Goal: Task Accomplishment & Management: Use online tool/utility

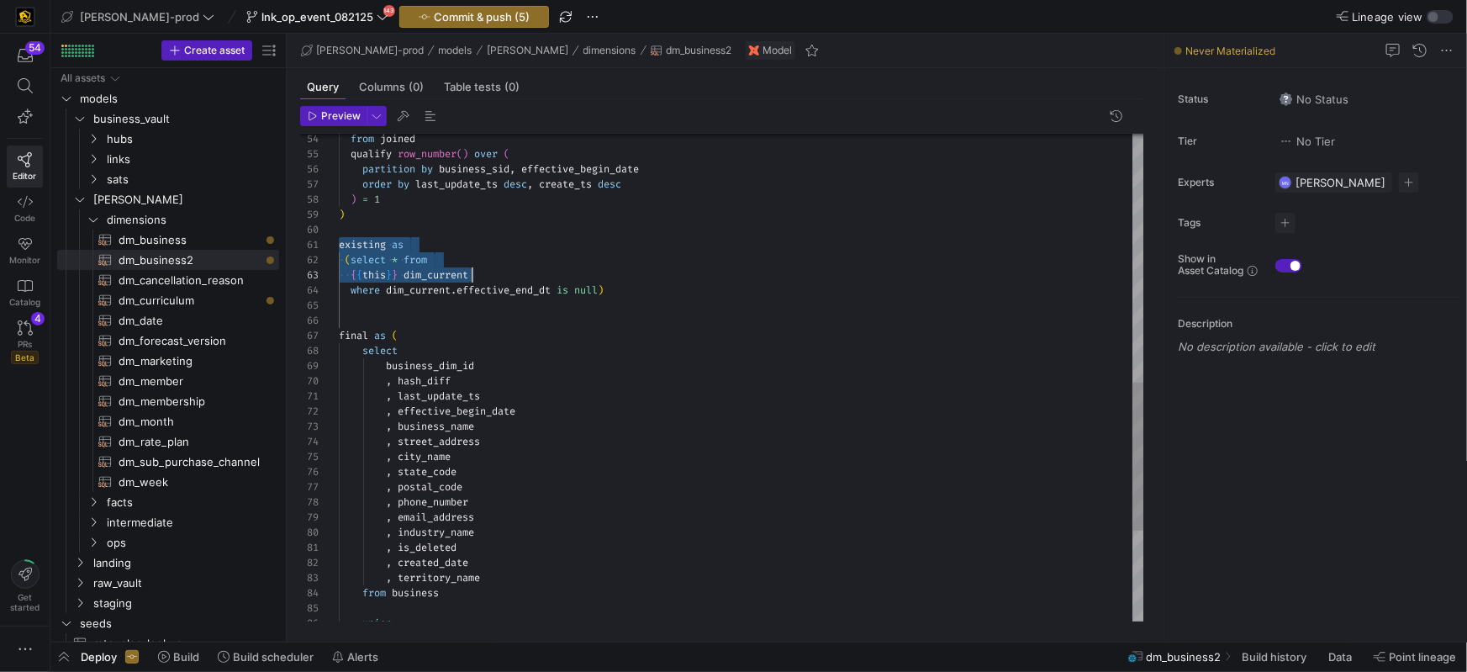
scroll to position [0, 271]
drag, startPoint x: 343, startPoint y: 248, endPoint x: 665, endPoint y: 284, distance: 323.9
click at [665, 284] on div "from joined qualify row_number ( ) over ( partition by business_sid , effective…" at bounding box center [741, 117] width 805 height 1602
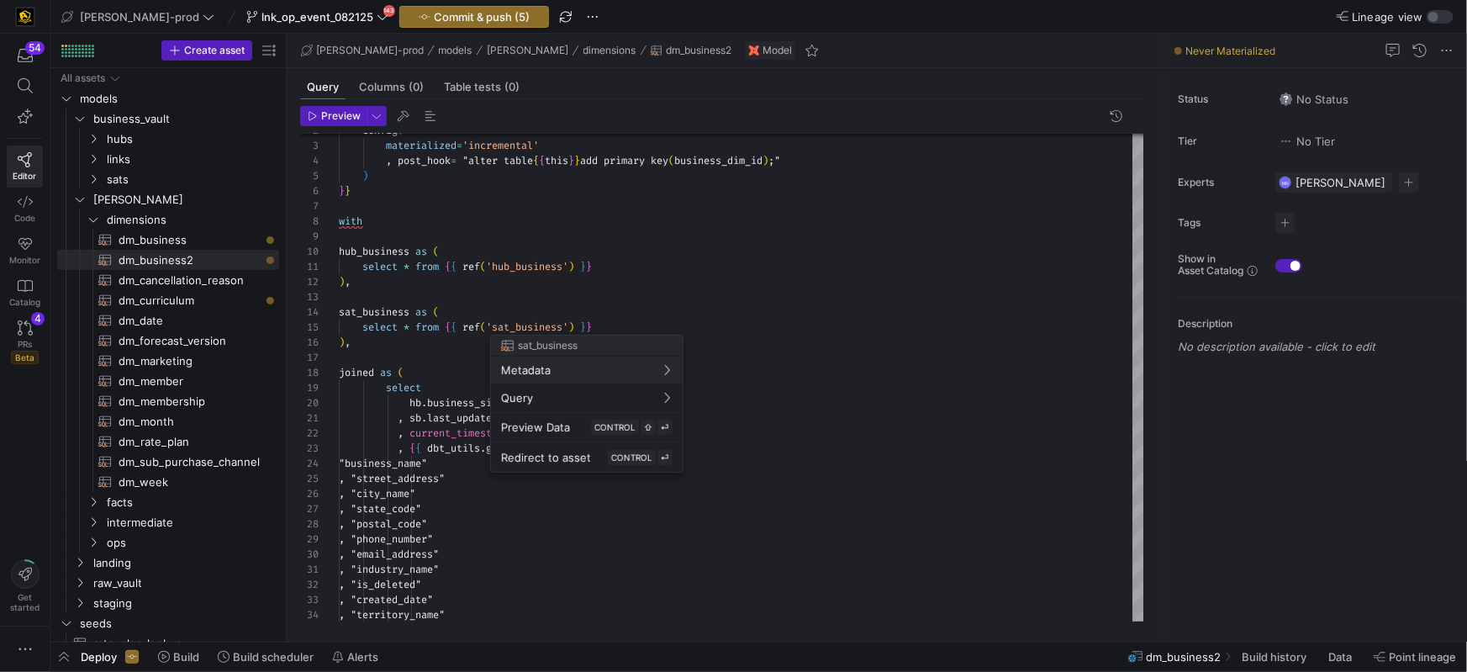
click at [528, 347] on span "sat_business" at bounding box center [548, 346] width 60 height 12
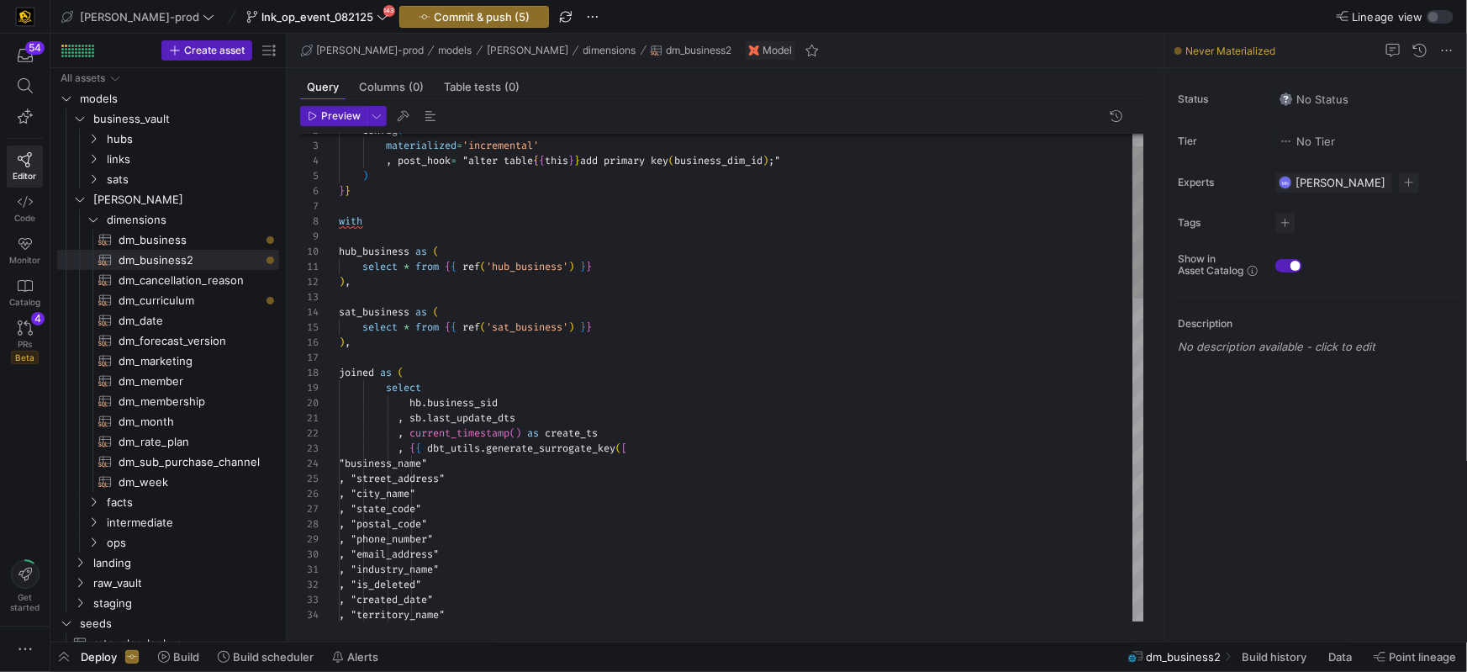
click at [372, 356] on div at bounding box center [741, 357] width 805 height 15
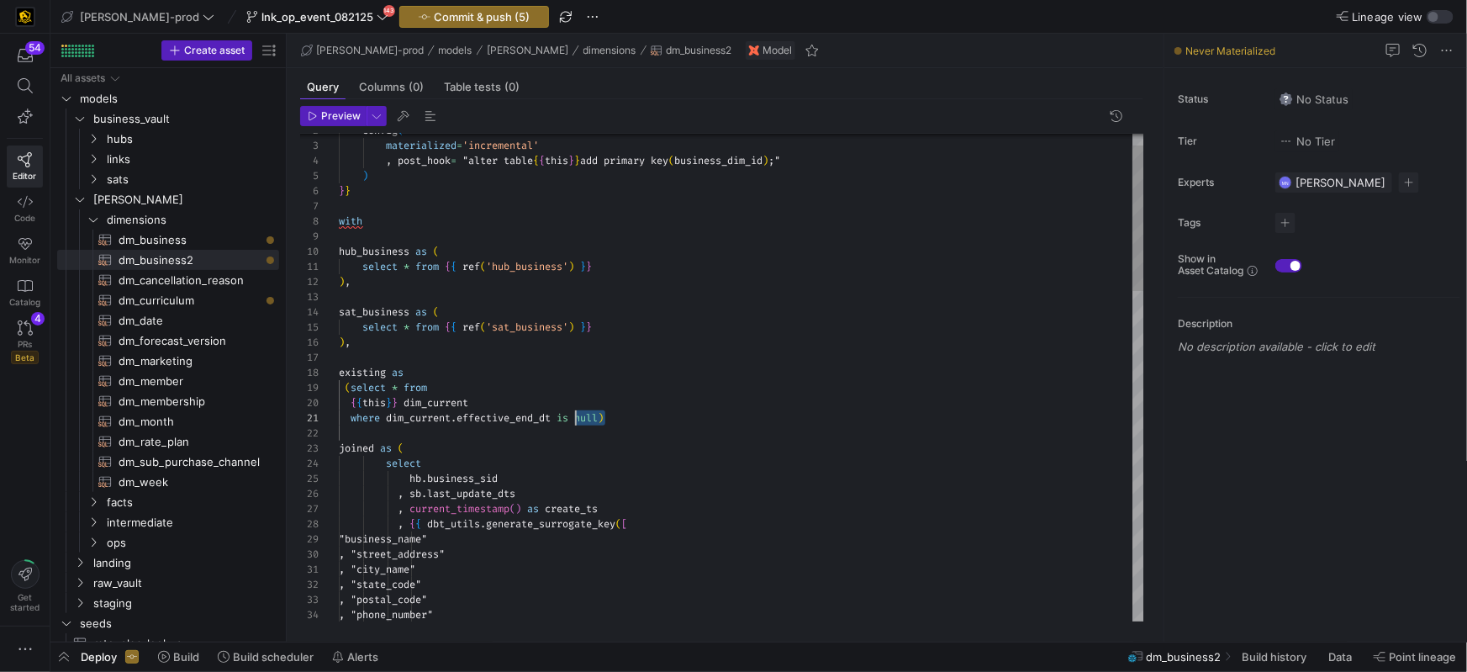
scroll to position [0, 230]
drag, startPoint x: 605, startPoint y: 419, endPoint x: 562, endPoint y: 426, distance: 43.5
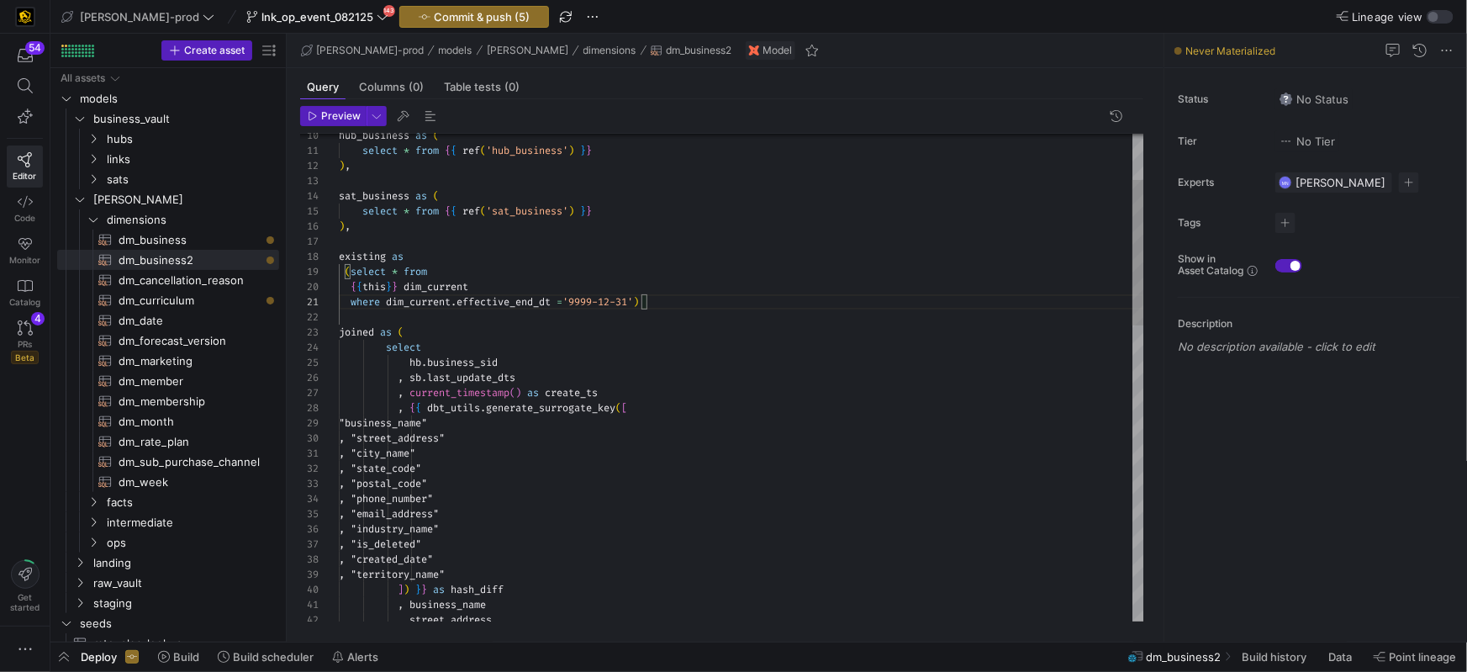
click at [359, 335] on span "joined" at bounding box center [356, 334] width 35 height 13
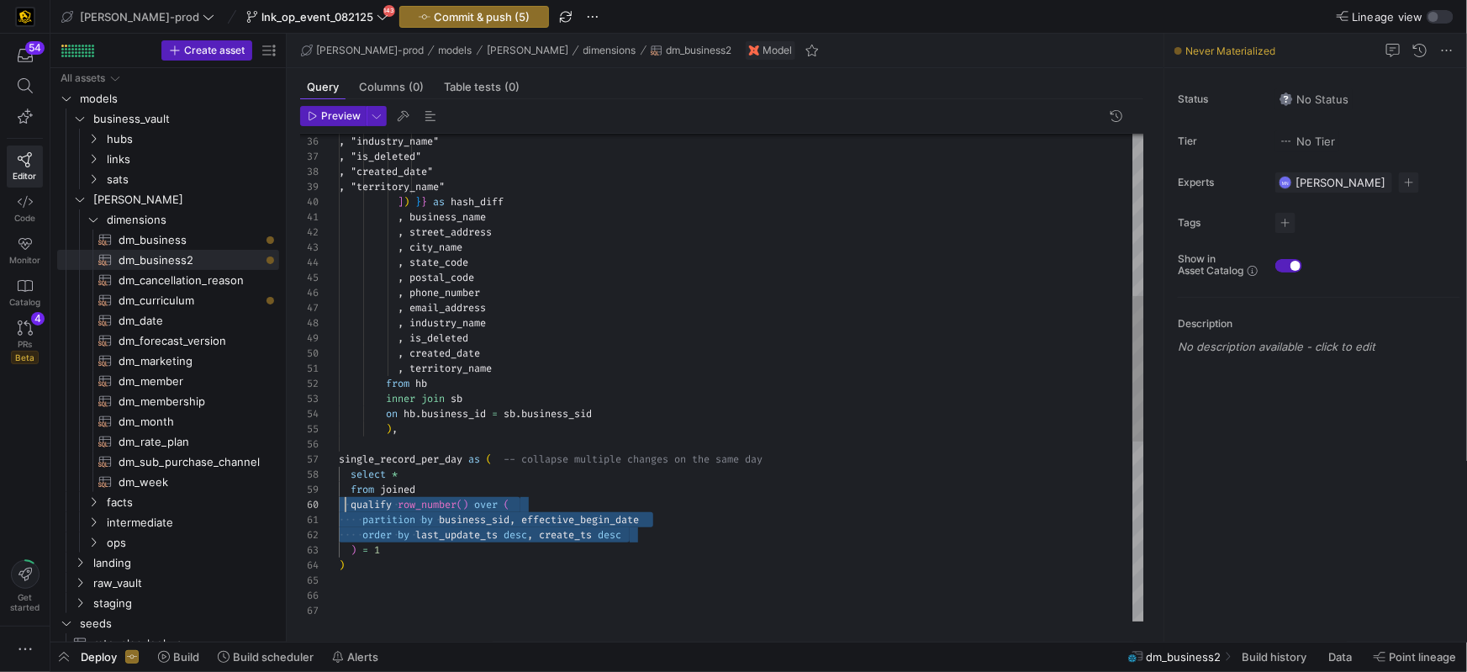
scroll to position [135, 0]
drag, startPoint x: 644, startPoint y: 536, endPoint x: 346, endPoint y: 520, distance: 298.0
click at [340, 507] on div ", "industry_name" , "is_deleted" , "created_date" , "territory_name" ] ) } } as…" at bounding box center [741, 407] width 805 height 1632
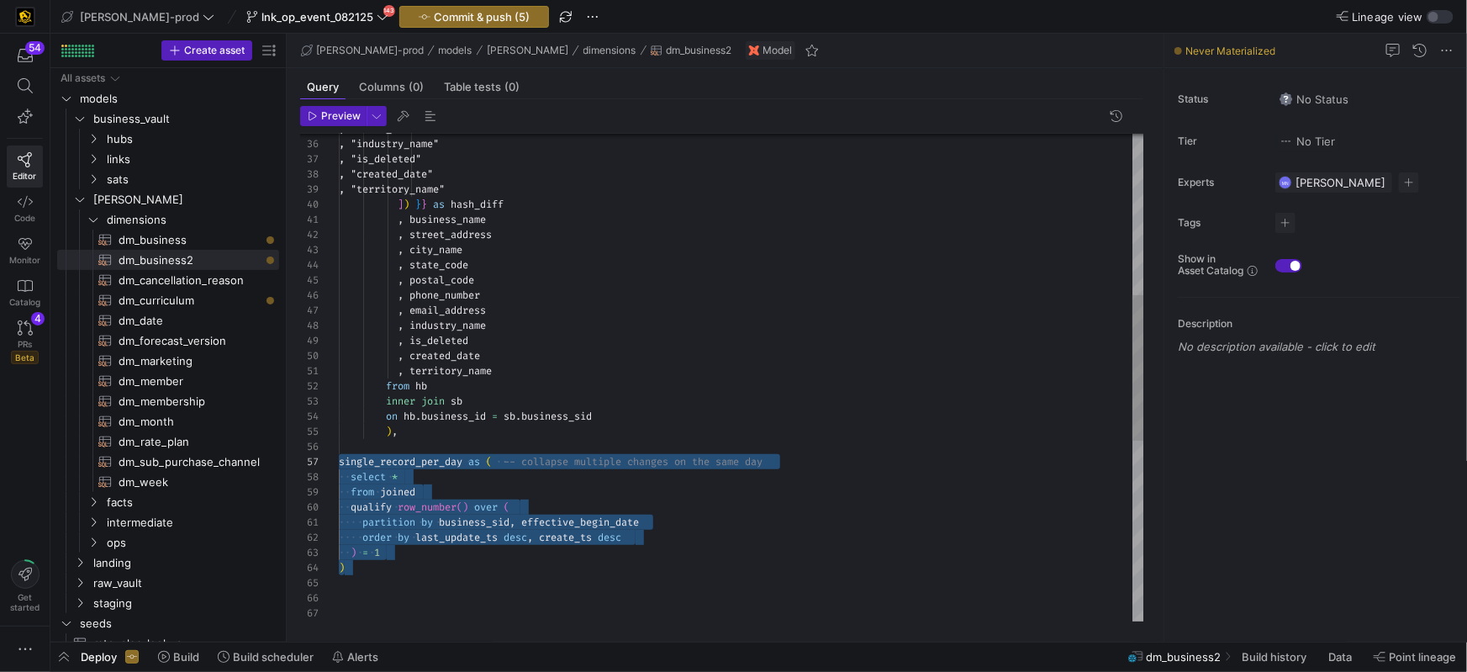
drag, startPoint x: 398, startPoint y: 566, endPoint x: 336, endPoint y: 463, distance: 119.5
click at [339, 463] on div ", "industry_name" , "is_deleted" , "created_date" , "territory_name" ] ) } } as…" at bounding box center [741, 409] width 805 height 1632
click at [645, 505] on div "qualify row_number ( ) over (" at bounding box center [741, 506] width 805 height 15
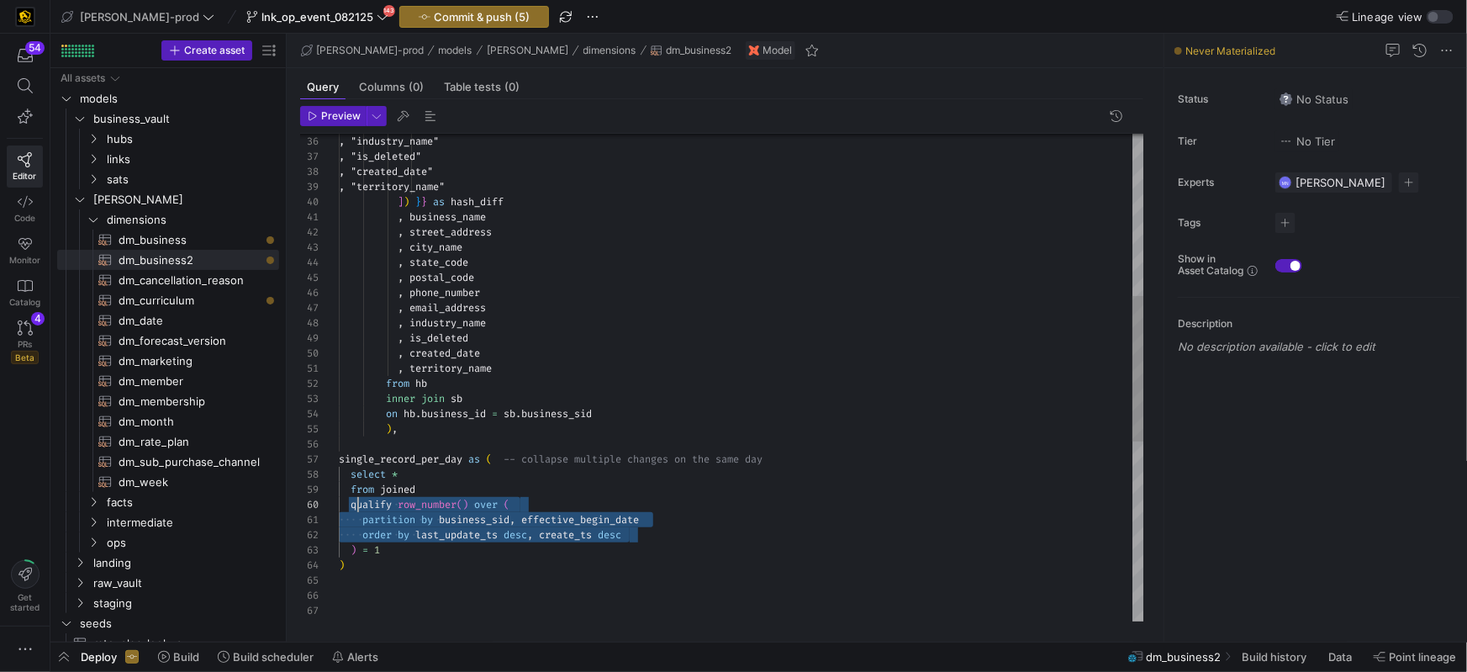
scroll to position [135, 5]
drag, startPoint x: 539, startPoint y: 526, endPoint x: 423, endPoint y: 519, distance: 116.2
click at [341, 504] on div ", "industry_name" , "is_deleted" , "created_date" , "territory_name" ] ) } } as…" at bounding box center [741, 407] width 805 height 1632
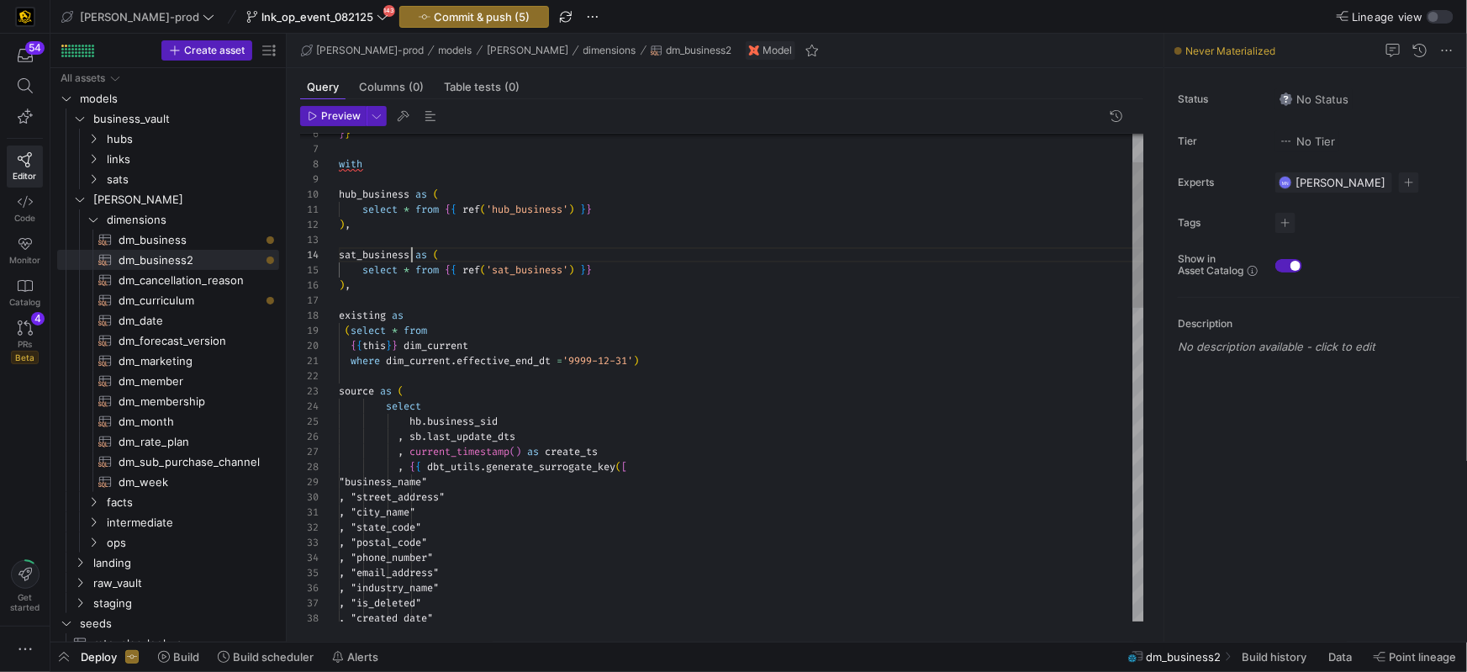
scroll to position [45, 71]
click at [580, 267] on span at bounding box center [577, 269] width 6 height 13
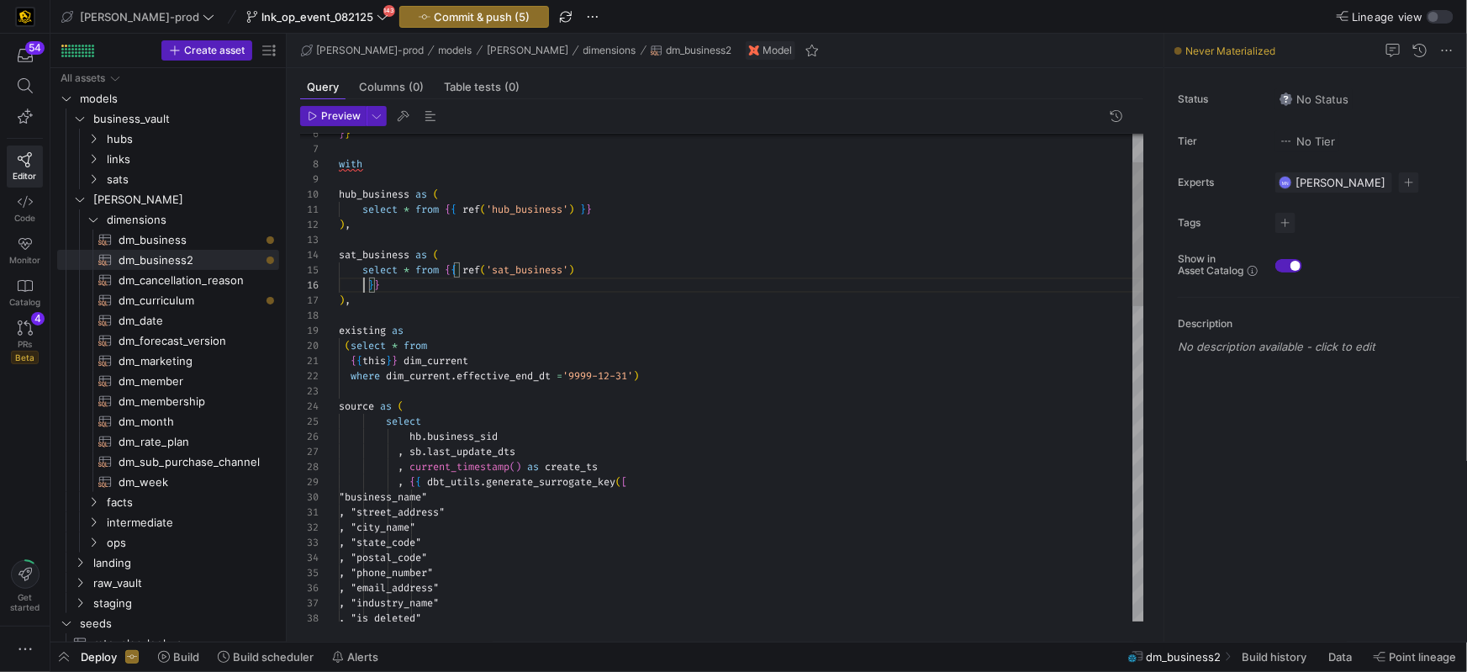
scroll to position [105, 290]
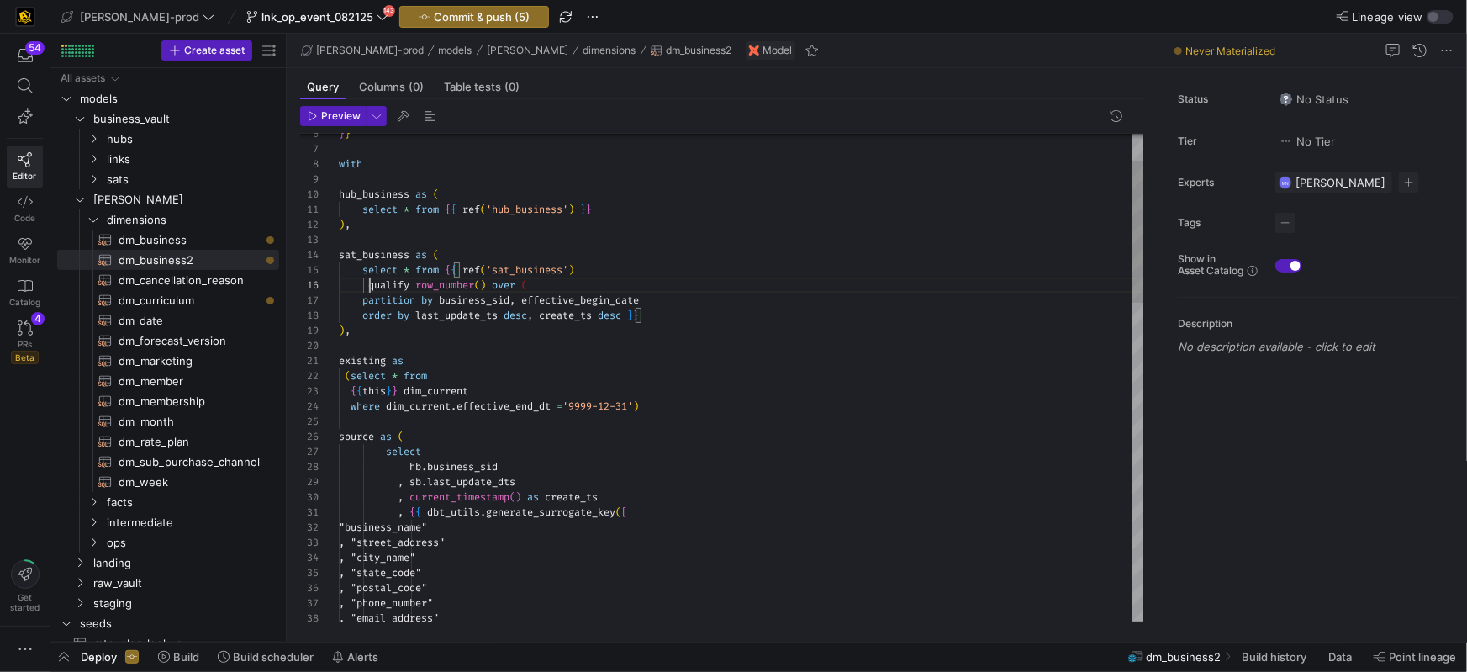
drag, startPoint x: 370, startPoint y: 287, endPoint x: 377, endPoint y: 316, distance: 30.4
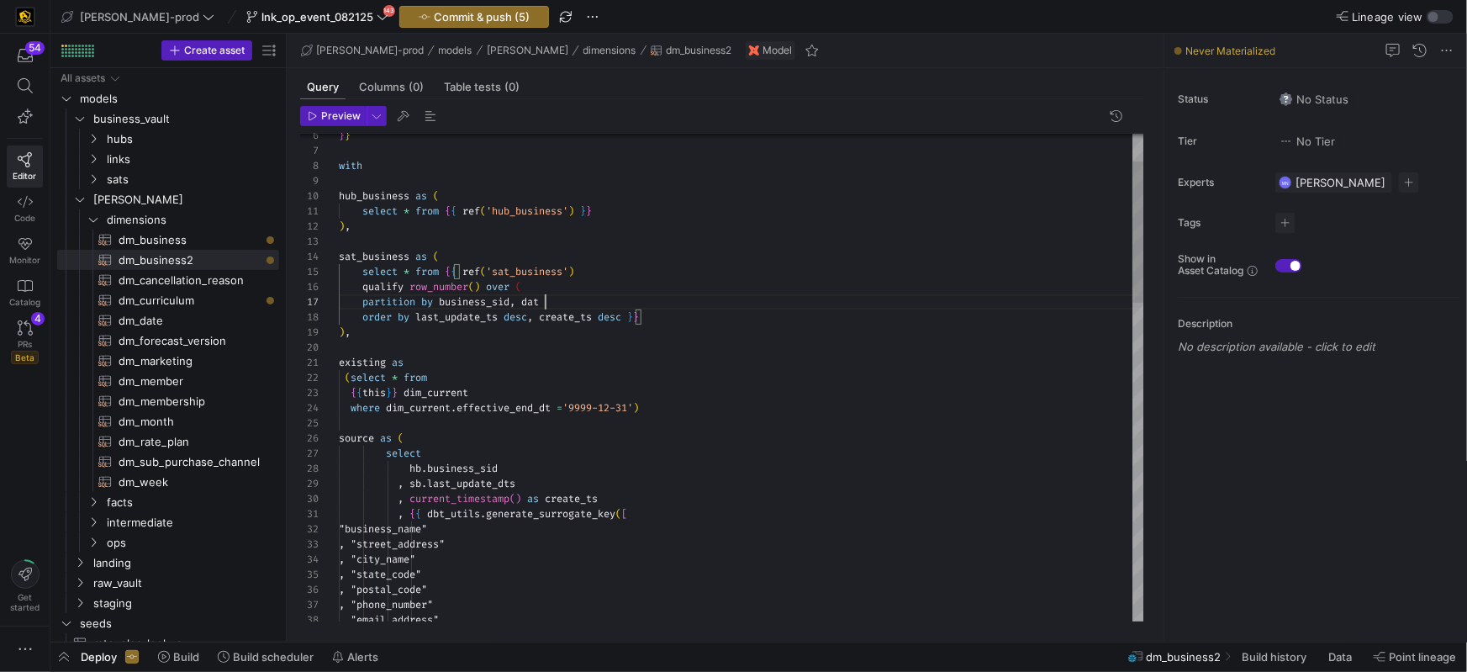
scroll to position [91, 211]
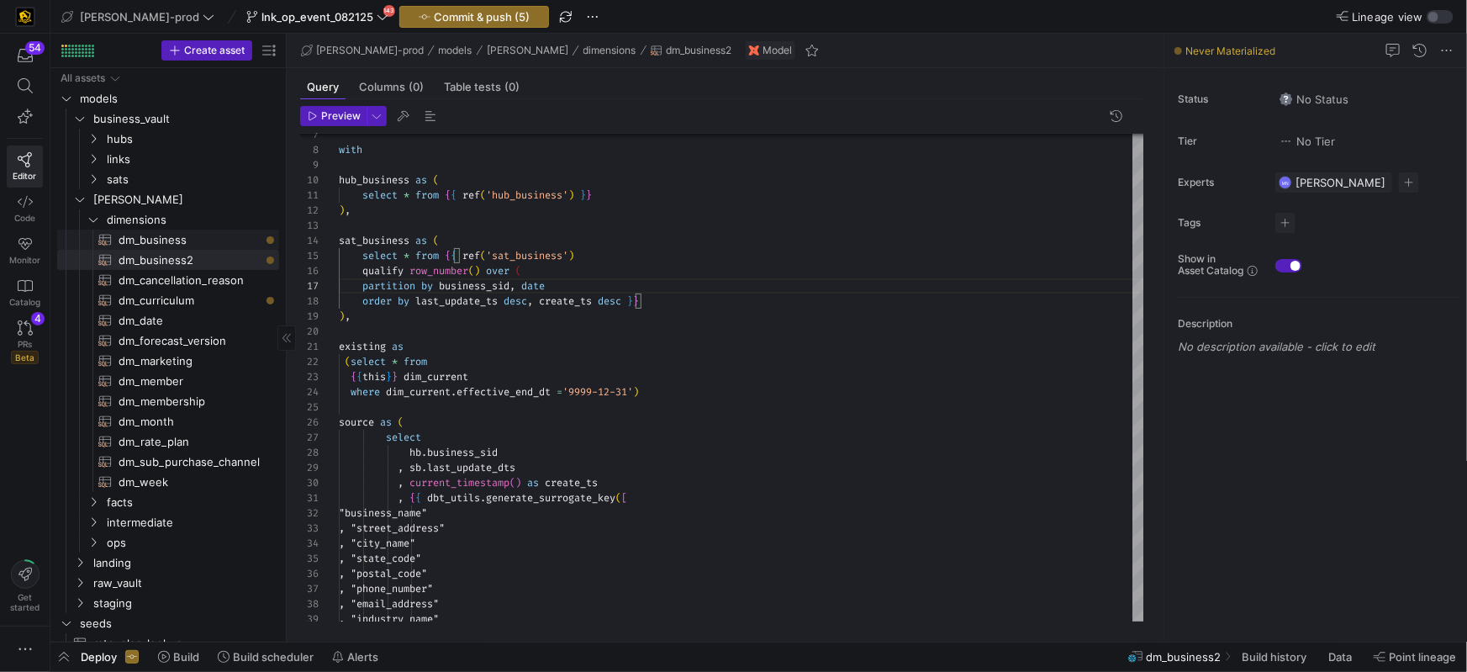
click at [167, 238] on span "dm_business​​​​​​​​​​" at bounding box center [189, 239] width 141 height 19
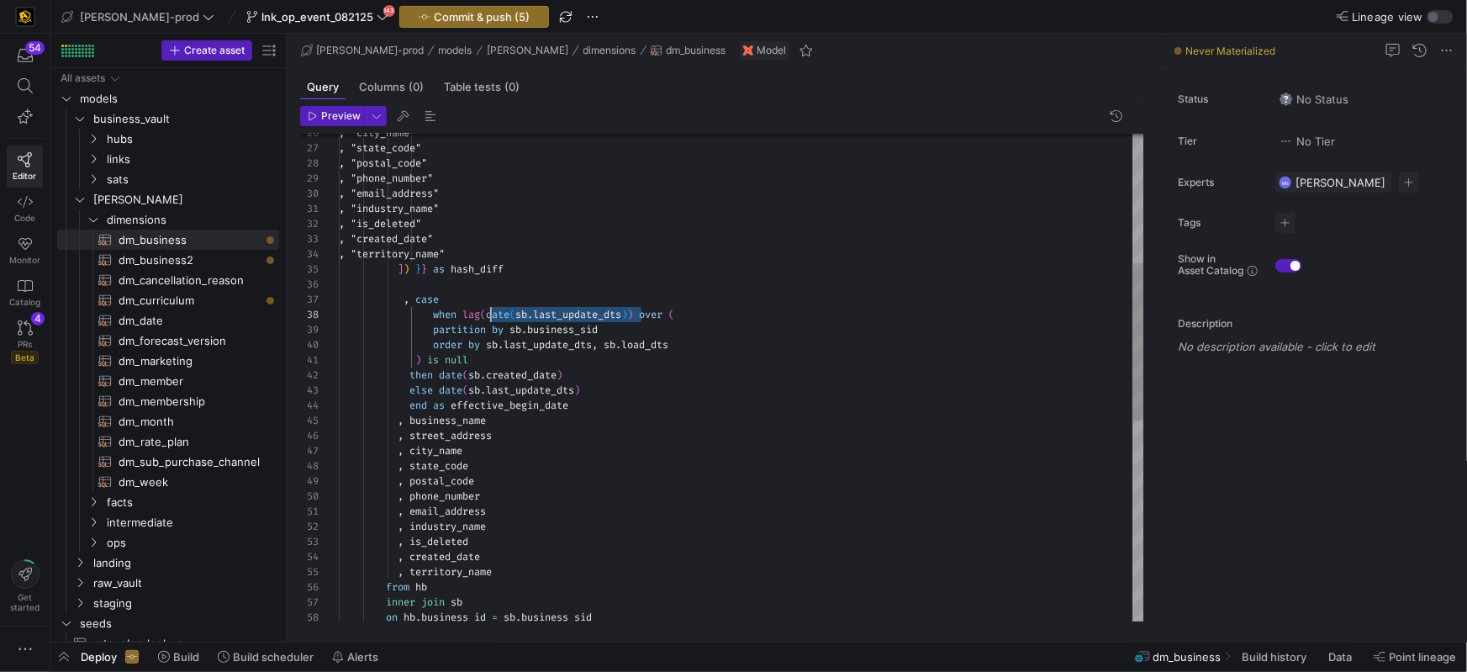
scroll to position [105, 151]
drag, startPoint x: 631, startPoint y: 313, endPoint x: 581, endPoint y: 321, distance: 51.0
click at [488, 312] on span "when lag ( date ( sb . last_update_dts ) ) over (" at bounding box center [506, 314] width 335 height 13
drag, startPoint x: 187, startPoint y: 256, endPoint x: 208, endPoint y: 249, distance: 22.9
click at [189, 254] on span "dm_business2​​​​​​​​​​" at bounding box center [189, 259] width 141 height 19
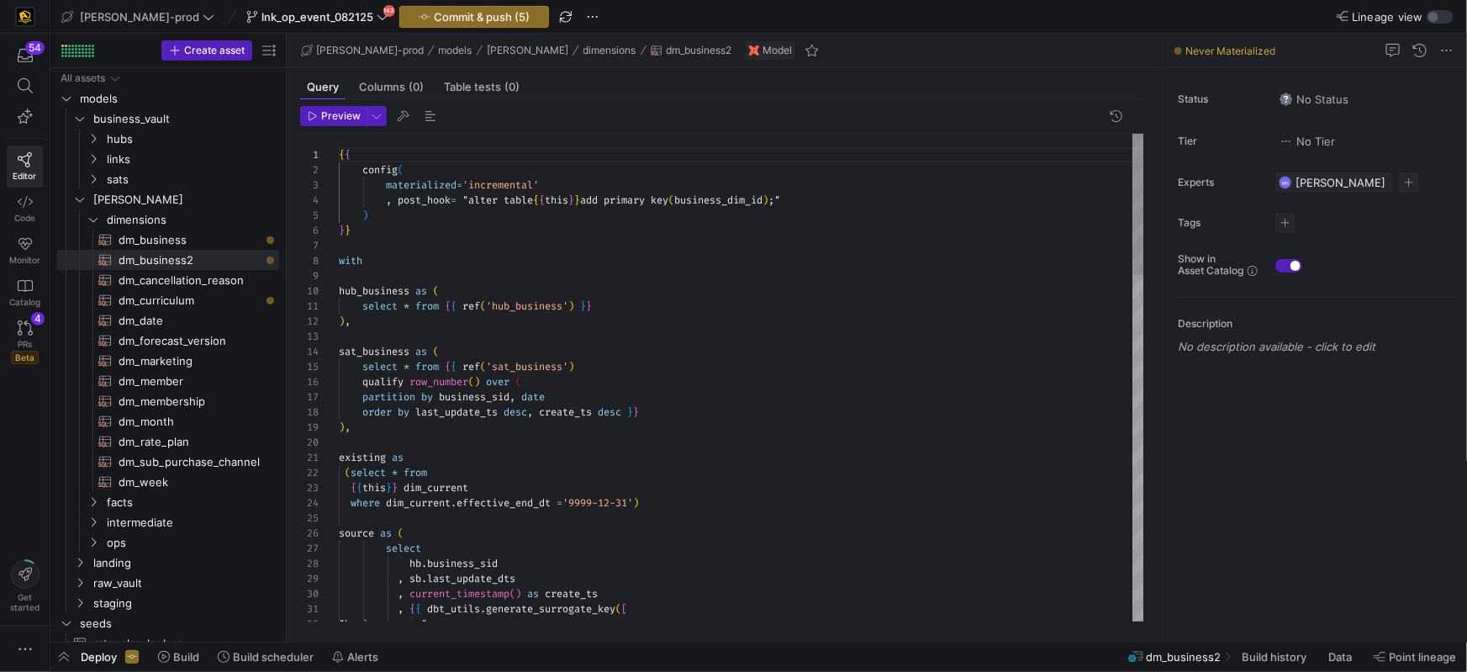
drag, startPoint x: 545, startPoint y: 396, endPoint x: 580, endPoint y: 384, distance: 36.4
click at [591, 366] on div "select * from { { ref ( 'sat_business' )" at bounding box center [741, 366] width 805 height 15
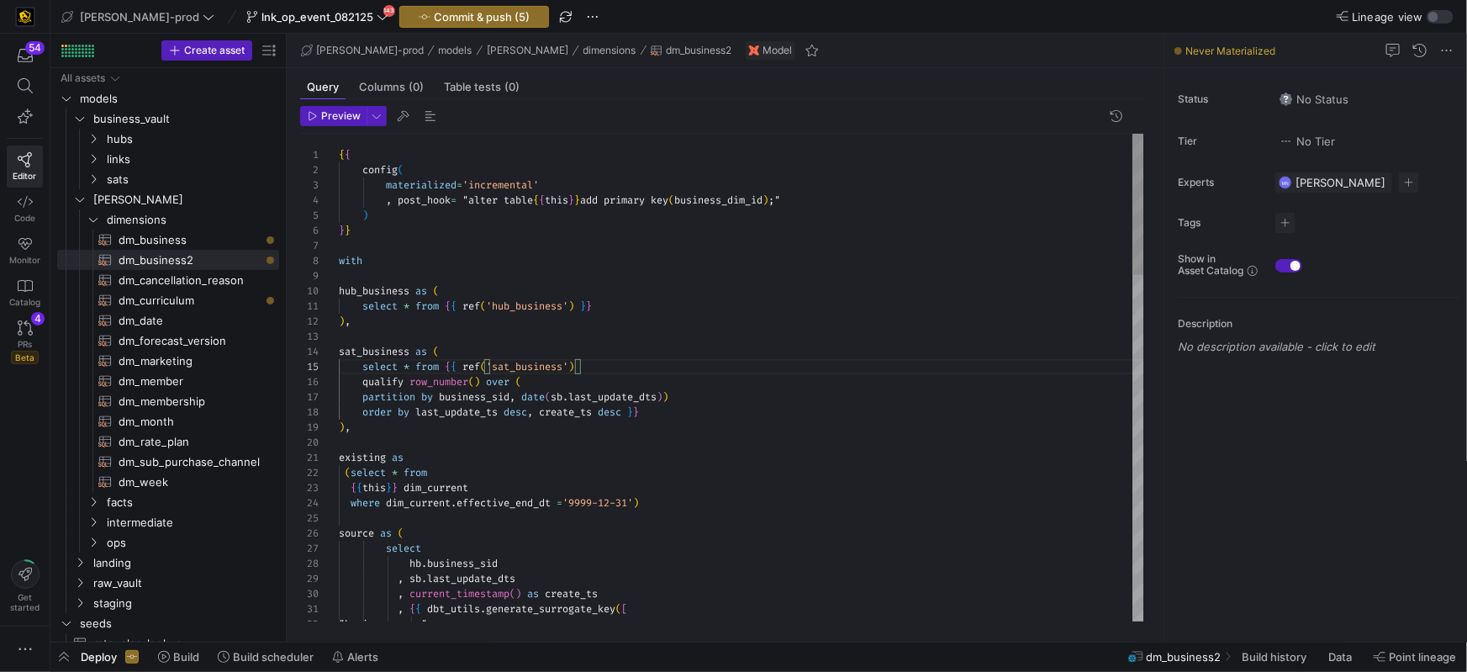
drag, startPoint x: 572, startPoint y: 414, endPoint x: 647, endPoint y: 415, distance: 74.8
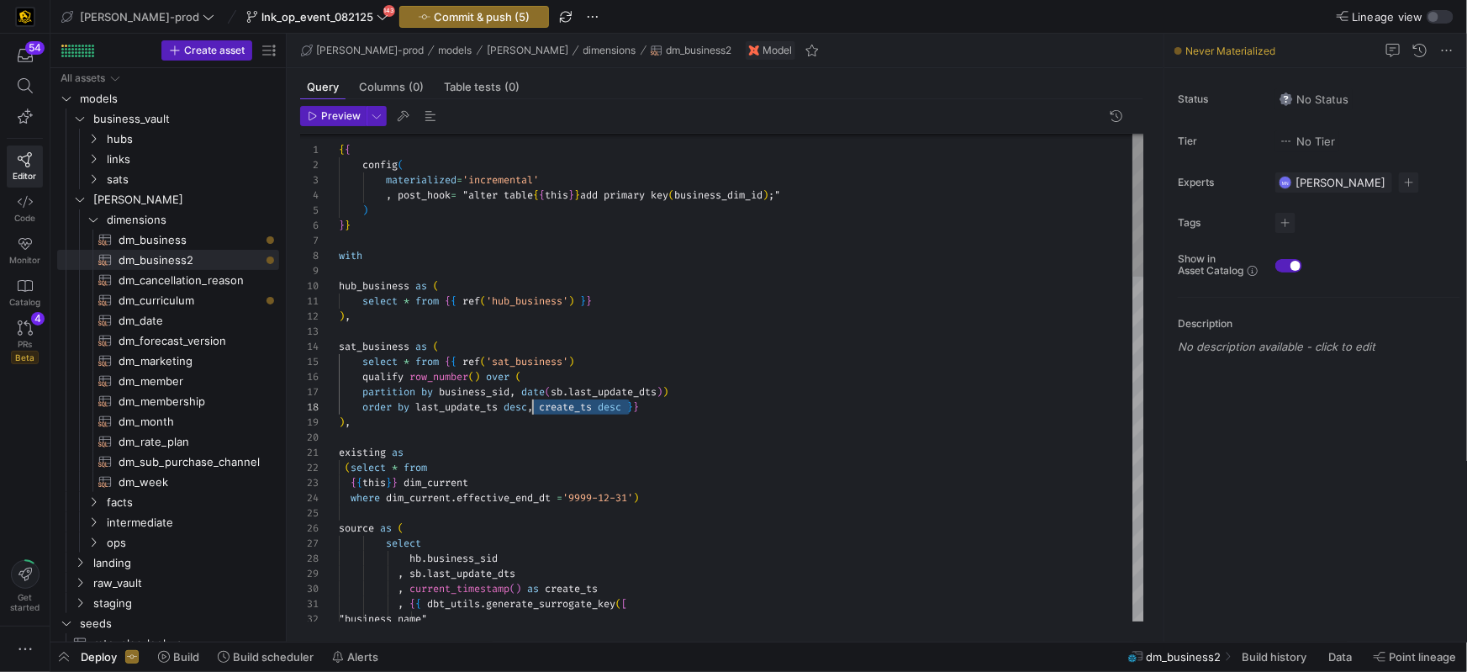
drag, startPoint x: 632, startPoint y: 409, endPoint x: 535, endPoint y: 411, distance: 97.5
click at [694, 396] on div "partition by business_sid , date ( sb . last_update_dts ) )" at bounding box center [741, 391] width 805 height 15
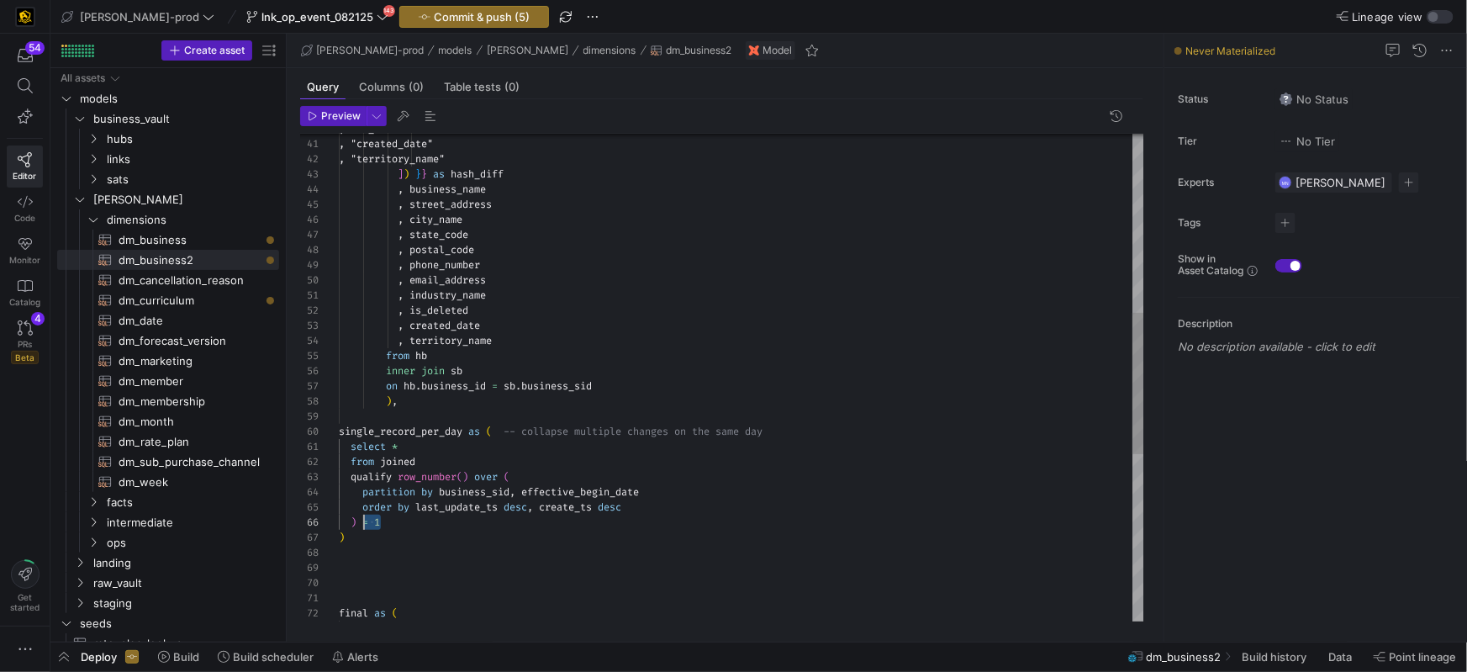
scroll to position [76, 12]
drag, startPoint x: 418, startPoint y: 523, endPoint x: 455, endPoint y: 529, distance: 37.4
click at [352, 520] on div ") = 1" at bounding box center [741, 521] width 805 height 15
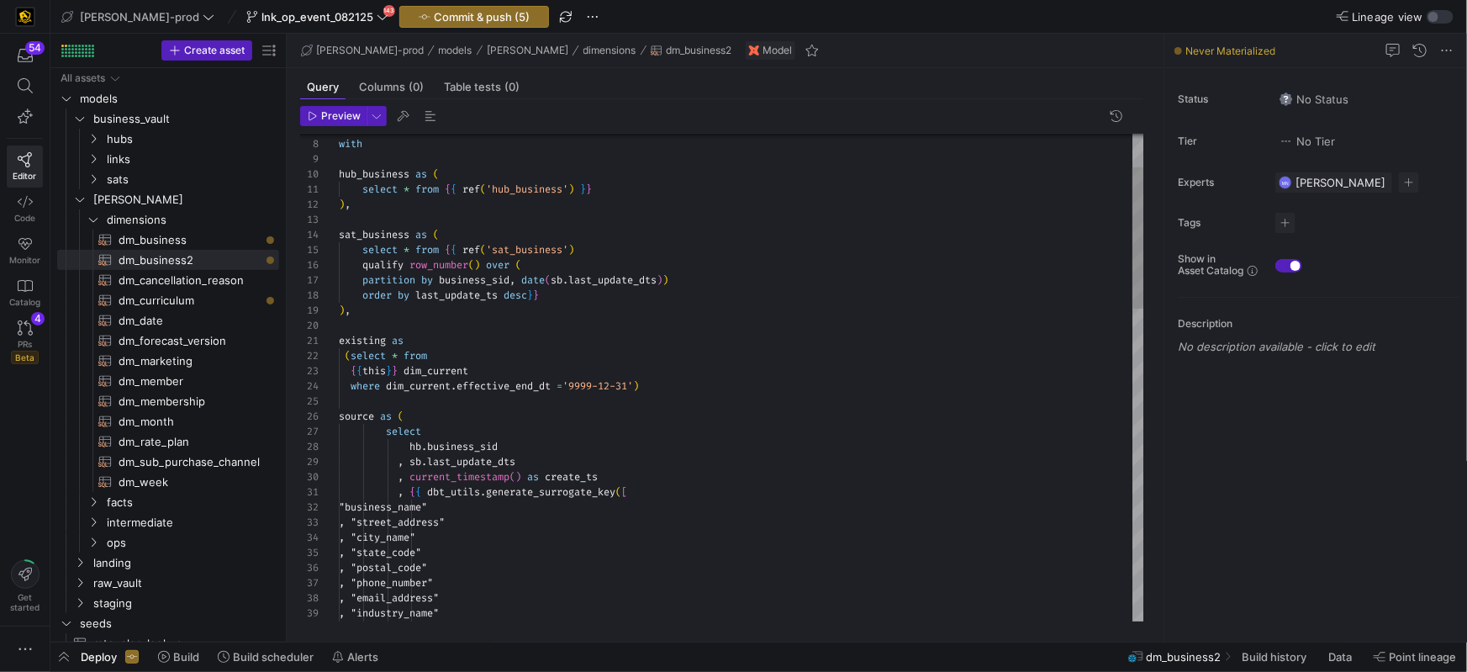
scroll to position [60, 0]
drag, startPoint x: 670, startPoint y: 395, endPoint x: 682, endPoint y: 396, distance: 11.8
click at [670, 394] on div at bounding box center [741, 400] width 805 height 15
click at [553, 292] on div "order by last_update_ts desc } }" at bounding box center [741, 294] width 805 height 15
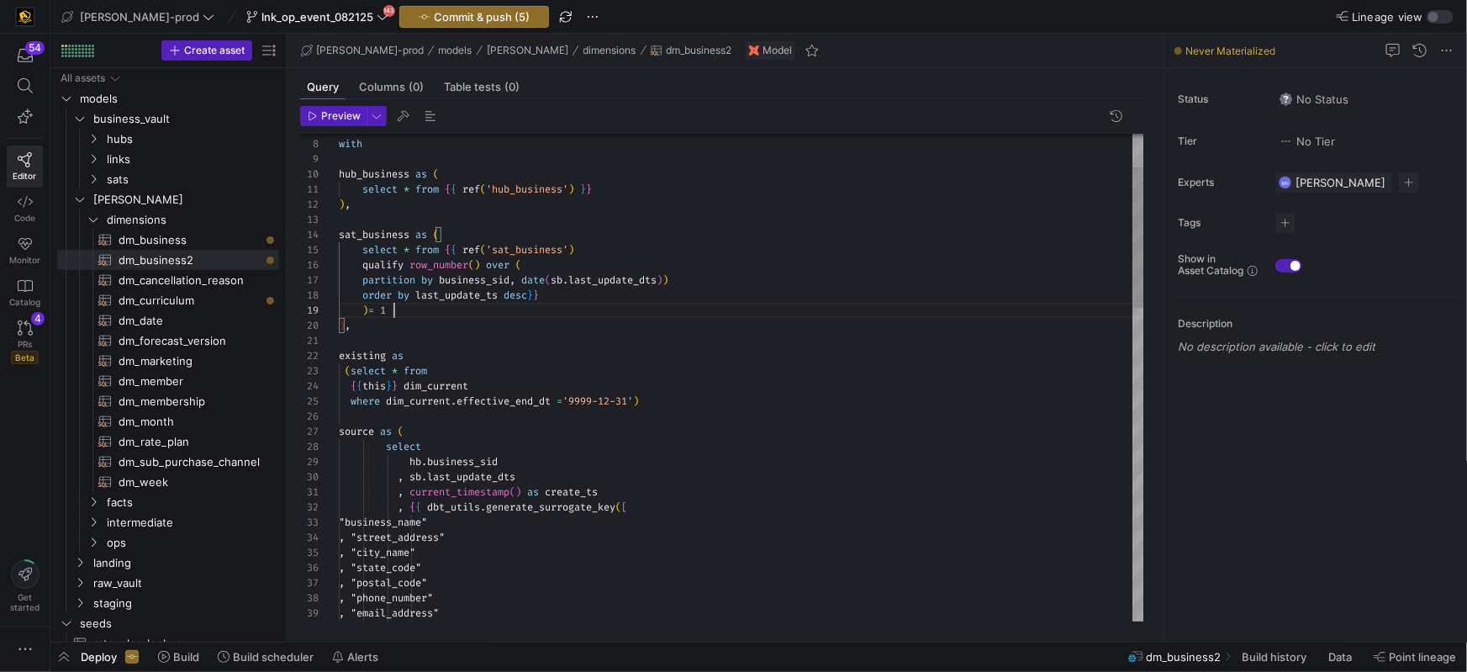
scroll to position [121, 55]
click at [714, 402] on div "where dim_current . effective_end_dt = '9999-12-31' )" at bounding box center [741, 400] width 805 height 15
click at [222, 282] on span "dm_cancellation_reason​​​​​​​​​​" at bounding box center [189, 280] width 141 height 19
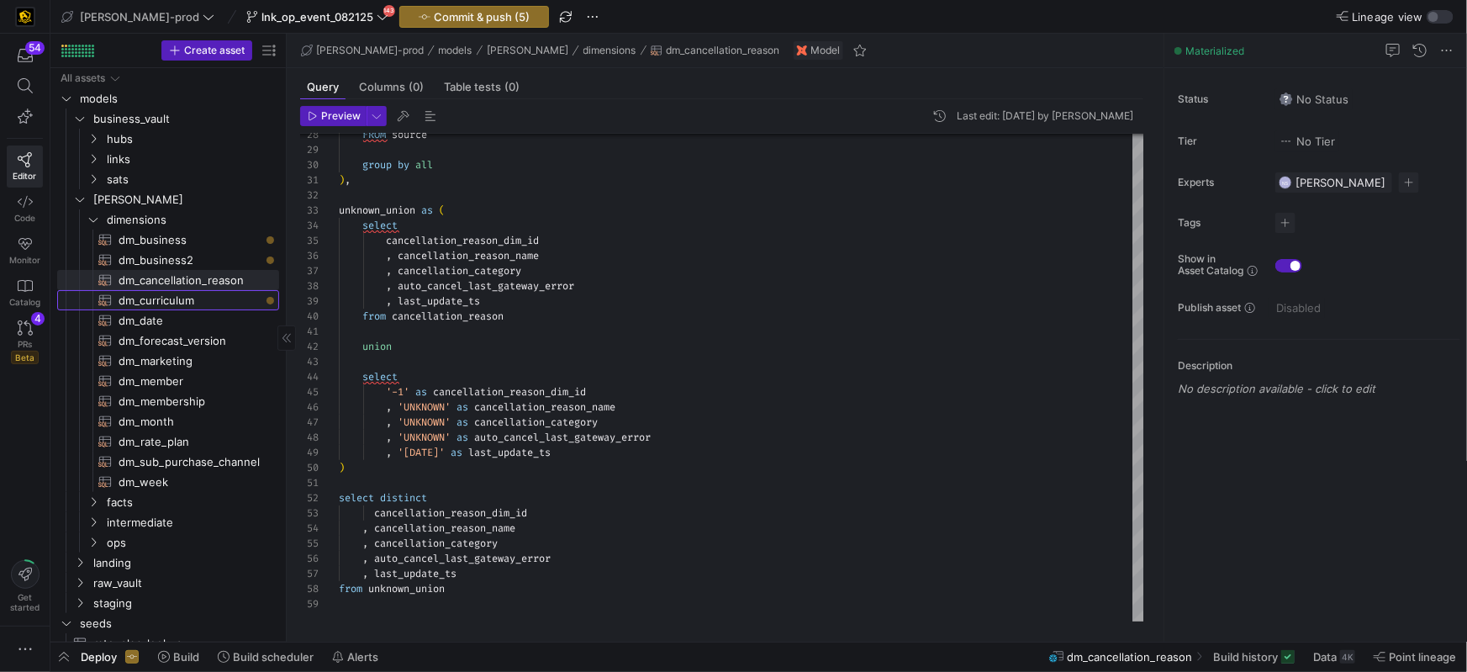
click at [159, 303] on span "dm_curriculum​​​​​​​​​​" at bounding box center [189, 300] width 141 height 19
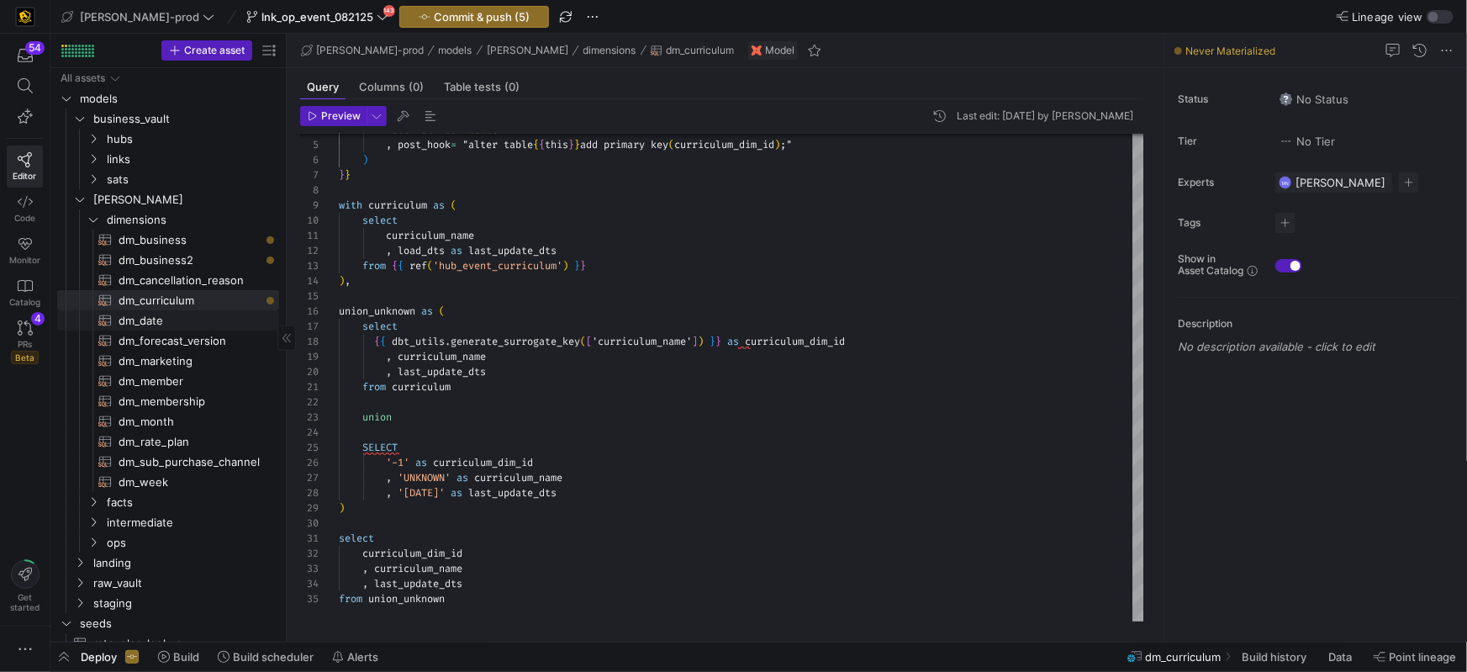
click at [149, 321] on span "dm_date​​​​​​​​​​" at bounding box center [189, 320] width 141 height 19
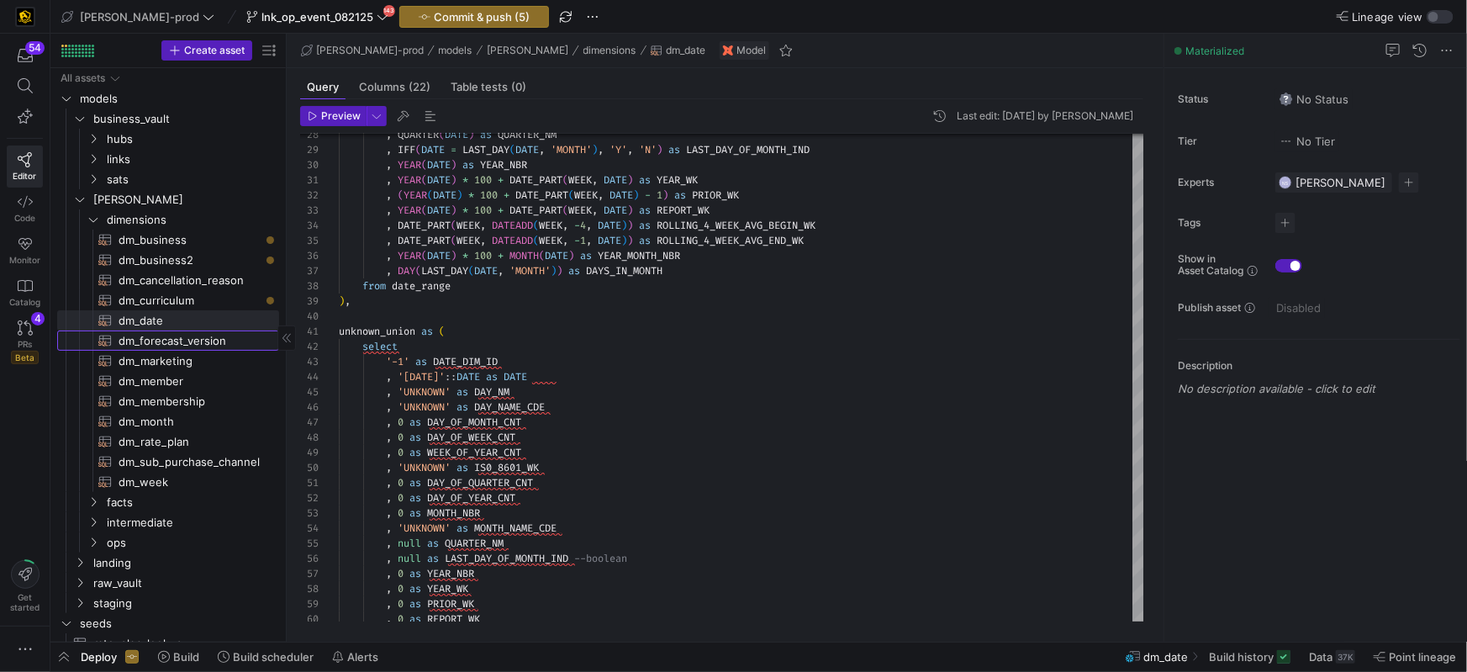
click at [182, 343] on span "dm_forecast_version​​​​​​​​​​" at bounding box center [189, 340] width 141 height 19
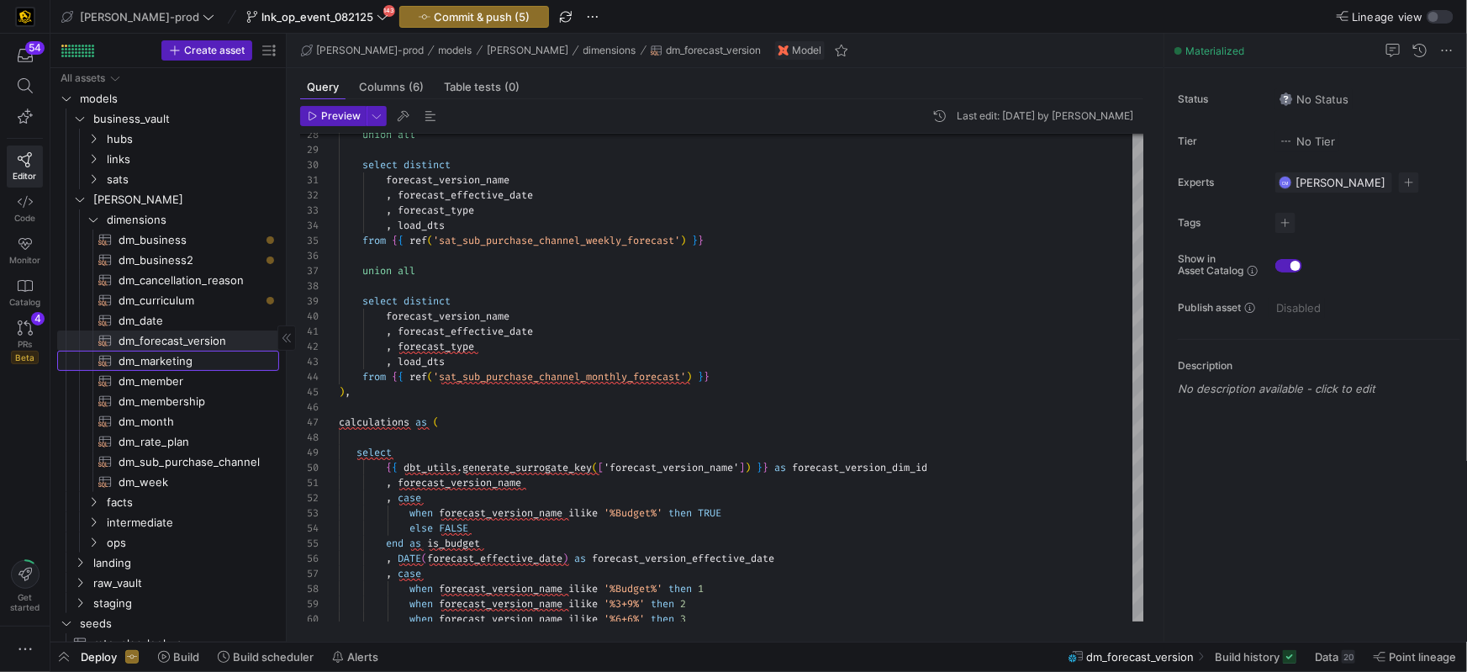
click at [182, 353] on span "dm_marketing​​​​​​​​​​" at bounding box center [189, 360] width 141 height 19
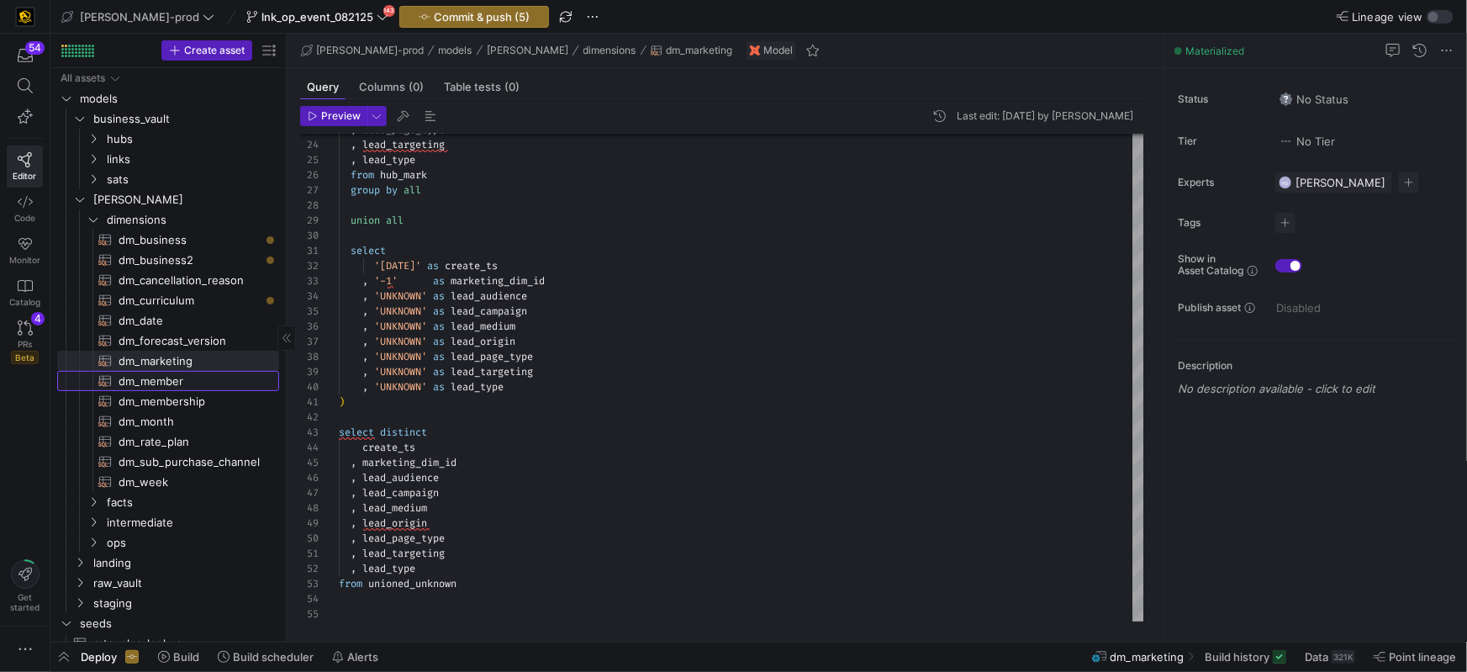
click at [168, 377] on span "dm_member​​​​​​​​​​" at bounding box center [189, 380] width 141 height 19
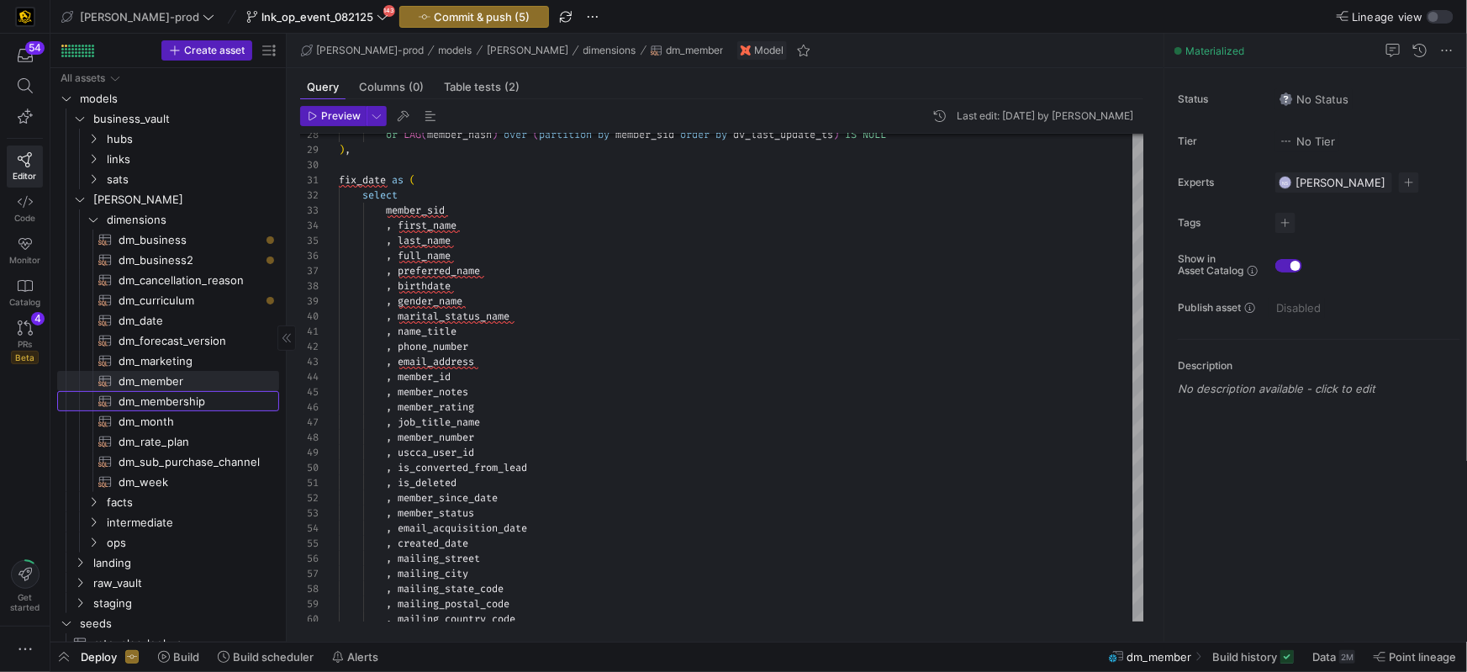
click at [164, 398] on span "dm_membership​​​​​​​​​​" at bounding box center [189, 401] width 141 height 19
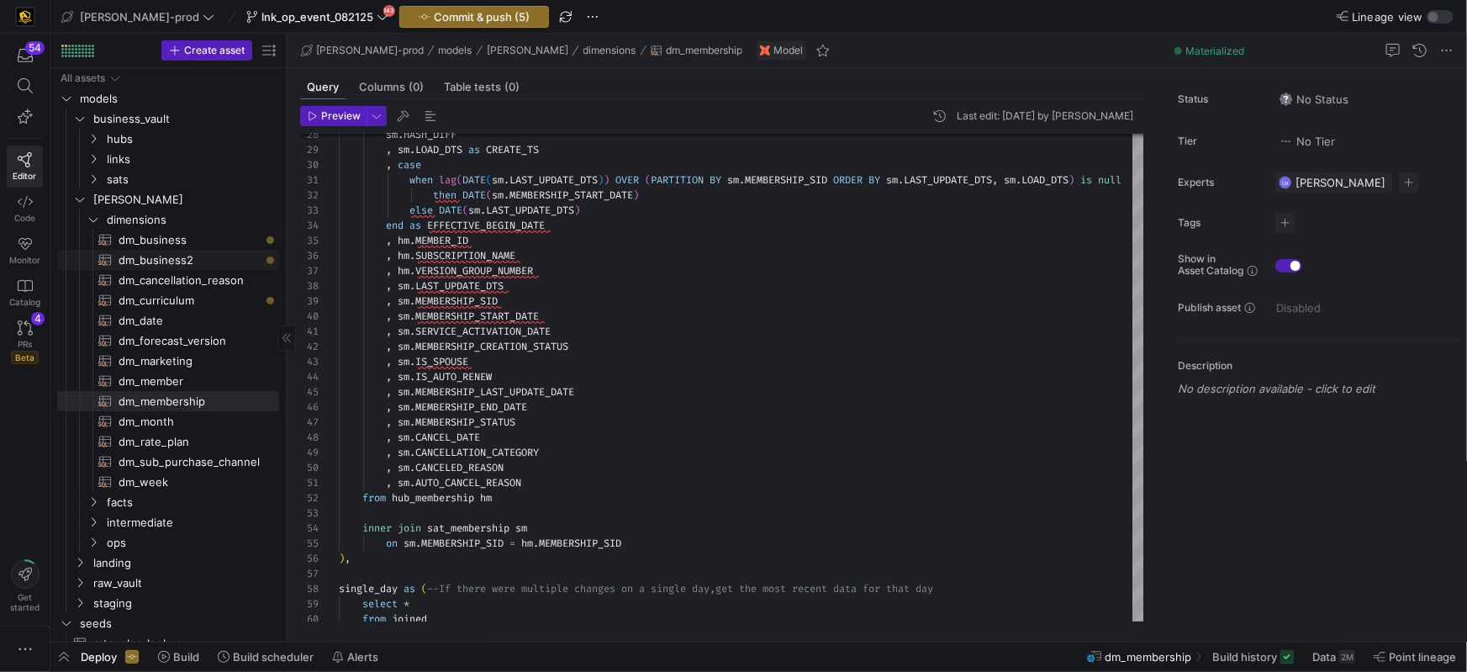
click at [176, 250] on span "dm_business2​​​​​​​​​​" at bounding box center [189, 259] width 141 height 19
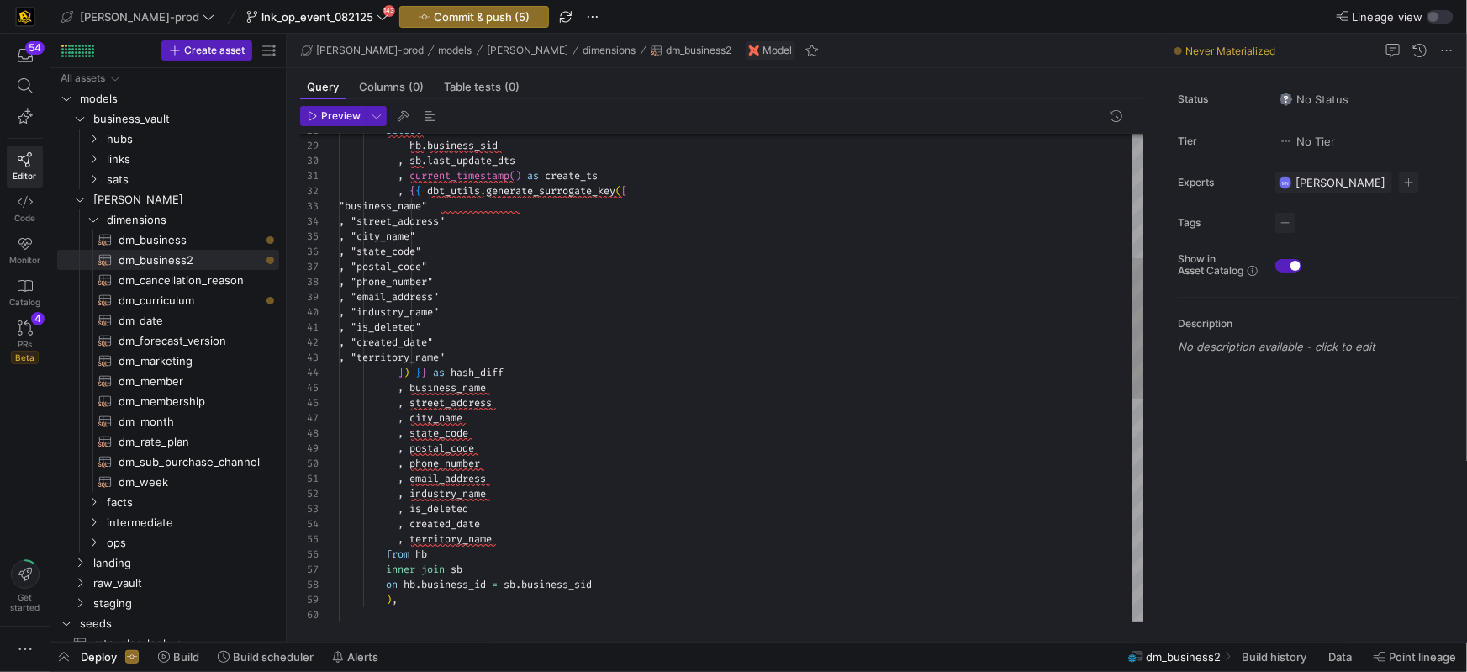
click at [625, 580] on div "on hb . business_id = sb . business_sid" at bounding box center [741, 584] width 805 height 15
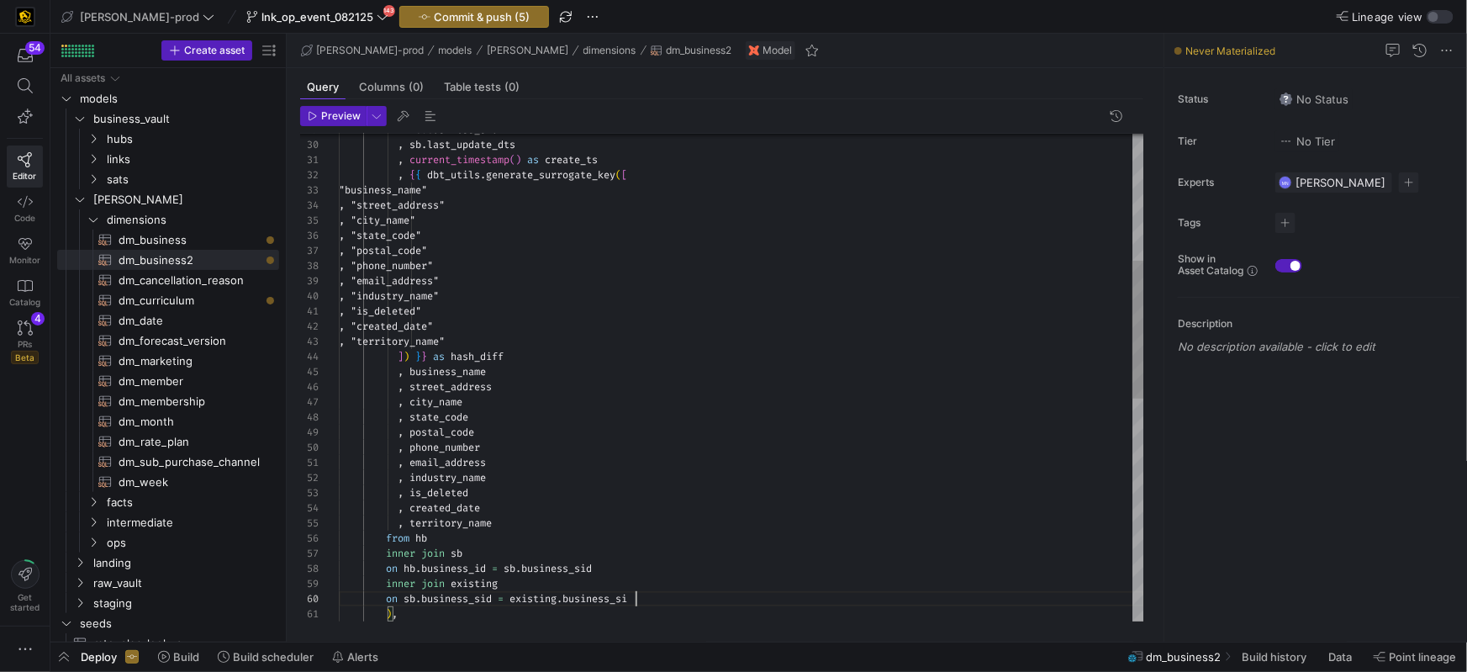
scroll to position [135, 302]
click at [412, 584] on div "hb . business_sid , sb . last_update_dts , current_timestamp ( ) as create_ts ,…" at bounding box center [741, 546] width 805 height 1723
click at [412, 584] on div ", sb . last_update_dts , current_timestamp ( ) as create_ts , { { dbt_utils . g…" at bounding box center [741, 539] width 805 height 1723
click at [578, 480] on div ", is_deleted" at bounding box center [741, 487] width 805 height 15
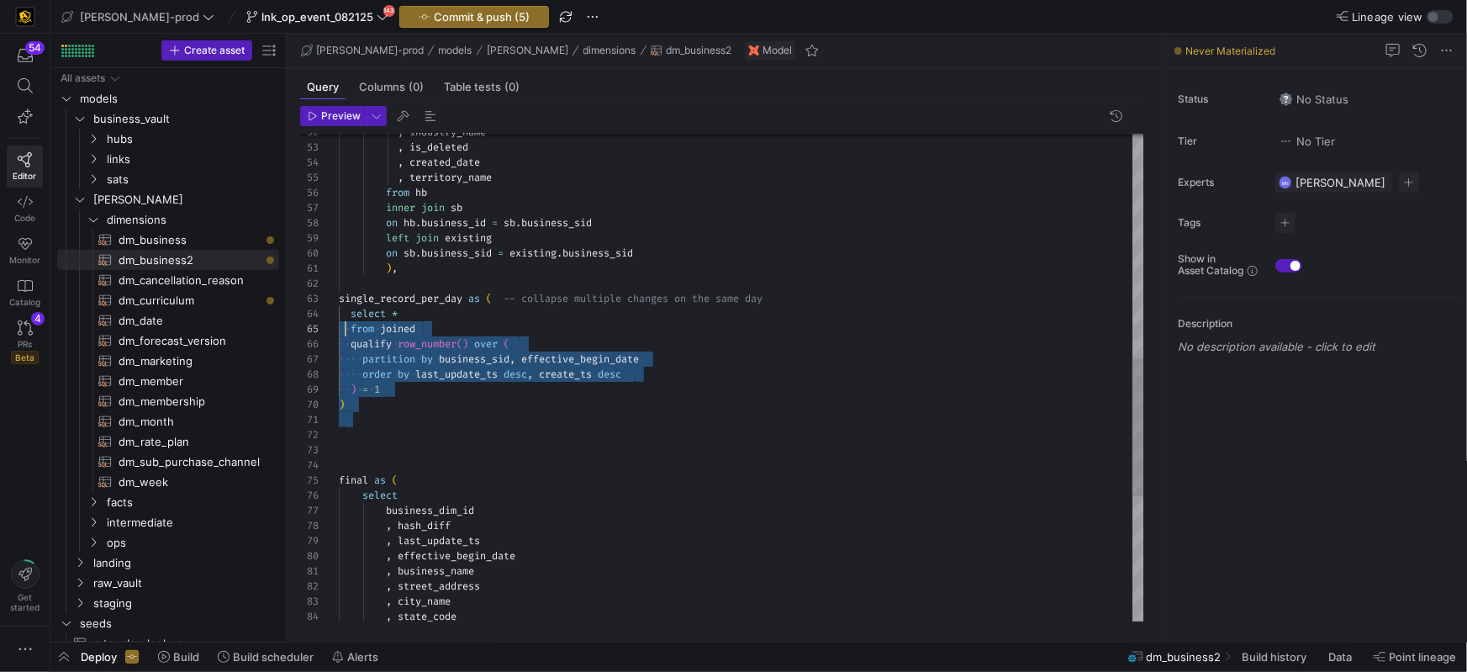
scroll to position [45, 0]
drag, startPoint x: 379, startPoint y: 419, endPoint x: 339, endPoint y: 320, distance: 107.1
click at [339, 320] on div "single_record_per_day as ( -- collapse multiple changes on the same day select …" at bounding box center [741, 200] width 805 height 1723
click at [475, 413] on div at bounding box center [741, 419] width 805 height 15
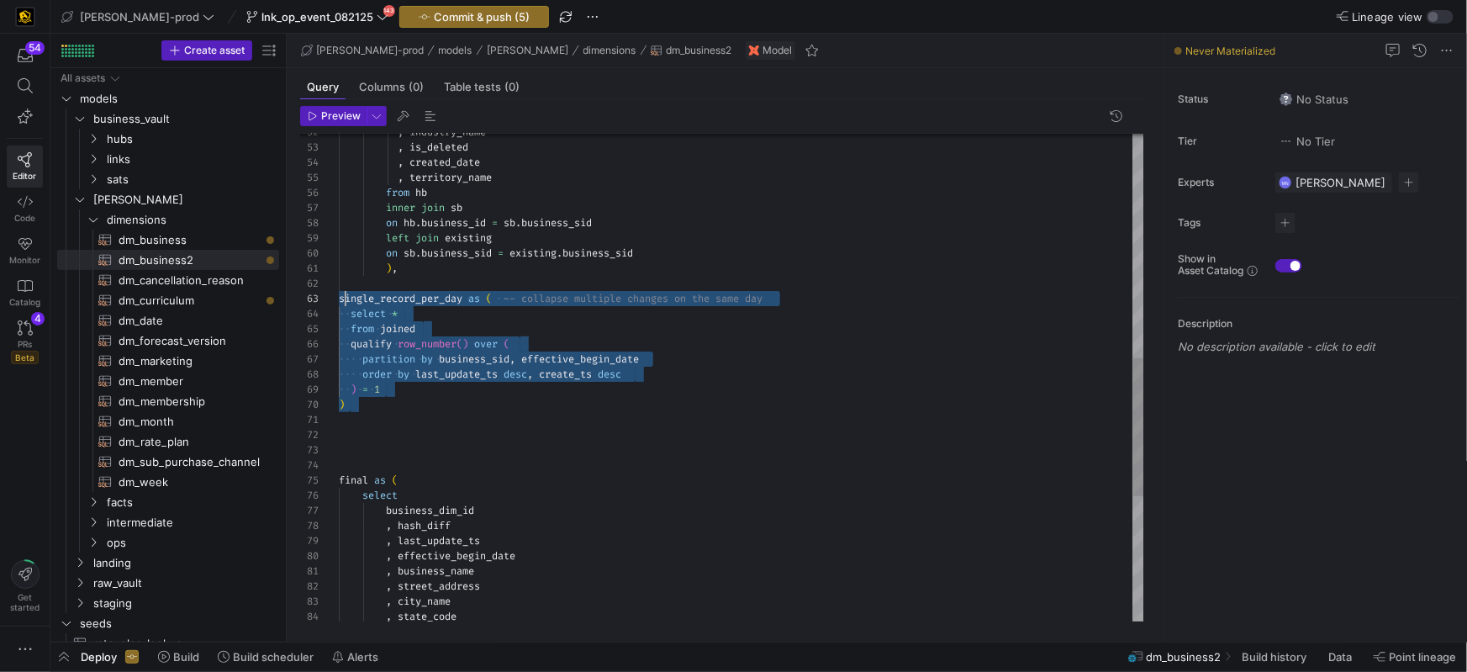
scroll to position [15, 0]
drag, startPoint x: 423, startPoint y: 398, endPoint x: 328, endPoint y: 282, distance: 149.3
click at [328, 282] on div "63 64 65 66 67 68 69 70 71 72 73 74 75 76 77 78 79 80 81 82 83 84 62 61 60 59 5…" at bounding box center [722, 377] width 844 height 487
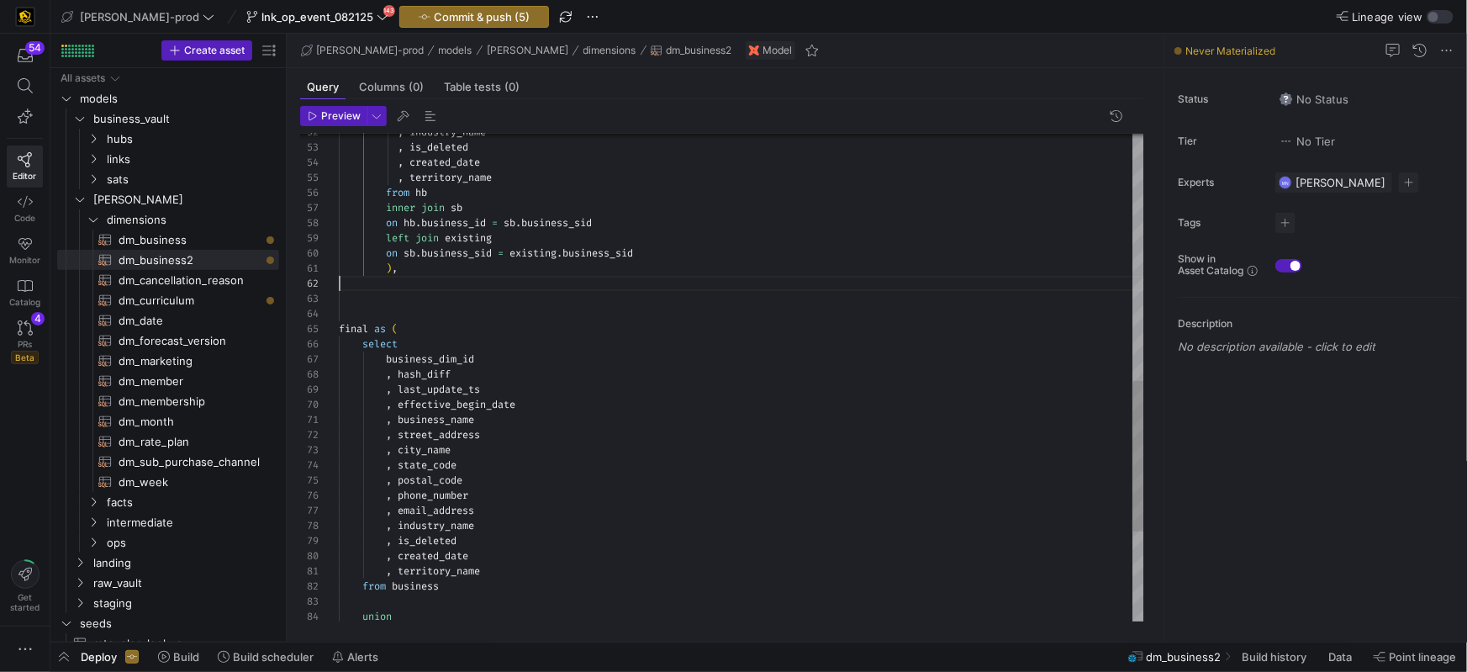
scroll to position [0, 60]
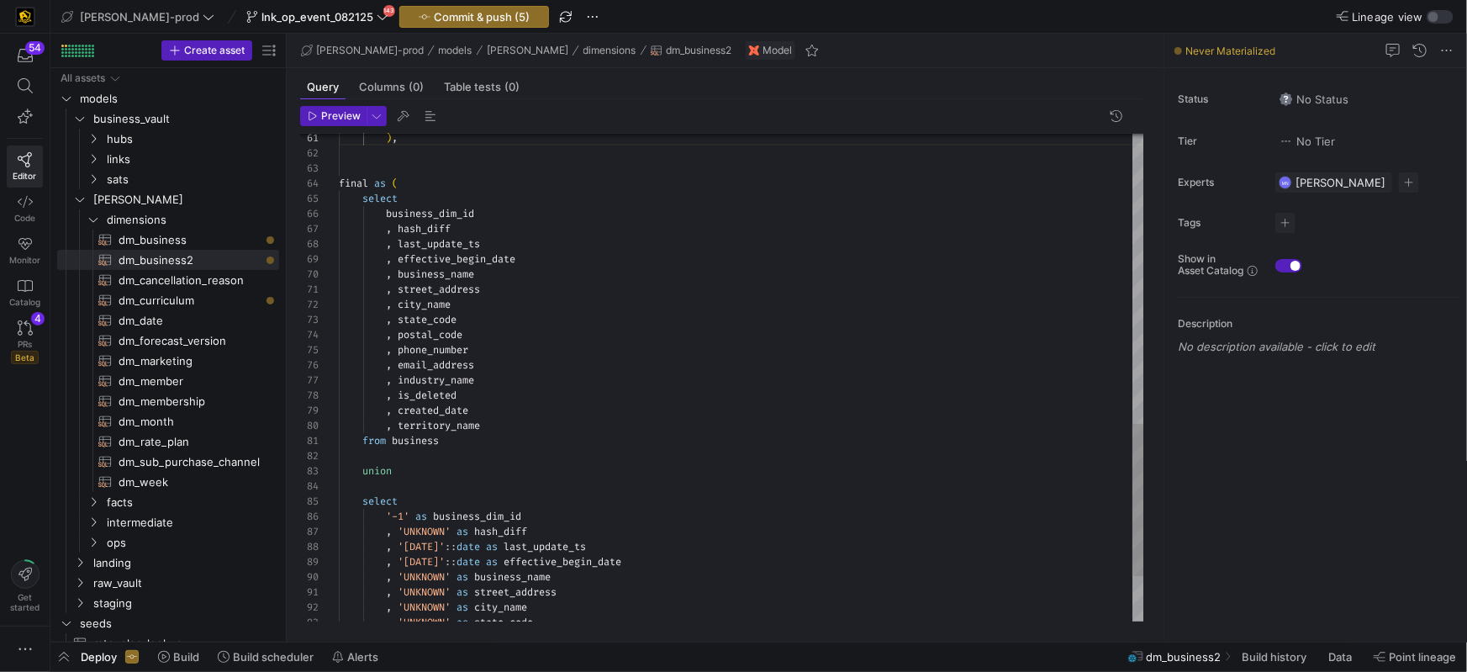
click at [408, 439] on span "business" at bounding box center [415, 440] width 47 height 13
click at [542, 433] on div "from source" at bounding box center [741, 440] width 805 height 15
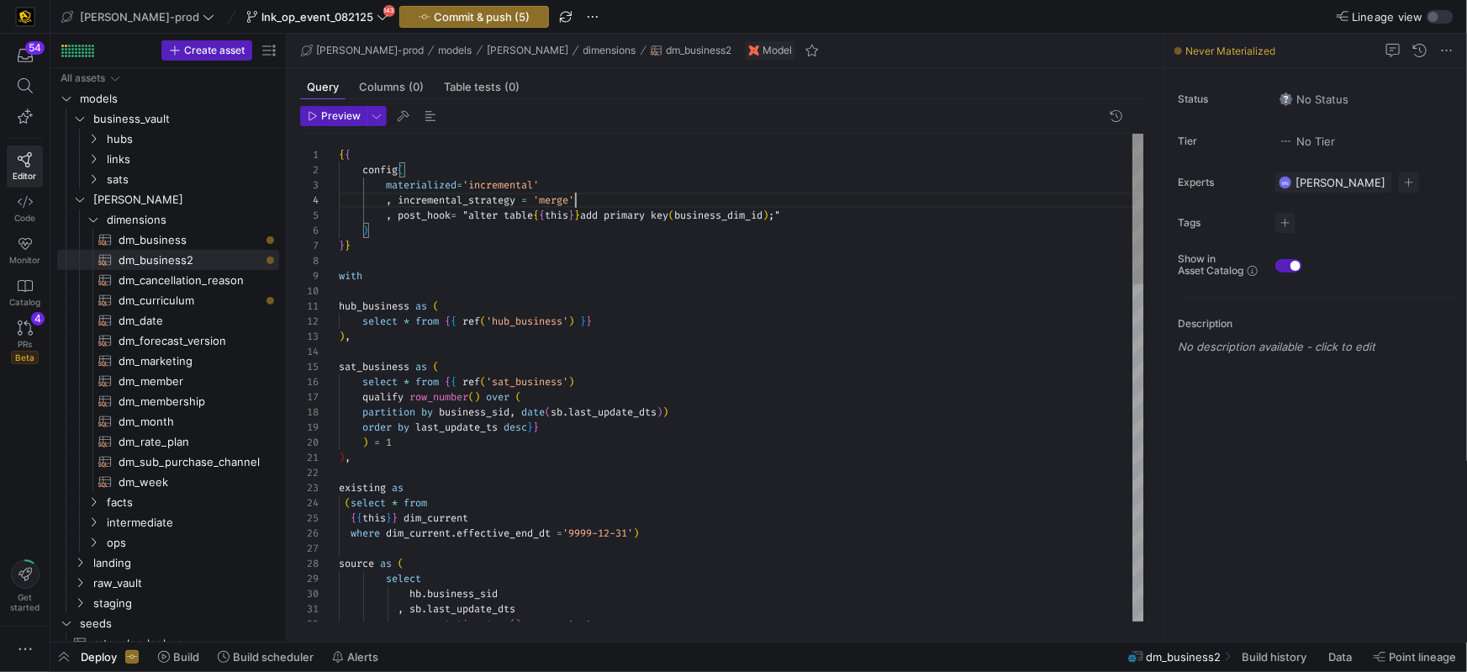
scroll to position [45, 242]
click at [519, 248] on div "} }" at bounding box center [741, 245] width 805 height 15
click at [590, 205] on div ", incremental_strategy = 'merge'" at bounding box center [741, 199] width 805 height 15
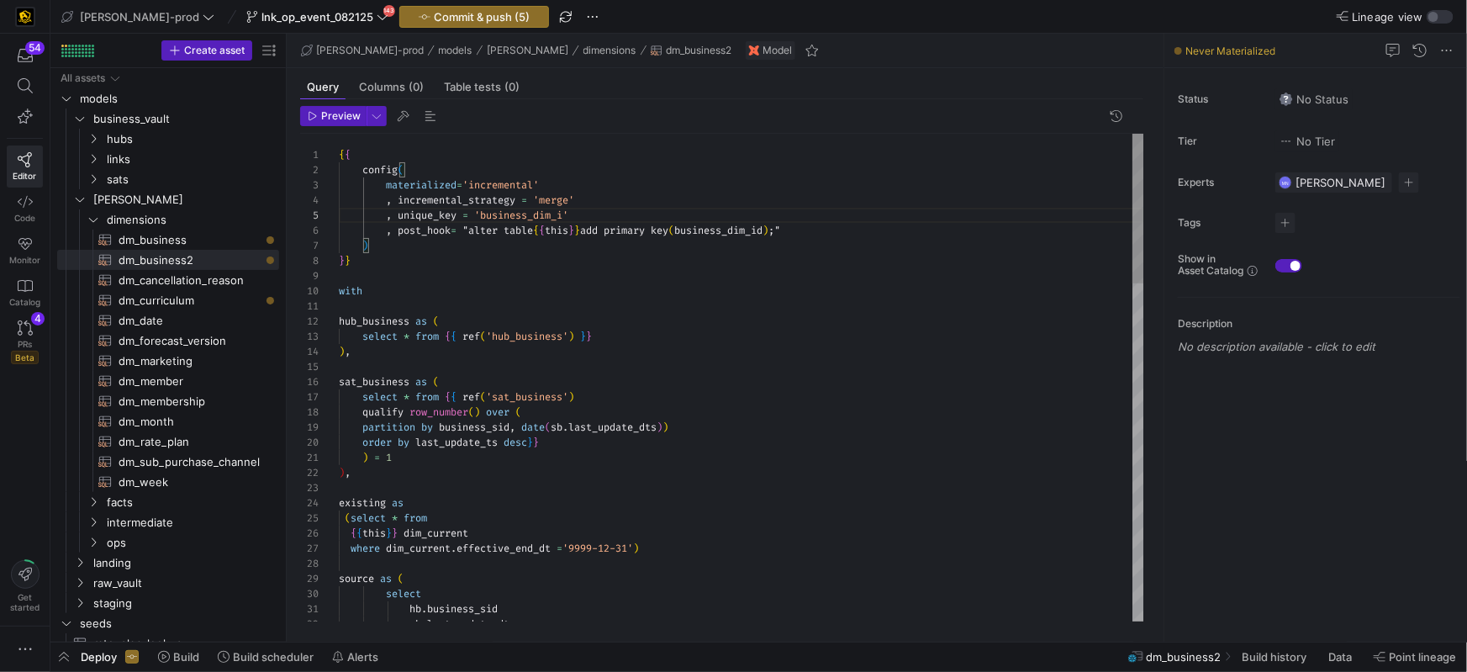
scroll to position [60, 235]
drag, startPoint x: 561, startPoint y: 274, endPoint x: 569, endPoint y: 273, distance: 8.4
click at [561, 274] on div at bounding box center [741, 275] width 805 height 15
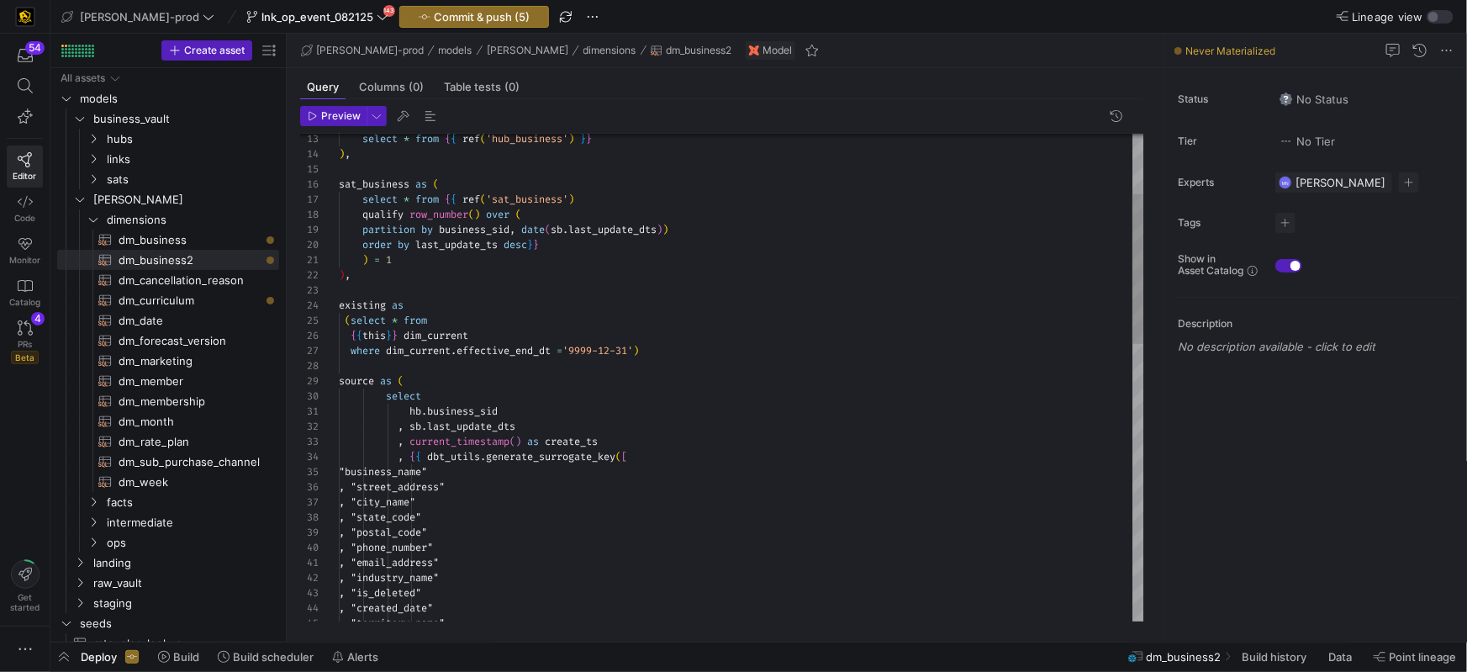
click at [676, 347] on div "where dim_current . effective_end_dt = '9999-12-31' )" at bounding box center [741, 350] width 805 height 15
drag, startPoint x: 390, startPoint y: 349, endPoint x: 435, endPoint y: 336, distance: 47.1
click at [391, 349] on span "dim_current" at bounding box center [418, 350] width 65 height 13
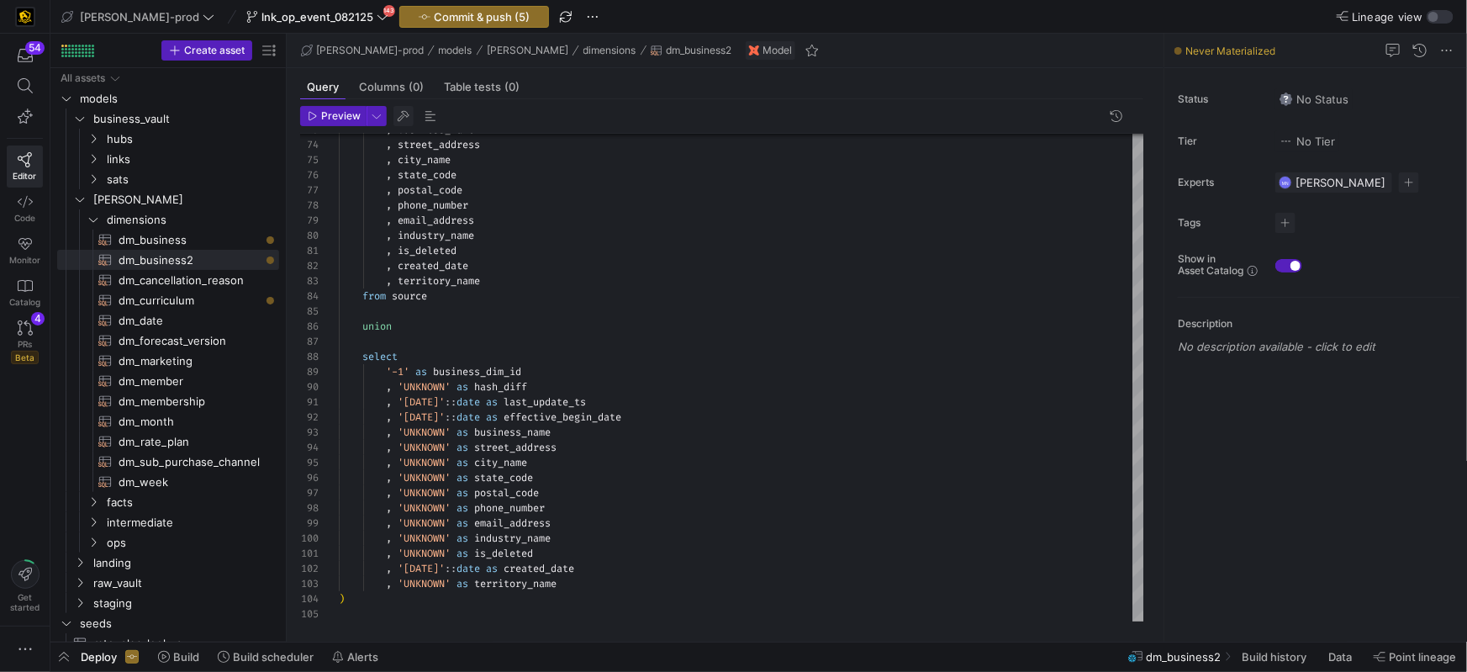
click at [399, 119] on span "button" at bounding box center [403, 116] width 20 height 20
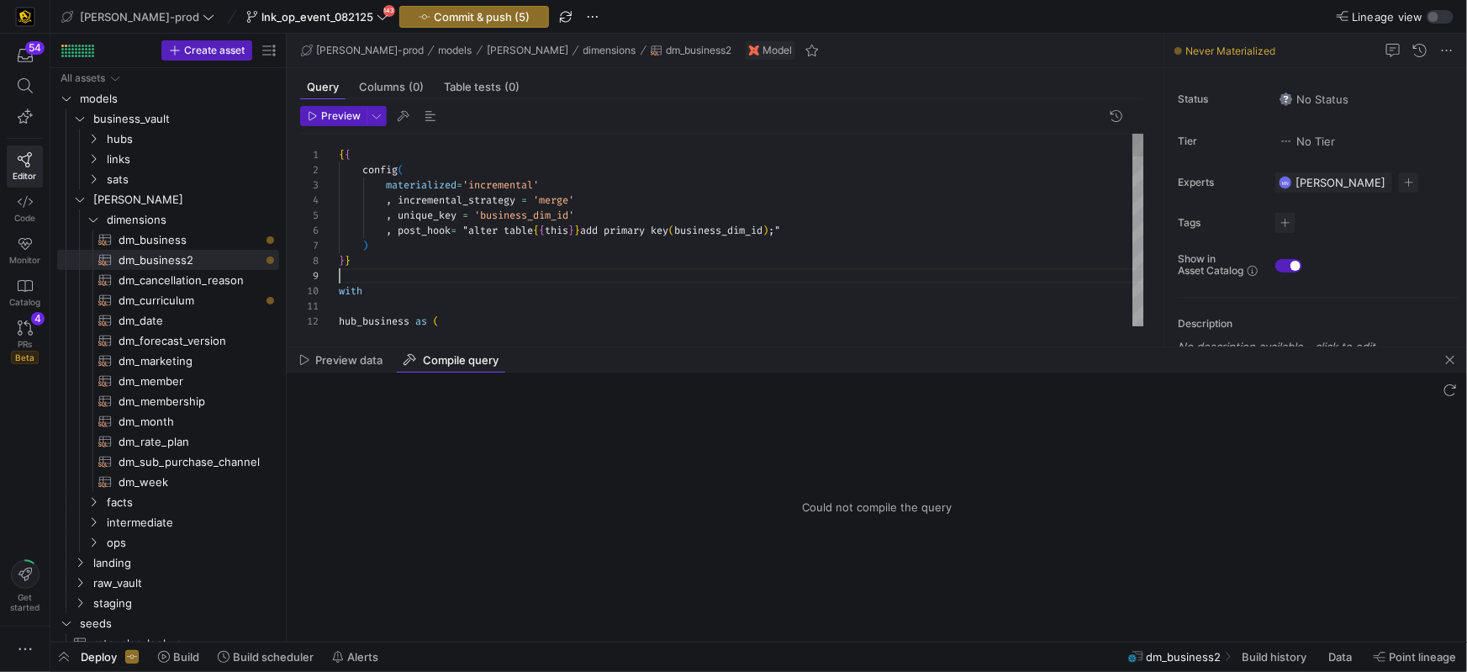
scroll to position [121, 0]
drag, startPoint x: 387, startPoint y: 277, endPoint x: 414, endPoint y: 275, distance: 27.8
click at [387, 277] on div at bounding box center [741, 275] width 805 height 15
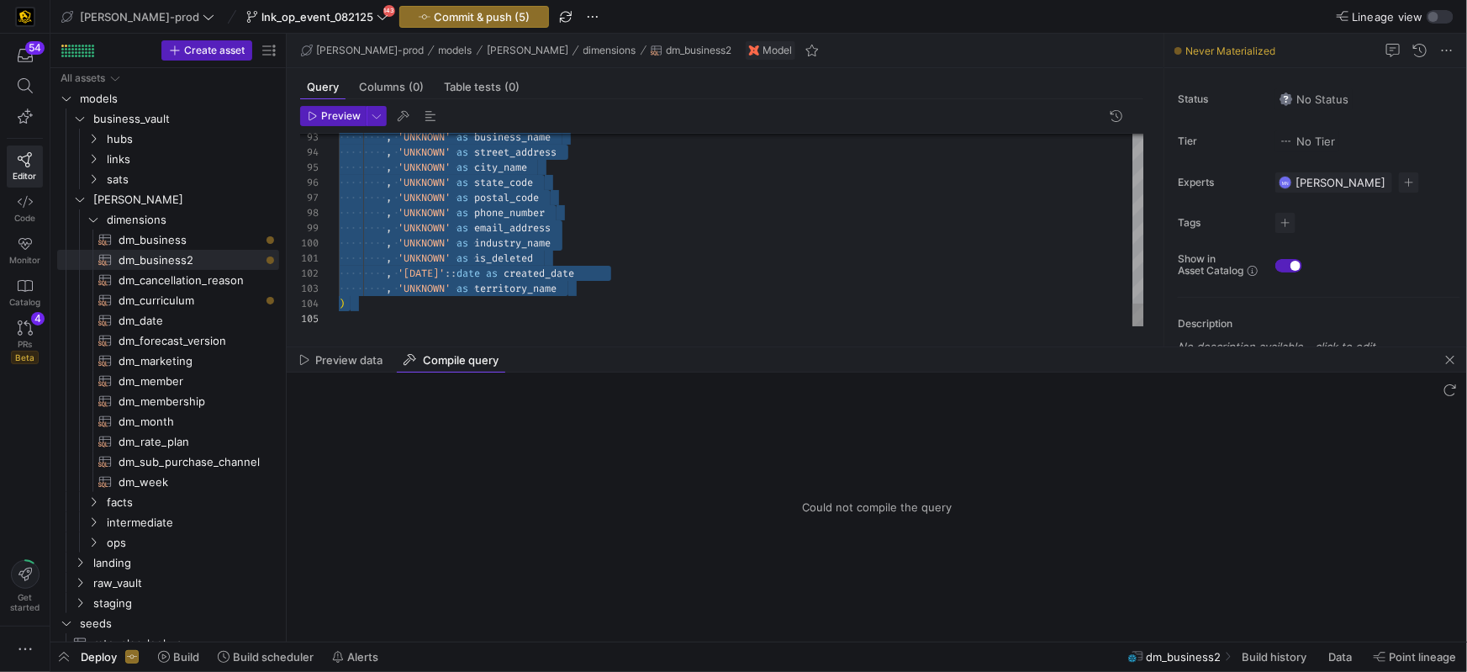
drag, startPoint x: 344, startPoint y: 281, endPoint x: 387, endPoint y: 366, distance: 95.8
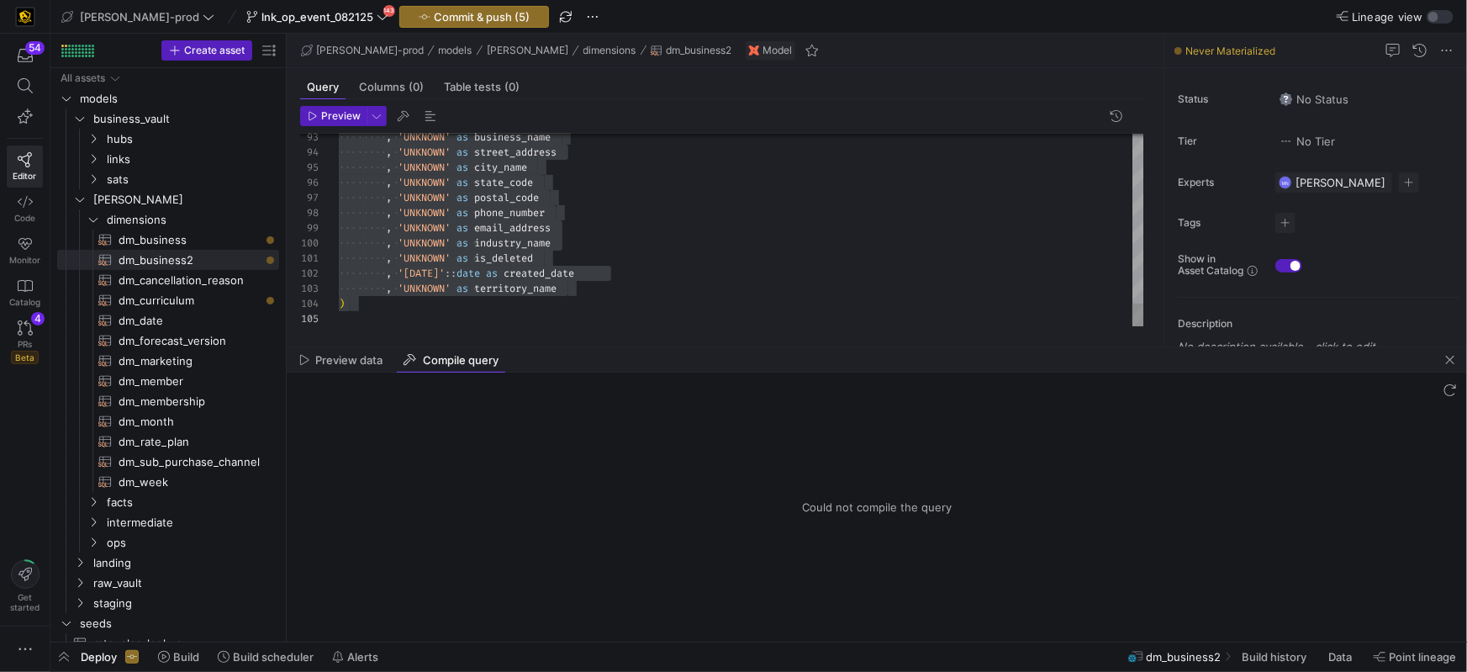
drag, startPoint x: 846, startPoint y: 133, endPoint x: 825, endPoint y: 161, distance: 34.3
click at [839, 145] on y42-sql-queryable-editor "Preview 93 94 95 96 97 98 99 100 101 102 103 104 105 , 'UNKNOWN' as business_na…" at bounding box center [721, 216] width 843 height 220
click at [813, 183] on div ", 'UNKNOWN' as state_code" at bounding box center [741, 182] width 805 height 15
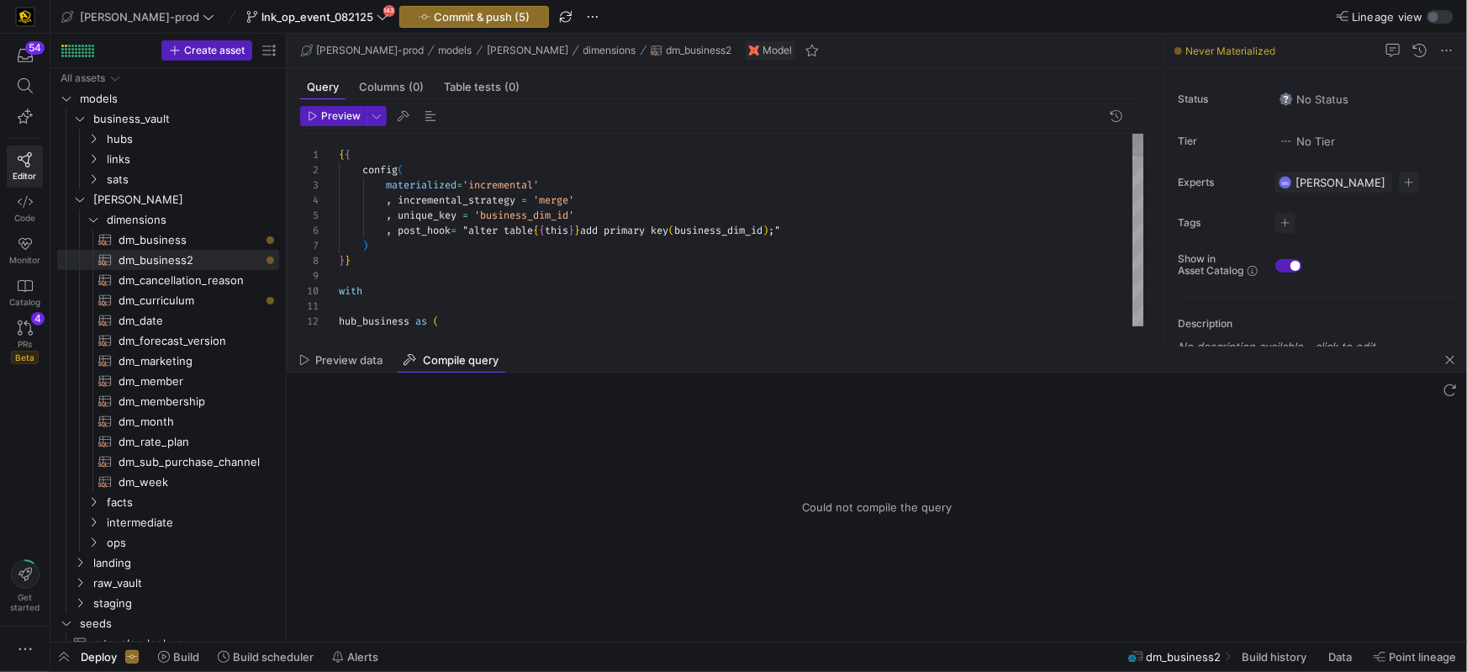
type textarea "{{ config( materialized='incremental' , incremental_strategy = 'merge' , unique…"
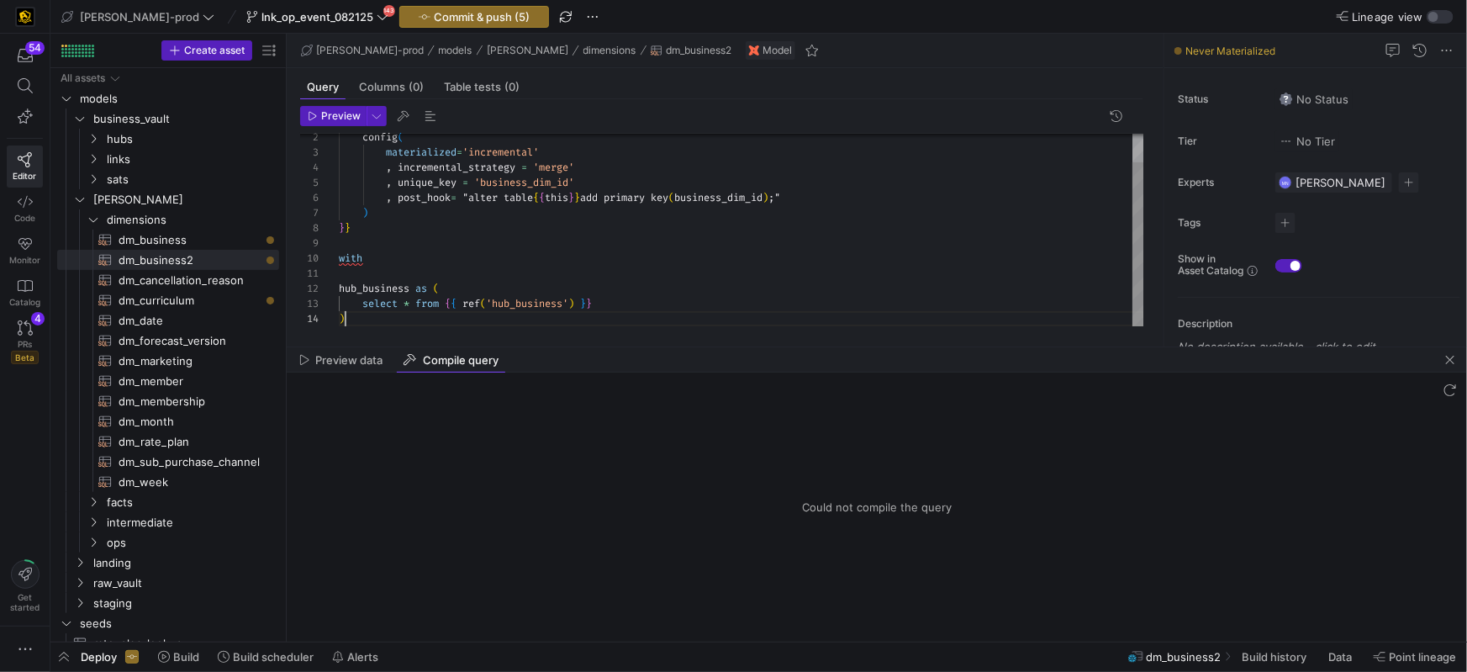
scroll to position [45, 5]
click at [407, 112] on span "button" at bounding box center [403, 116] width 20 height 20
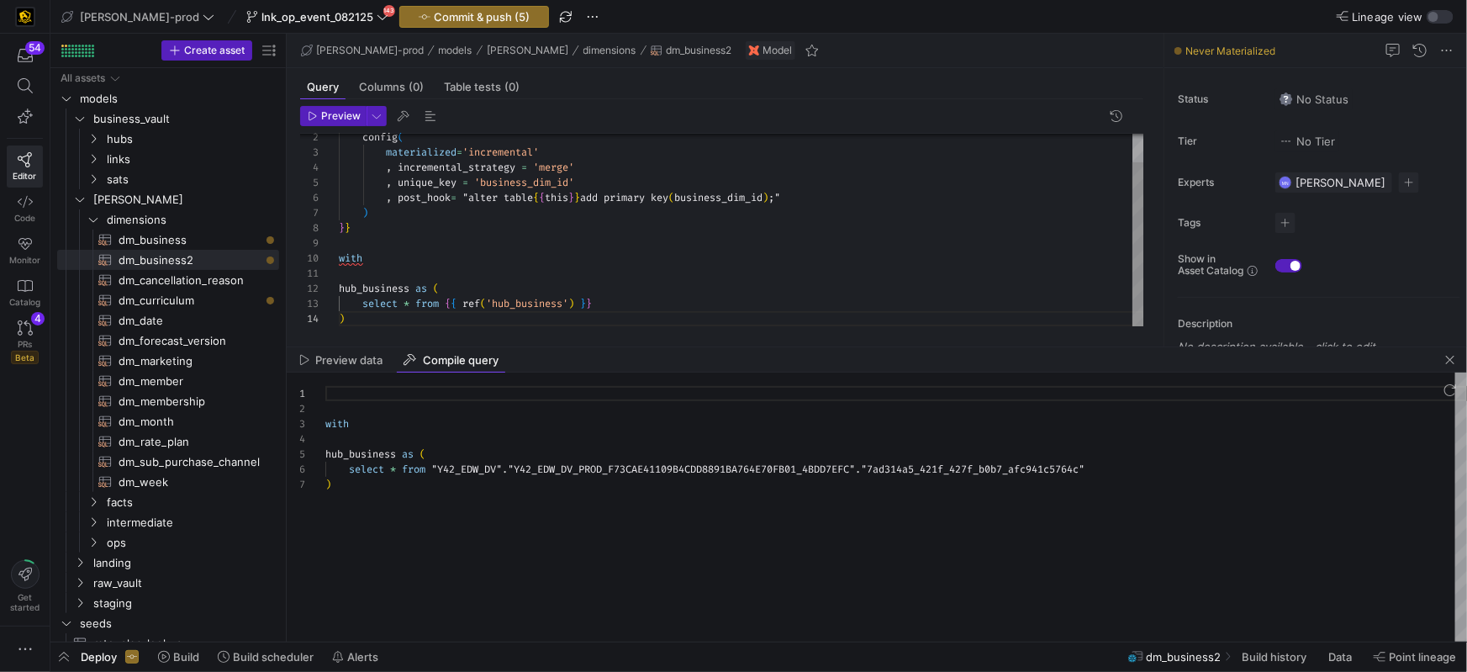
scroll to position [90, 0]
click at [371, 319] on div ")" at bounding box center [741, 318] width 805 height 15
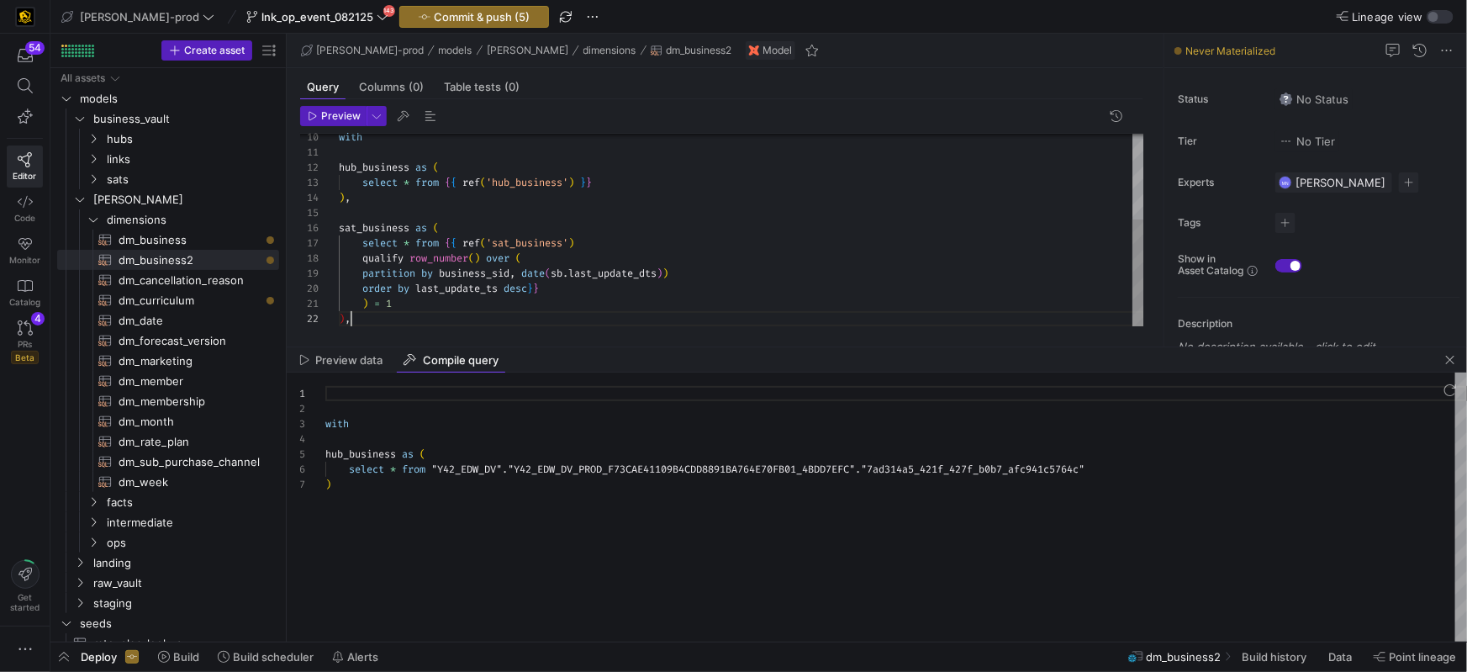
scroll to position [14, 5]
drag, startPoint x: 402, startPoint y: 113, endPoint x: 410, endPoint y: 115, distance: 8.6
click at [402, 113] on span "button" at bounding box center [403, 116] width 20 height 20
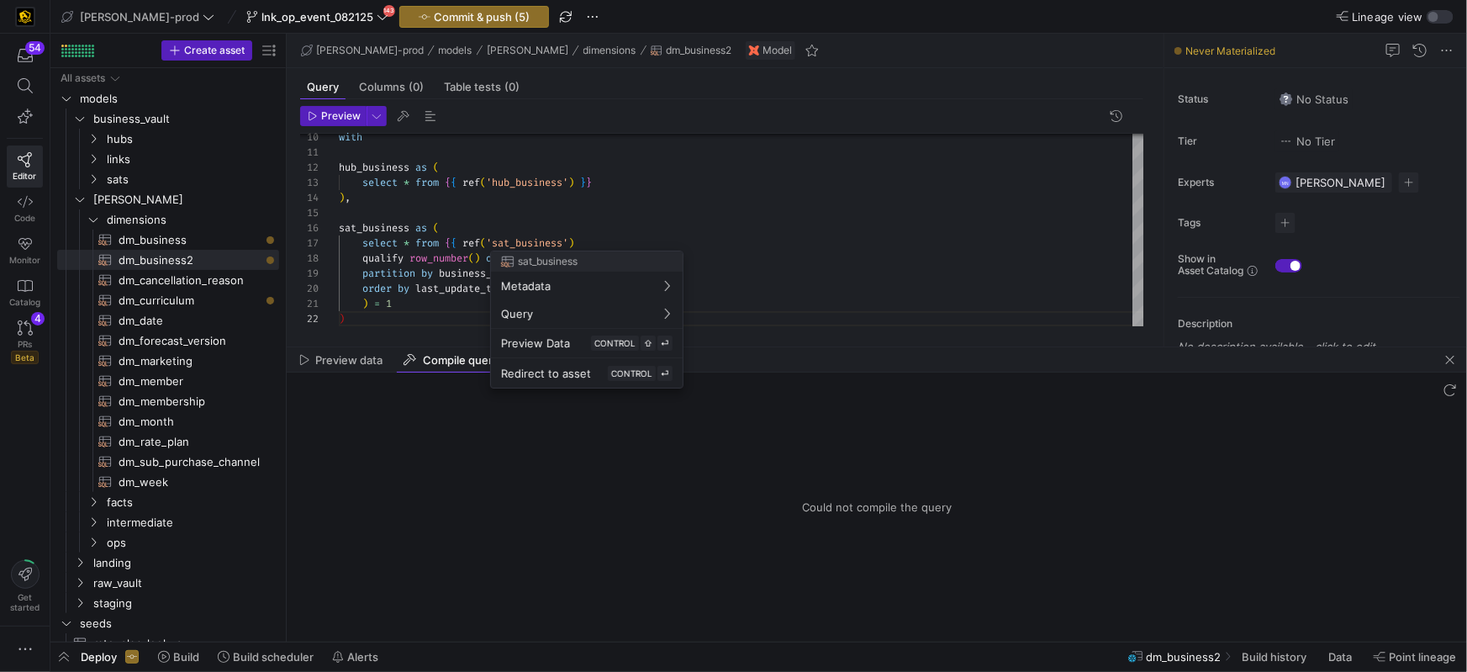
click at [635, 214] on div at bounding box center [733, 336] width 1467 height 672
click at [699, 269] on div "partition by business_sid , date ( sb . last_update_dts ) )" at bounding box center [741, 273] width 805 height 15
click at [555, 287] on div "order by last_update_ts desc } }" at bounding box center [741, 288] width 805 height 15
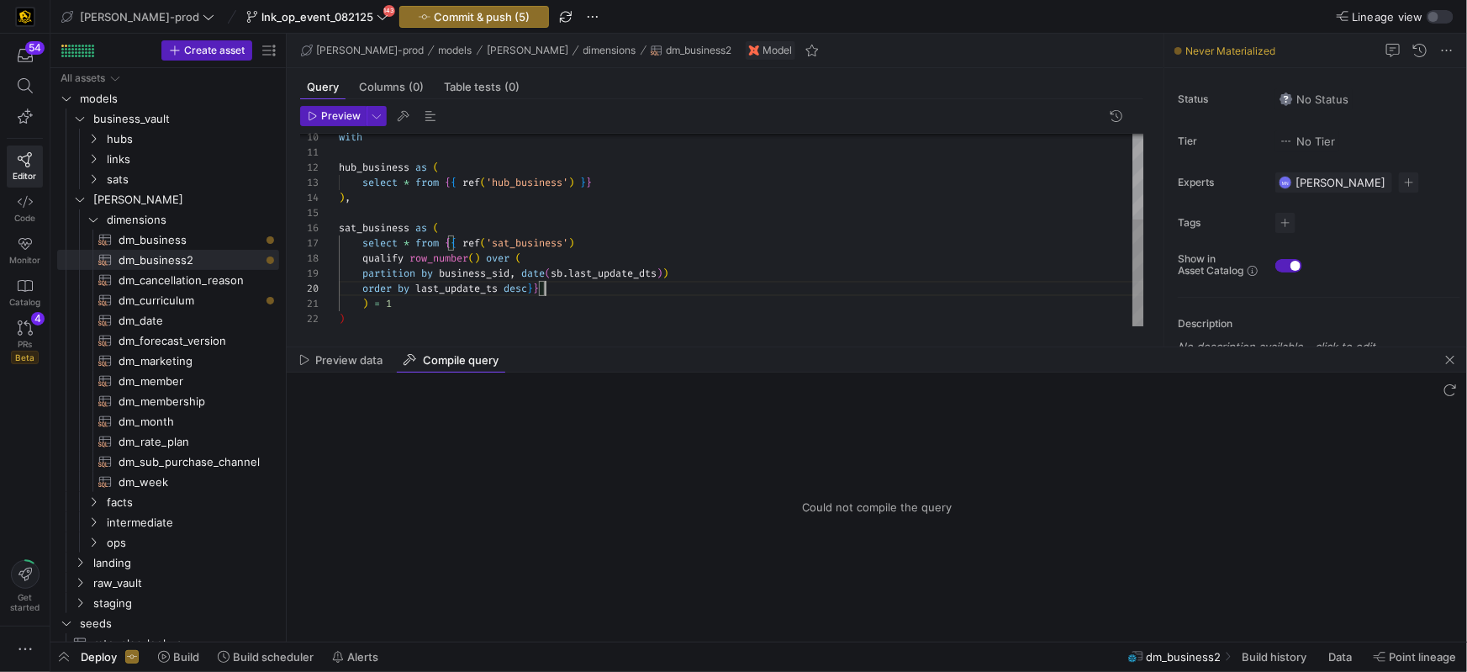
scroll to position [0, 54]
drag, startPoint x: 445, startPoint y: 302, endPoint x: 557, endPoint y: 301, distance: 111.8
click at [445, 302] on div ") = 1" at bounding box center [741, 303] width 805 height 15
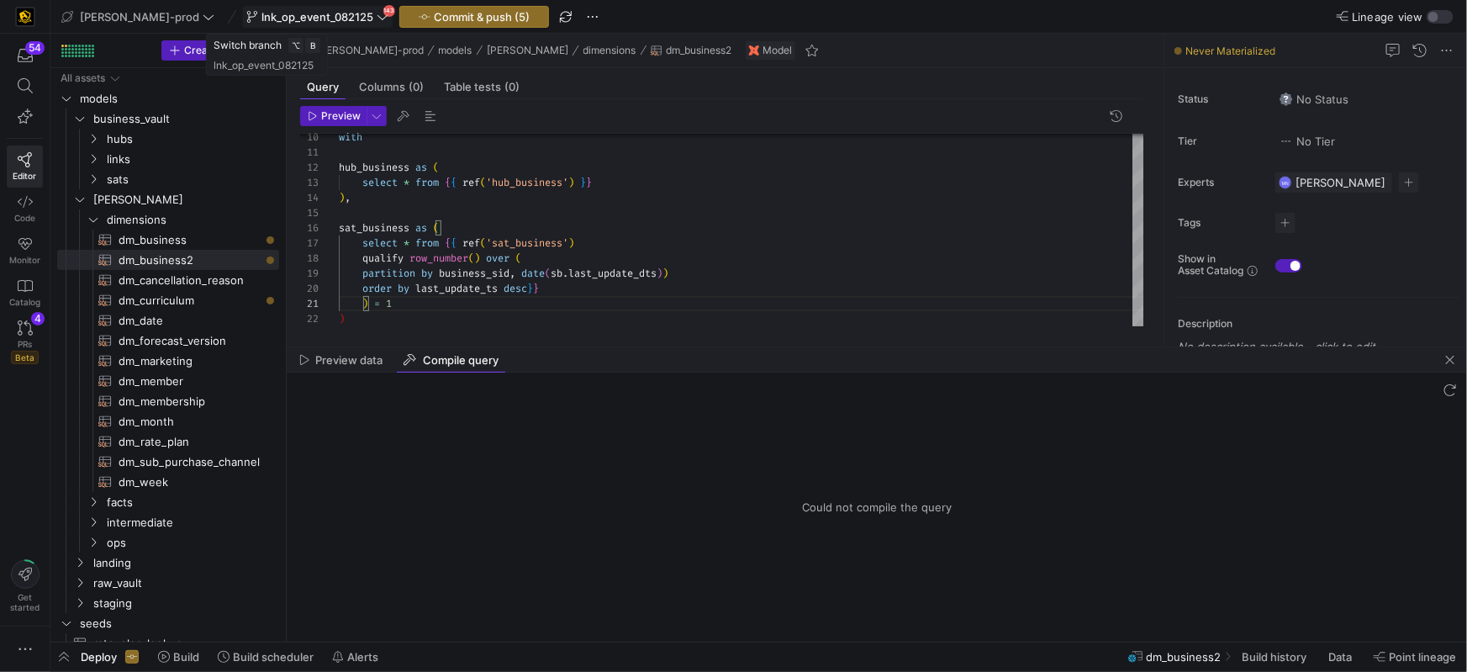
click at [377, 13] on icon at bounding box center [383, 17] width 12 height 12
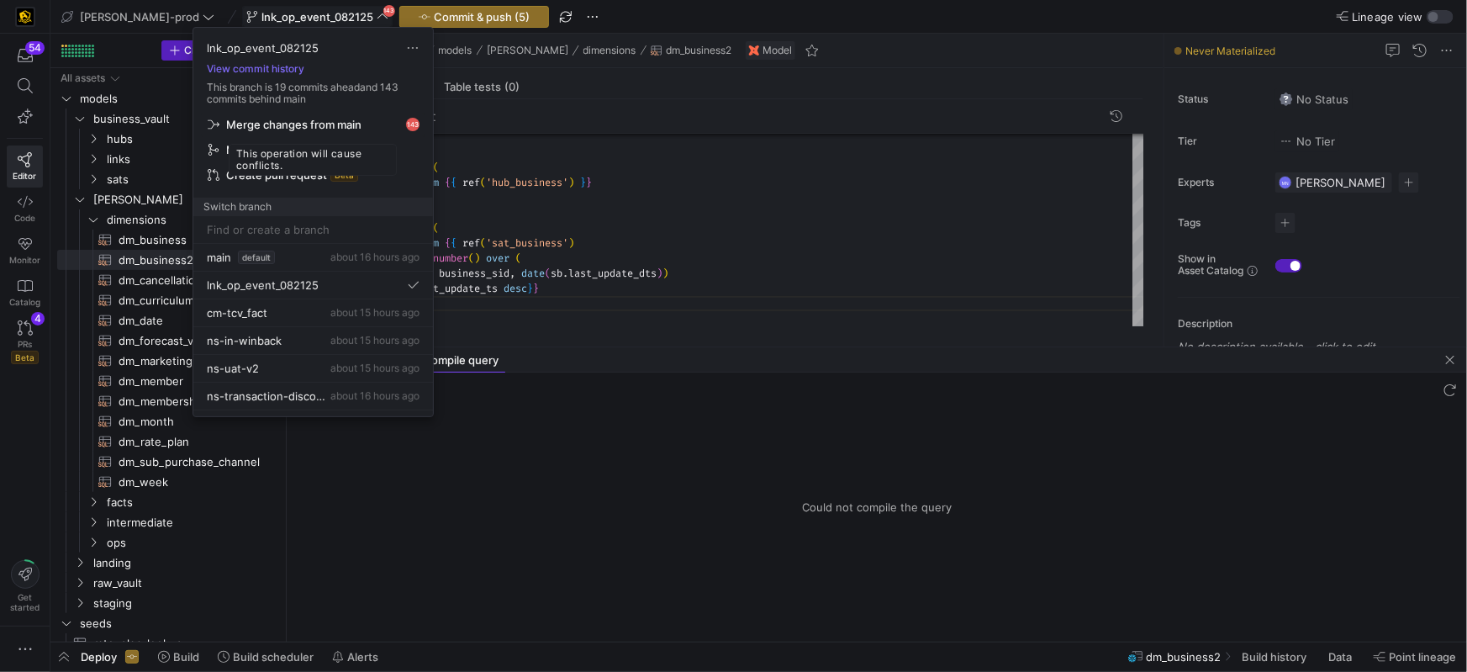
click at [306, 124] on span "Merge changes from main" at bounding box center [293, 124] width 135 height 13
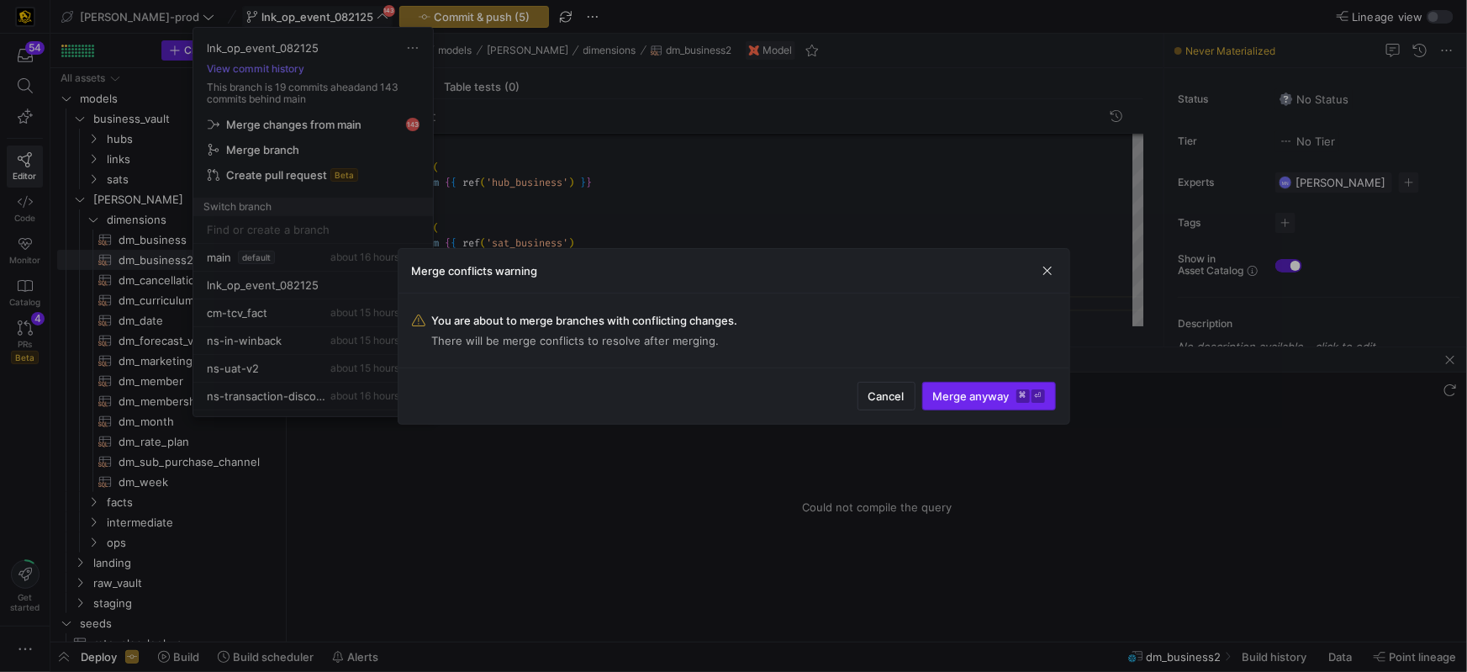
click at [979, 398] on span "Merge anyway ⌘ ⏎" at bounding box center [989, 395] width 112 height 13
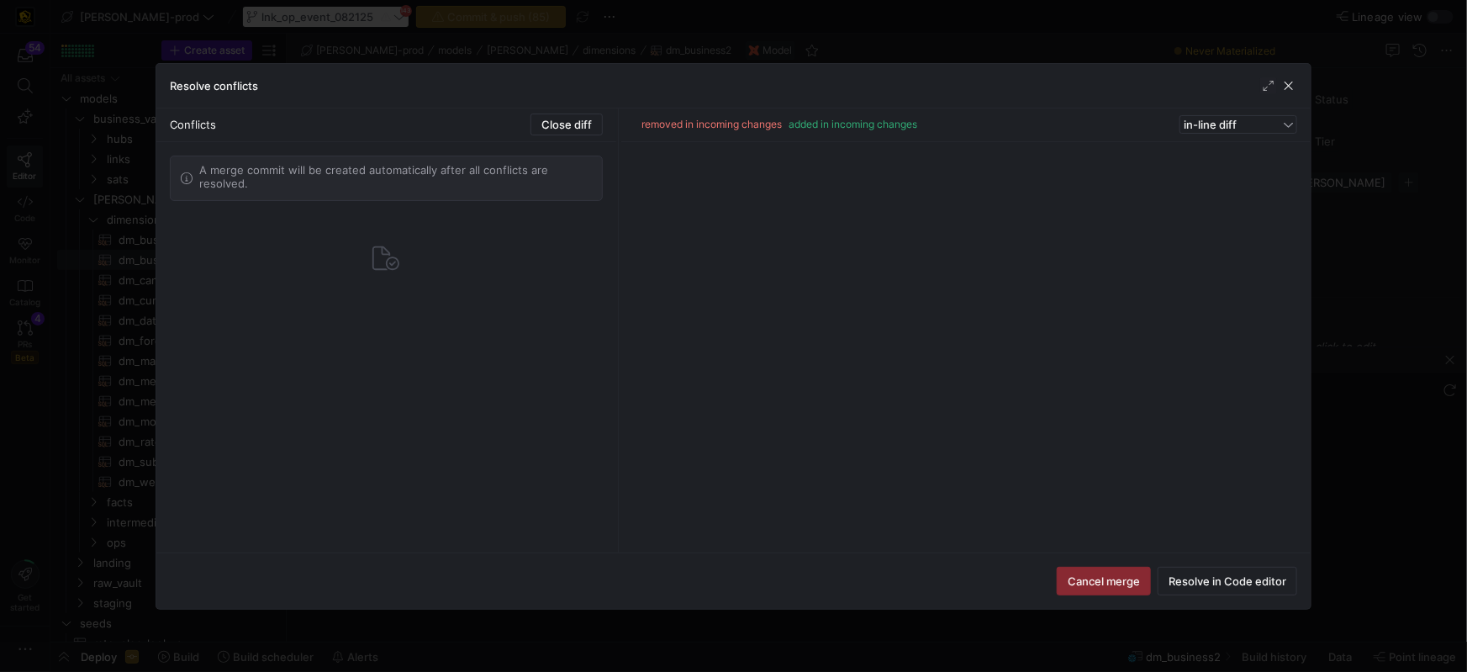
type textarea "{{ config( materialized='incremental' , incremental_strategy = 'merge' , unique…"
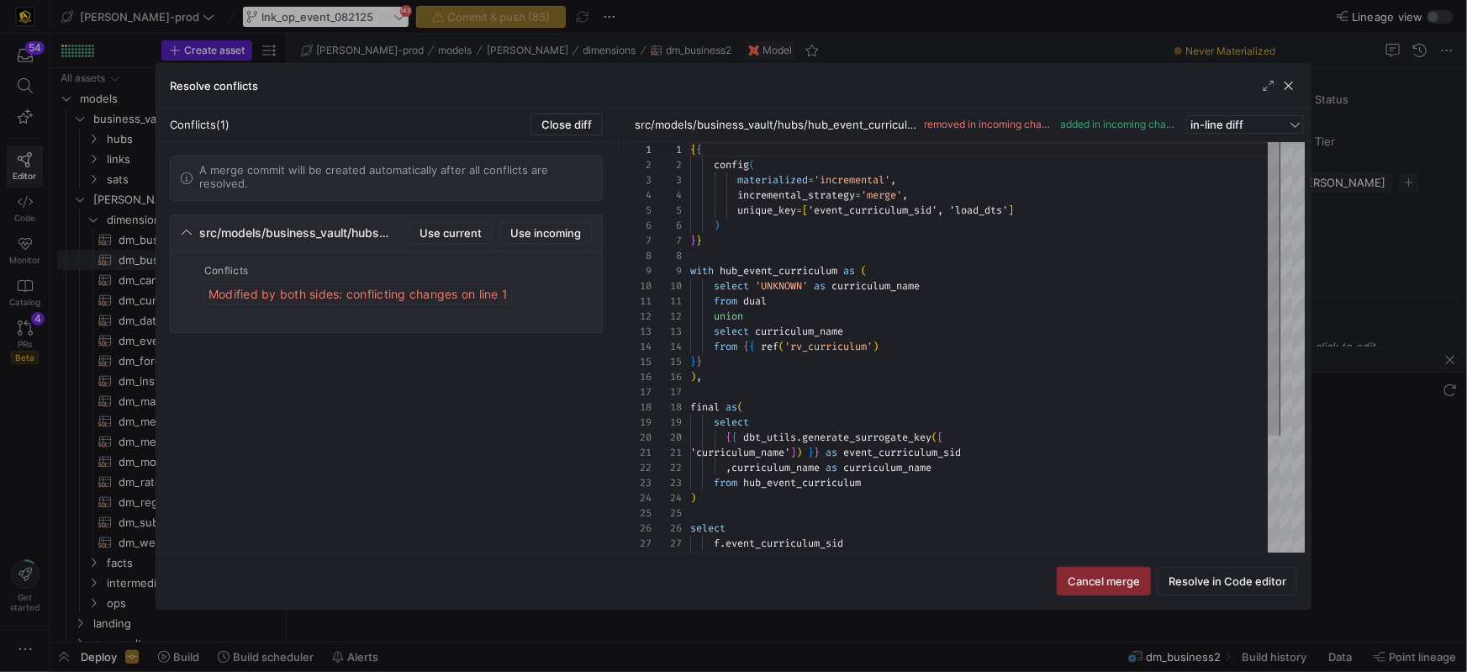
scroll to position [0, 0]
click at [554, 238] on span "Use incoming" at bounding box center [545, 232] width 71 height 13
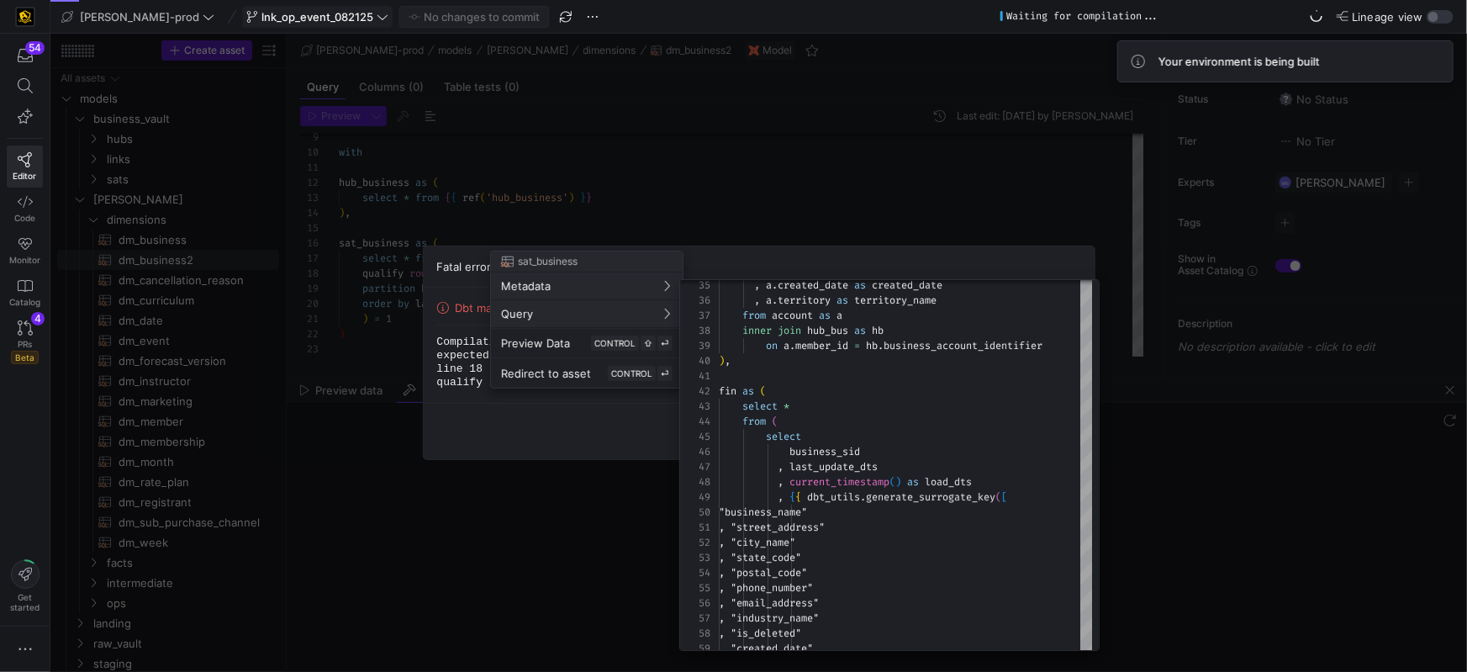
click at [764, 194] on div at bounding box center [733, 336] width 1467 height 672
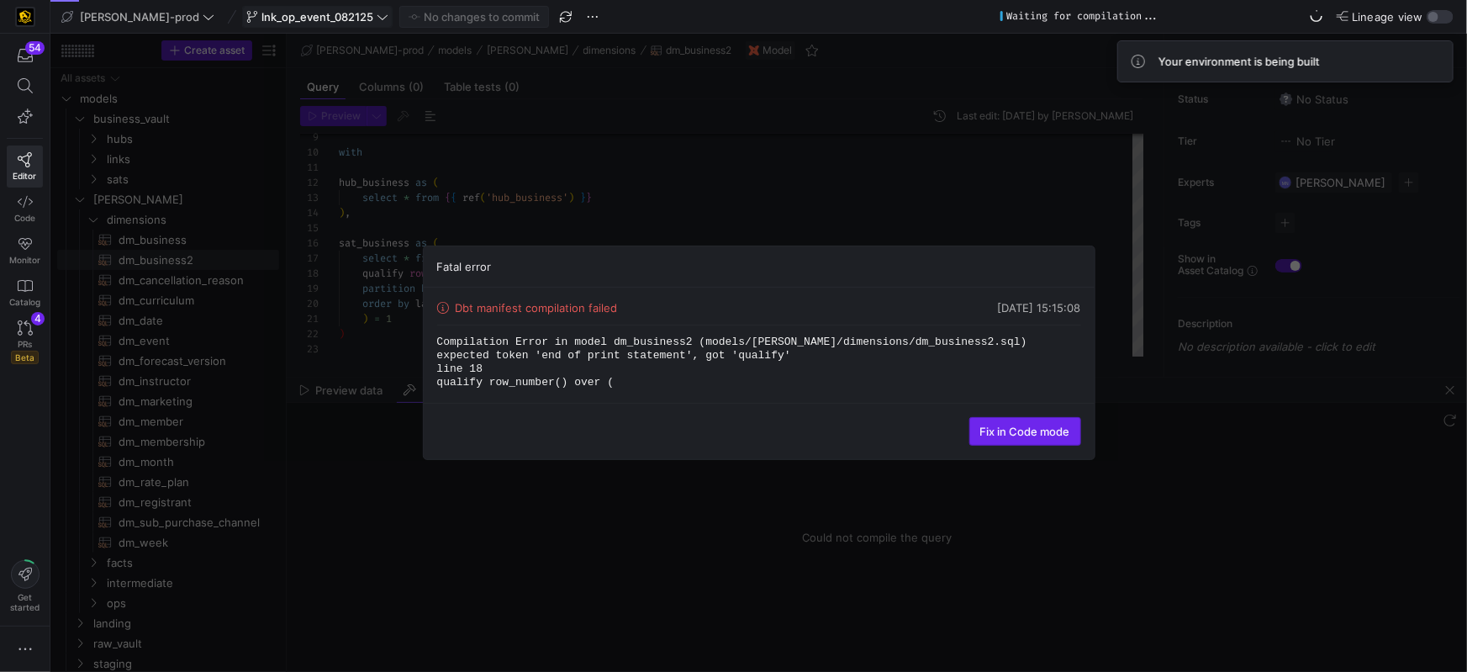
click at [1061, 429] on span "Fix in Code mode" at bounding box center [1025, 430] width 90 height 13
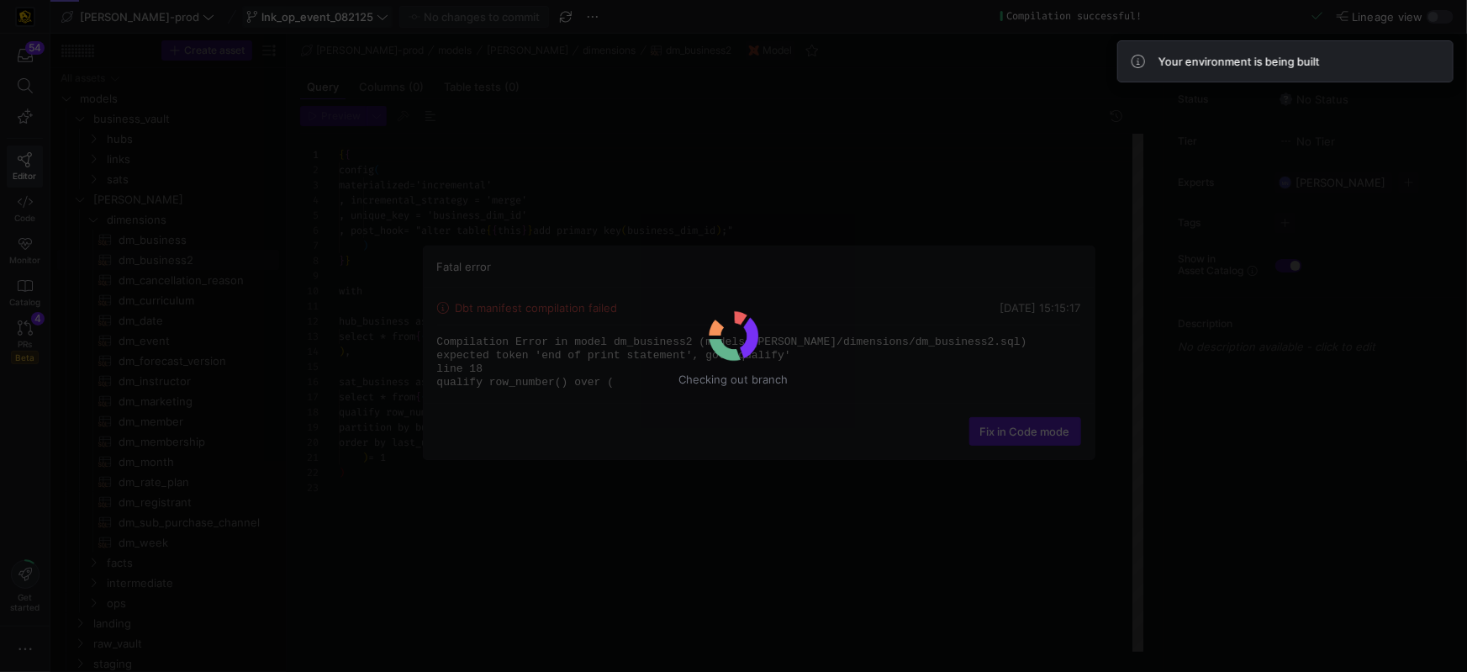
scroll to position [151, 0]
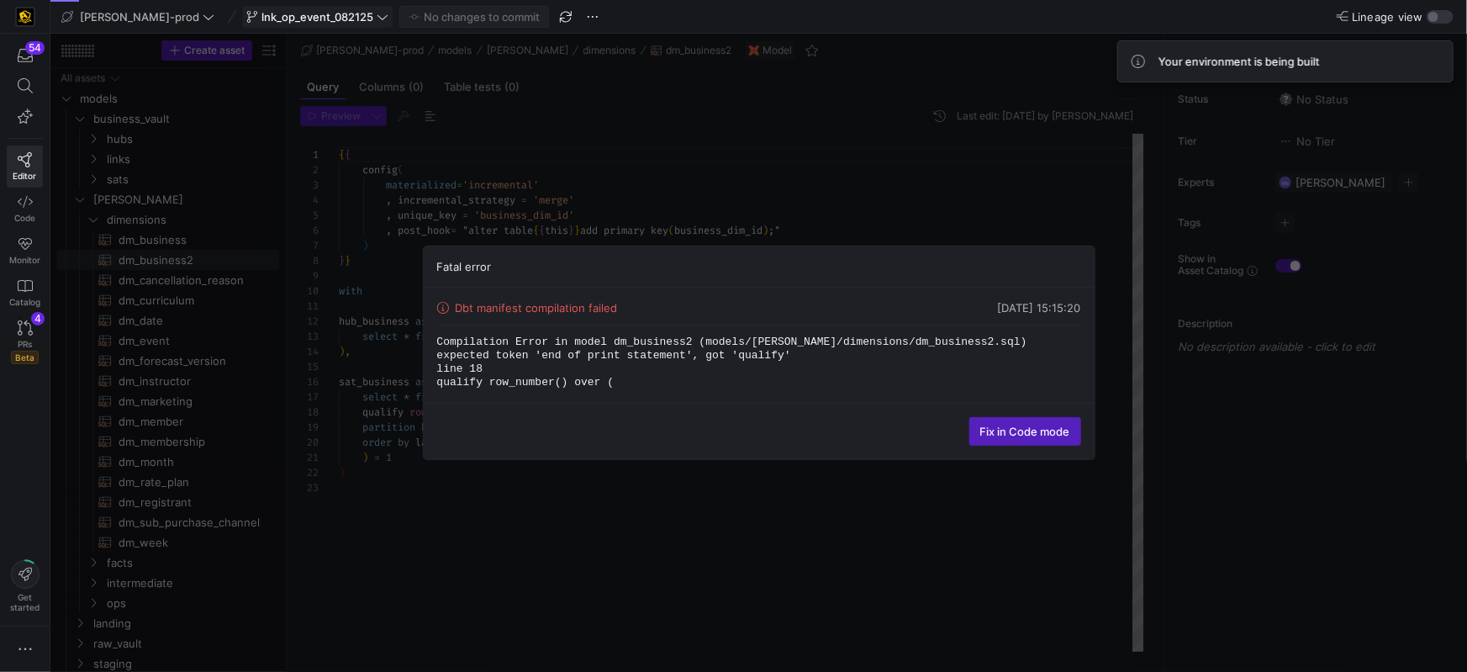
click at [1061, 429] on span "Fix in Code mode" at bounding box center [1025, 430] width 90 height 13
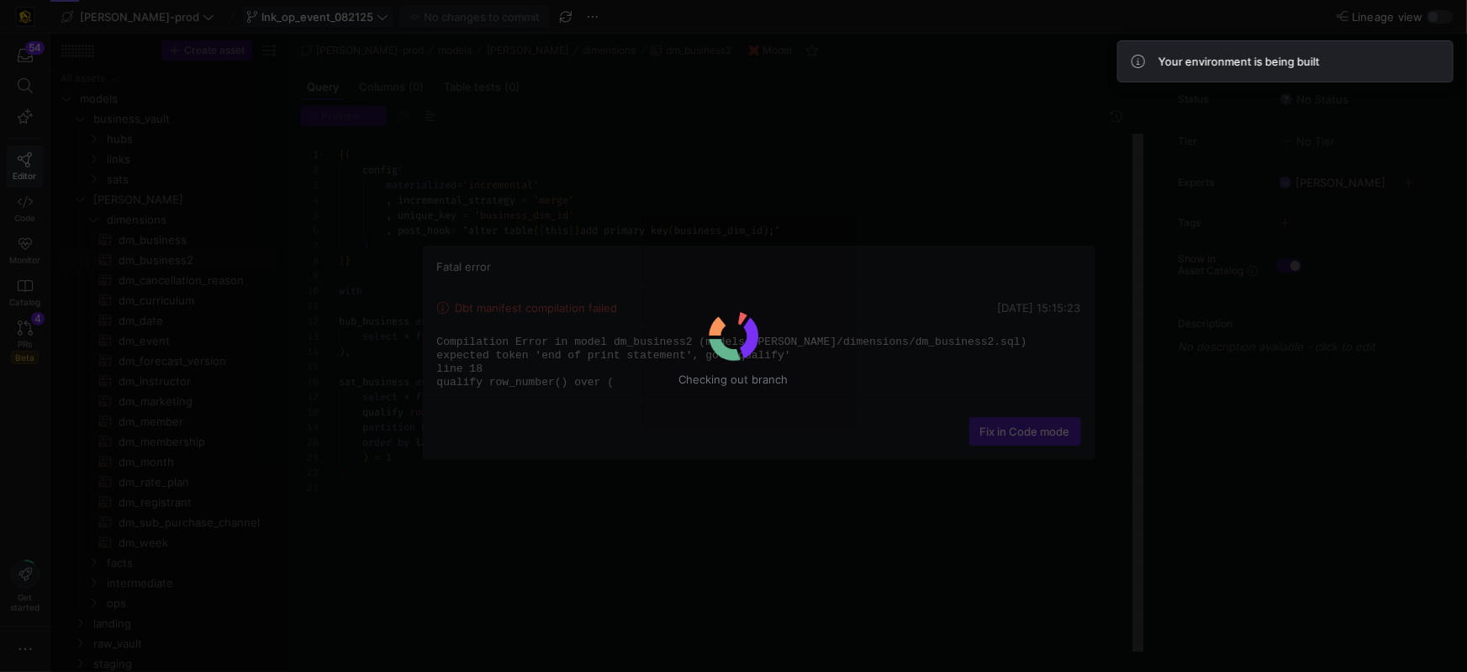
scroll to position [151, 0]
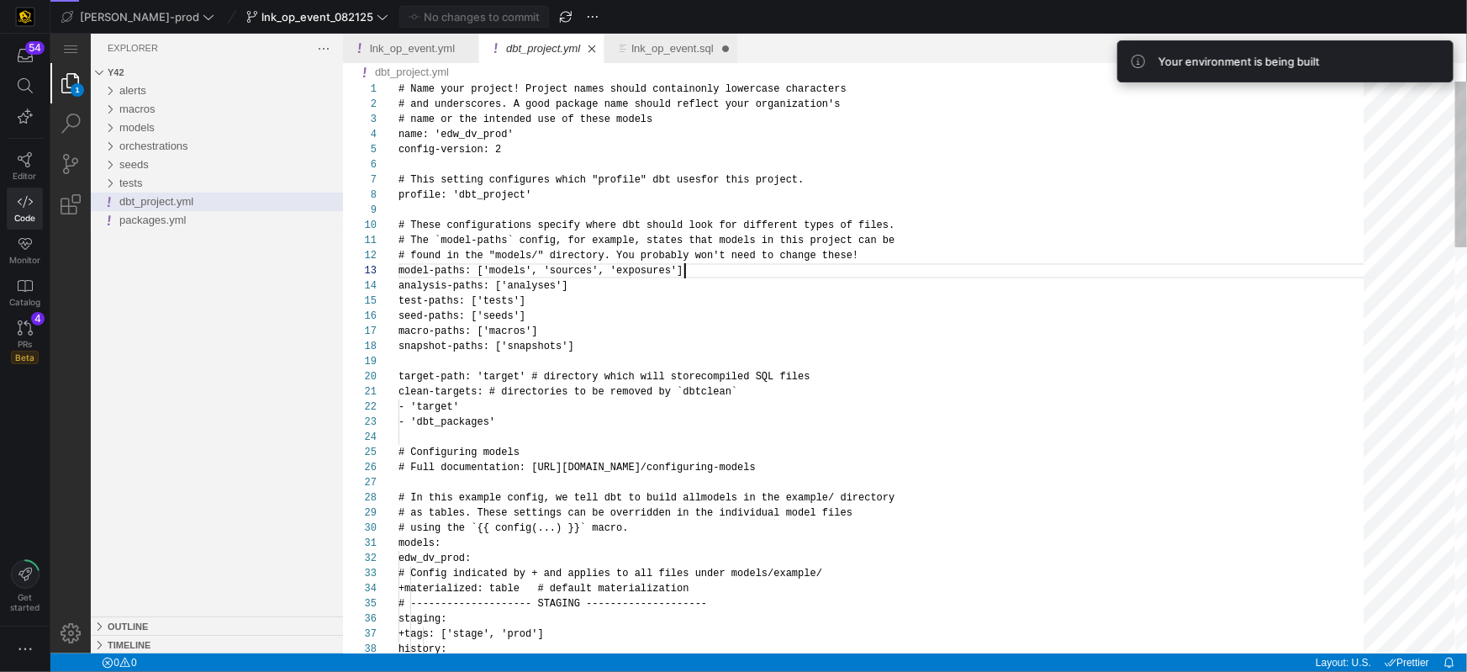
scroll to position [29, 286]
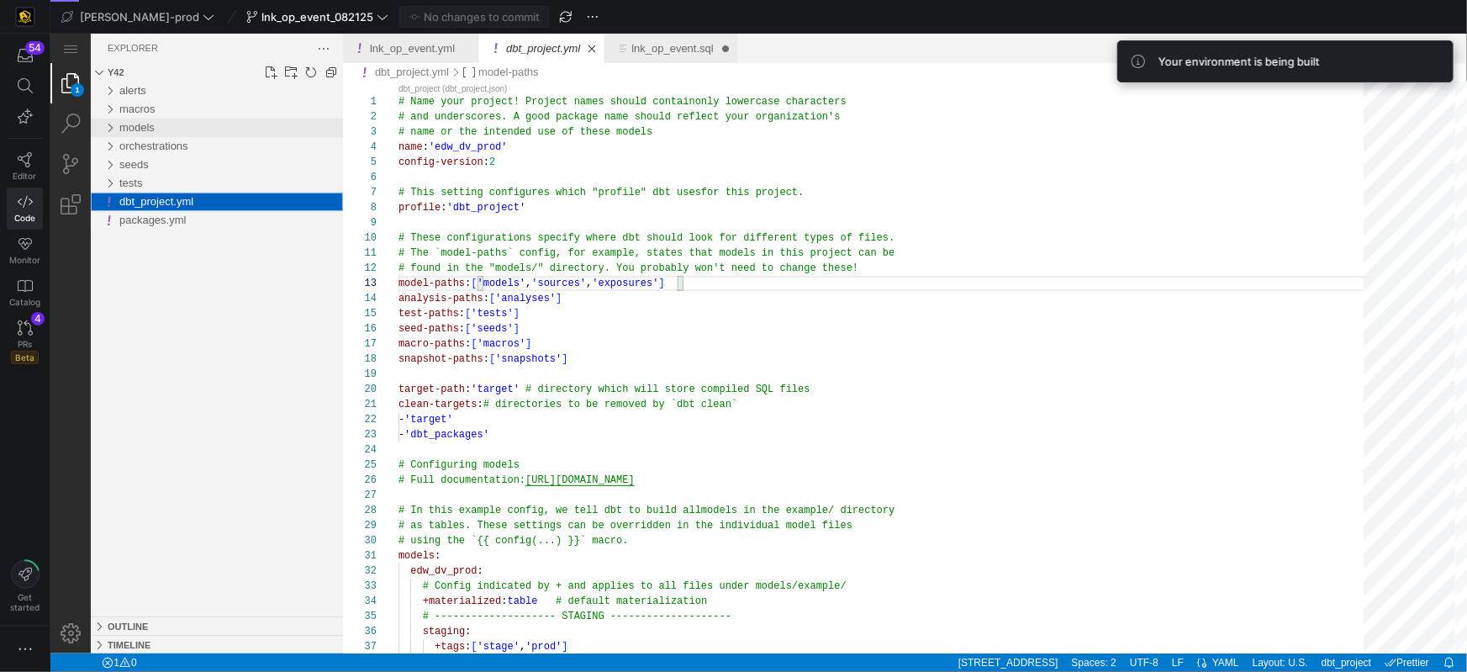
click at [107, 125] on div "models" at bounding box center [108, 127] width 25 height 18
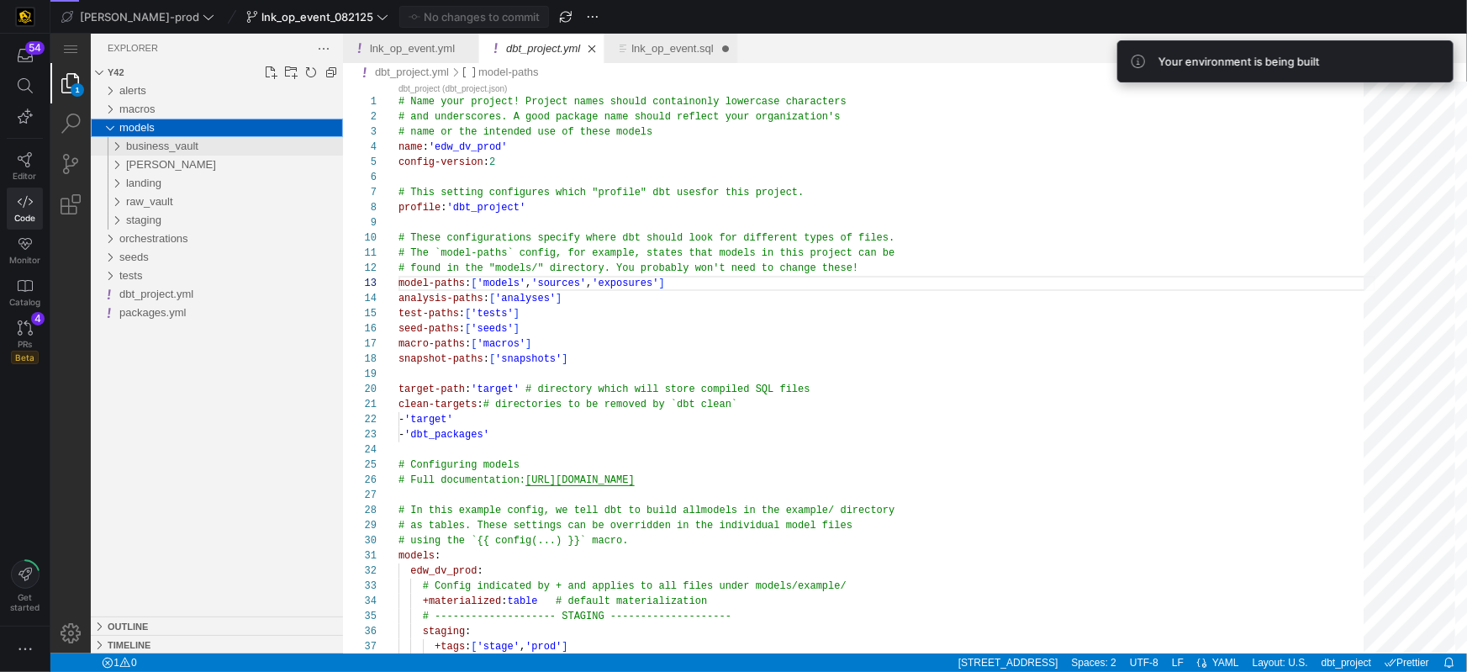
click at [119, 144] on div "business_vault" at bounding box center [112, 145] width 32 height 18
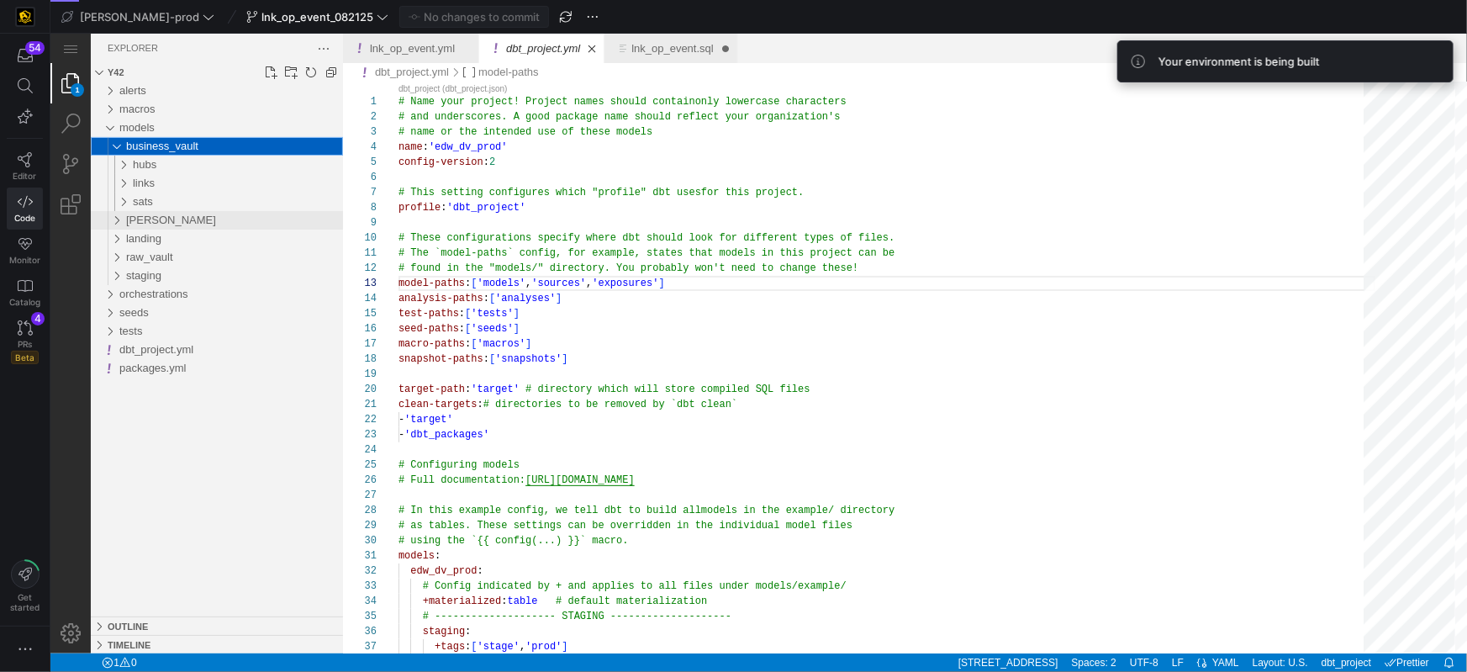
click at [114, 219] on div "edw" at bounding box center [112, 219] width 32 height 18
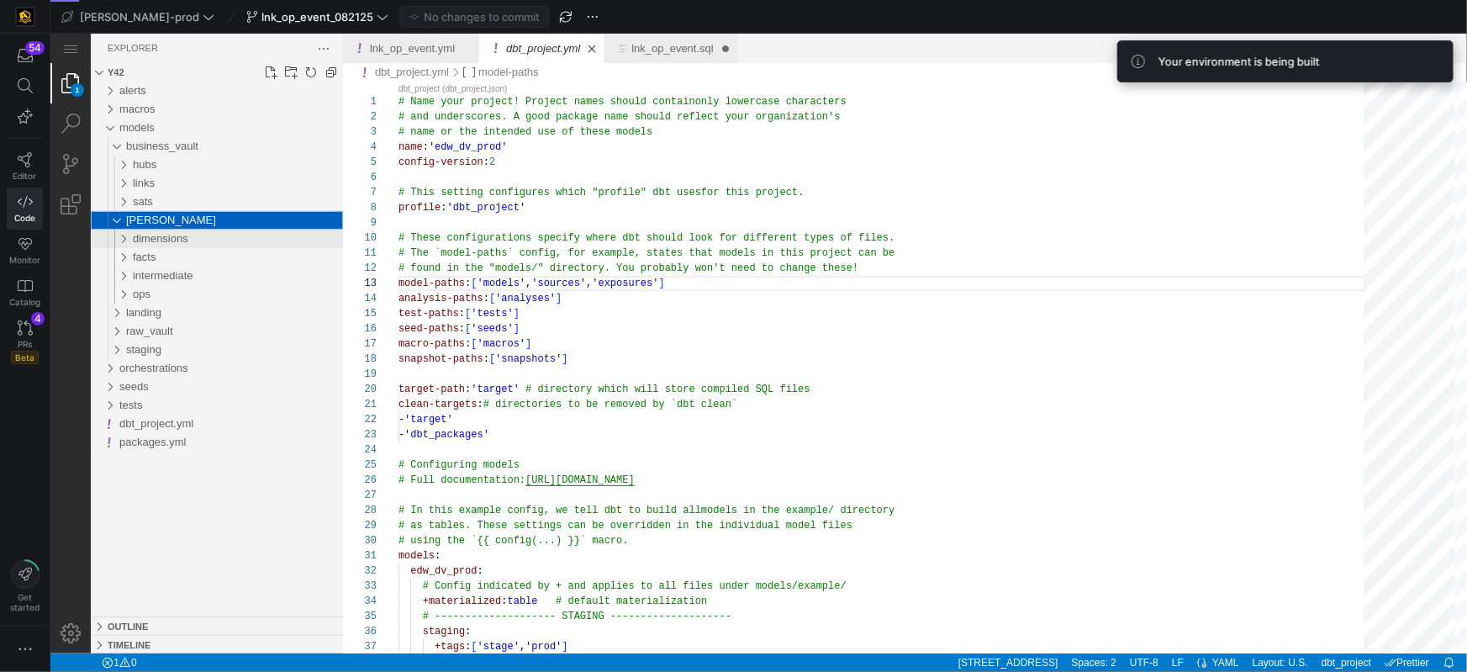
click at [124, 242] on div "dimensions" at bounding box center [115, 238] width 39 height 18
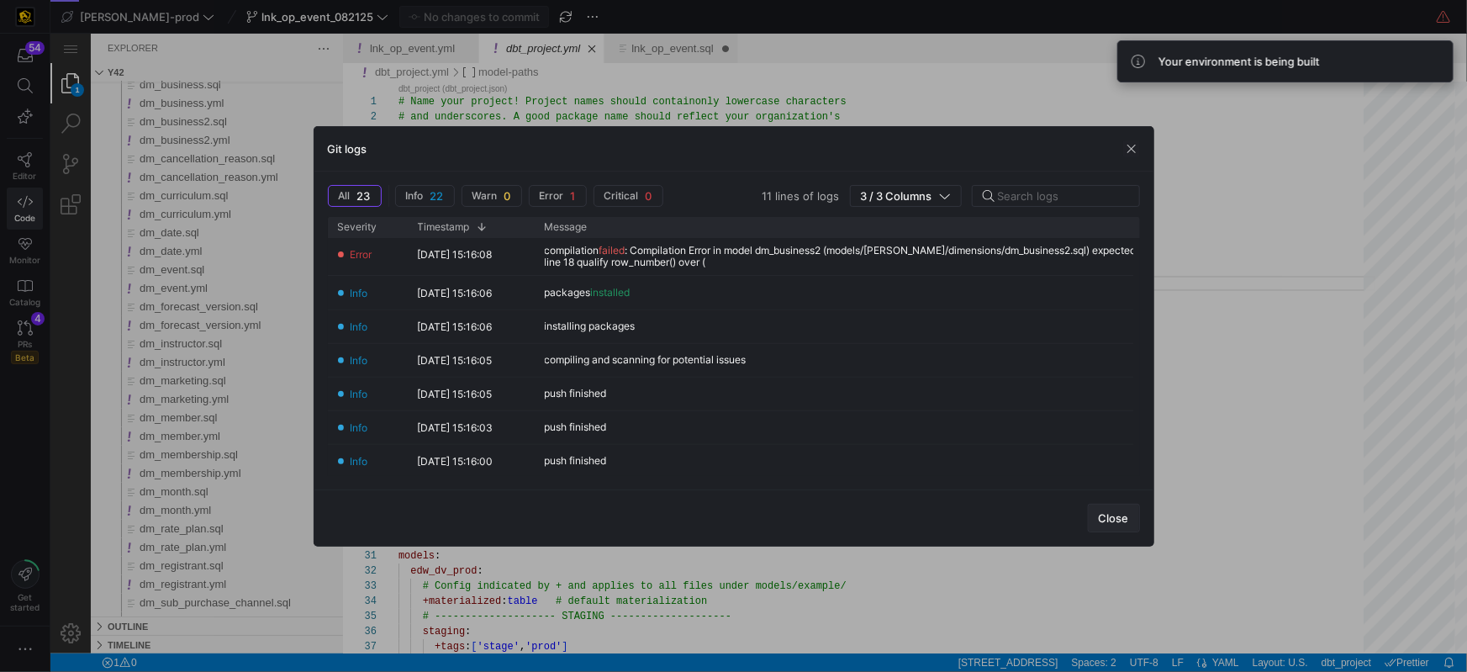
click at [1126, 514] on span "Close" at bounding box center [1114, 517] width 30 height 13
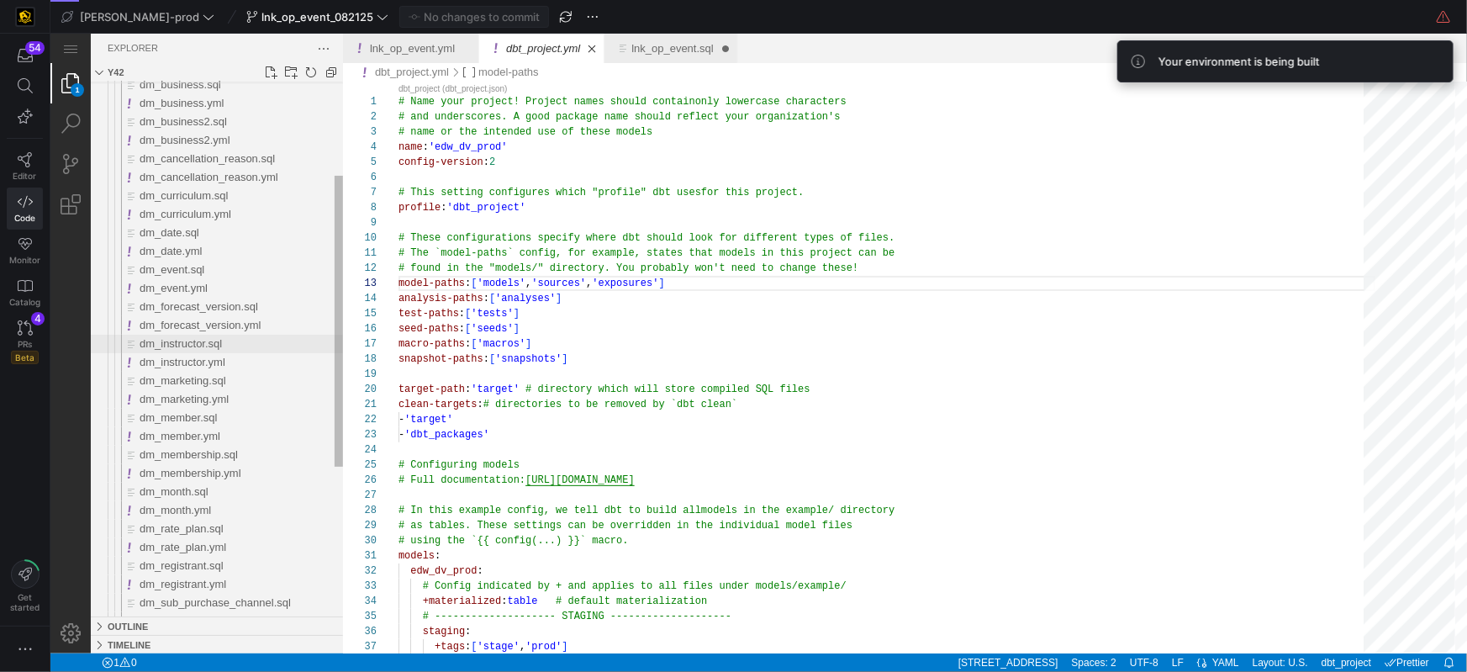
click at [198, 348] on span "dm_instructor.sql" at bounding box center [180, 342] width 82 height 13
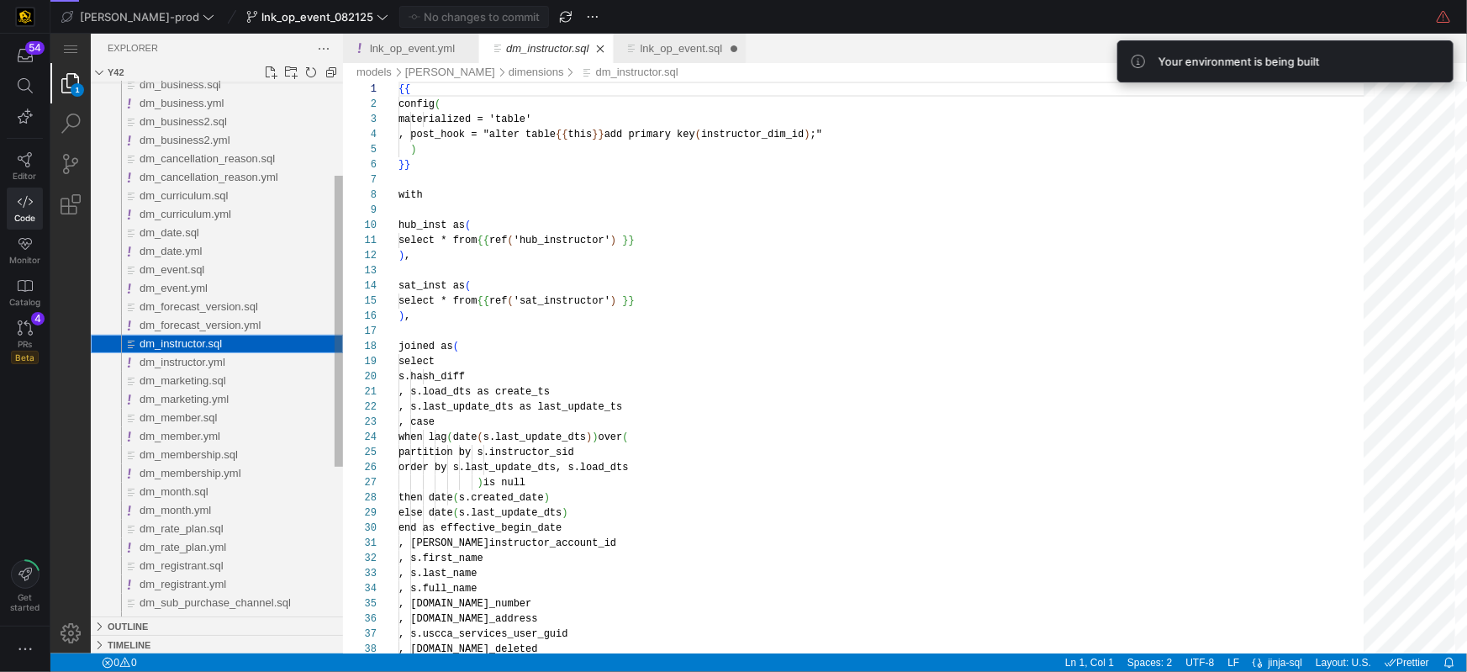
scroll to position [151, 0]
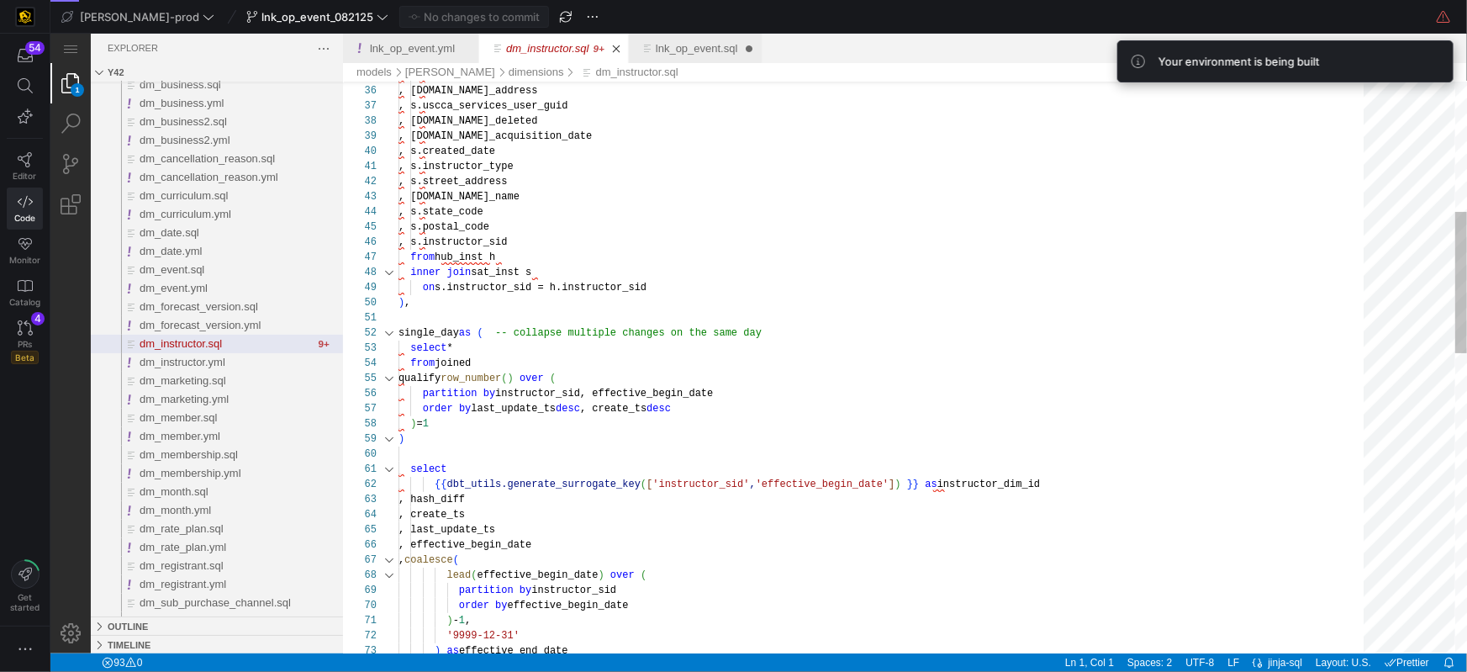
type textarea "single_day as ( -- collapse multiple changes on the same day select * from join…"
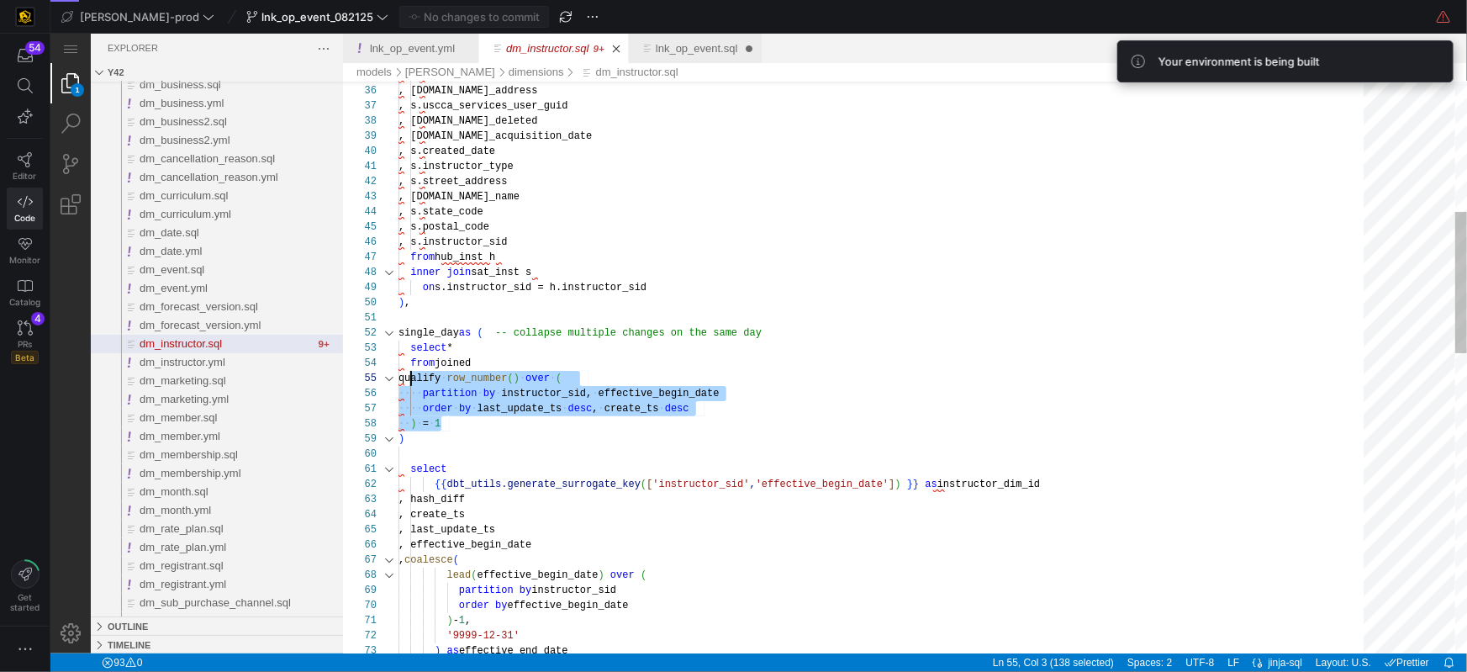
scroll to position [60, 0]
drag, startPoint x: 521, startPoint y: 423, endPoint x: 382, endPoint y: 378, distance: 145.7
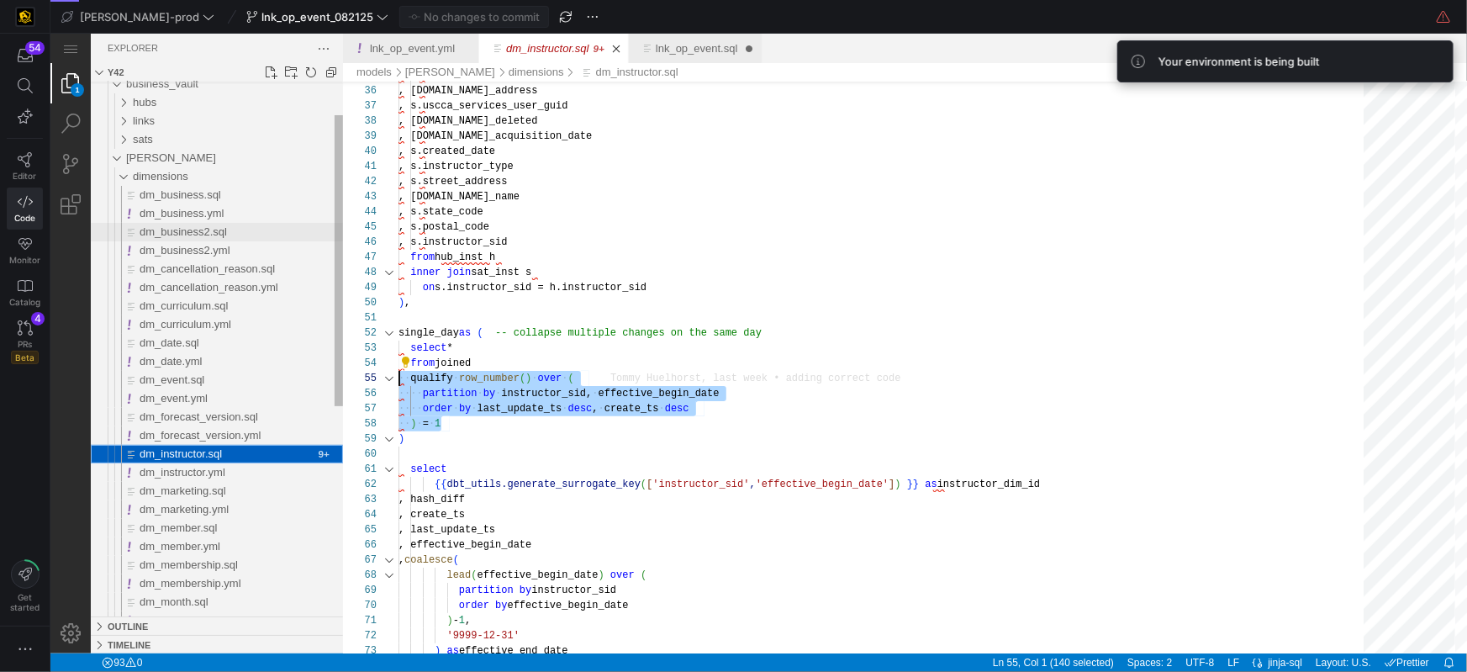
click at [176, 228] on span "dm_business2.sql" at bounding box center [182, 230] width 87 height 13
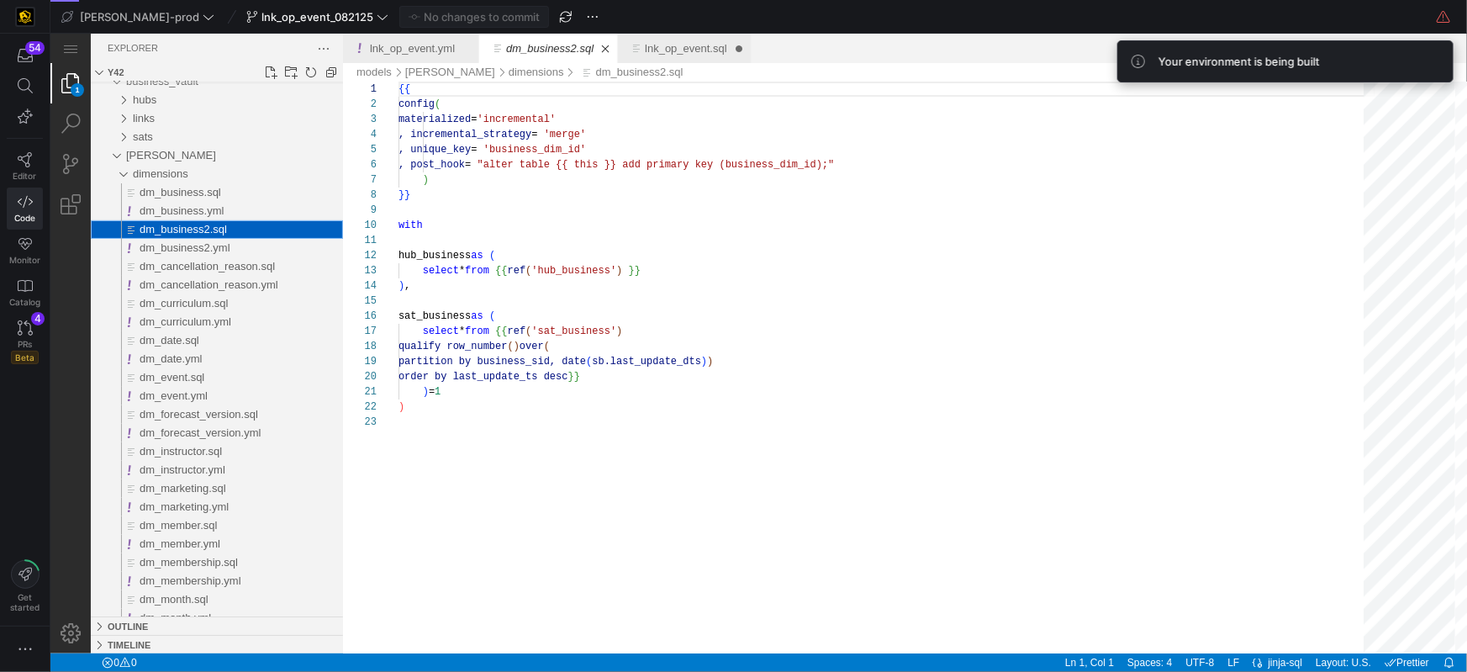
scroll to position [151, 0]
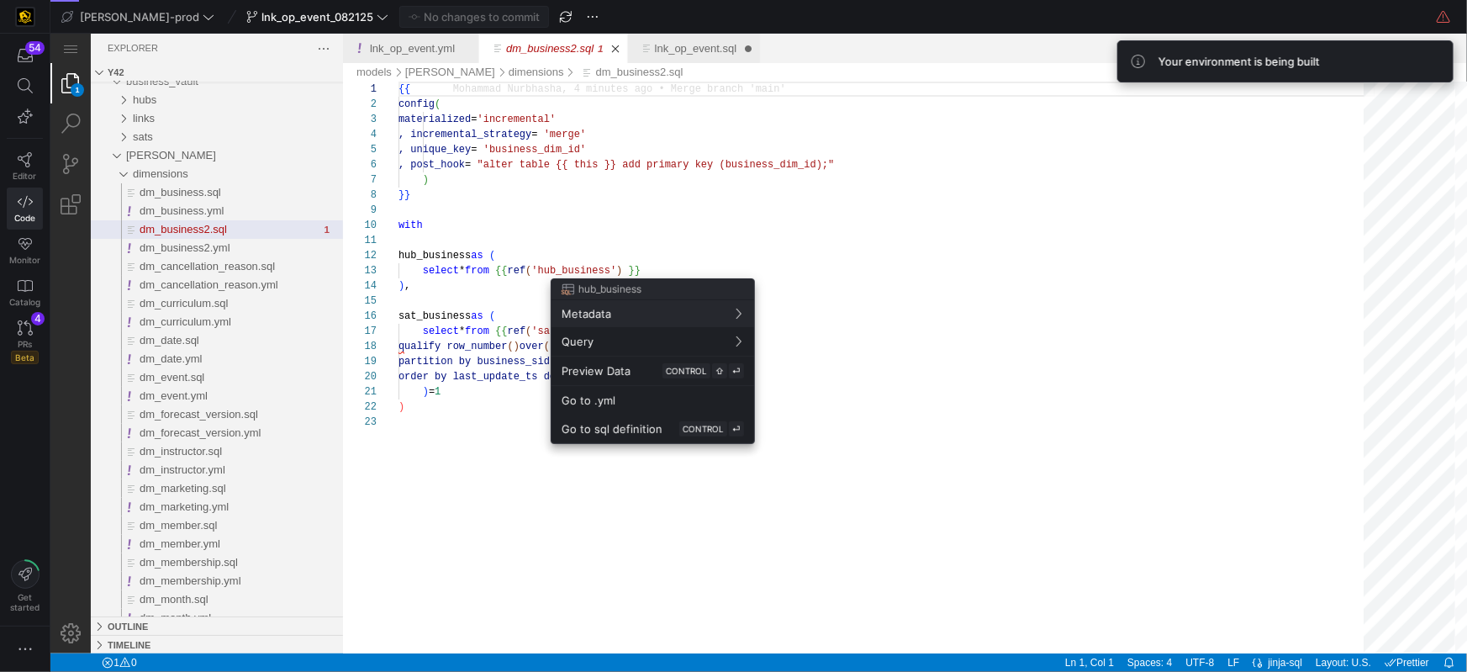
click at [460, 435] on div at bounding box center [733, 336] width 1467 height 672
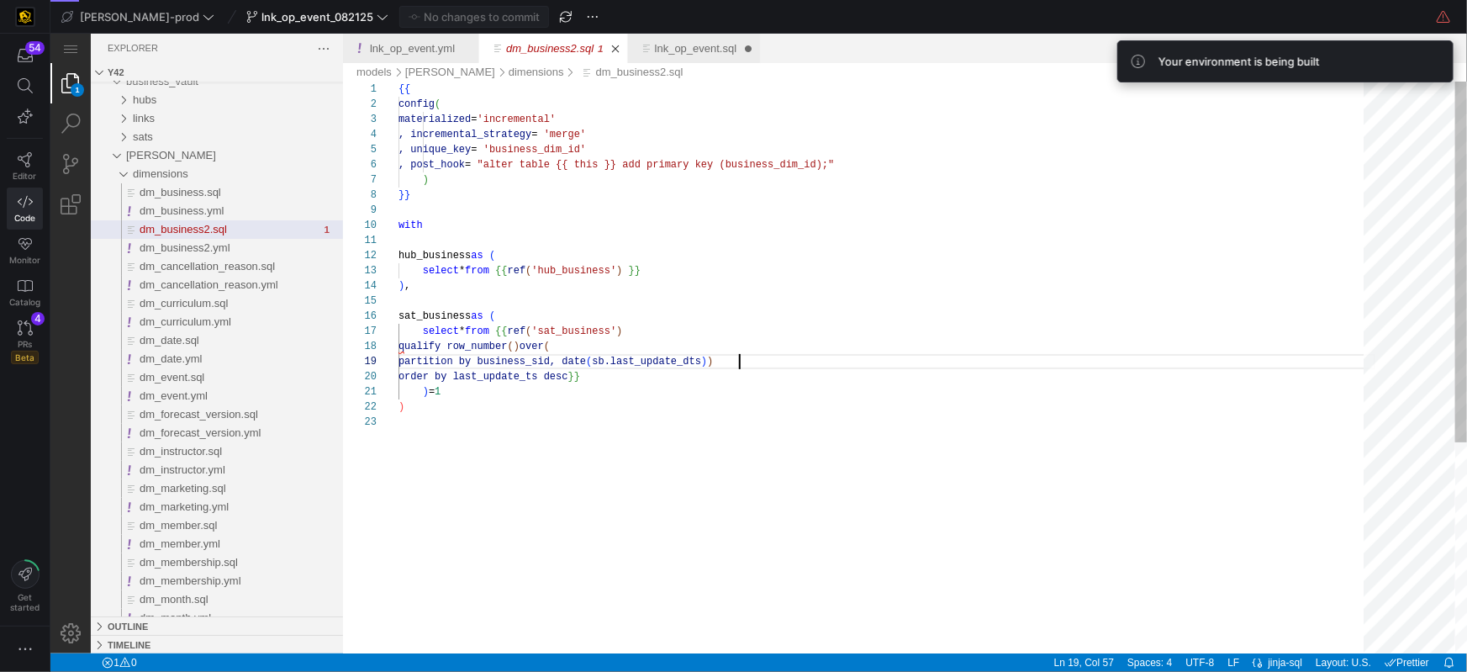
scroll to position [121, 339]
click at [763, 357] on div "partition by business_sid, date ( sb.last_update_dts ) )" at bounding box center [886, 360] width 977 height 15
click at [533, 446] on div "{{ config ( materialized = 'incremental' , incremental_strategy = 'merge' , uni…" at bounding box center [886, 533] width 977 height 904
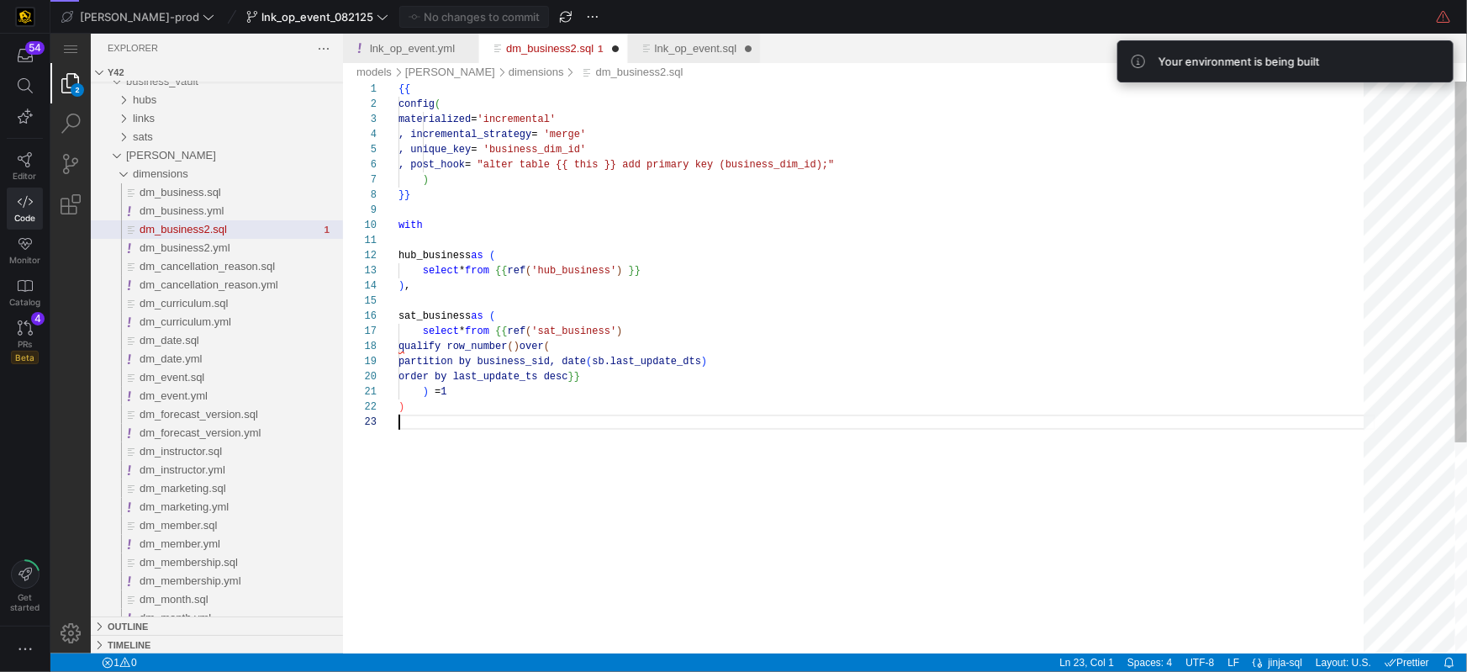
paste textarea "qualify row_number() over ( partition by instructor_sid, effective_begin_date o…"
click at [427, 391] on div "1 2 3 4 5 6 7 8 9 10 11 12 13 14 15 16 17 18 19 20 21 22 23 24 25 26 {{ config …" at bounding box center [904, 367] width 1124 height 572
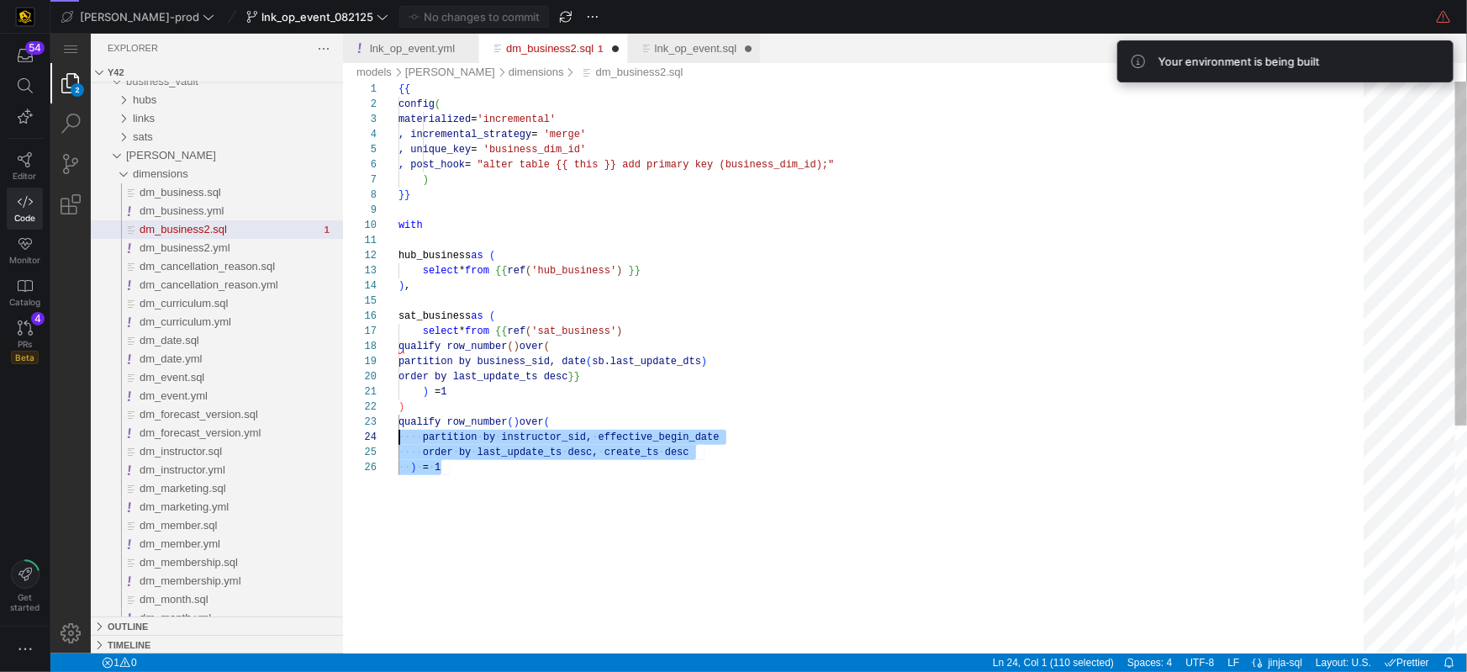
scroll to position [29, 0]
drag, startPoint x: 457, startPoint y: 476, endPoint x: 365, endPoint y: 423, distance: 106.5
click at [365, 423] on div "1 2 3 4 5 6 7 8 9 10 11 12 13 14 15 16 17 18 19 20 21 22 23 24 25 26 {{ config …" at bounding box center [904, 367] width 1124 height 572
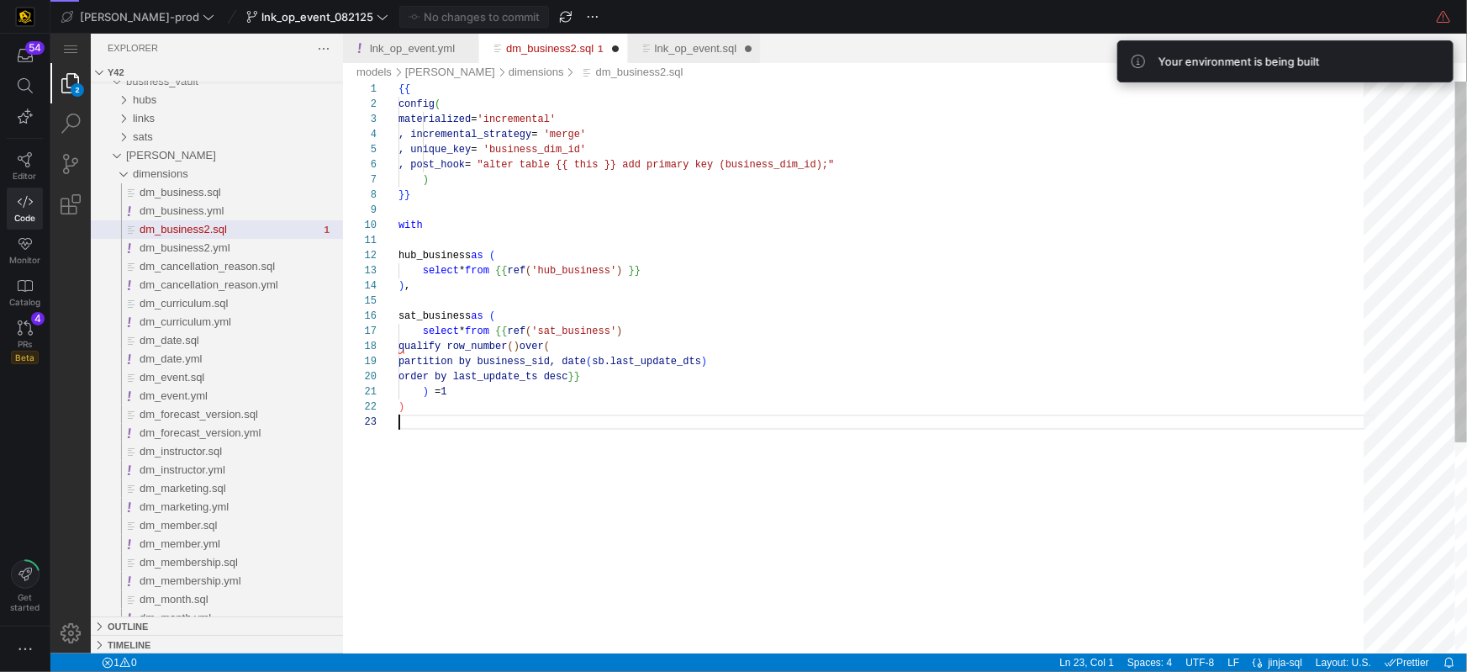
scroll to position [14, 5]
type textarea ") = 1"
click at [29, 156] on icon at bounding box center [25, 159] width 15 height 15
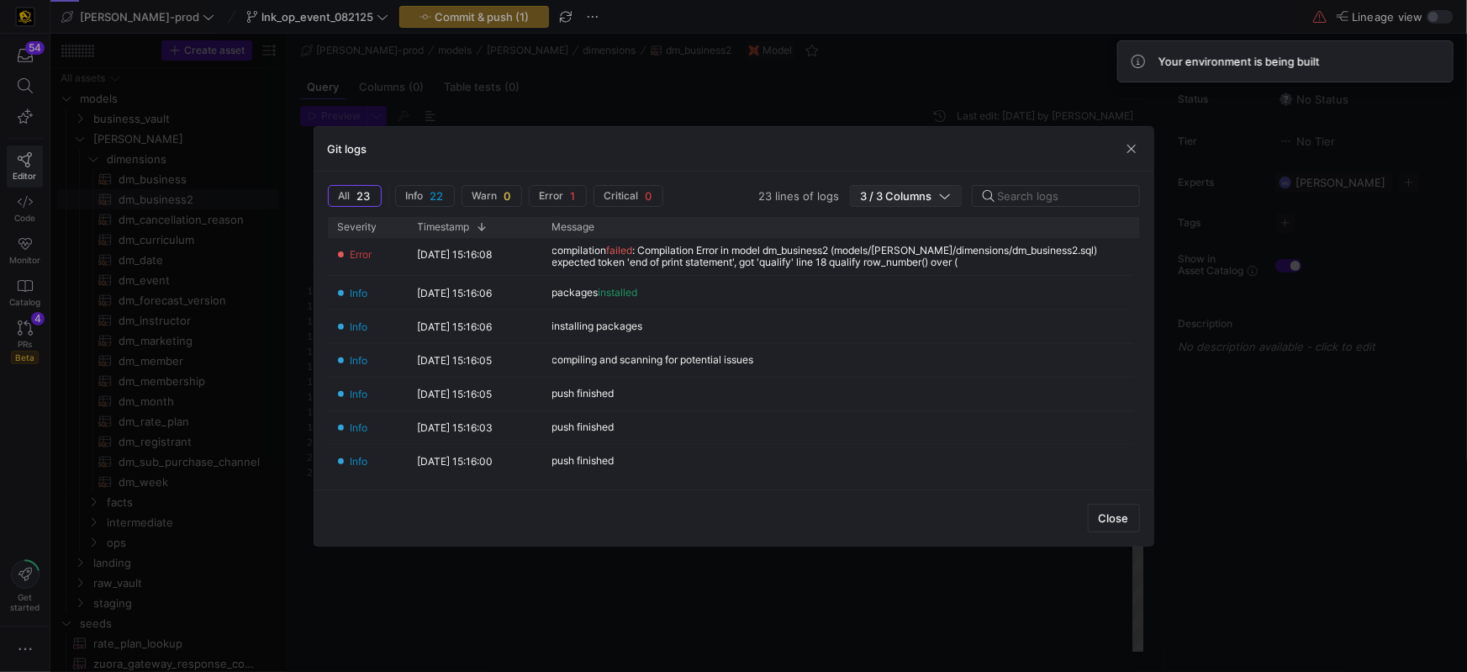
scroll to position [151, 0]
click at [1117, 524] on span "button" at bounding box center [1113, 517] width 50 height 27
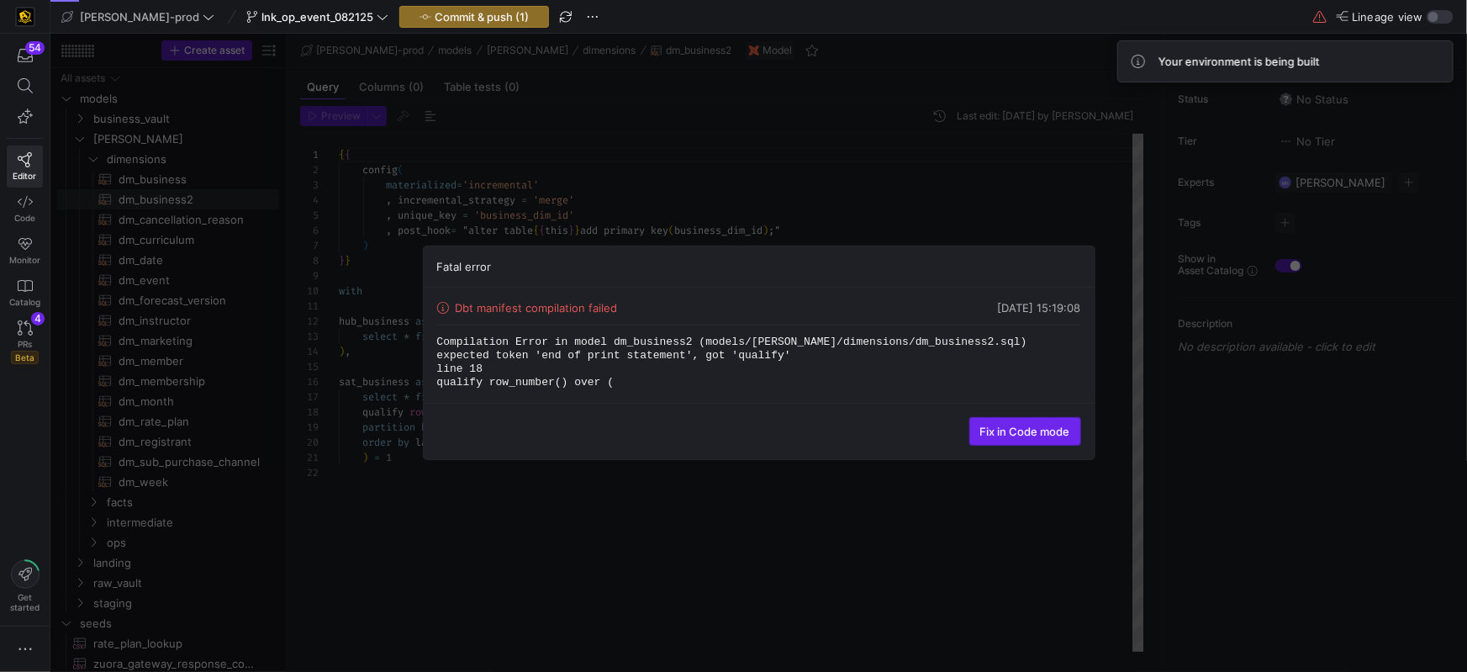
click at [1012, 424] on span at bounding box center [1025, 431] width 110 height 27
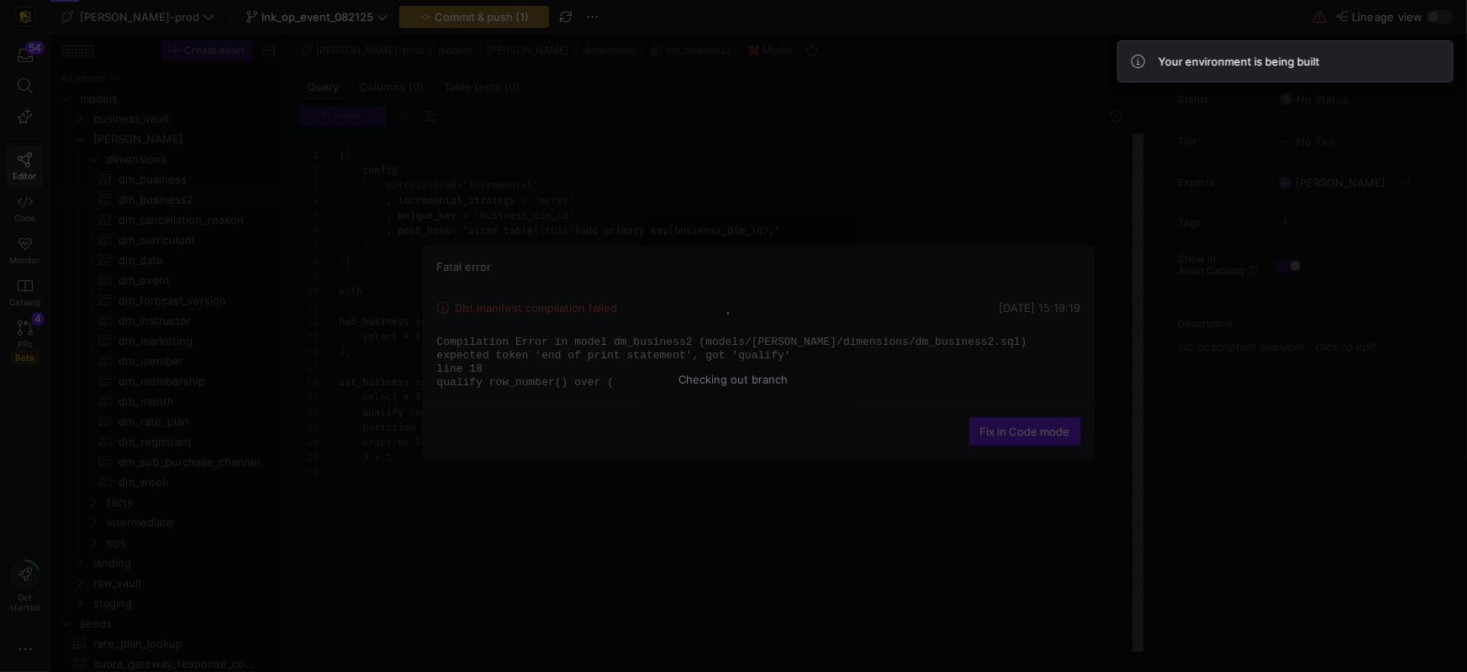
scroll to position [151, 0]
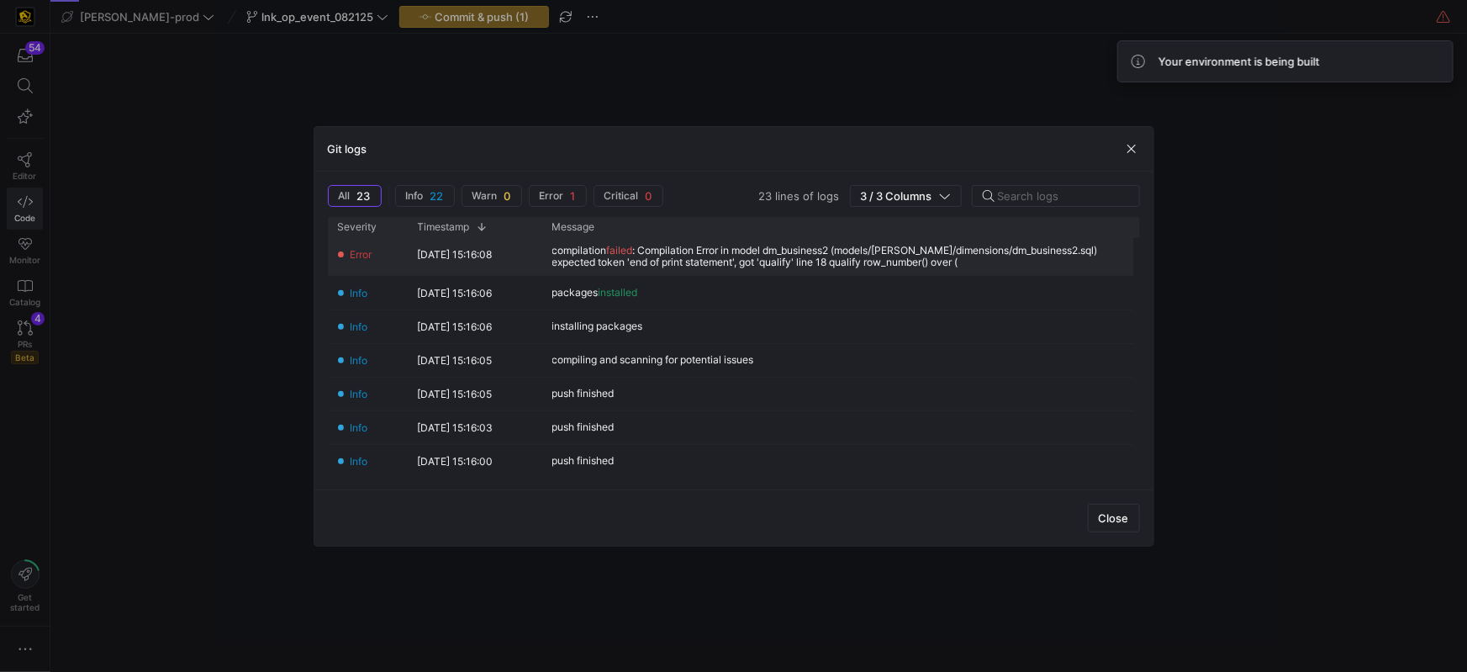
click at [806, 258] on div "compilation failed : Compilation Error in model dm_business2 (models/edw/dimens…" at bounding box center [837, 257] width 571 height 24
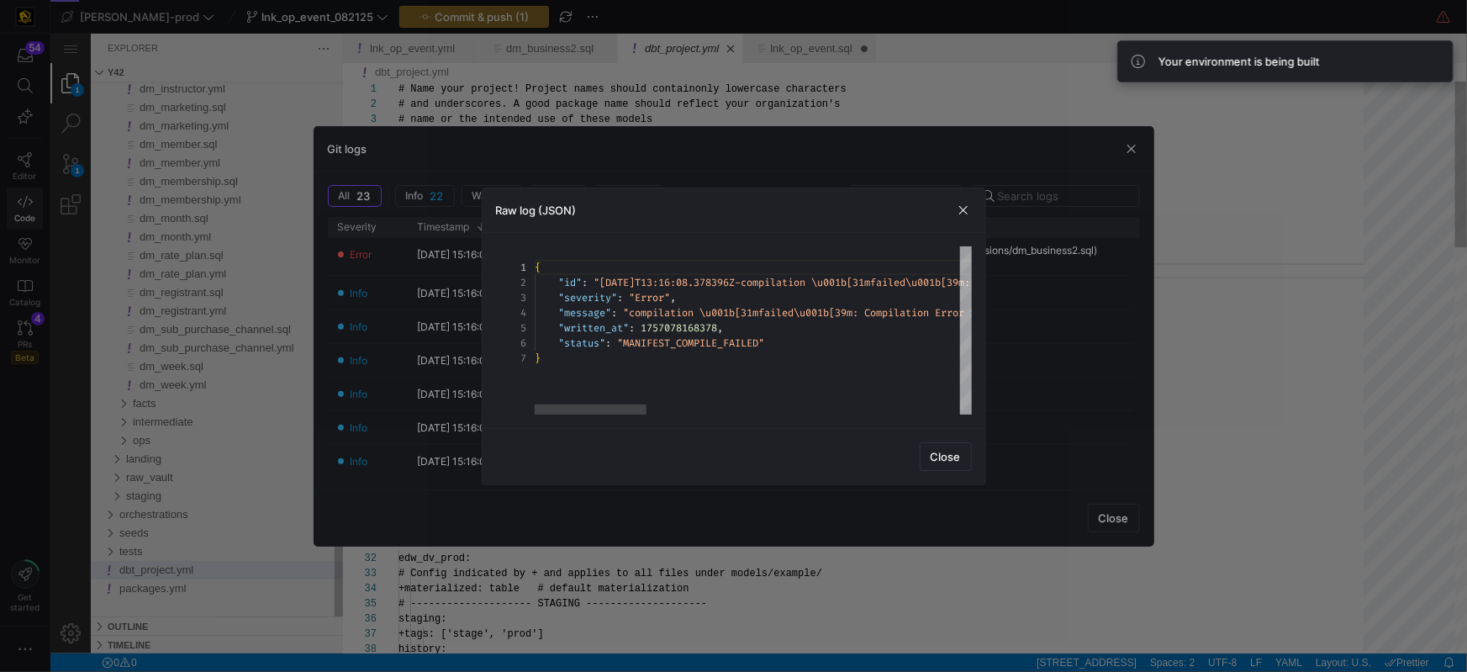
scroll to position [29, 286]
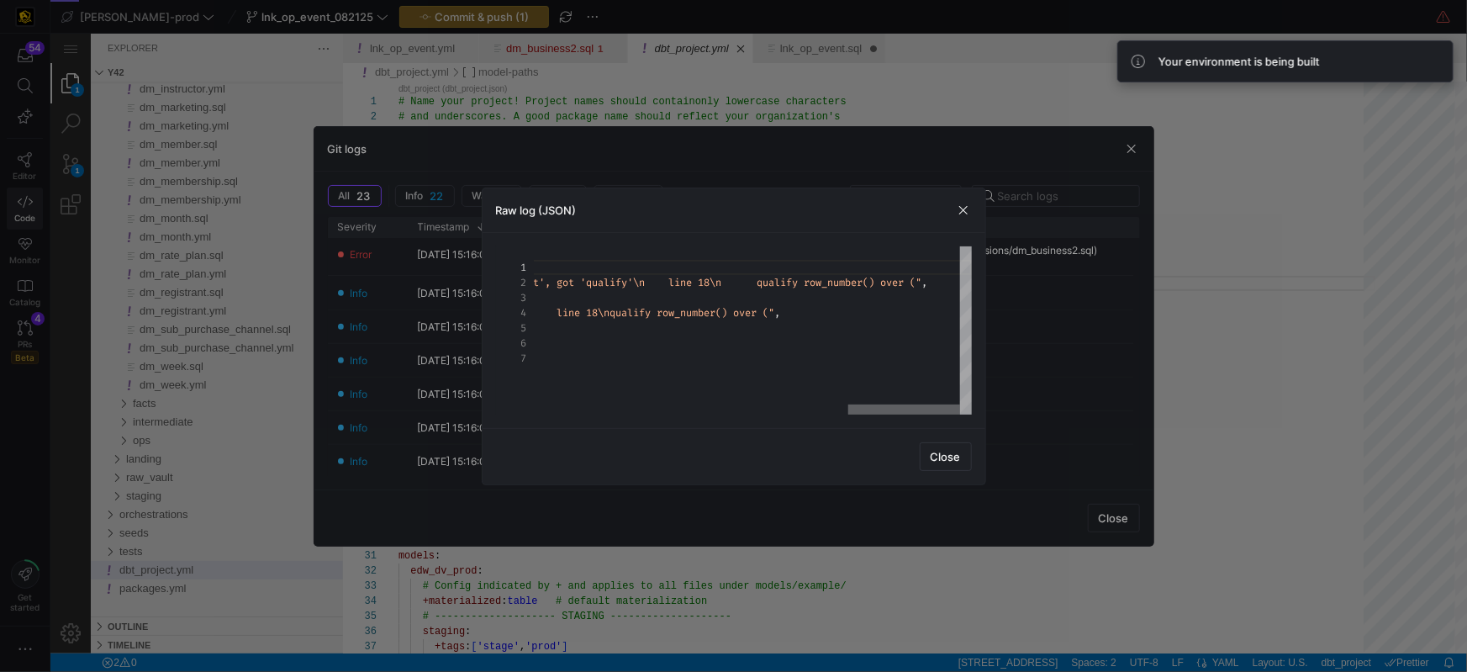
click at [966, 412] on div "{ "id" : "2025-09-05T13:16:08.378396Z-compilation \u001b[31 mfailed\u001b[39m: …" at bounding box center [753, 330] width 437 height 168
click at [952, 451] on span "Close" at bounding box center [945, 456] width 30 height 13
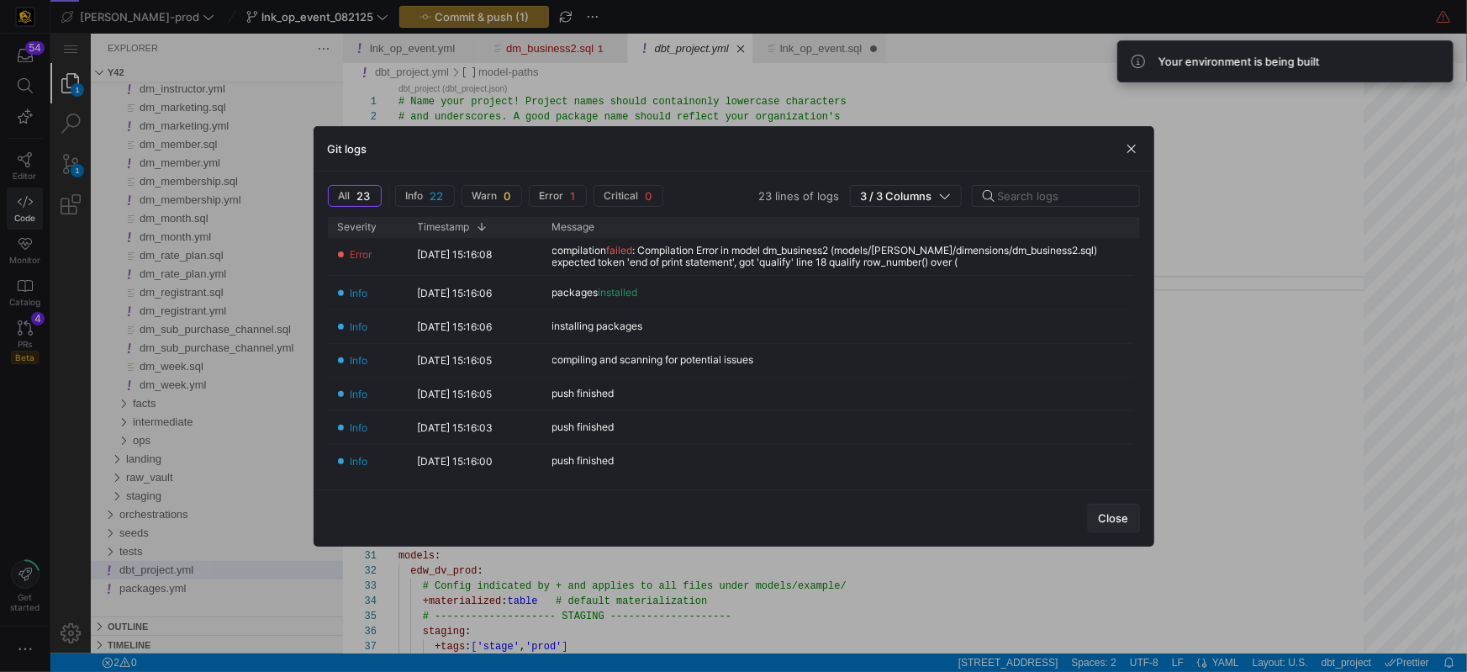
click at [1125, 512] on span "Close" at bounding box center [1114, 517] width 30 height 13
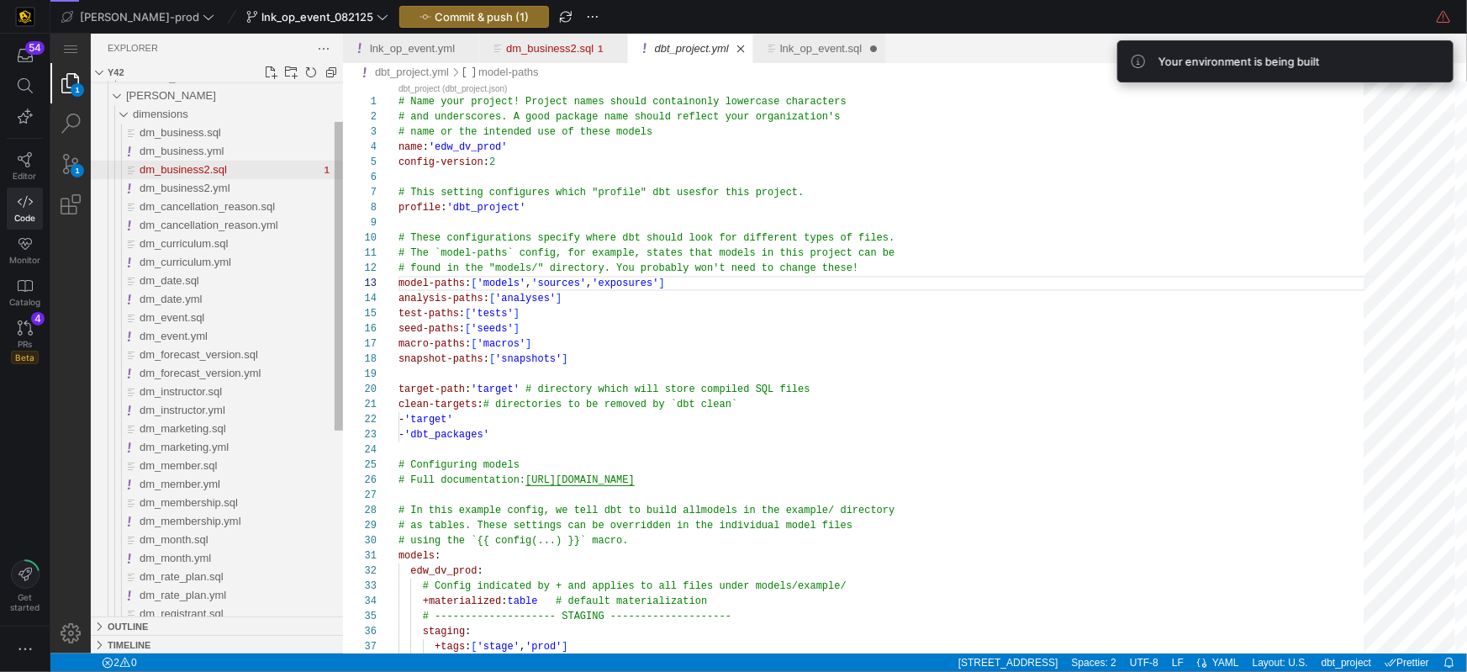
click at [213, 171] on span "dm_business2.sql" at bounding box center [182, 168] width 87 height 13
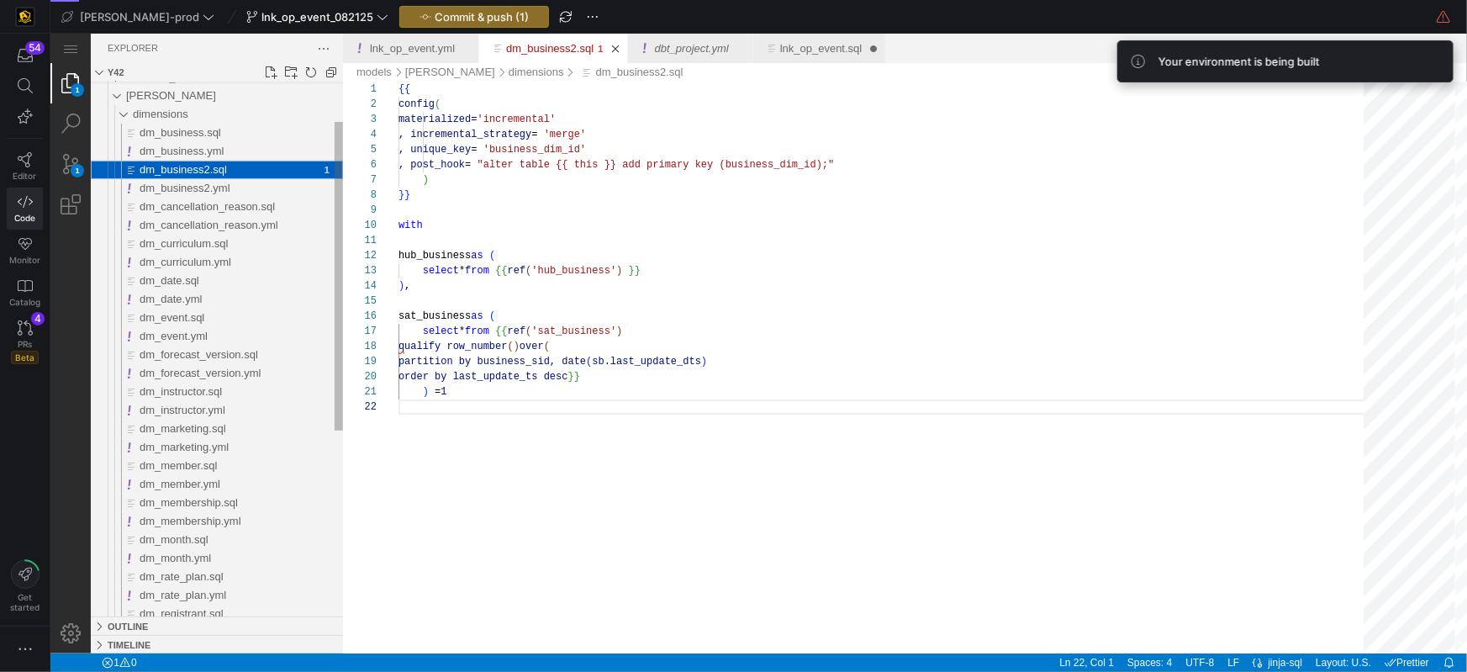
scroll to position [14, 0]
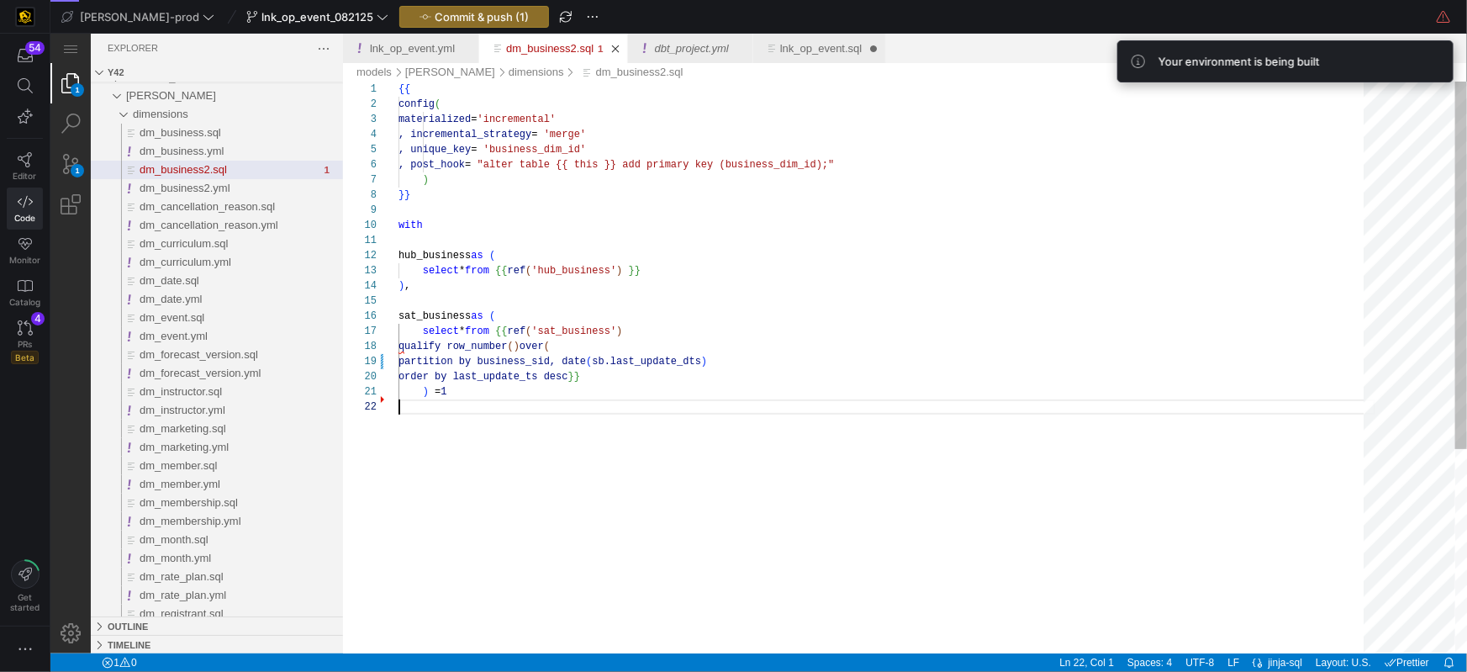
click at [528, 433] on div "{{ config ( materialized = 'incremental' , incremental_strategy = 'merge' , uni…" at bounding box center [886, 525] width 977 height 889
click at [429, 392] on div "{{ config ( materialized = 'incremental' , incremental_strategy = 'merge' , uni…" at bounding box center [886, 525] width 977 height 889
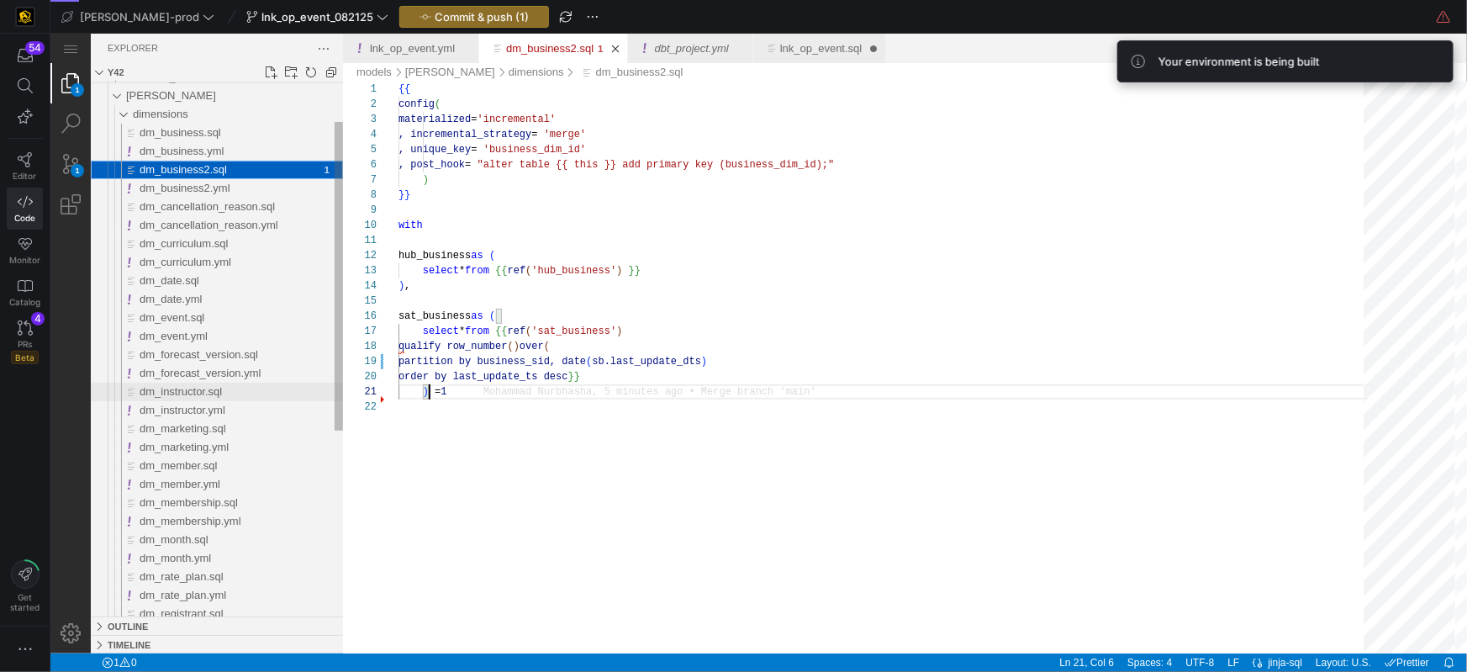
click at [187, 393] on span "dm_instructor.sql" at bounding box center [180, 390] width 82 height 13
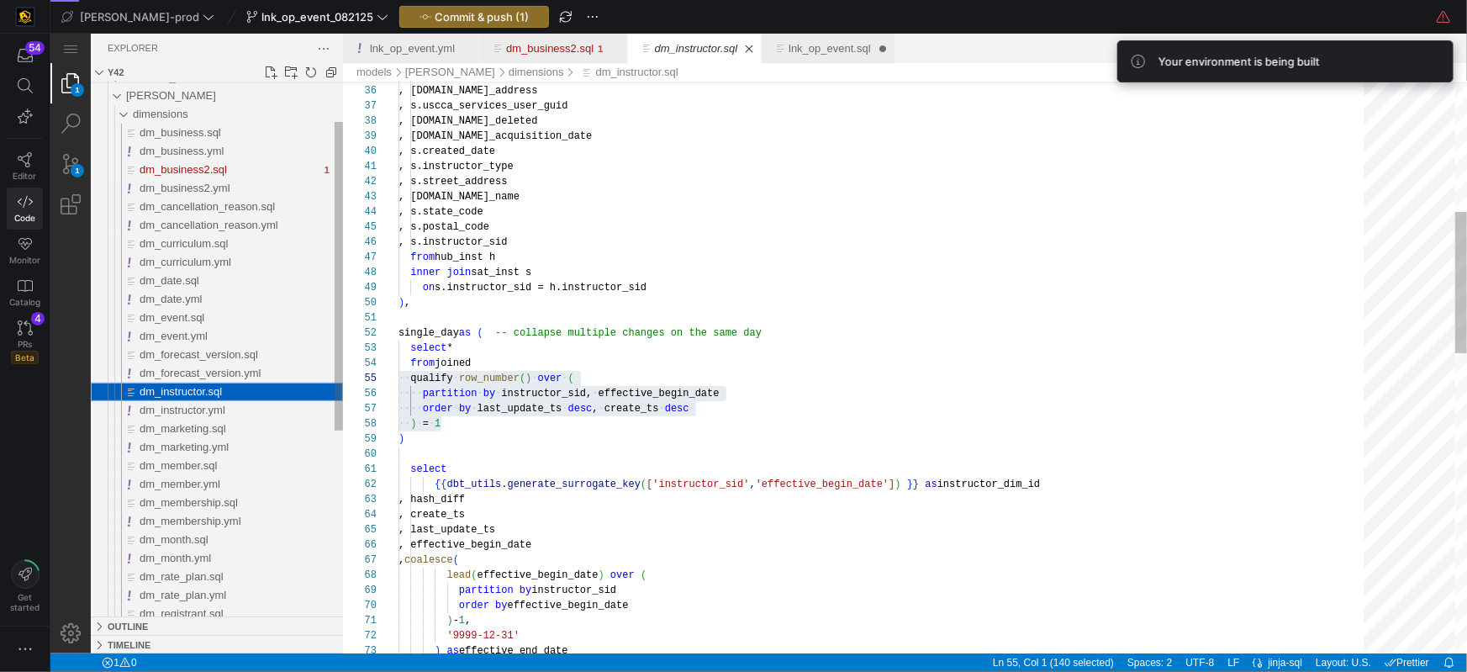
scroll to position [151, 0]
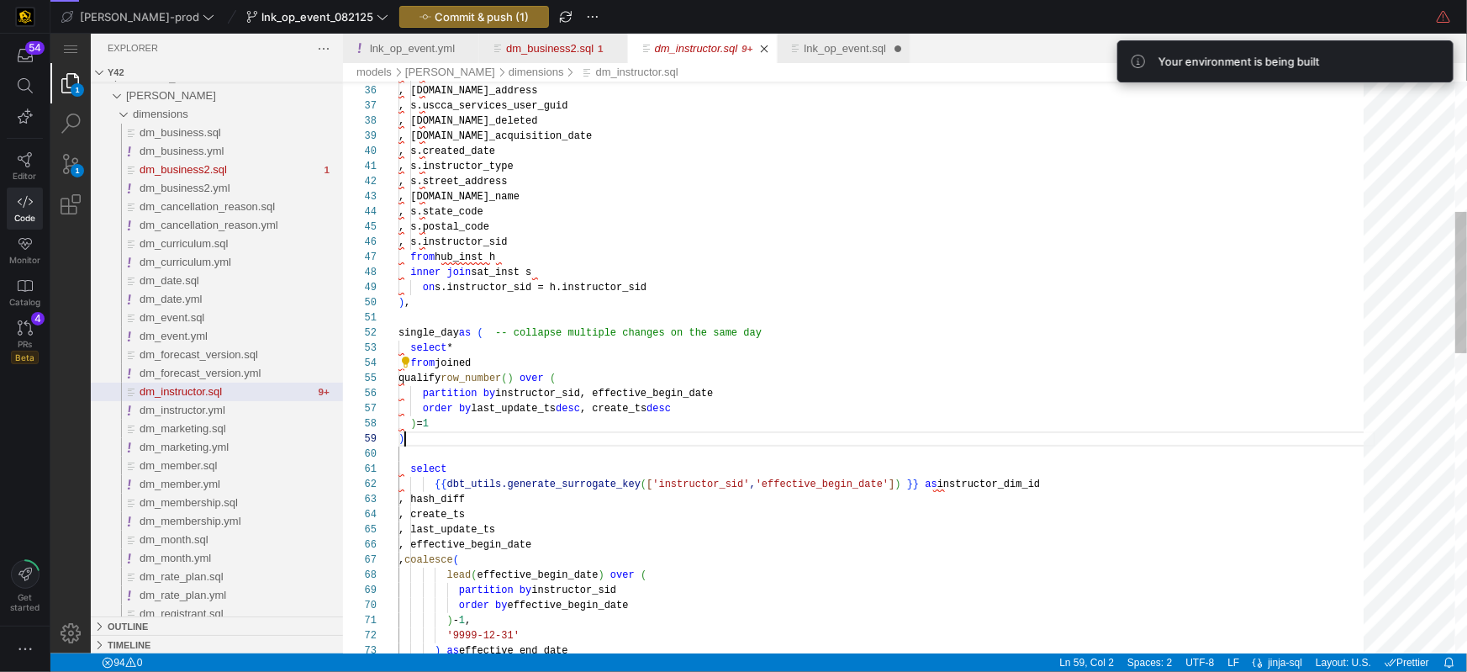
click at [448, 438] on div ")" at bounding box center [886, 437] width 977 height 15
type textarea "single_day as ( -- collapse multiple changes on the same day select * from join…"
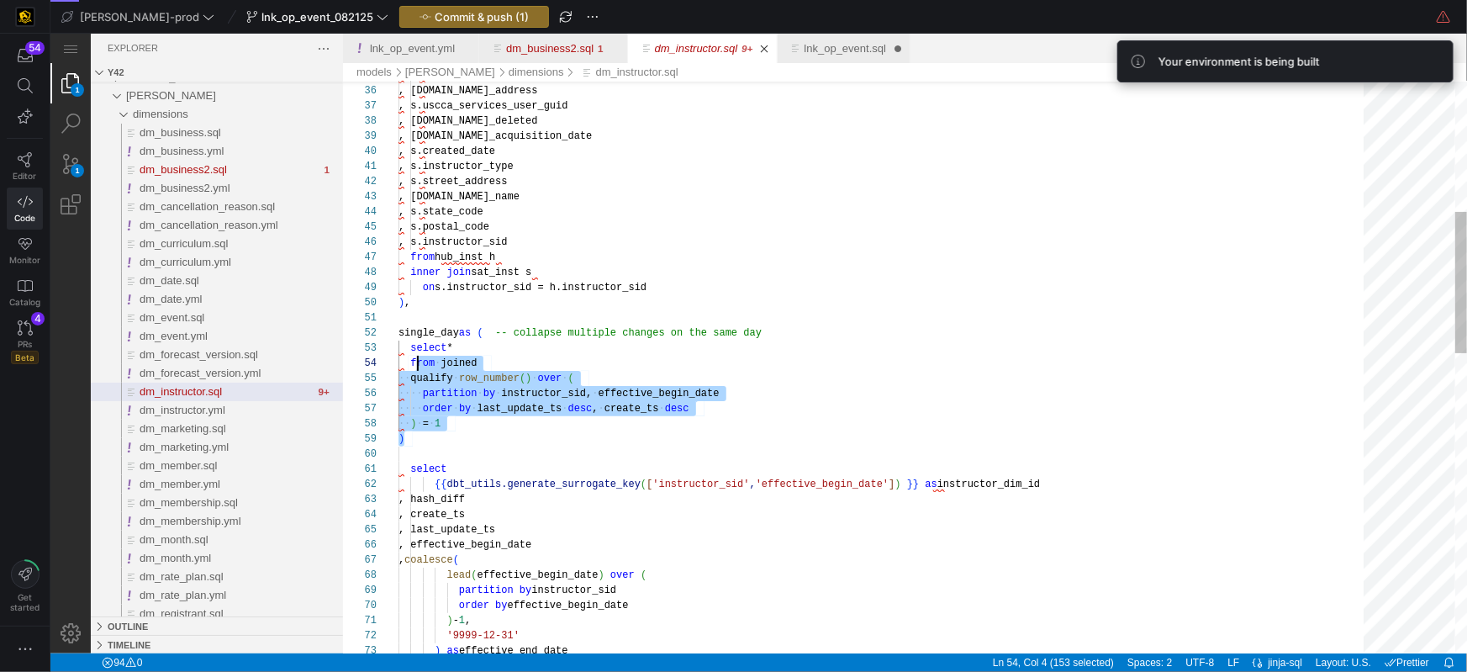
scroll to position [15, 0]
drag, startPoint x: 478, startPoint y: 440, endPoint x: 382, endPoint y: 326, distance: 149.7
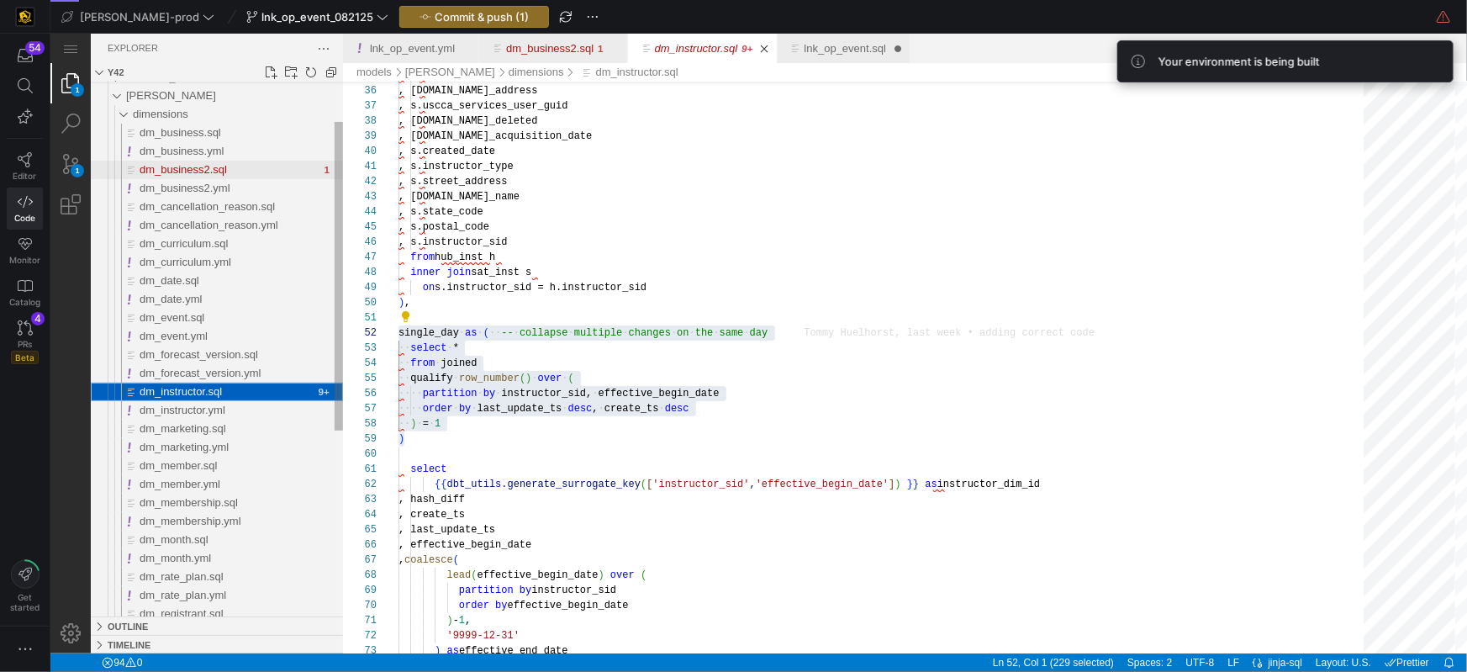
click at [193, 168] on span "dm_business2.sql" at bounding box center [182, 168] width 87 height 13
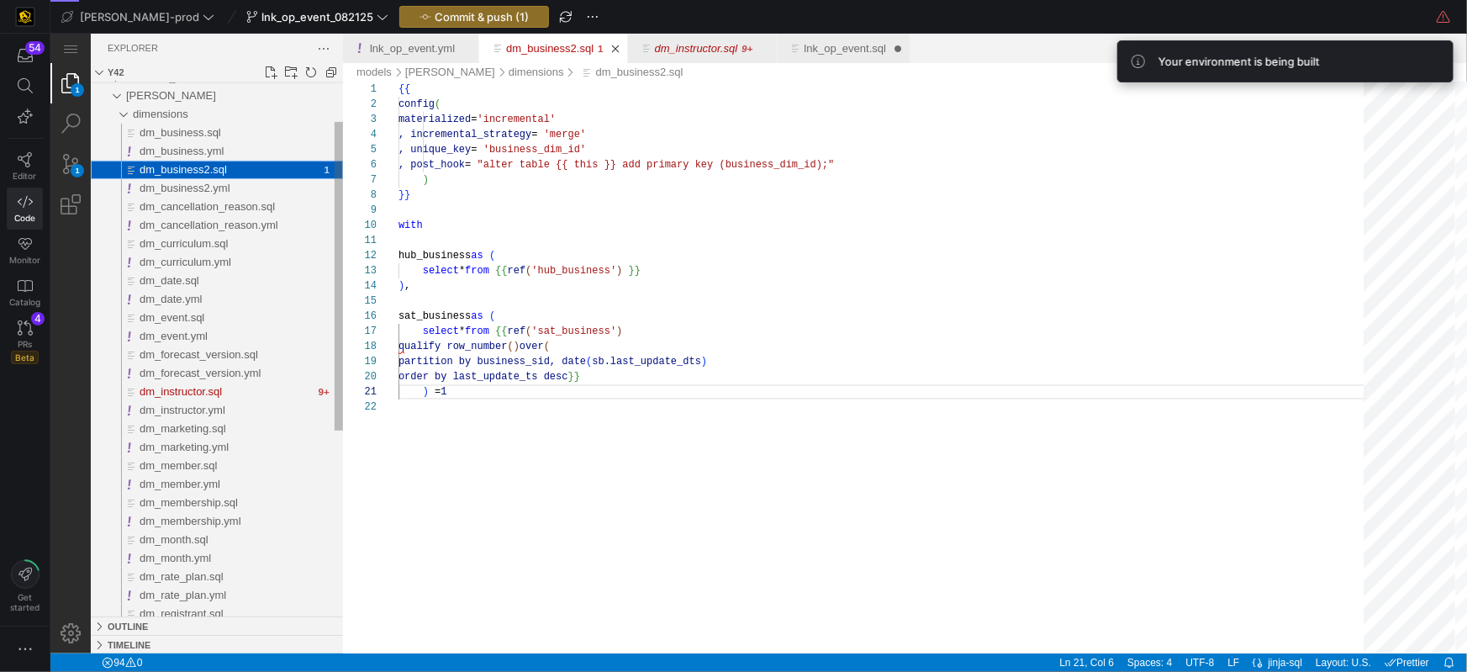
scroll to position [14, 29]
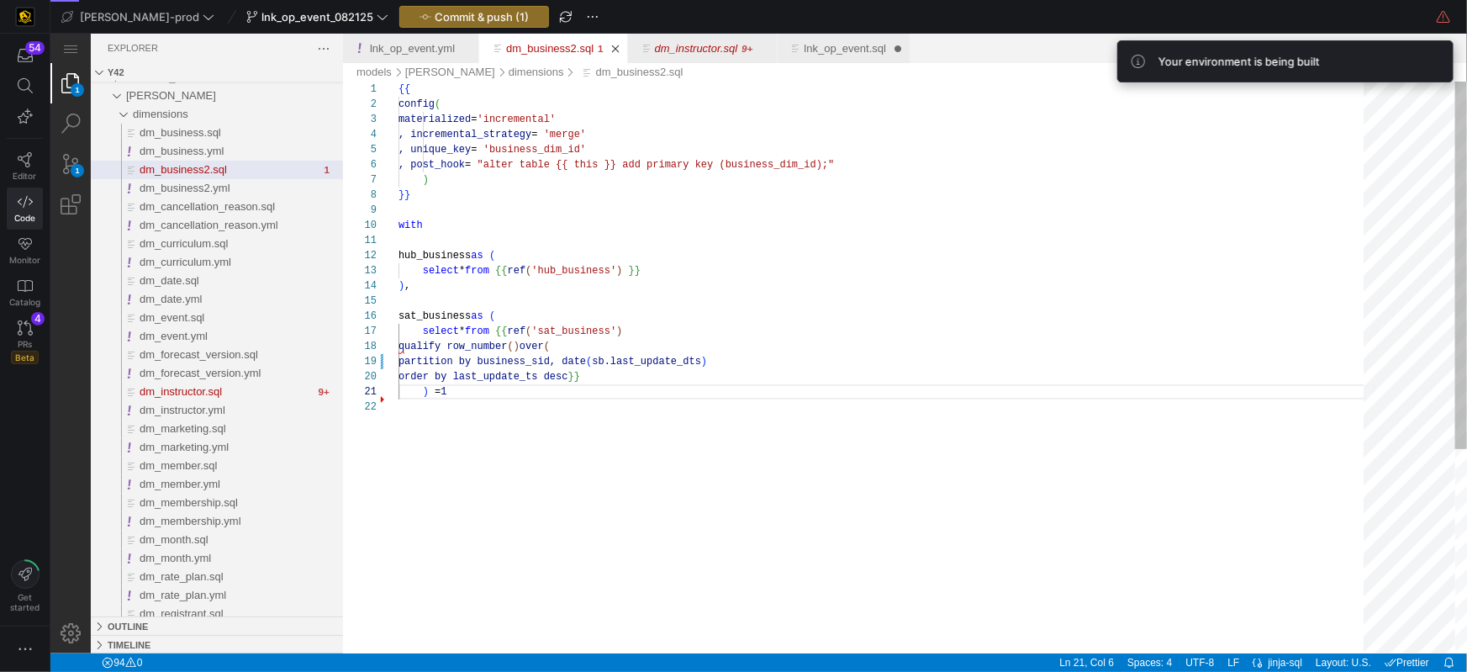
click at [487, 432] on div "{{ config ( materialized = 'incremental' , incremental_strategy = 'merge' , uni…" at bounding box center [886, 525] width 977 height 889
paste textarea "single_day as ( -- collapse multiple changes on the same day select * from join…"
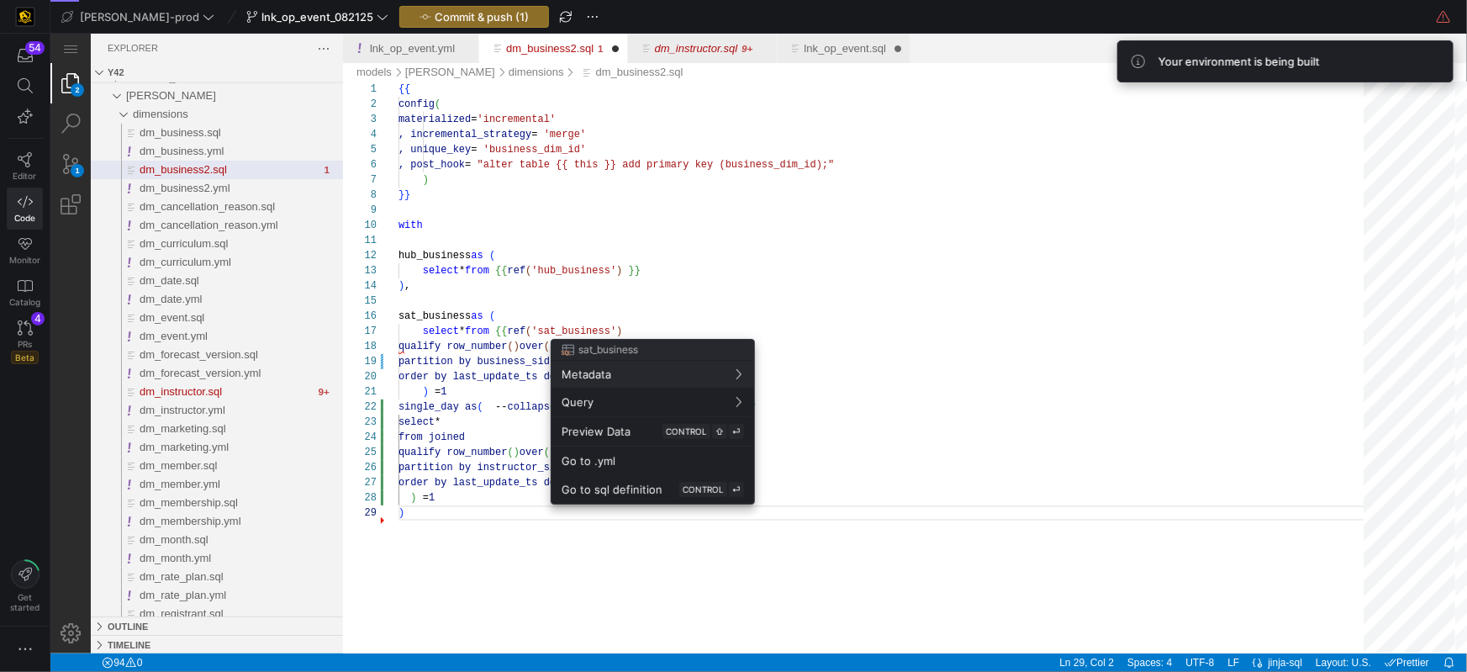
click at [652, 329] on div at bounding box center [733, 336] width 1467 height 672
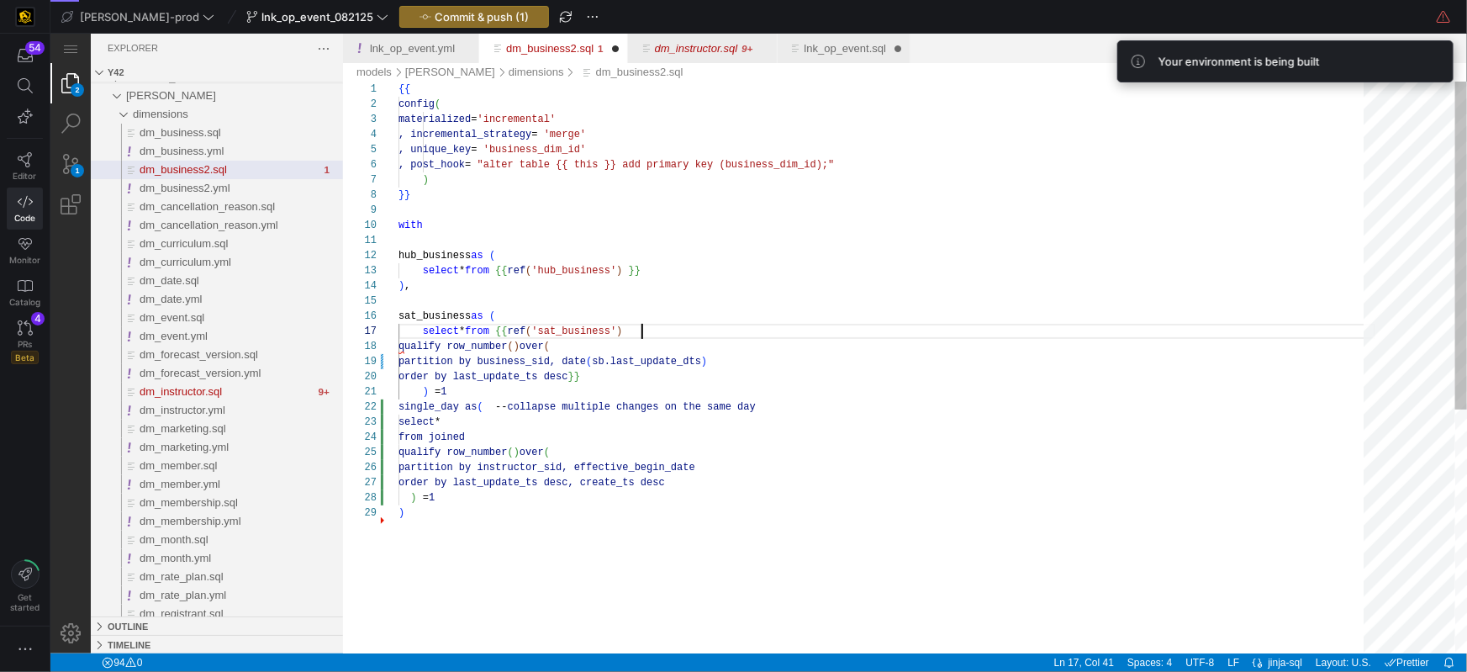
scroll to position [91, 243]
click at [709, 329] on div "select * from {{ ref ( 'sat_business' )" at bounding box center [886, 330] width 977 height 15
click at [619, 377] on div "order by last_update_ts desc }}" at bounding box center [886, 375] width 977 height 15
click at [657, 325] on div "select * from {{ ref ( 'sat_business' )" at bounding box center [886, 329] width 977 height 15
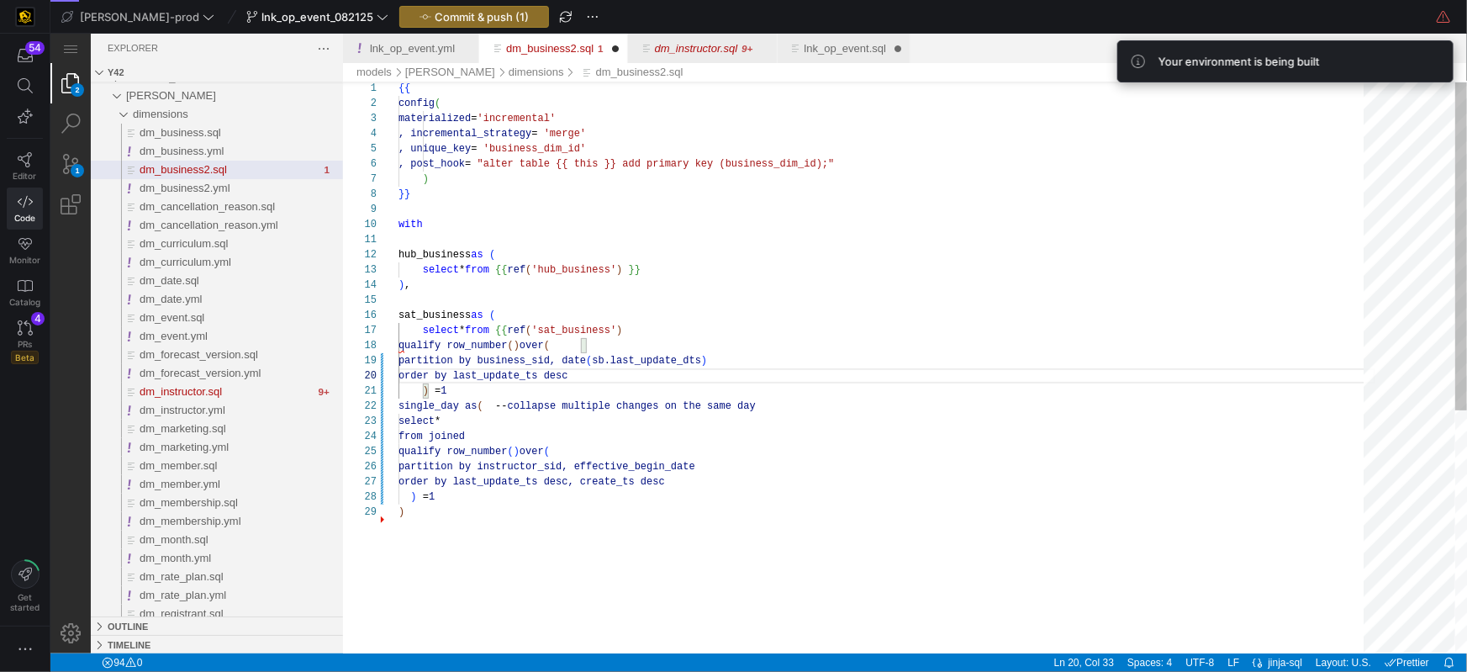
scroll to position [91, 243]
paste textarea "}}"
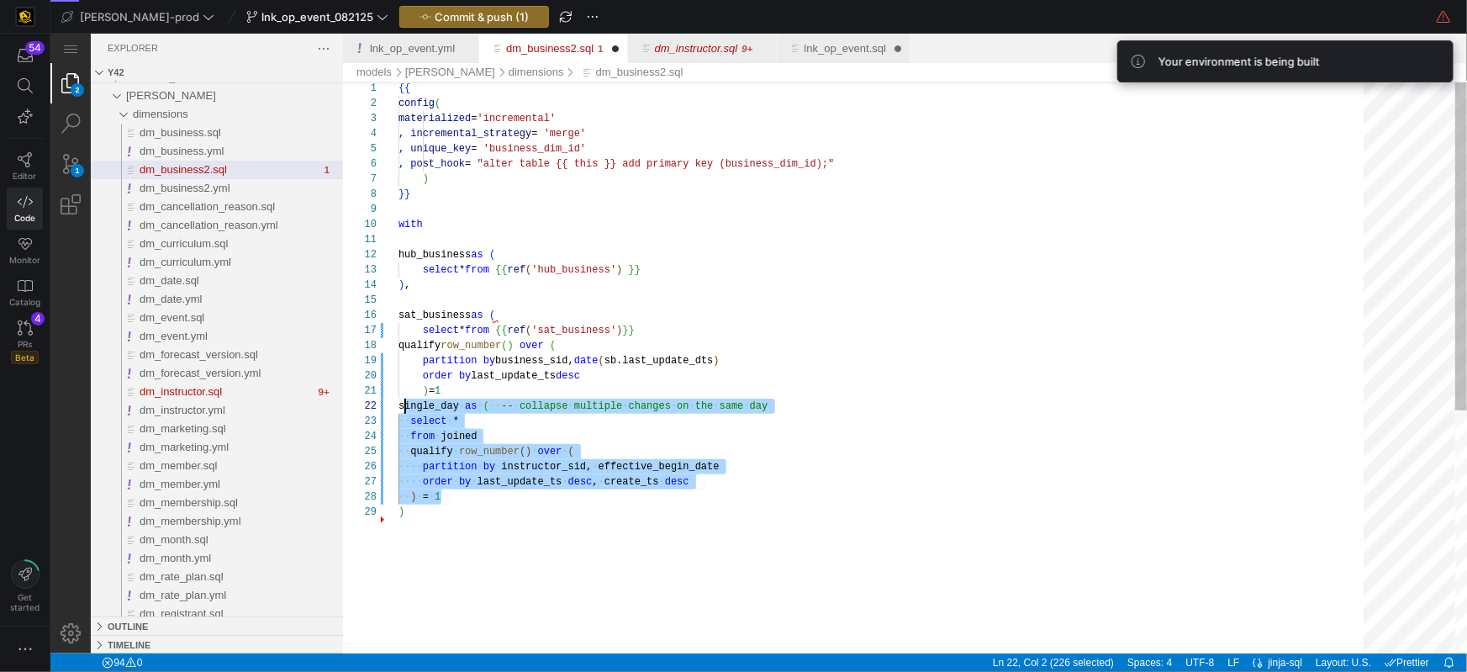
scroll to position [15, 0]
drag, startPoint x: 459, startPoint y: 502, endPoint x: 375, endPoint y: 458, distance: 94.7
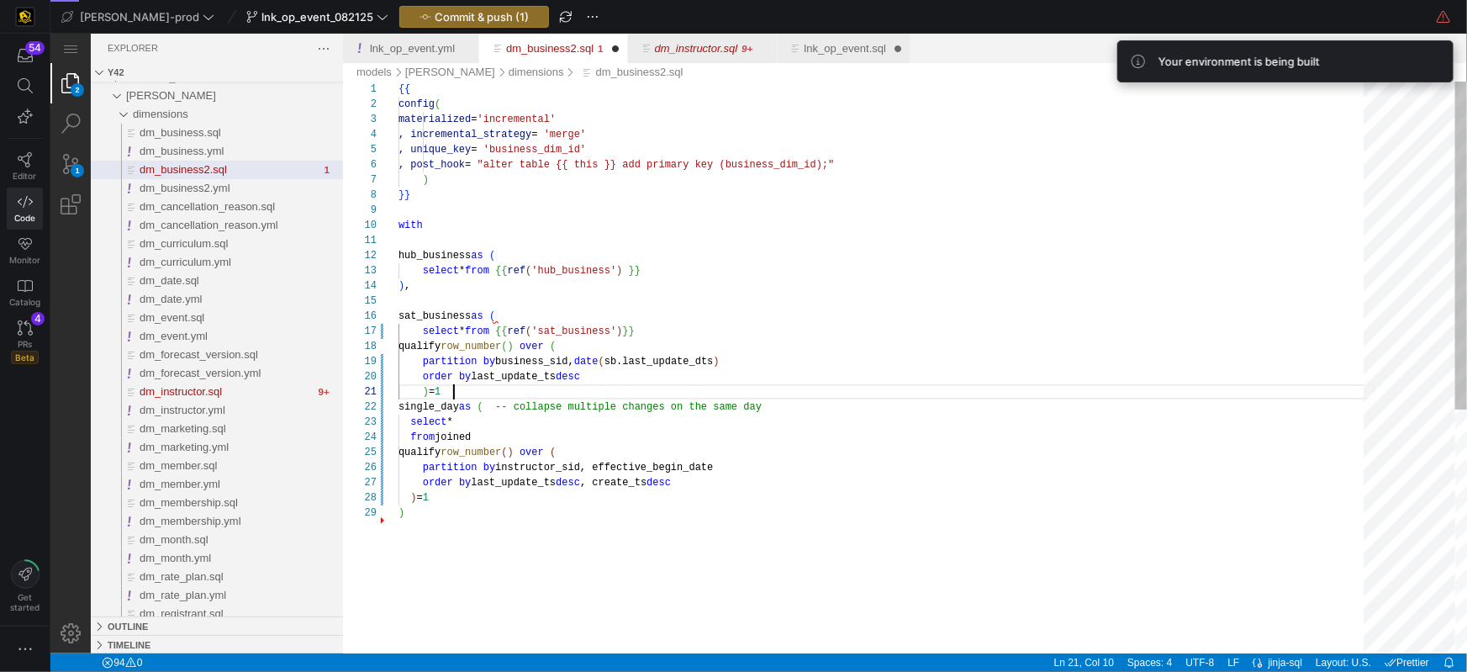
click at [457, 390] on div "{{ config ( materialized = 'incremental' , incremental_strategy = 'merge' , uni…" at bounding box center [886, 578] width 977 height 995
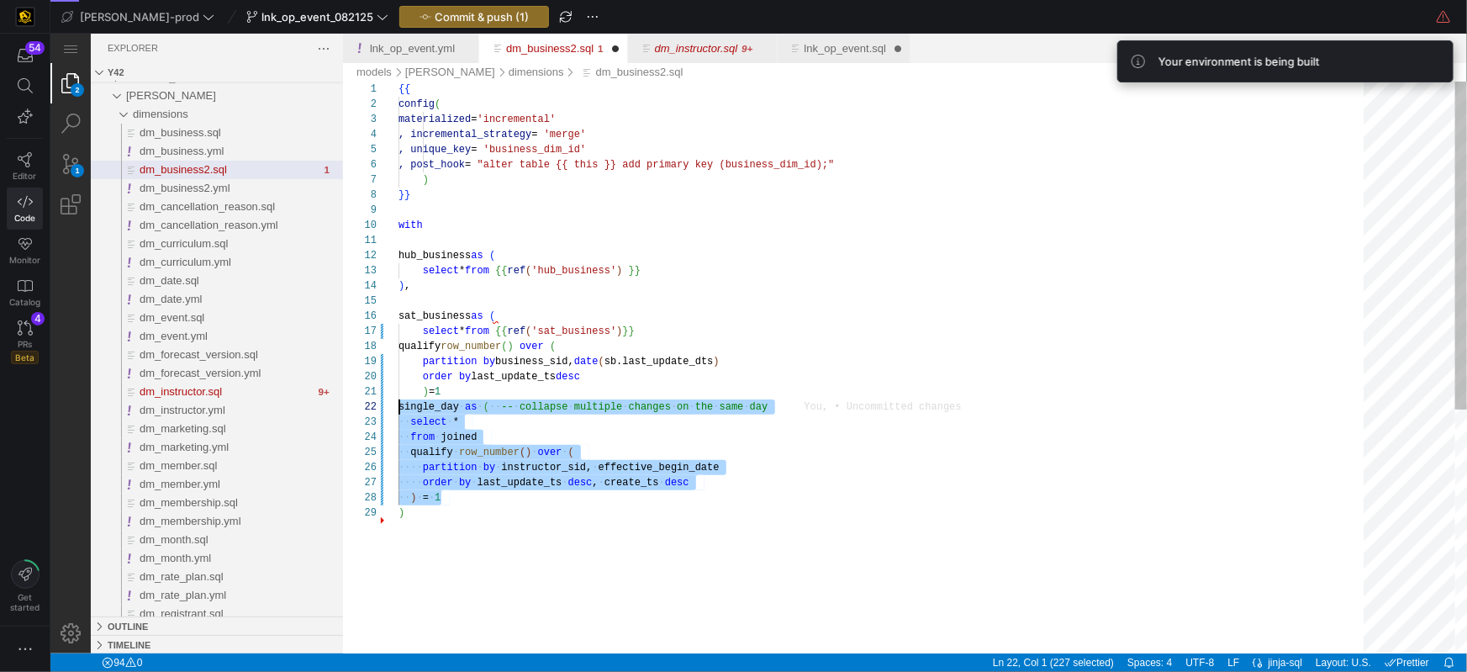
drag, startPoint x: 448, startPoint y: 498, endPoint x: 365, endPoint y: 408, distance: 122.5
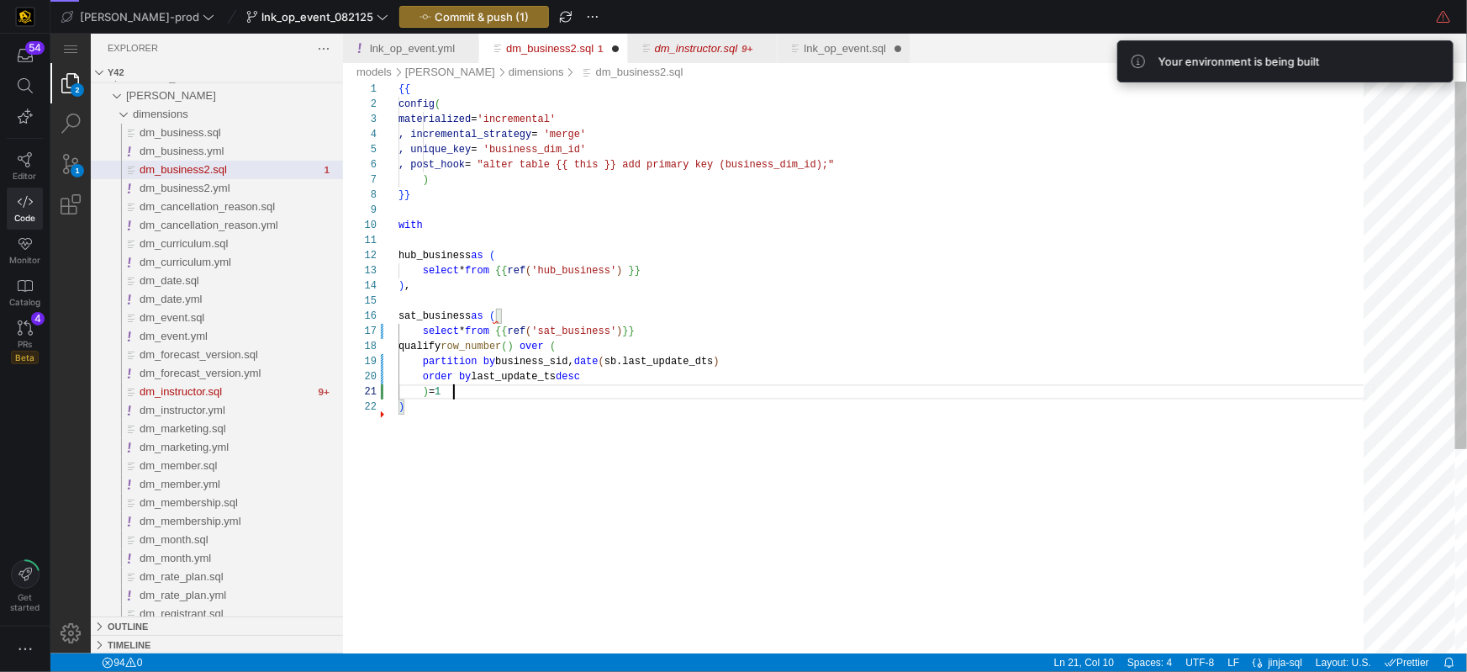
scroll to position [0, 54]
drag, startPoint x: 426, startPoint y: 411, endPoint x: 458, endPoint y: 418, distance: 32.6
click at [426, 410] on div ")" at bounding box center [886, 405] width 977 height 15
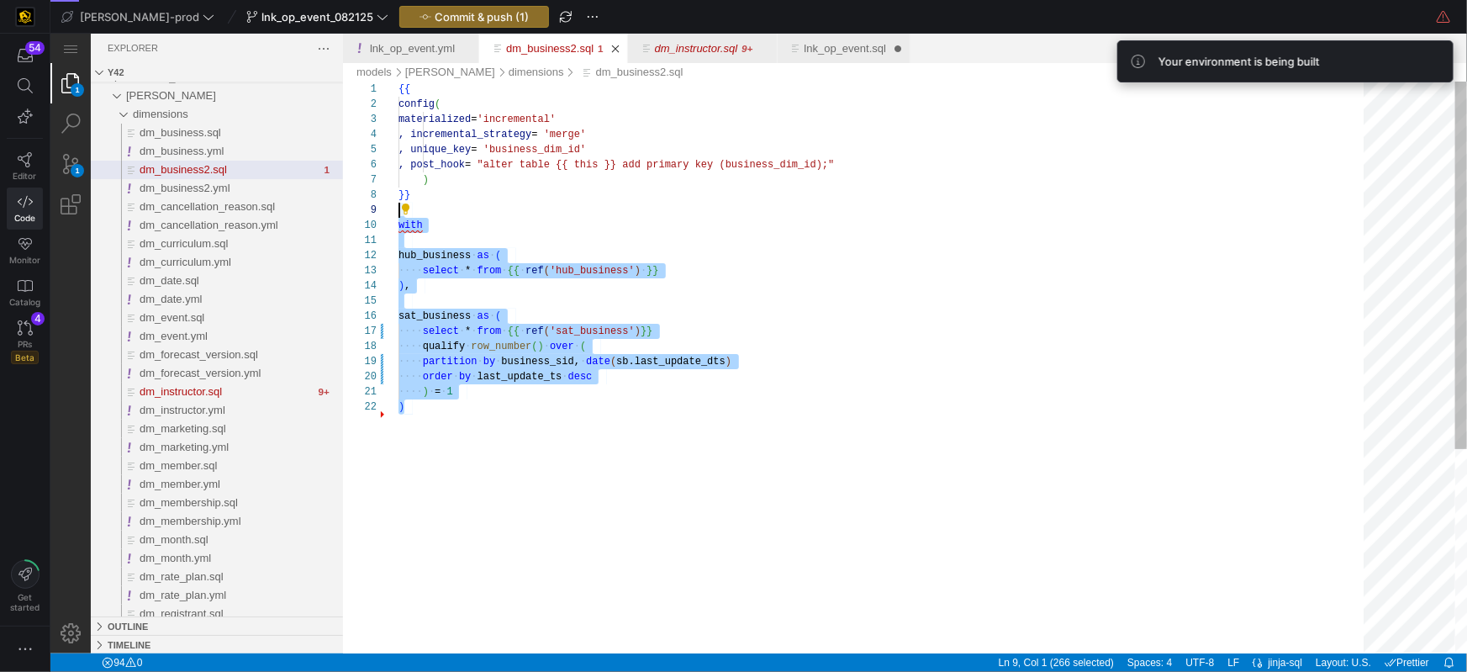
scroll to position [121, 0]
drag, startPoint x: 480, startPoint y: 371, endPoint x: 382, endPoint y: 213, distance: 185.0
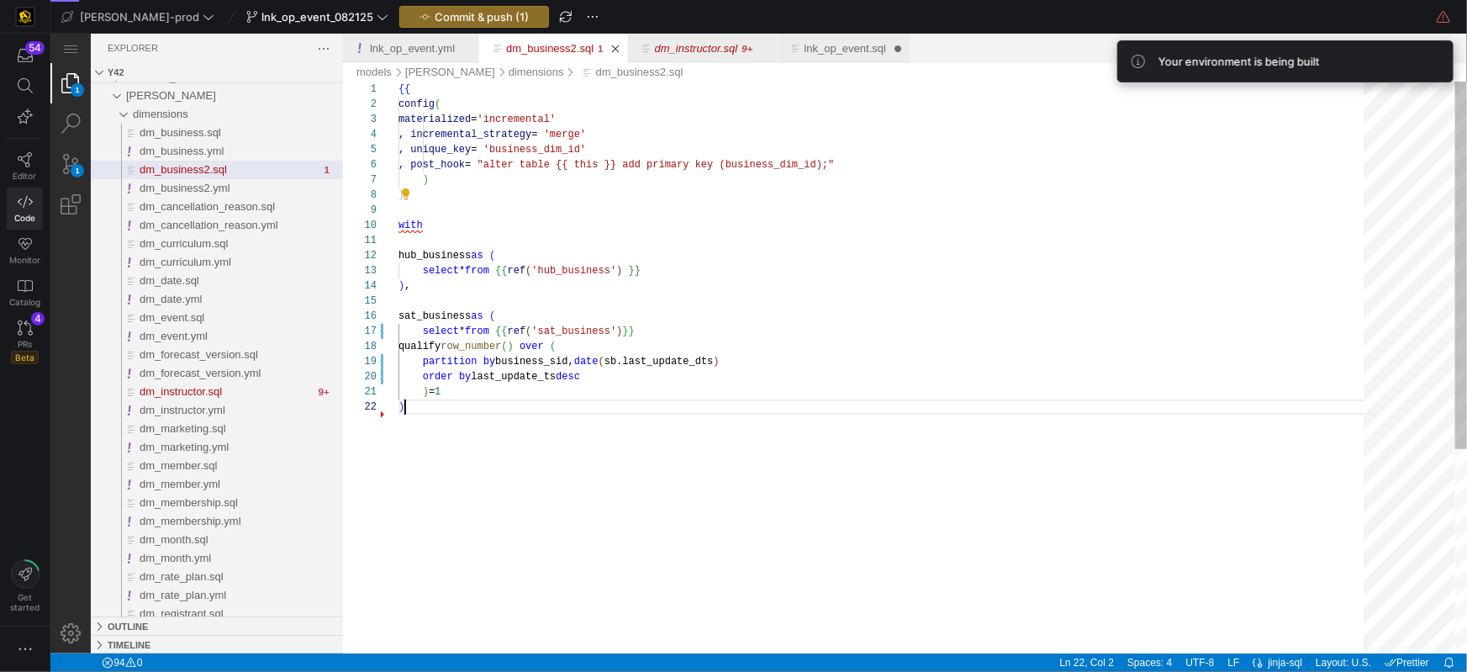
click at [598, 449] on div "{{ config ( materialized = 'incremental' , incremental_strategy = 'merge' , uni…" at bounding box center [886, 525] width 977 height 889
drag, startPoint x: 510, startPoint y: 399, endPoint x: 499, endPoint y: 409, distance: 14.9
click at [501, 405] on span "dm_business2.sql" at bounding box center [503, 406] width 200 height 12
drag, startPoint x: 429, startPoint y: 406, endPoint x: 598, endPoint y: 429, distance: 170.6
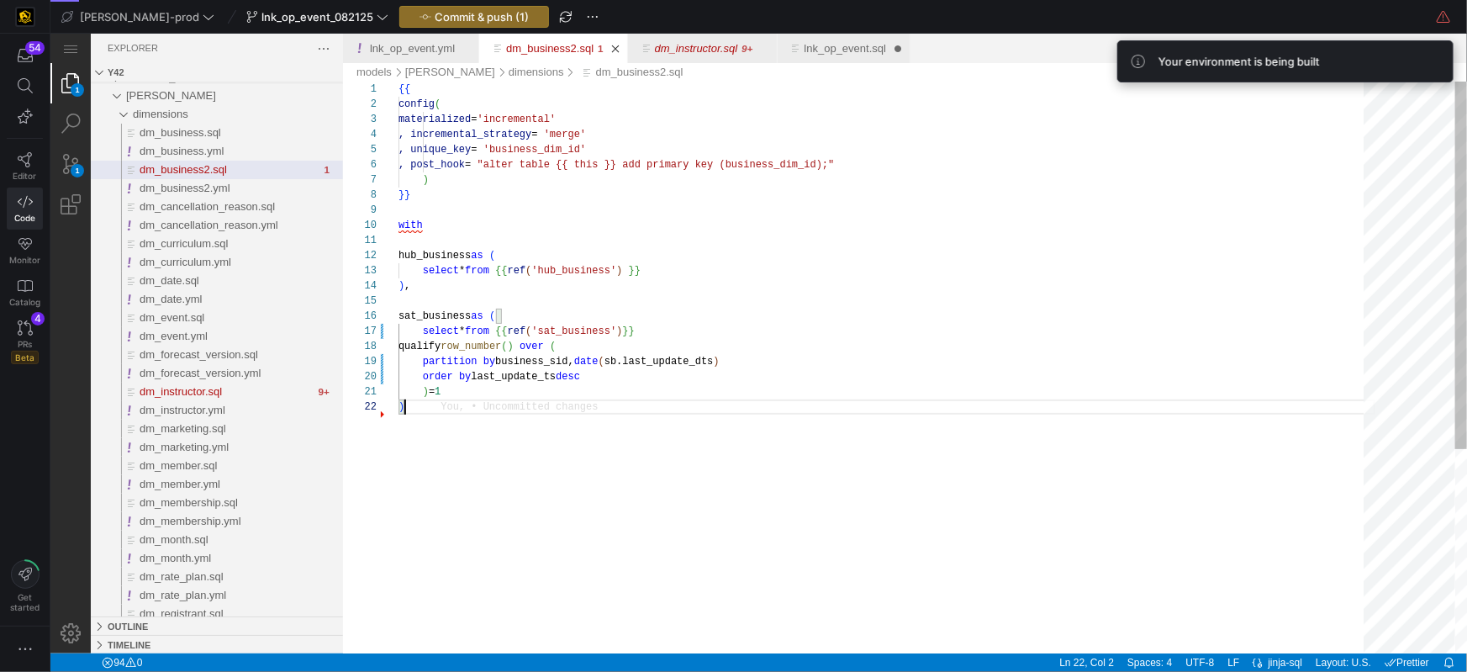
click at [424, 403] on span "dm_business2.sql" at bounding box center [503, 406] width 200 height 12
click at [740, 433] on div "{{ config ( materialized = 'incremental' , incremental_strategy = 'merge' , uni…" at bounding box center [886, 525] width 977 height 889
drag, startPoint x: 739, startPoint y: 433, endPoint x: 729, endPoint y: 438, distance: 11.3
click at [738, 433] on div "{{ config ( materialized = 'incremental' , incremental_strategy = 'merge' , uni…" at bounding box center [886, 521] width 977 height 889
type textarea "hub_business as ( select * from {{ ref('hub_business') }} ), sat_business as ( …"
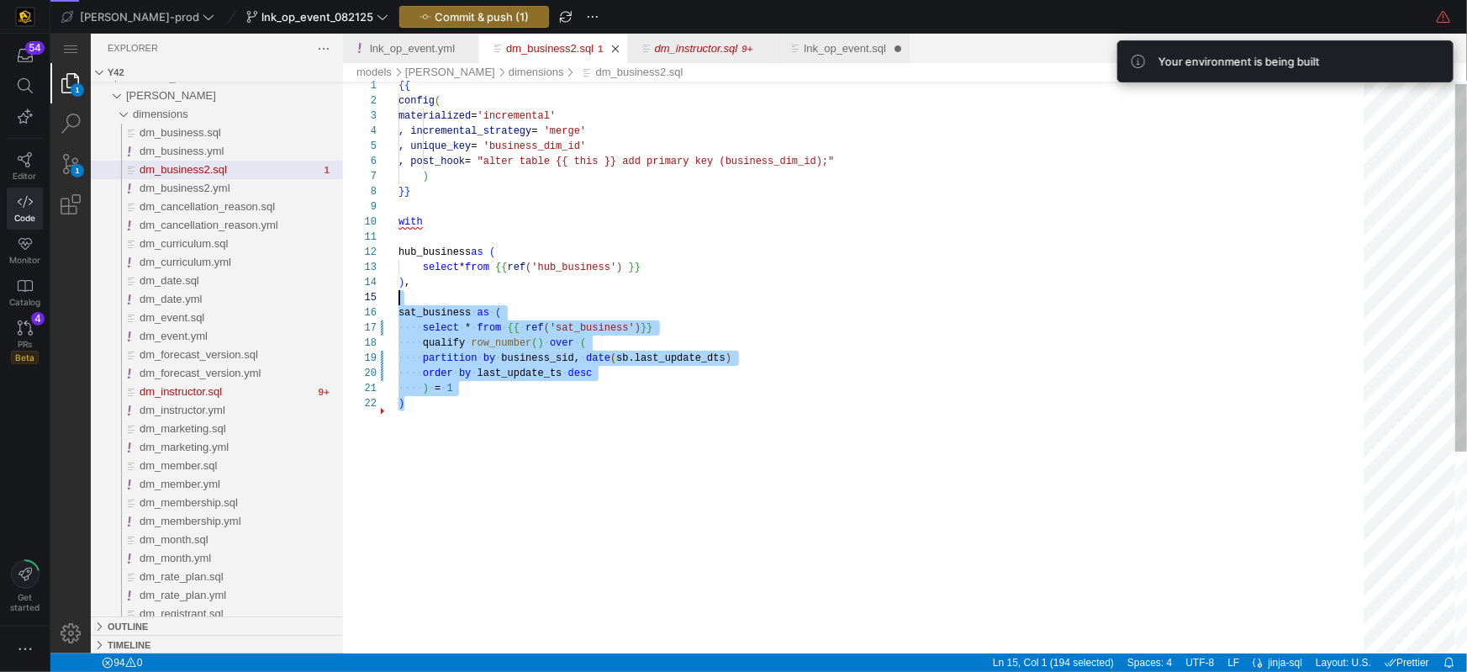
scroll to position [76, 0]
drag, startPoint x: 485, startPoint y: 402, endPoint x: 367, endPoint y: 313, distance: 147.6
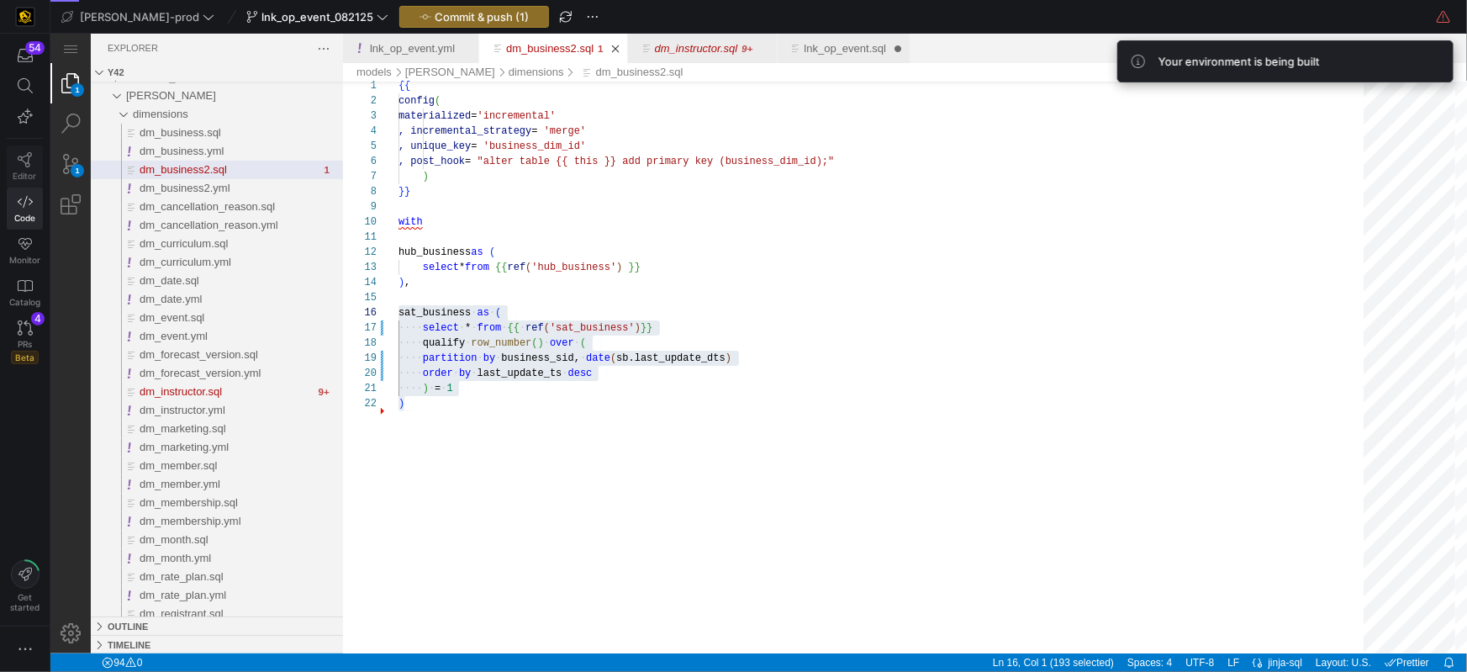
click at [27, 160] on icon at bounding box center [25, 159] width 14 height 15
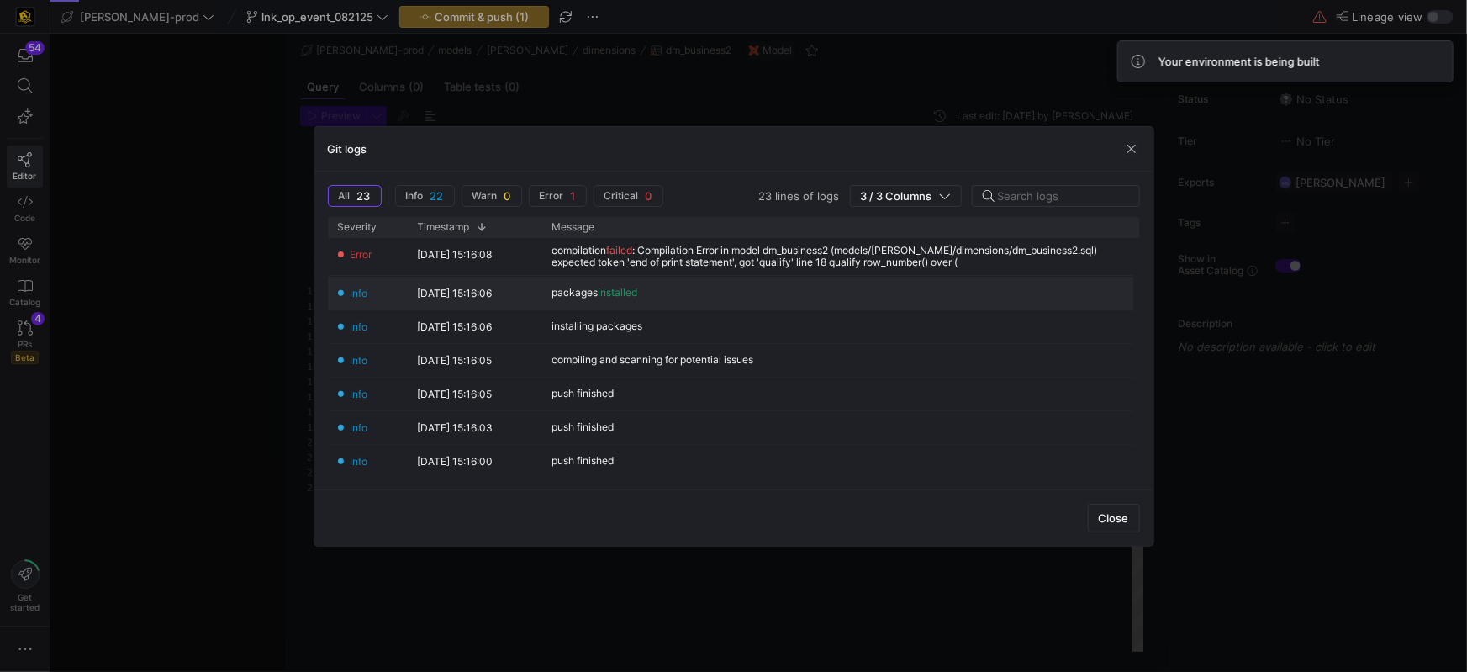
scroll to position [151, 0]
click at [1120, 519] on span "Close" at bounding box center [1114, 517] width 30 height 13
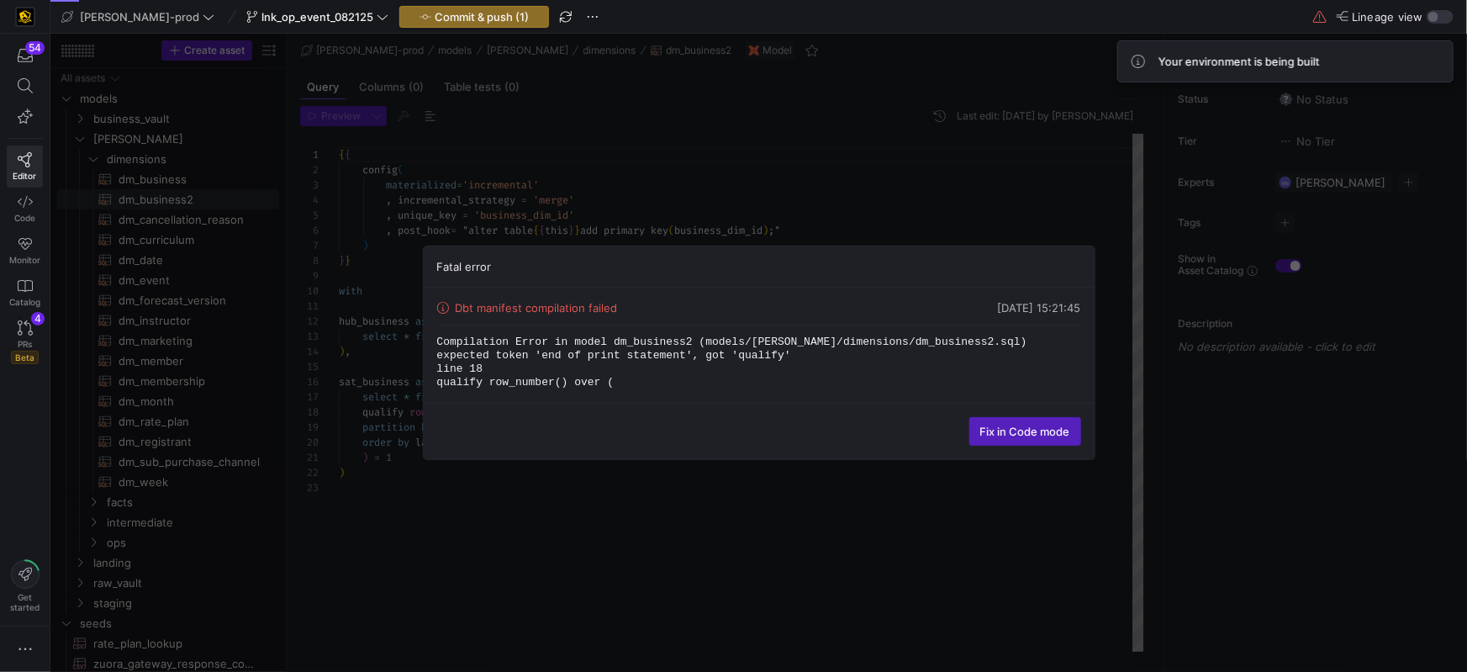
click at [746, 161] on div "Fatal error Dbt manifest compilation failed 05/09/25, 15:21:45 Compilation Erro…" at bounding box center [758, 353] width 1416 height 638
click at [472, 20] on span "Commit & push (1)" at bounding box center [482, 16] width 94 height 13
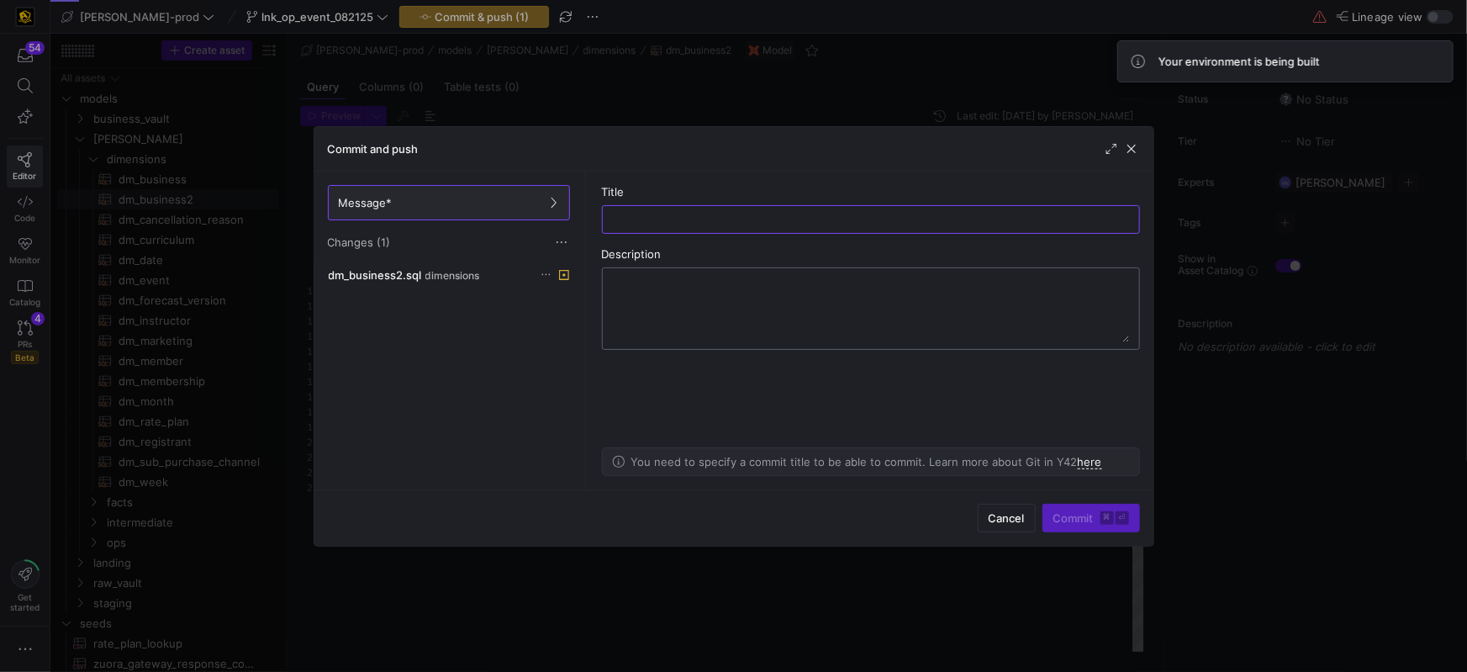
type input "u"
type input "dm_business update"
click at [1083, 519] on span "Commit ⌘ ⏎" at bounding box center [1091, 517] width 76 height 13
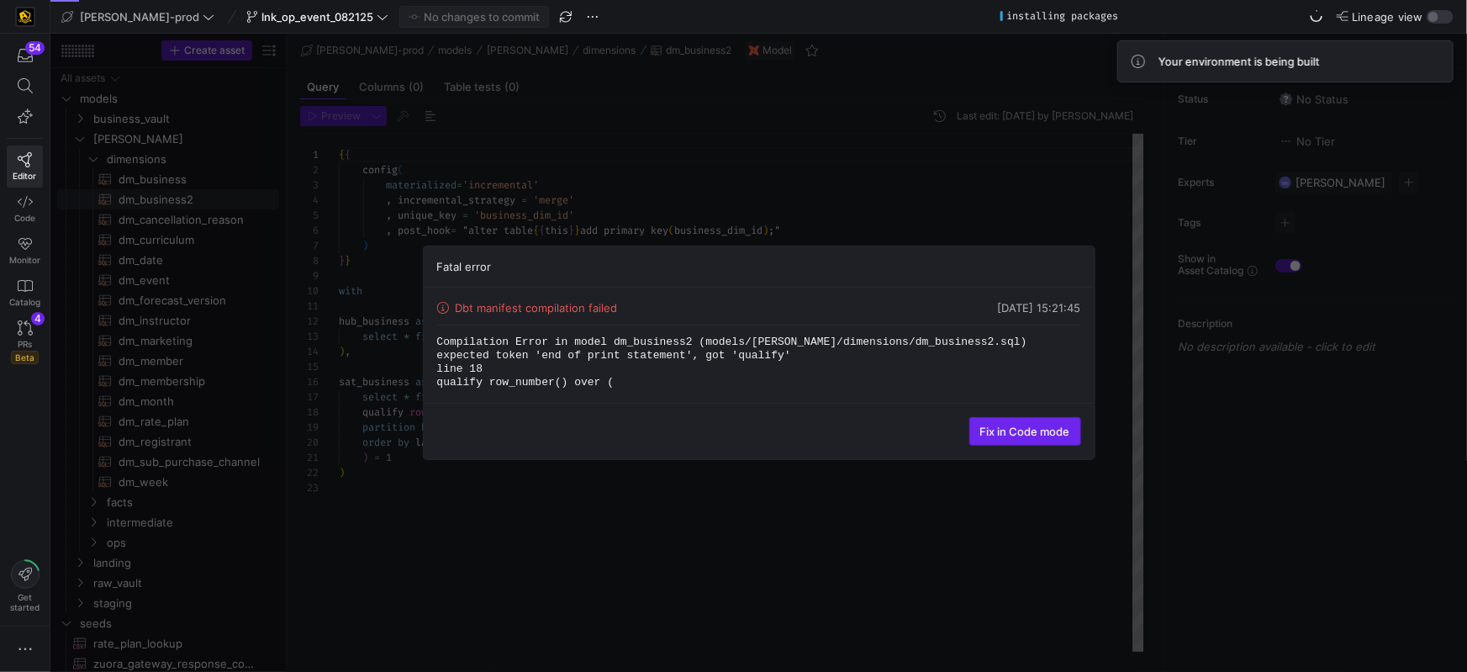
click at [1031, 427] on span "Fix in Code mode" at bounding box center [1025, 430] width 90 height 13
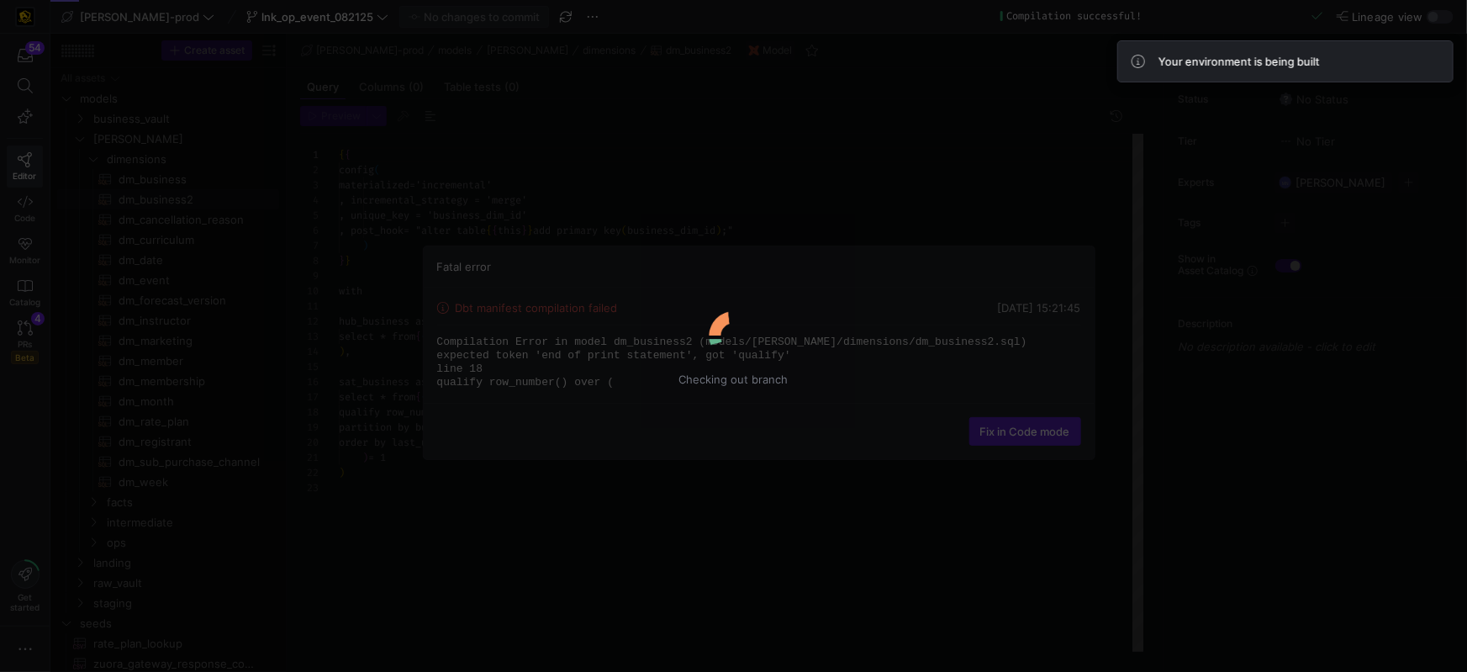
scroll to position [151, 0]
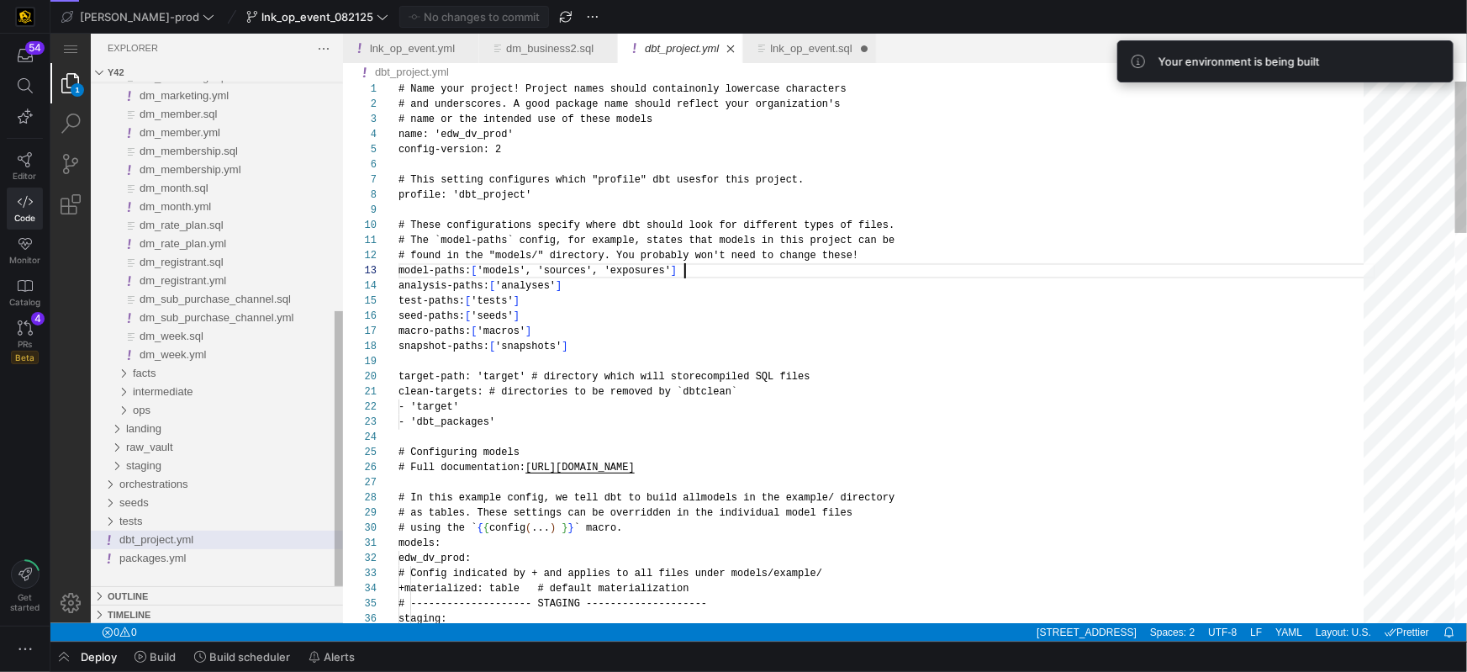
scroll to position [29, 286]
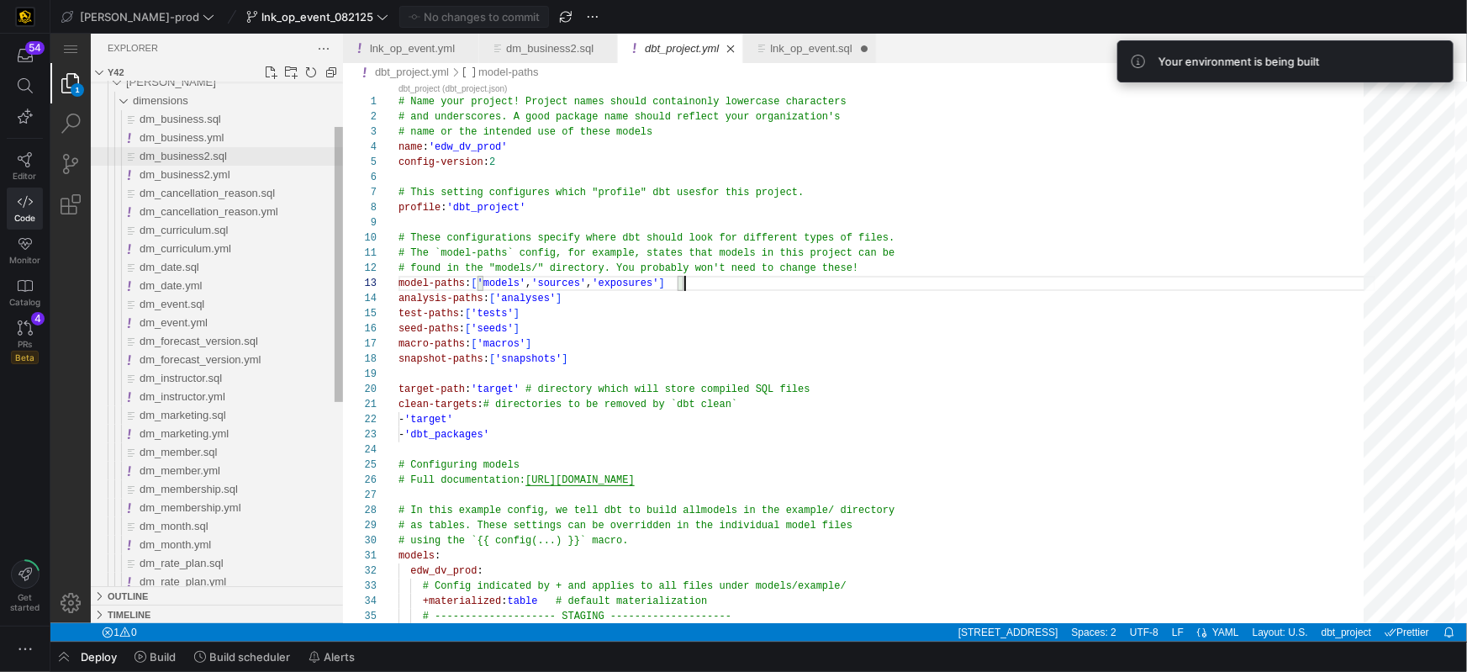
click at [211, 150] on span "dm_business2.sql" at bounding box center [182, 155] width 87 height 13
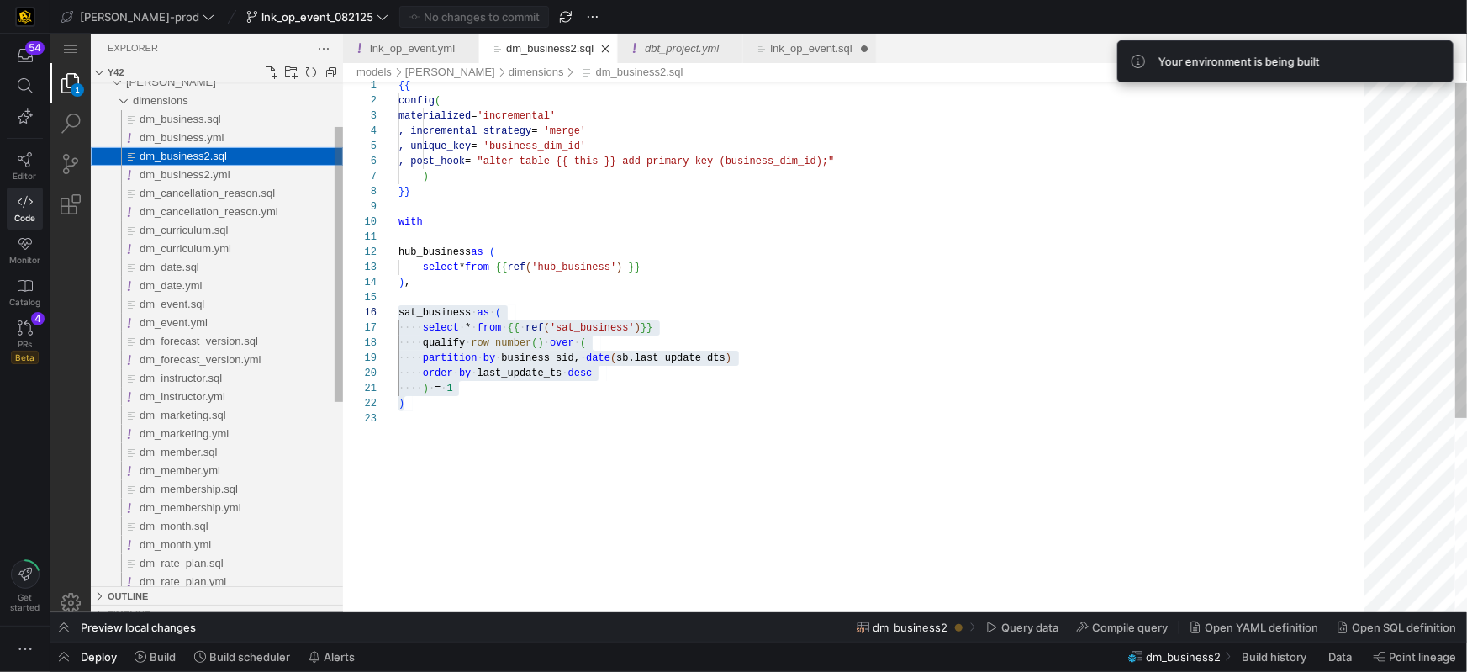
scroll to position [181, 0]
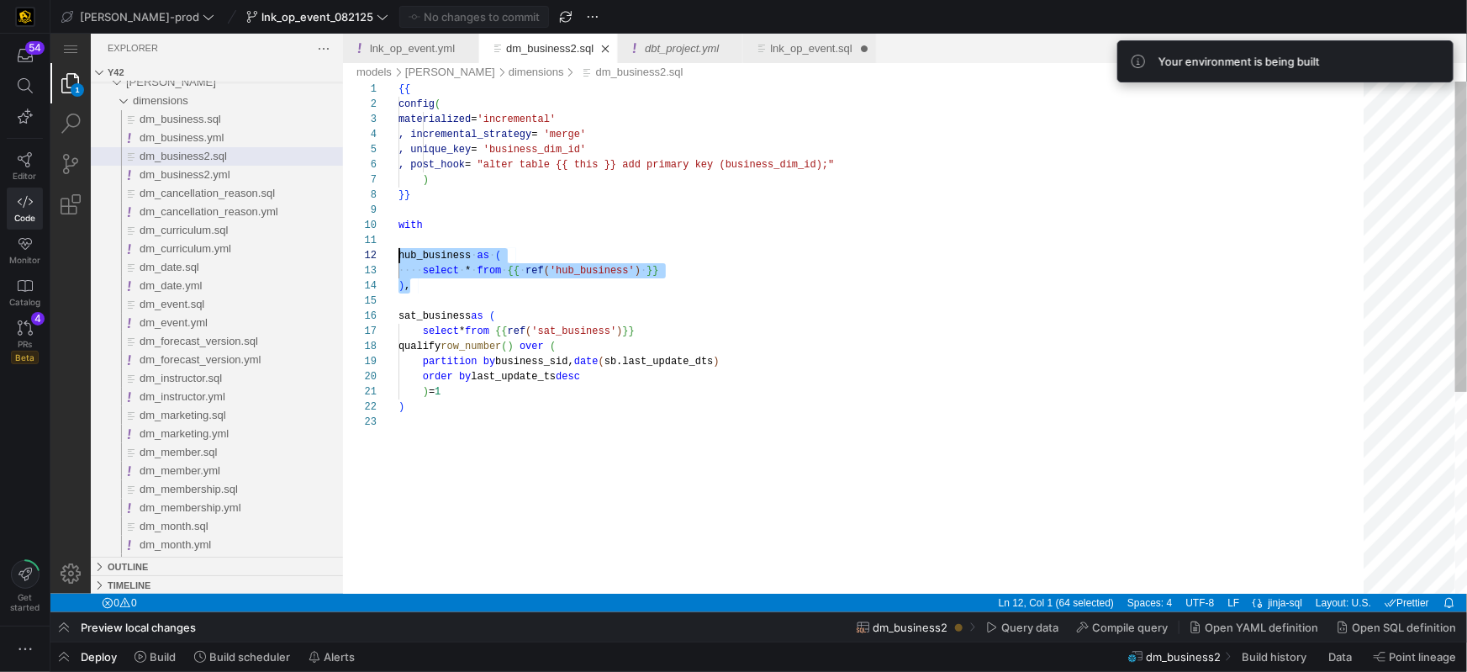
scroll to position [15, 0]
drag, startPoint x: 458, startPoint y: 289, endPoint x: 508, endPoint y: 286, distance: 49.7
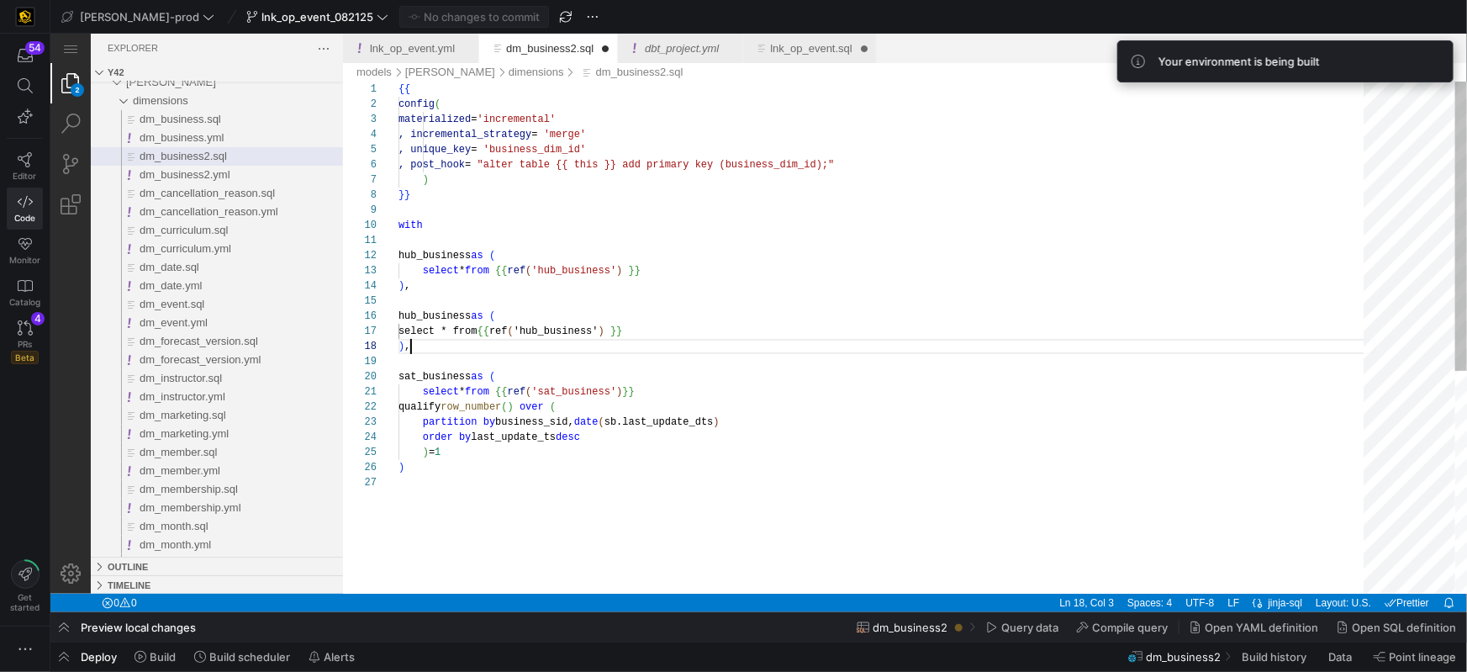
scroll to position [105, 12]
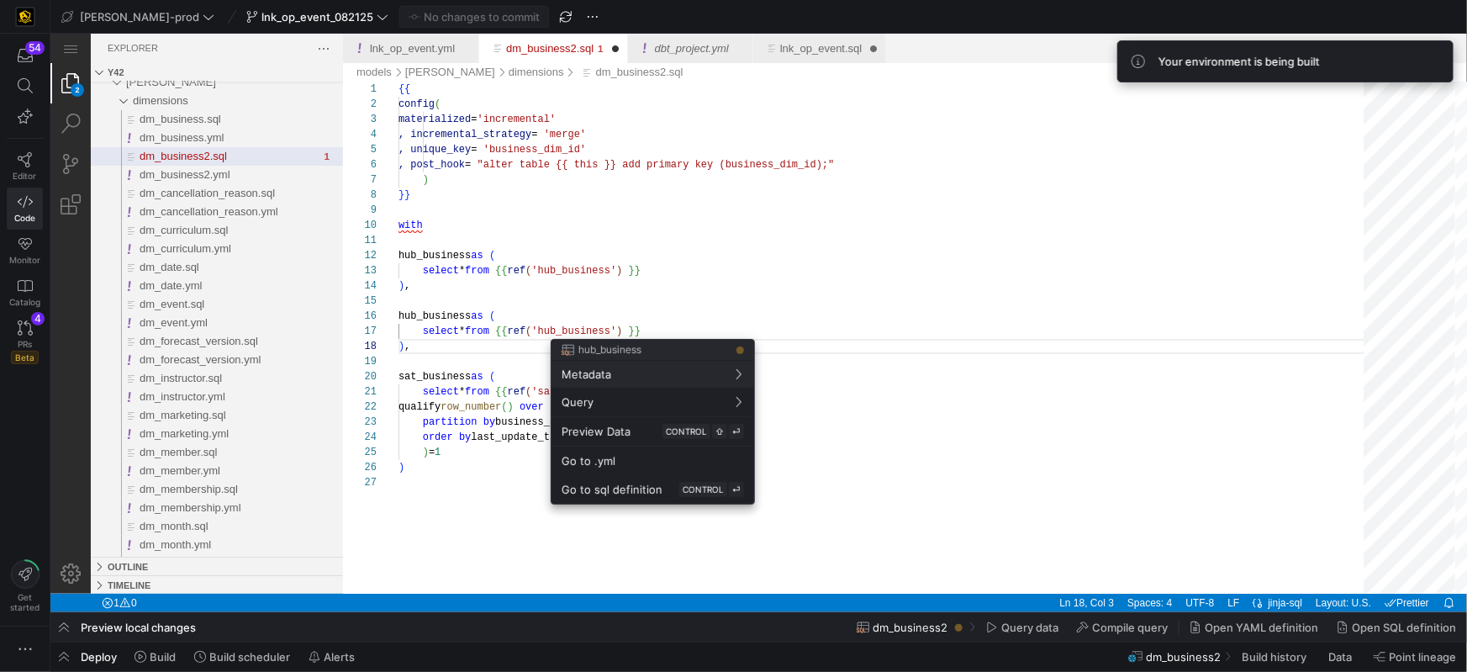
click at [573, 350] on div at bounding box center [836, 357] width 977 height 15
click at [575, 330] on div at bounding box center [733, 336] width 1467 height 672
click at [590, 325] on div at bounding box center [733, 336] width 1467 height 672
click at [0, 0] on div at bounding box center [0, 0] width 0 height 0
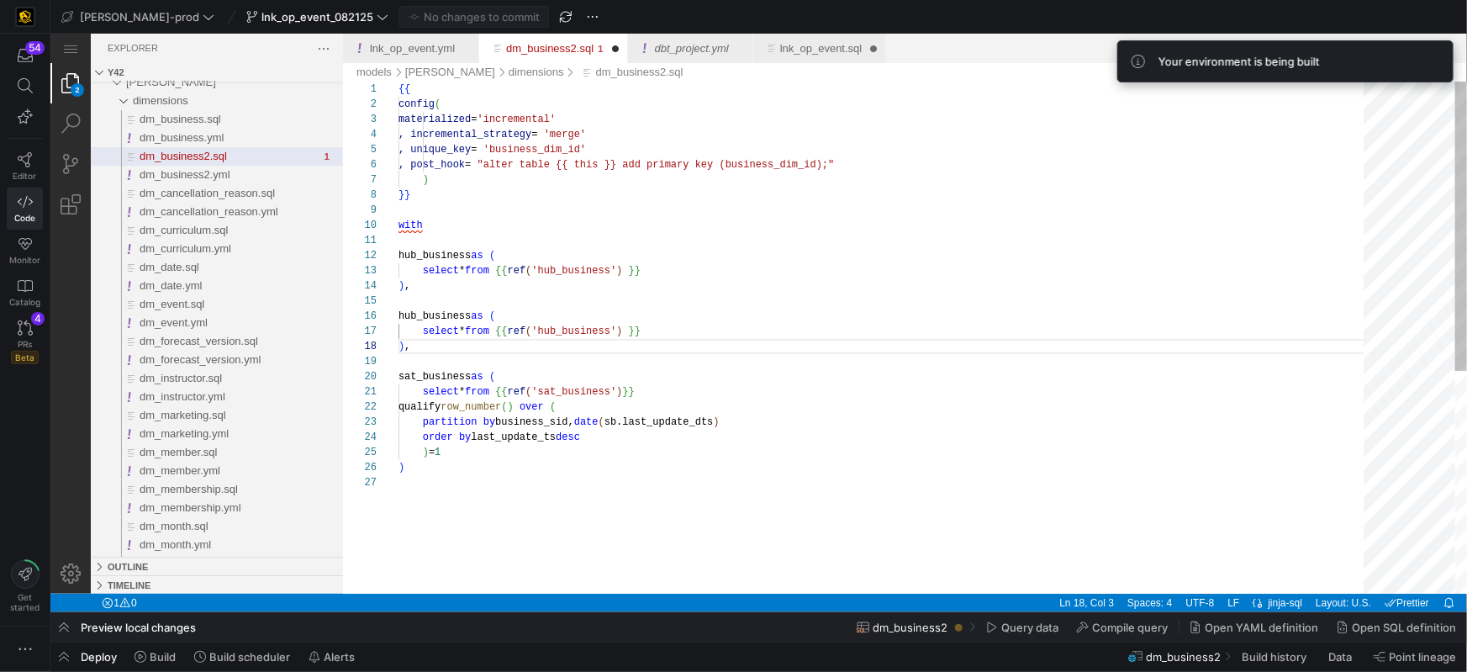
drag, startPoint x: 648, startPoint y: 332, endPoint x: 707, endPoint y: 328, distance: 59.0
click at [640, 332] on span "}}" at bounding box center [634, 330] width 12 height 12
drag, startPoint x: 415, startPoint y: 315, endPoint x: 513, endPoint y: 281, distance: 103.4
click at [415, 315] on span "hub_business" at bounding box center [434, 315] width 72 height 12
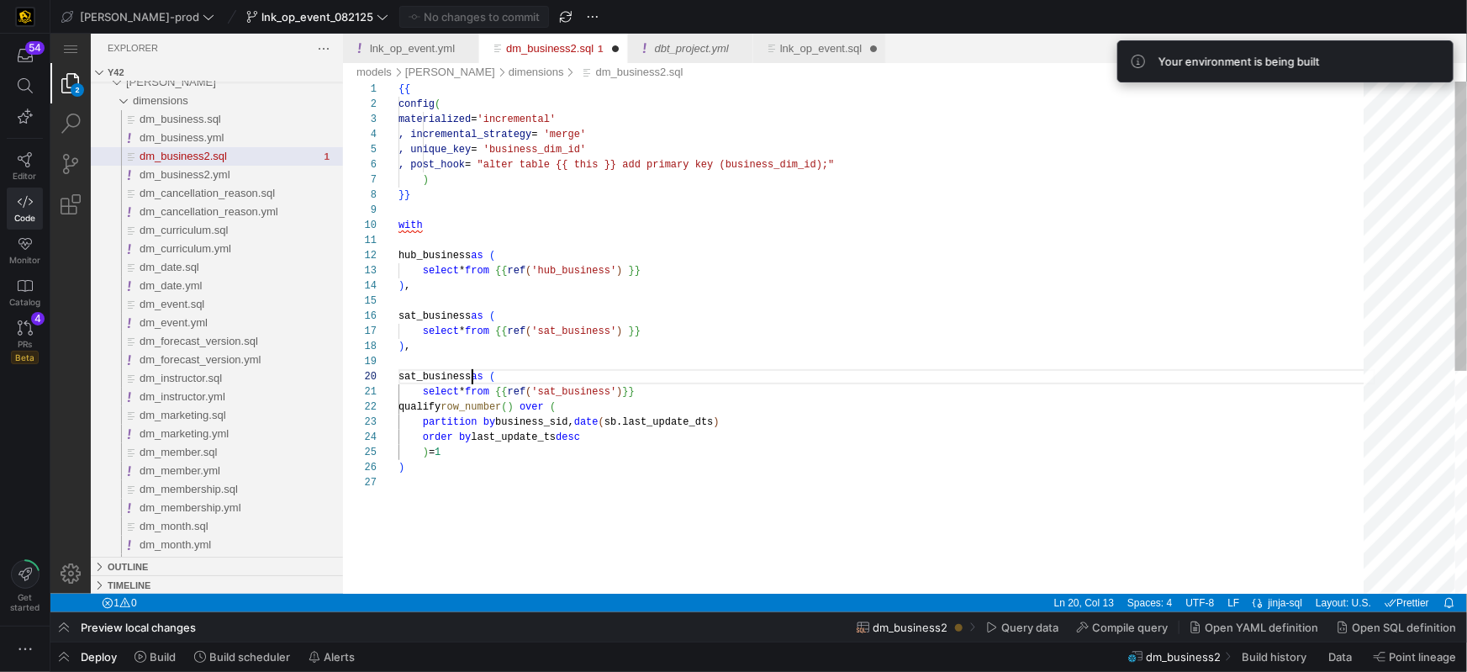
scroll to position [135, 12]
drag, startPoint x: 470, startPoint y: 377, endPoint x: 409, endPoint y: 376, distance: 60.5
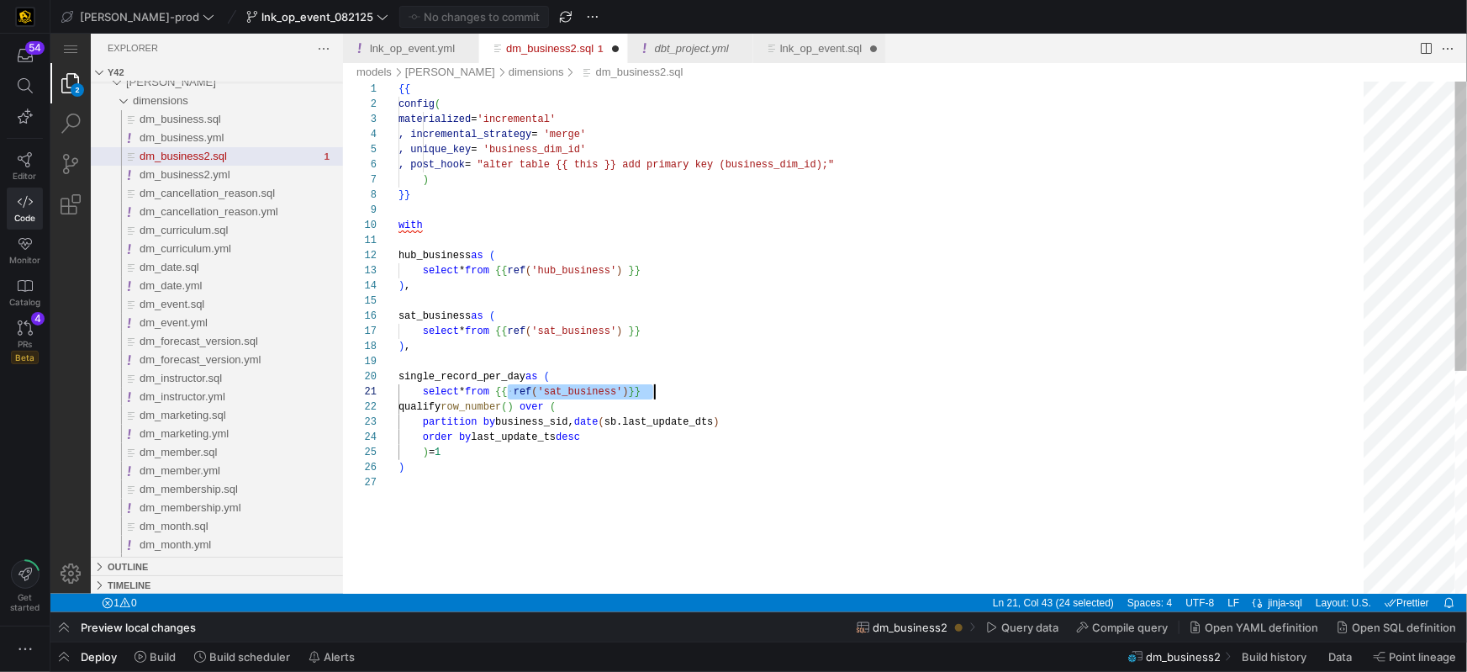
scroll to position [0, 256]
drag, startPoint x: 534, startPoint y: 393, endPoint x: 683, endPoint y: 391, distance: 149.6
drag, startPoint x: 608, startPoint y: 431, endPoint x: 655, endPoint y: 453, distance: 51.9
click at [608, 431] on div "order by last_update_ts desc" at bounding box center [886, 436] width 977 height 15
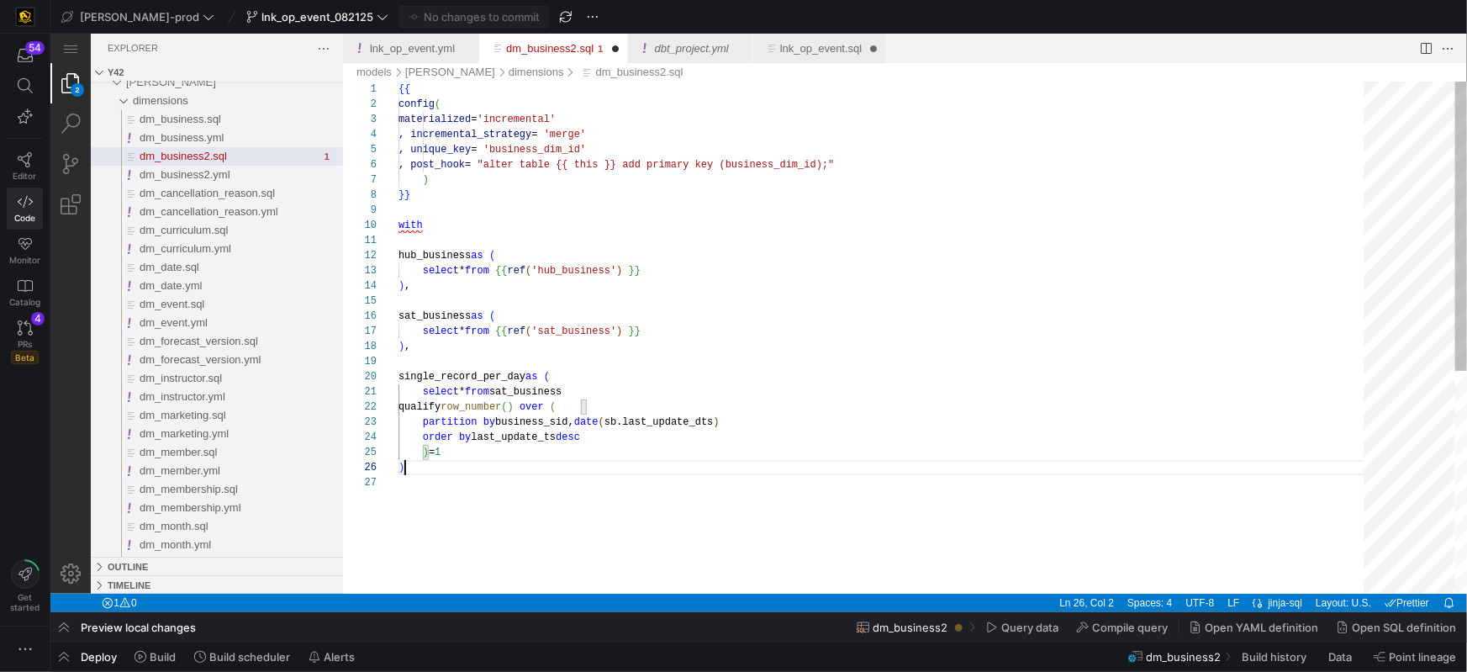
click at [503, 465] on div ")" at bounding box center [886, 466] width 977 height 15
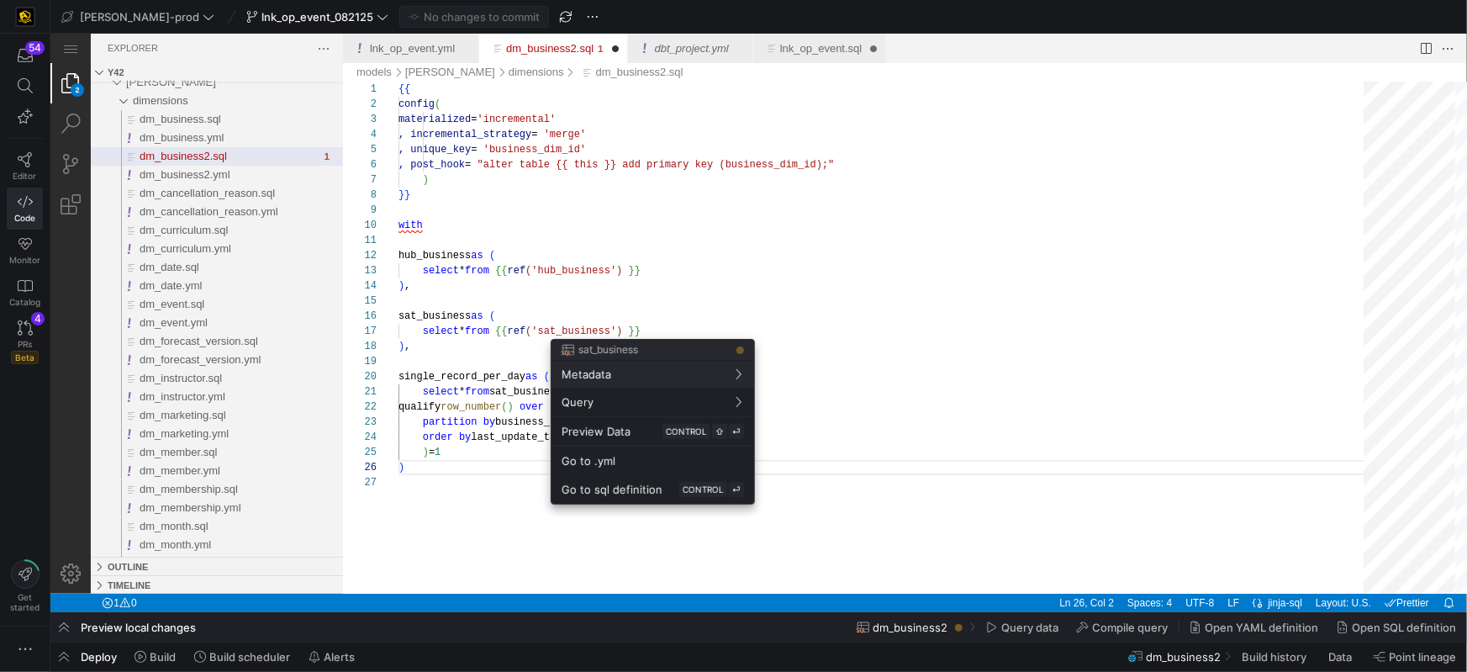
click at [640, 327] on div at bounding box center [733, 336] width 1467 height 672
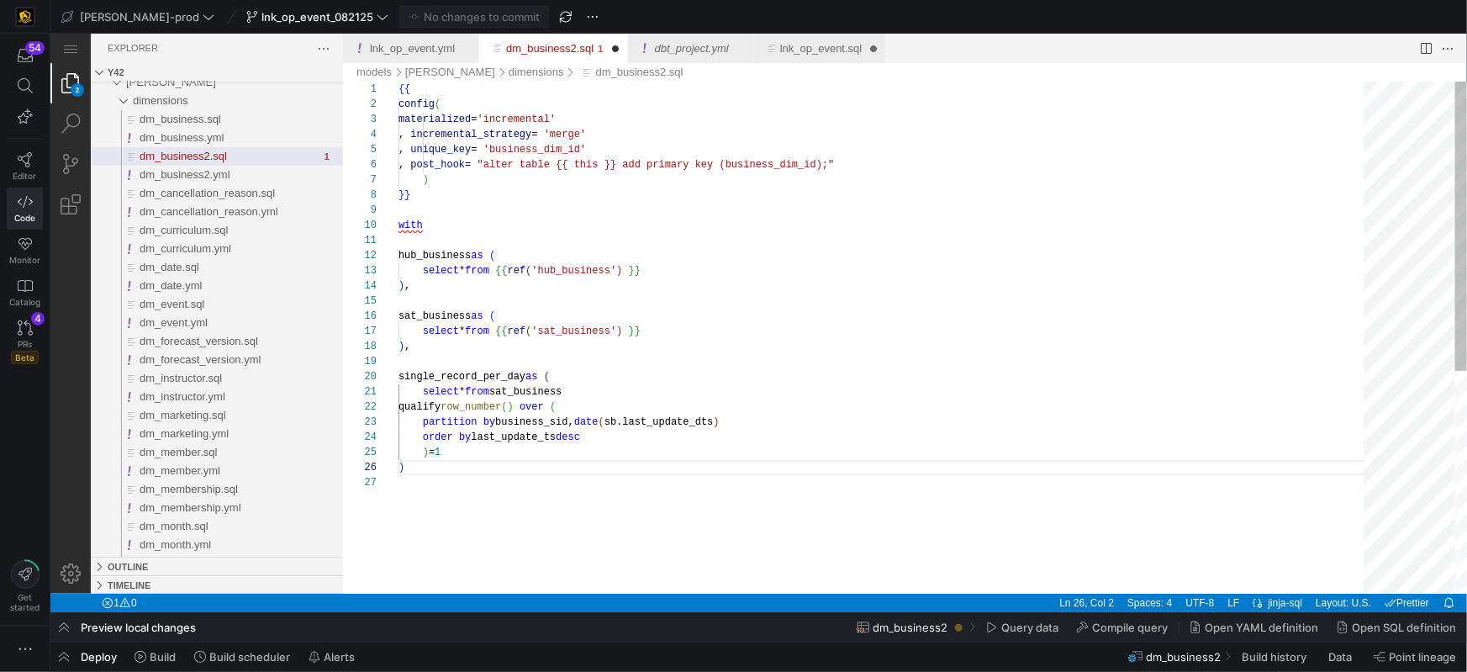
type textarea "hub_business as ( select * from {{ ref('hub_business') }} ), sat_business as ( …"
drag, startPoint x: 714, startPoint y: 292, endPoint x: 692, endPoint y: 294, distance: 22.8
click at [714, 292] on div "dm_business2.sql" at bounding box center [886, 299] width 977 height 15
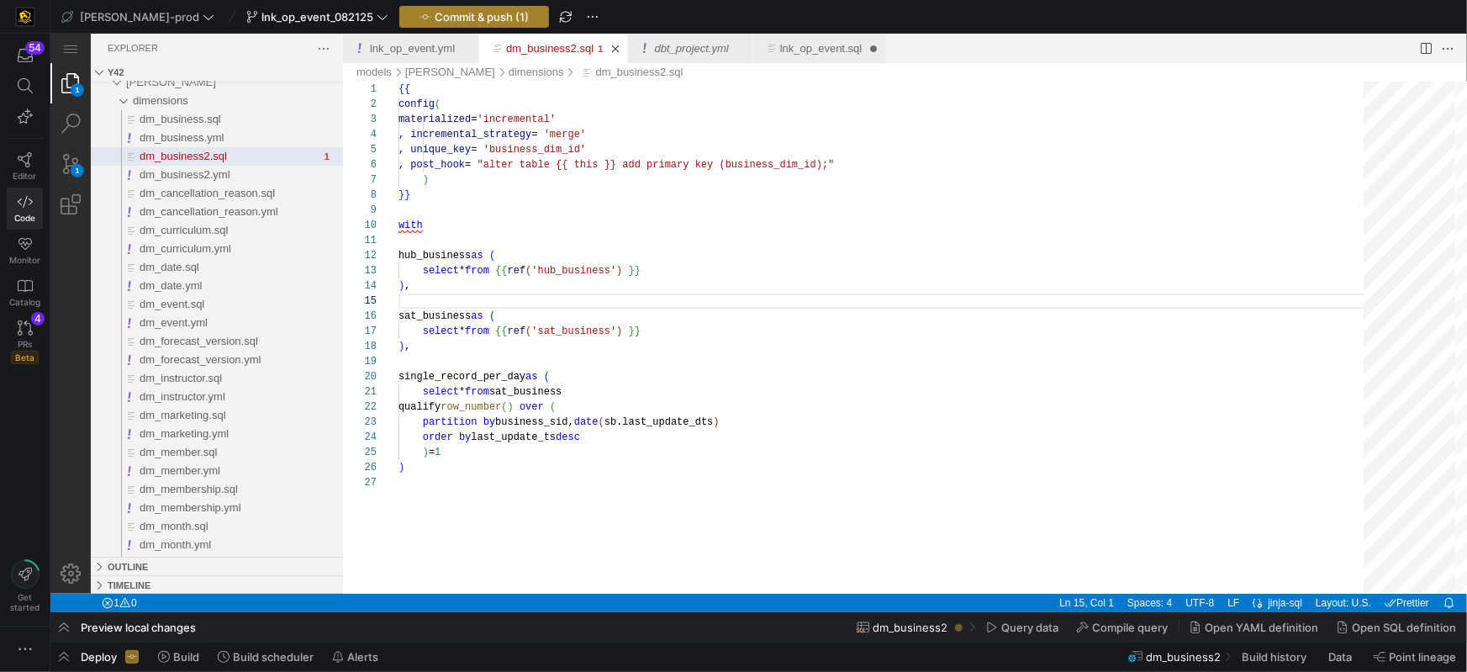
click at [435, 20] on span "Commit & push (1)" at bounding box center [482, 16] width 94 height 13
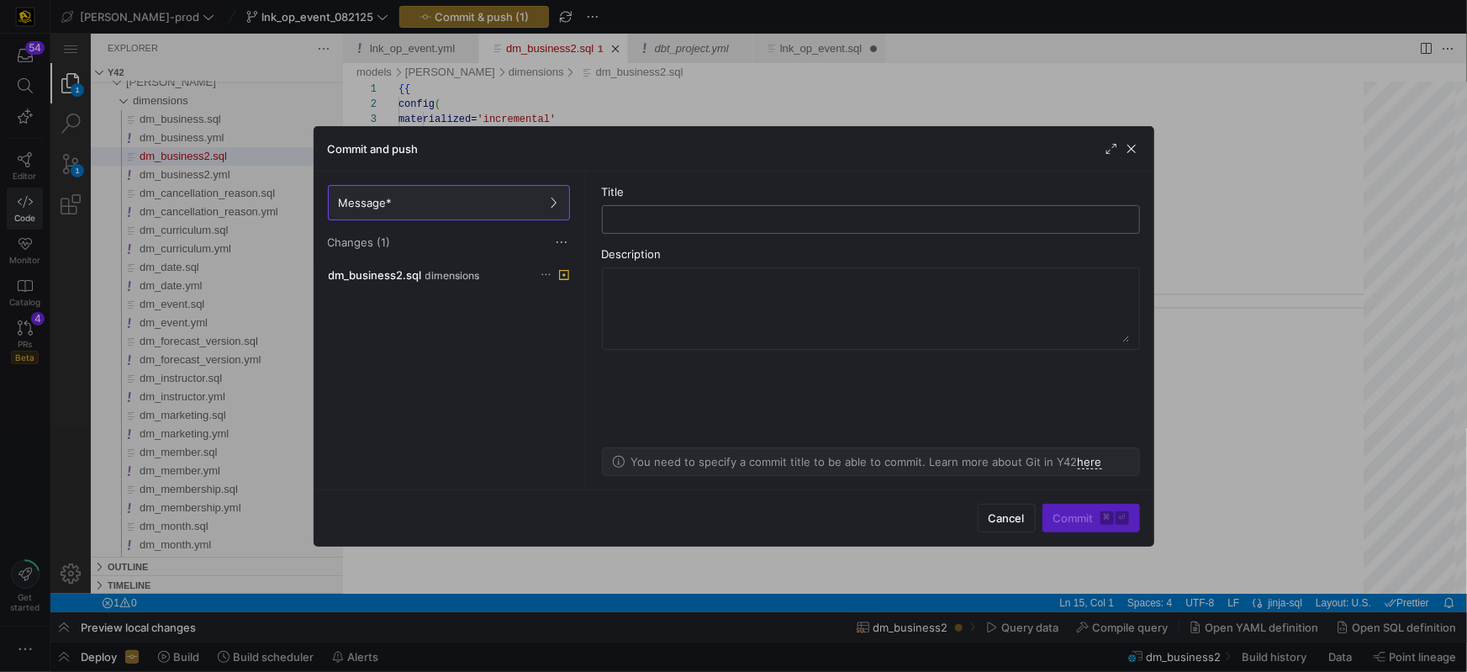
type input "s"
type input "dm_business update"
click at [1074, 512] on span "Commit ⌘ ⏎" at bounding box center [1091, 517] width 76 height 13
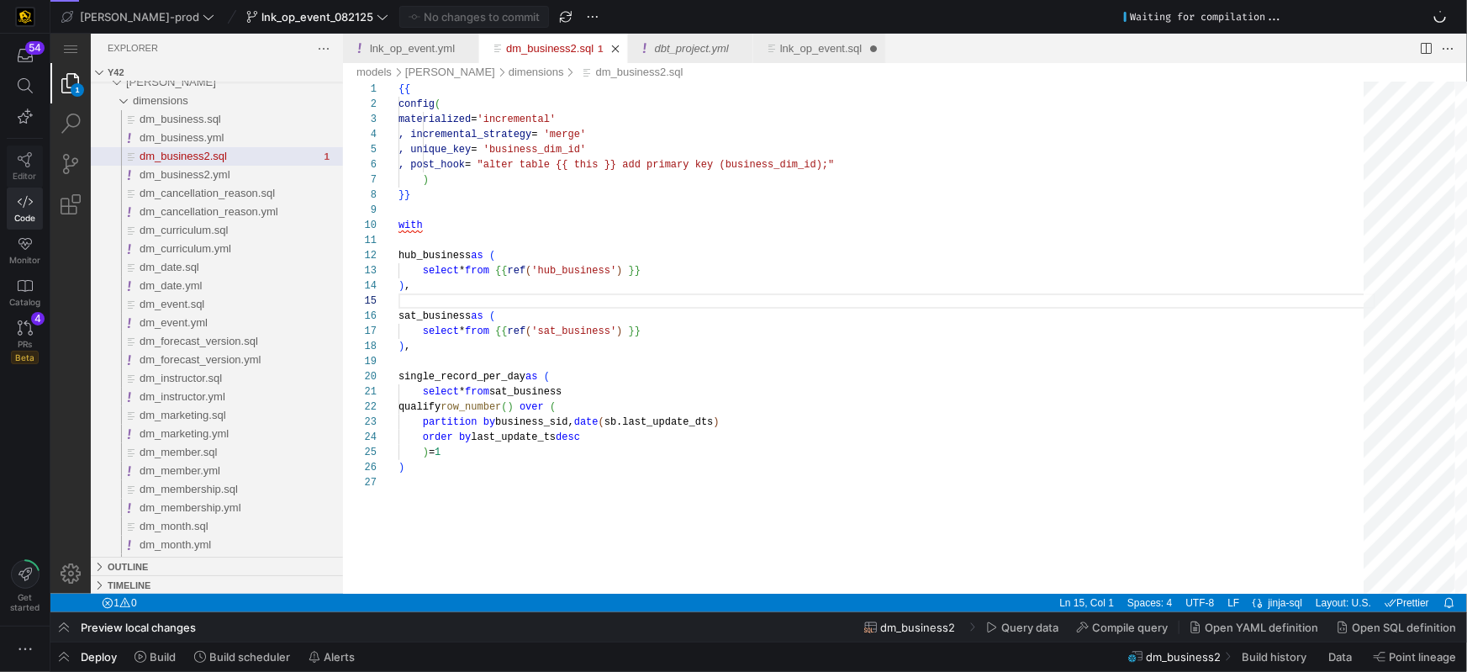
click at [27, 153] on icon at bounding box center [25, 159] width 15 height 15
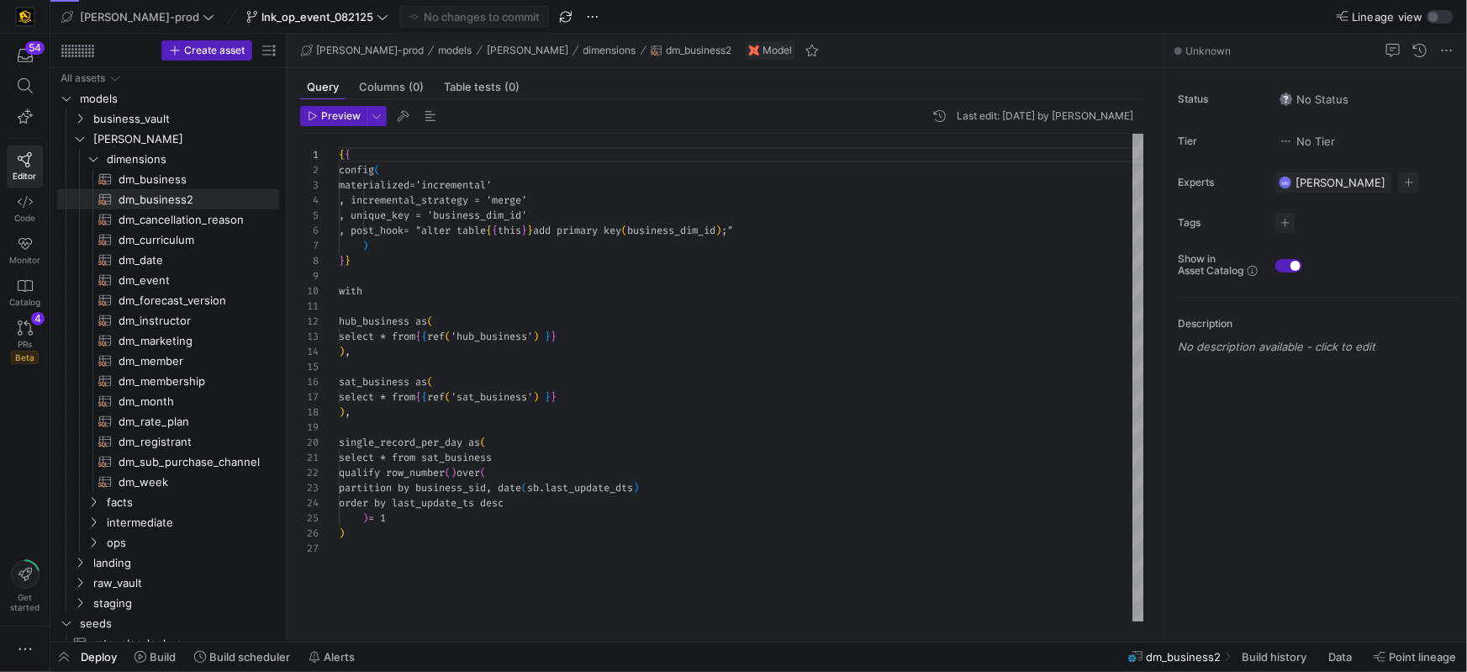
scroll to position [151, 0]
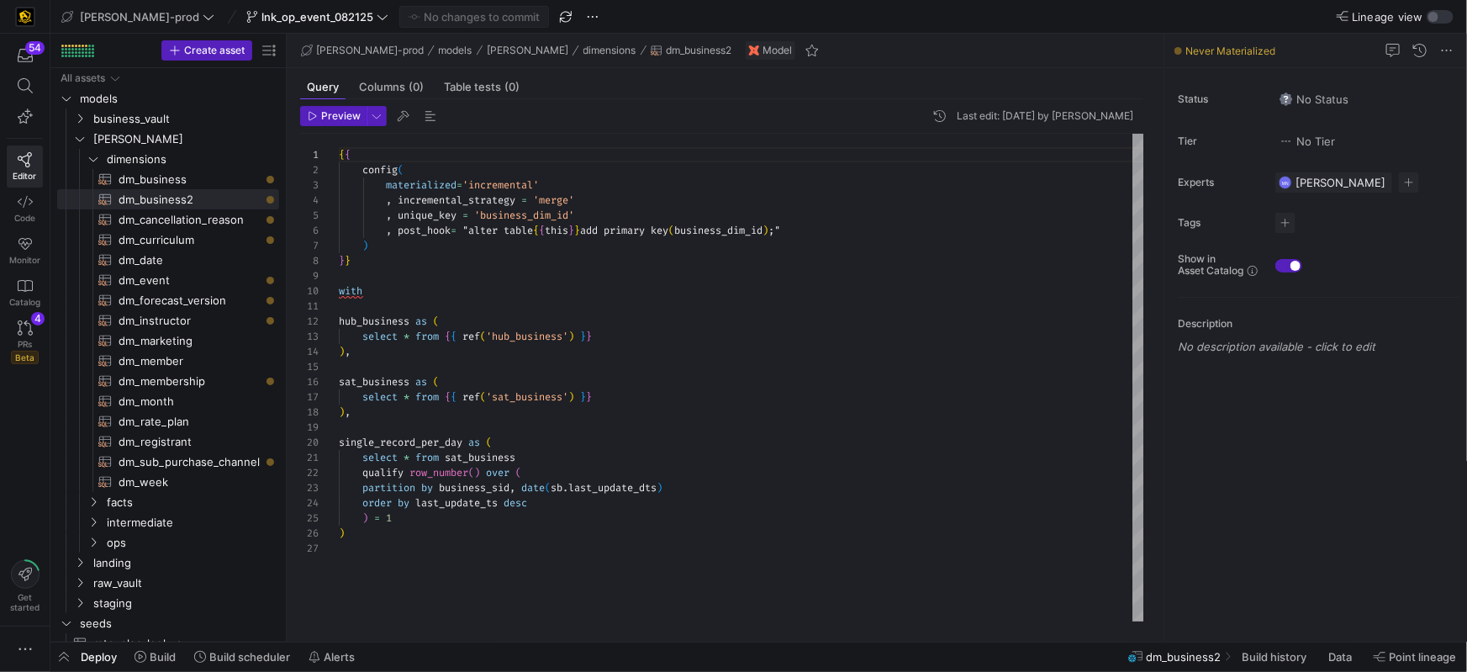
click at [447, 417] on div ") ," at bounding box center [741, 411] width 805 height 15
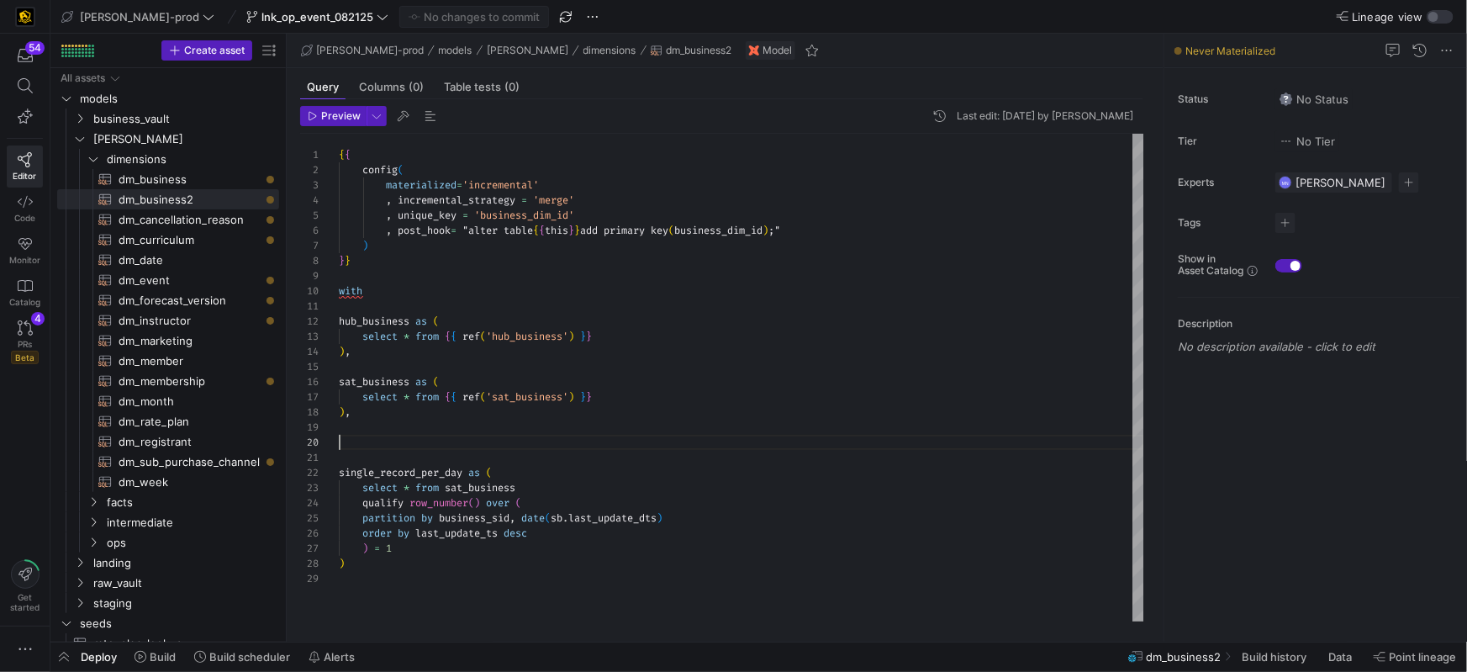
scroll to position [45, 290]
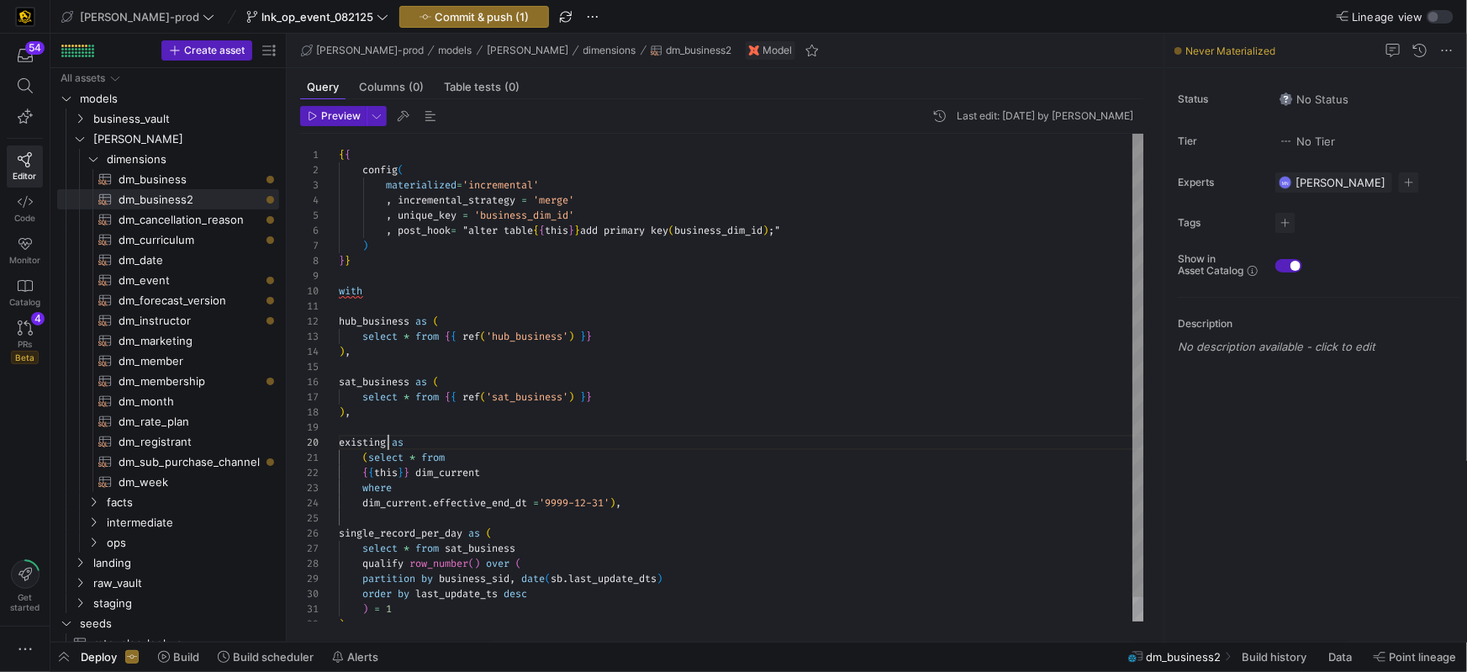
drag, startPoint x: 390, startPoint y: 440, endPoint x: 467, endPoint y: 419, distance: 79.9
click at [389, 440] on span at bounding box center [389, 441] width 6 height 13
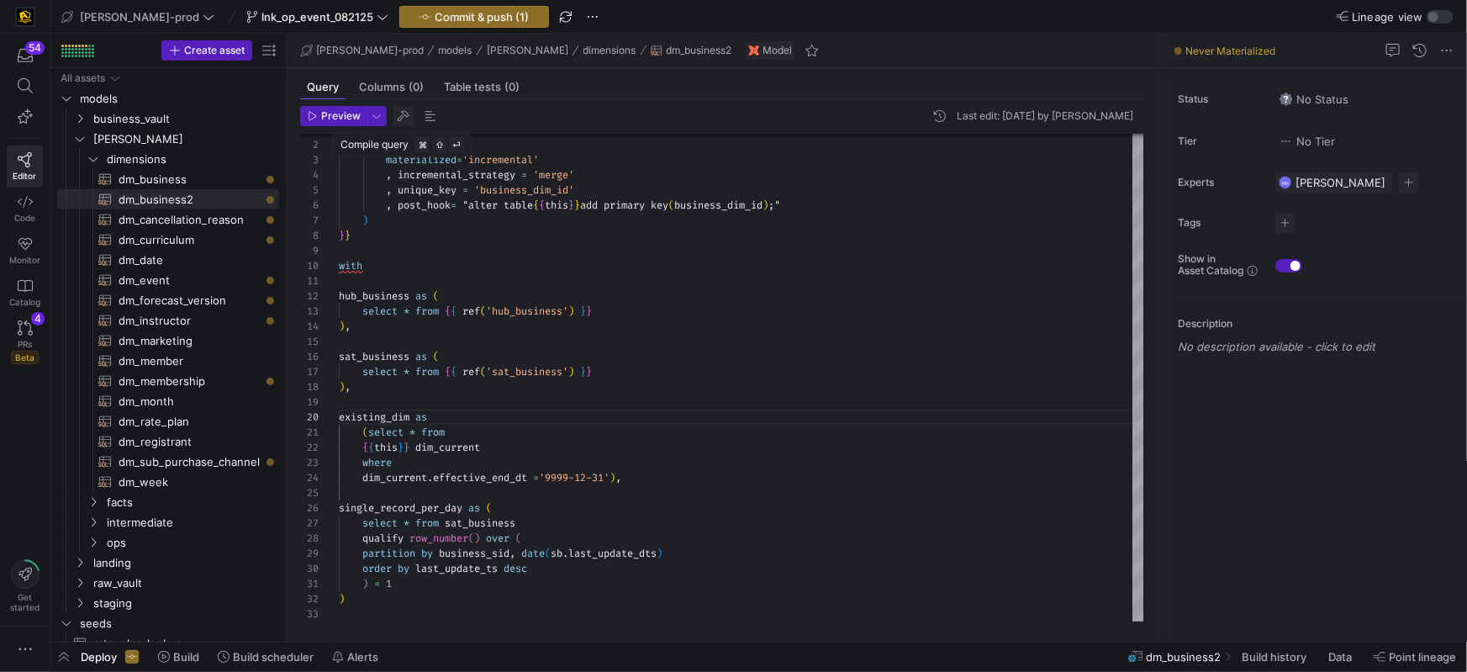
click at [402, 117] on span "button" at bounding box center [403, 116] width 20 height 20
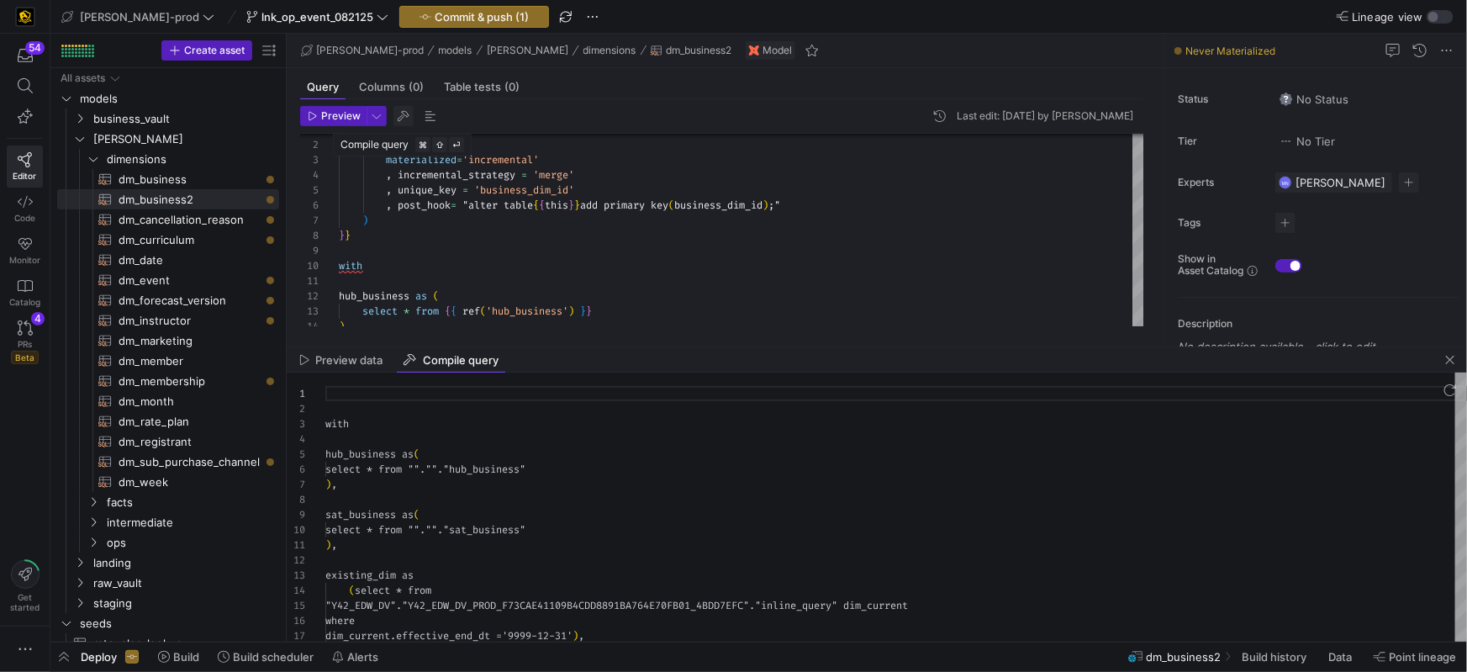
scroll to position [151, 0]
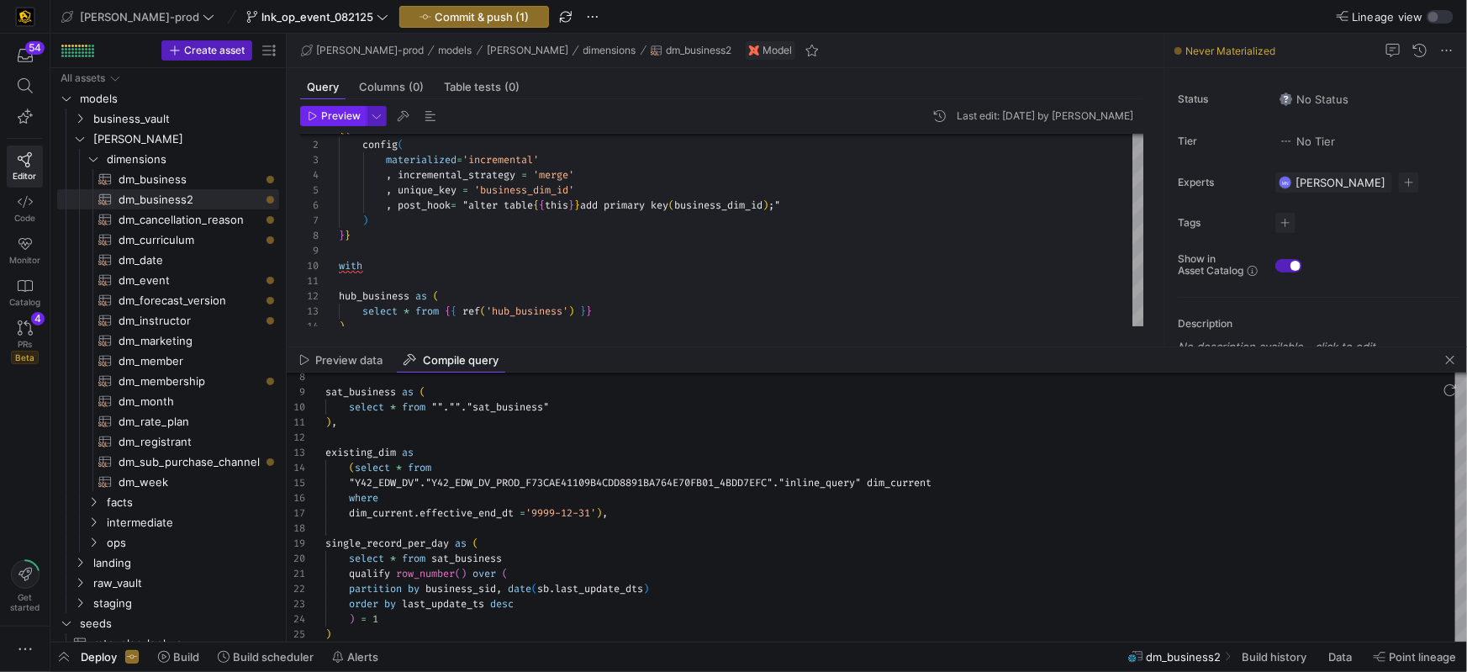
click at [339, 114] on span "Preview" at bounding box center [341, 116] width 40 height 12
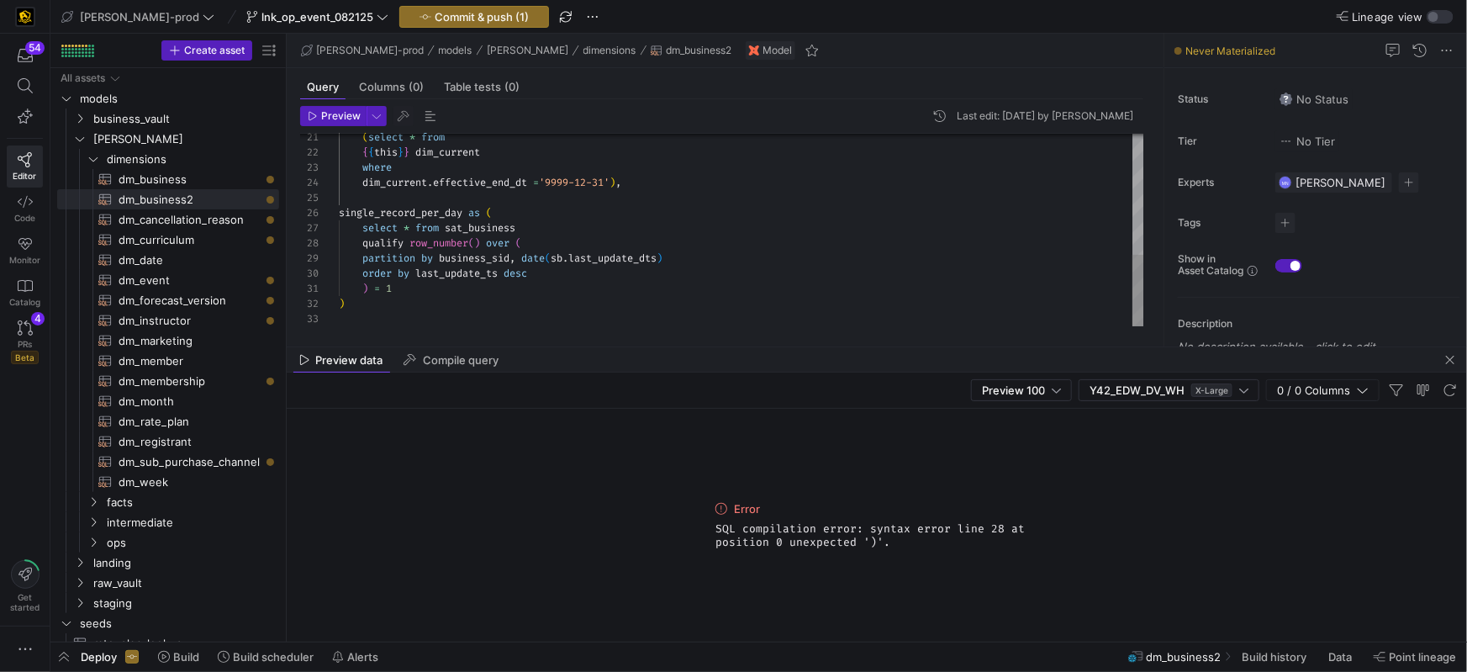
click at [399, 307] on div ")" at bounding box center [741, 303] width 805 height 15
drag, startPoint x: 387, startPoint y: 327, endPoint x: 402, endPoint y: 327, distance: 15.1
click at [387, 327] on div "Preview Last edit: [DATE] by [PERSON_NAME] 21 22 23 24 25 26 27 28 29 30 31 32 …" at bounding box center [722, 216] width 870 height 234
drag, startPoint x: 357, startPoint y: 322, endPoint x: 399, endPoint y: 323, distance: 42.0
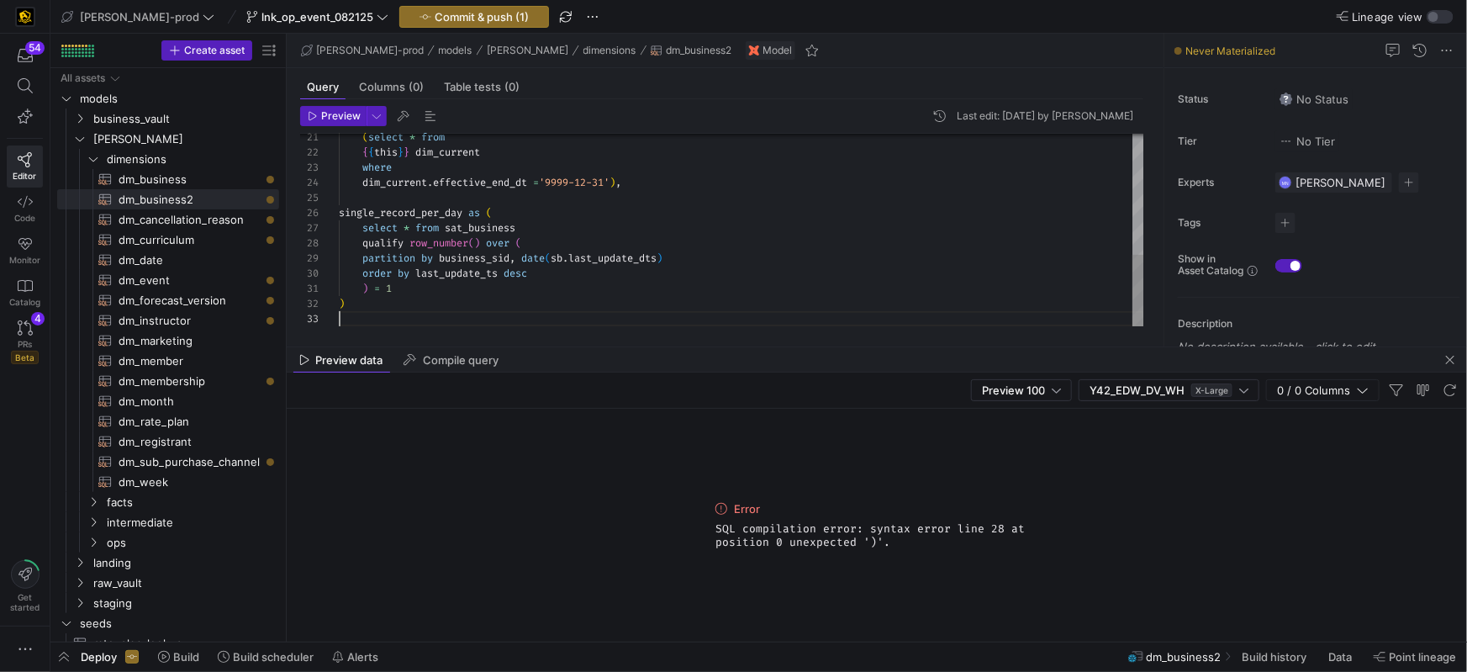
click at [357, 322] on div at bounding box center [741, 318] width 805 height 15
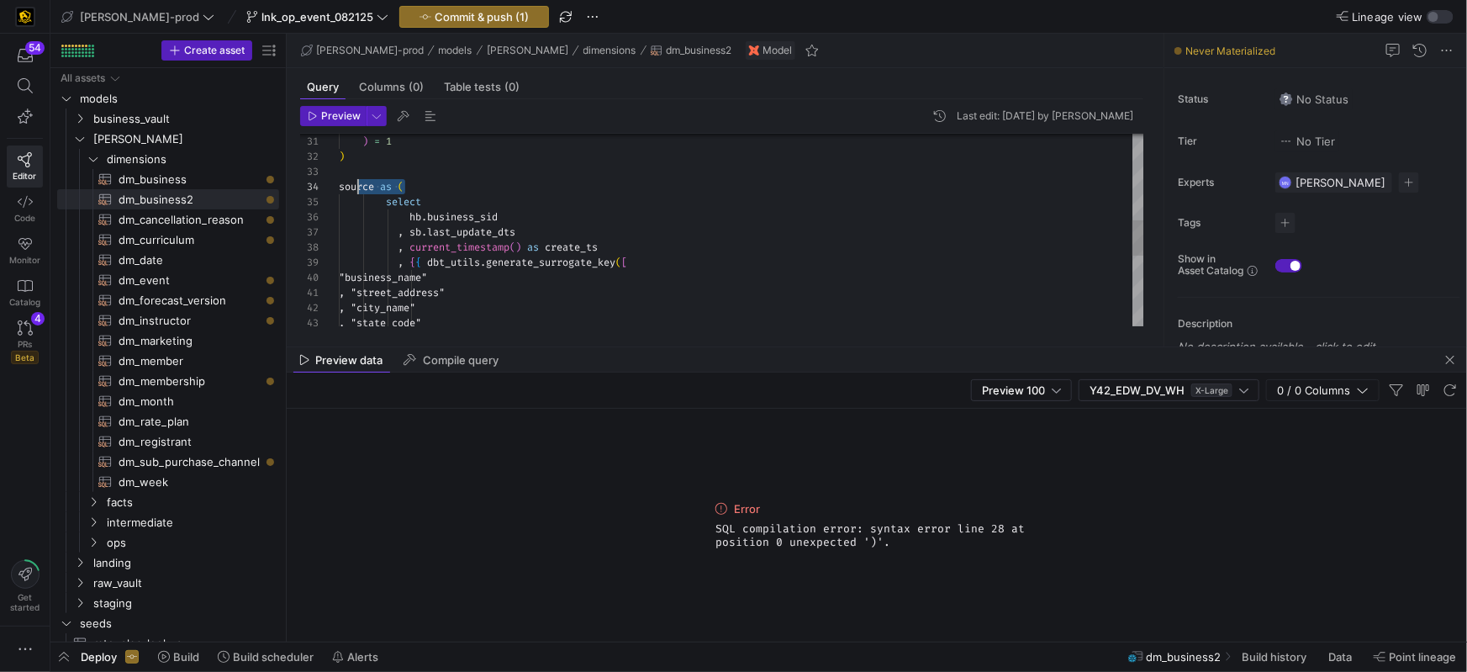
scroll to position [45, 0]
drag, startPoint x: 438, startPoint y: 187, endPoint x: 302, endPoint y: 194, distance: 136.4
click at [306, 185] on div "43 42 41 40 39 38 37 36 35 34 33 32 31 30 , "state_code" , "city_name" , "stree…" at bounding box center [722, 230] width 844 height 192
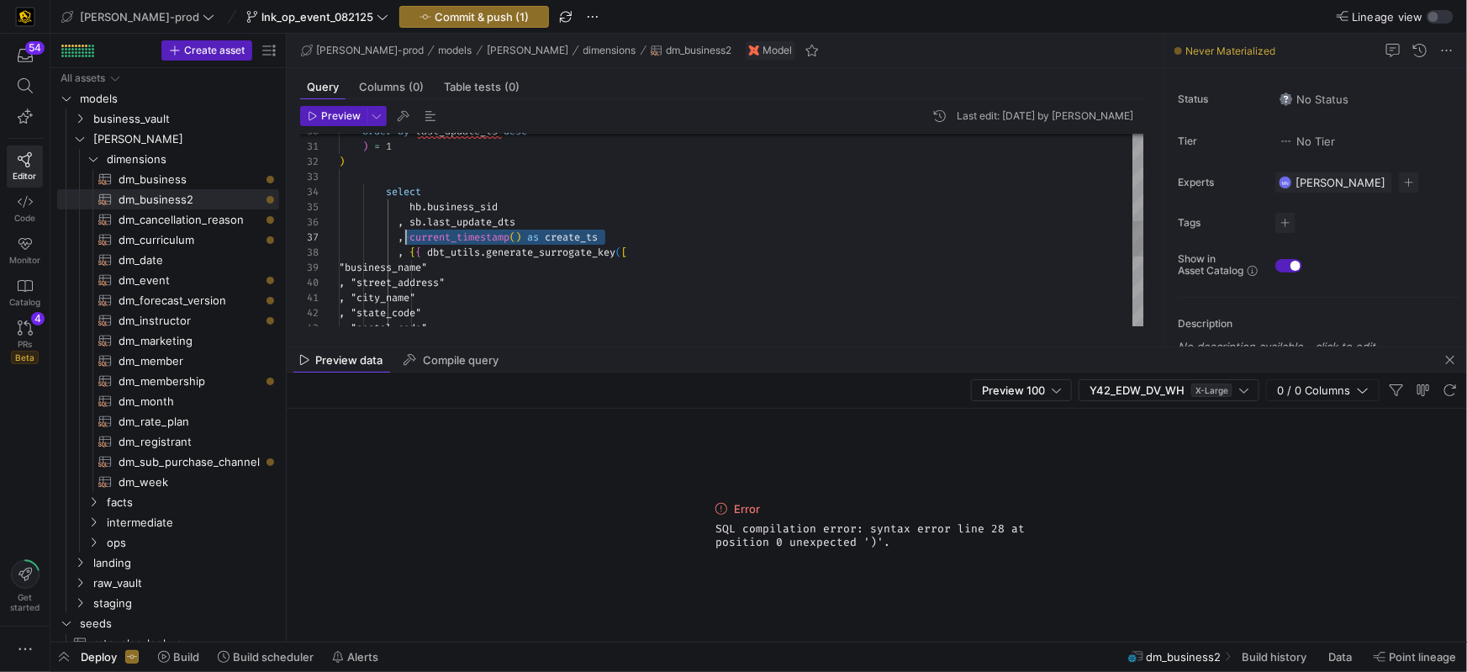
scroll to position [91, 0]
drag, startPoint x: 535, startPoint y: 230, endPoint x: 373, endPoint y: 262, distance: 165.3
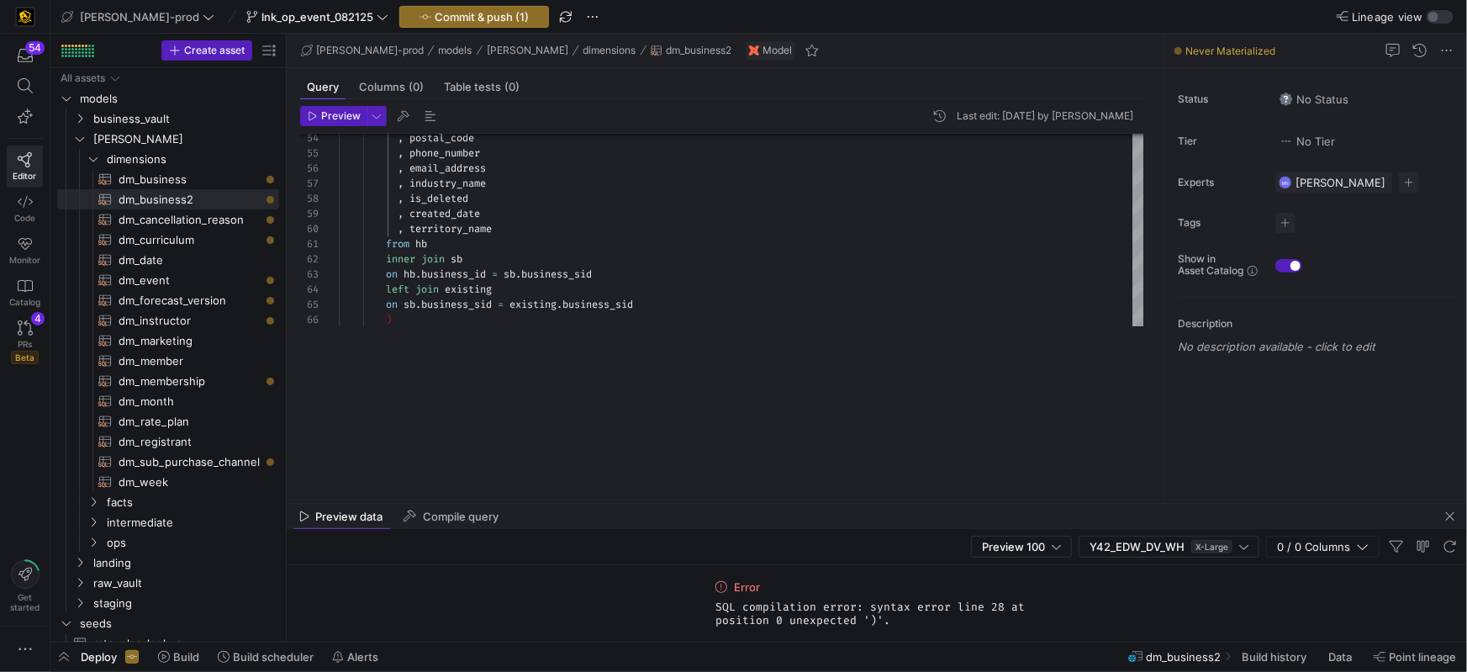
drag, startPoint x: 547, startPoint y: 358, endPoint x: 576, endPoint y: 468, distance: 113.8
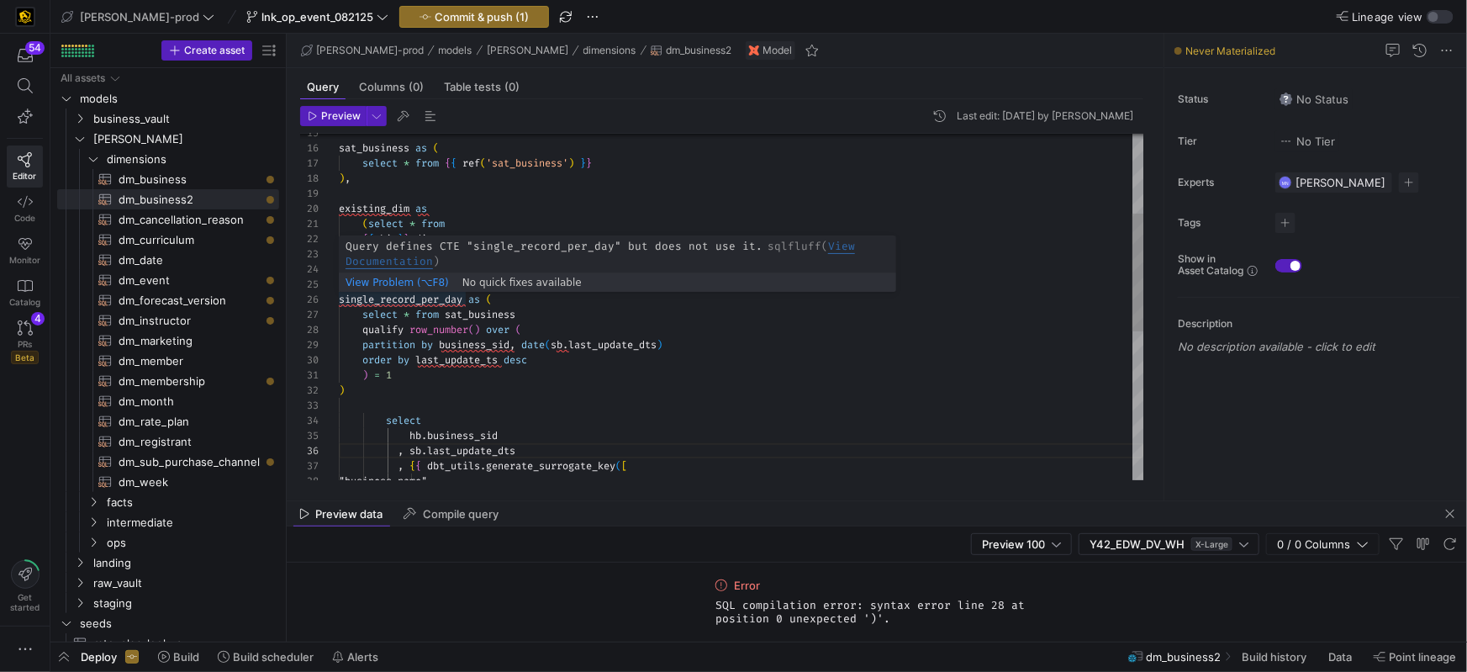
scroll to position [76, 49]
drag, startPoint x: 384, startPoint y: 298, endPoint x: 477, endPoint y: 282, distance: 94.7
click at [385, 298] on span "single_record_per_day" at bounding box center [401, 298] width 124 height 13
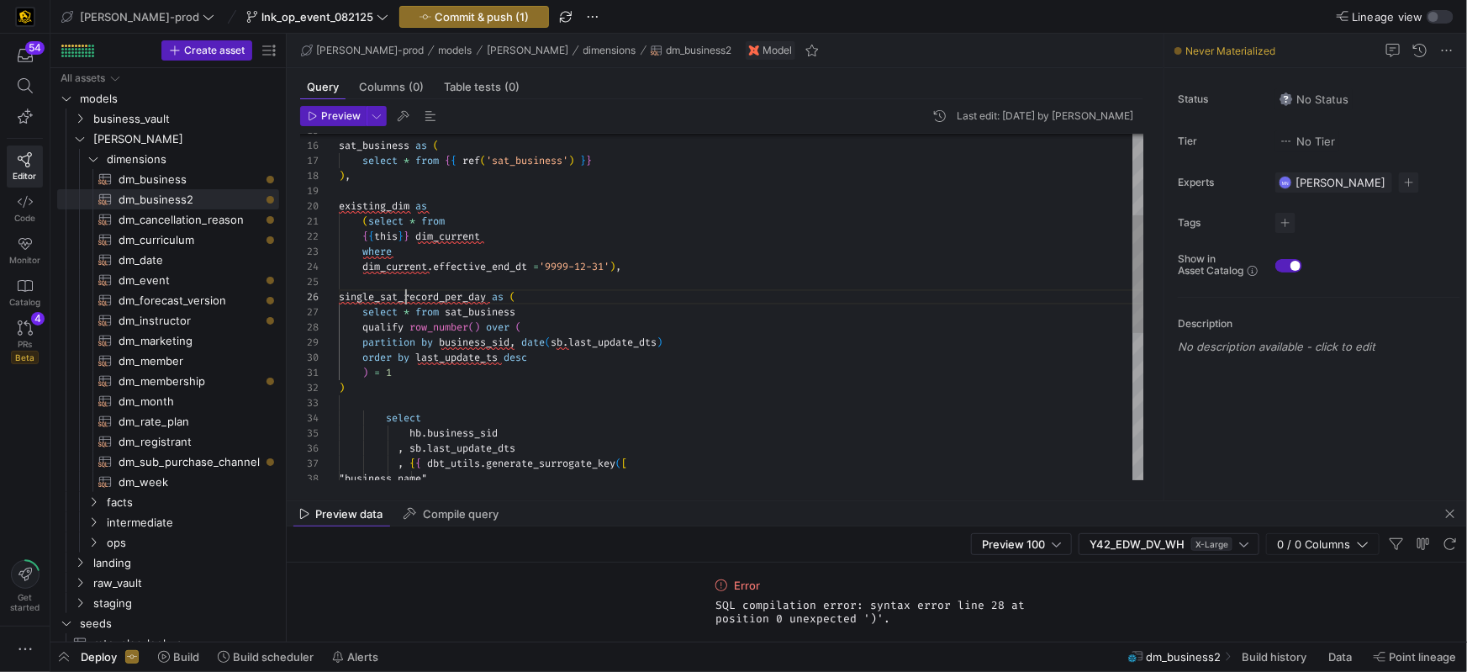
scroll to position [76, 66]
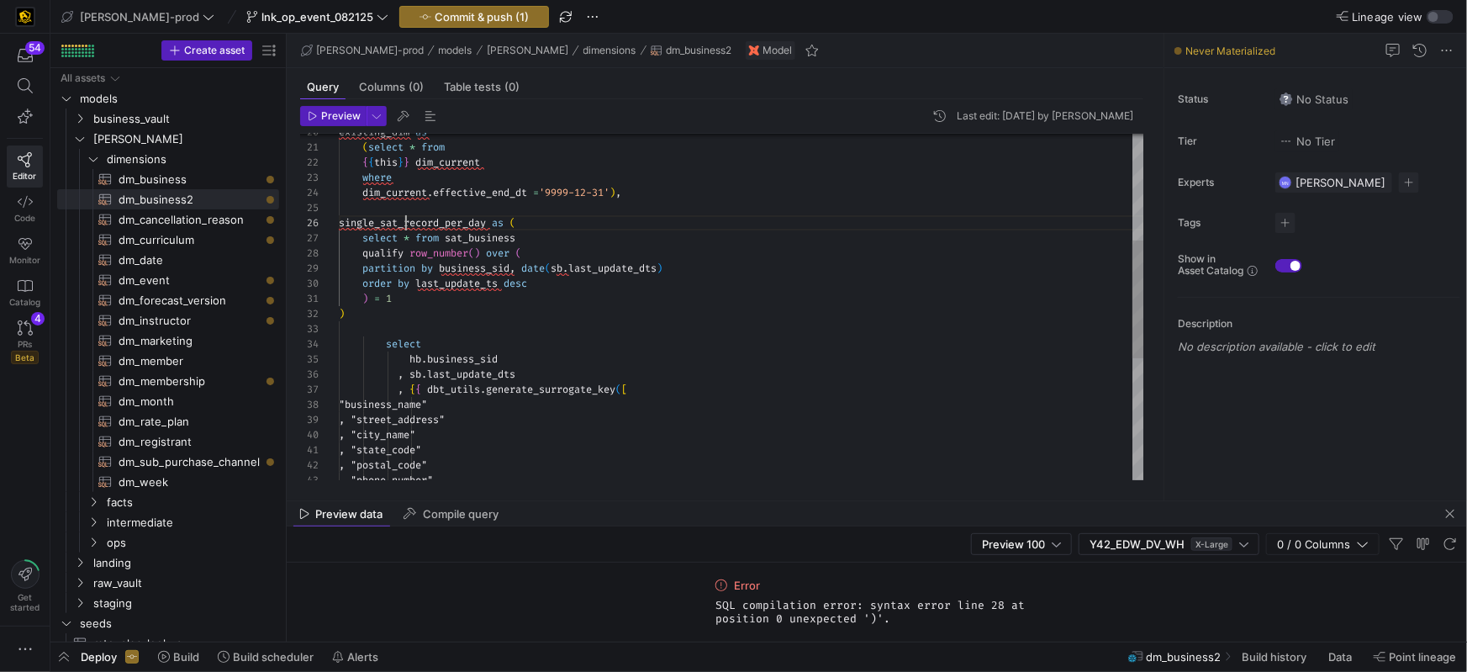
click at [444, 225] on div ""business_name" , { { dbt_utils . generate_surrogate_key ( [ , sb . last_update…" at bounding box center [741, 329] width 805 height 1012
drag, startPoint x: 444, startPoint y: 225, endPoint x: 469, endPoint y: 225, distance: 25.2
click at [444, 225] on div ""business_name" , { { dbt_utils . generate_surrogate_key ( [ , sb . last_update…" at bounding box center [741, 329] width 805 height 1012
click at [452, 217] on div ""business_name" , { { dbt_utils . generate_surrogate_key ( [ , sb . last_update…" at bounding box center [741, 327] width 805 height 1012
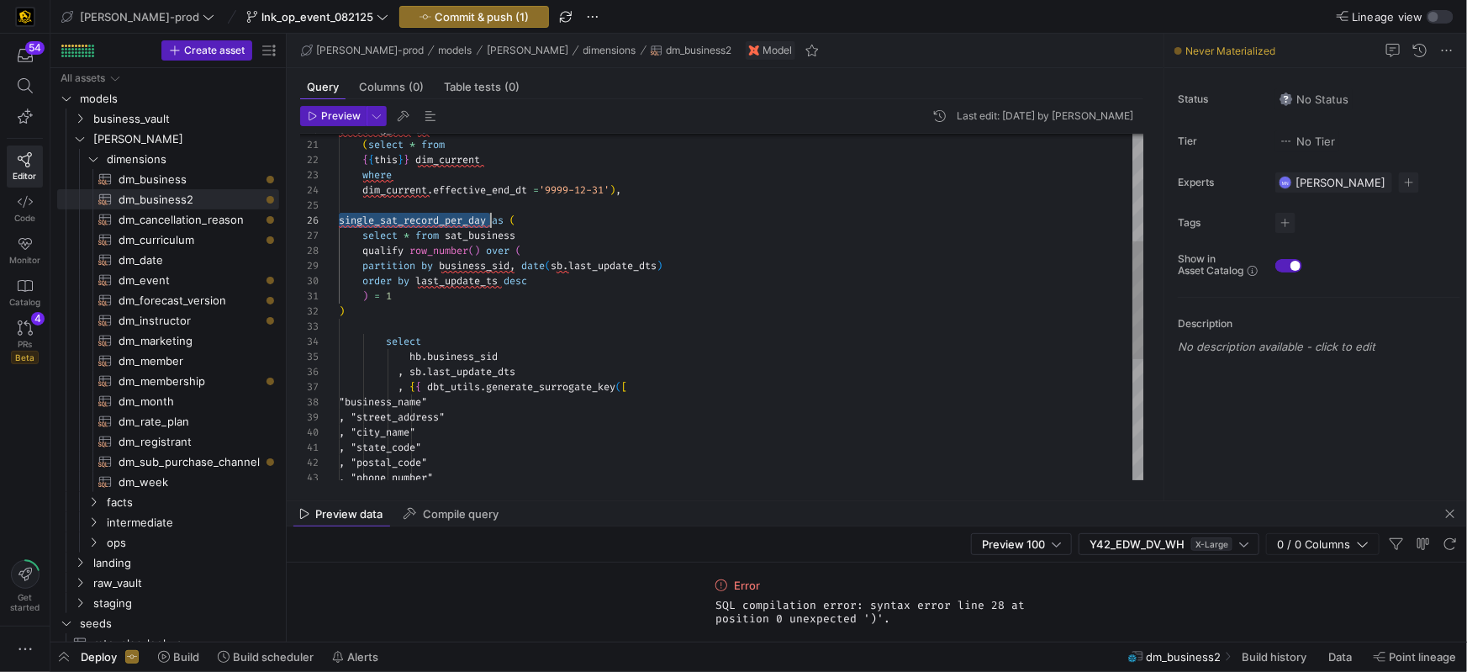
click at [452, 216] on span "single_sat_record_per_day" at bounding box center [412, 219] width 147 height 13
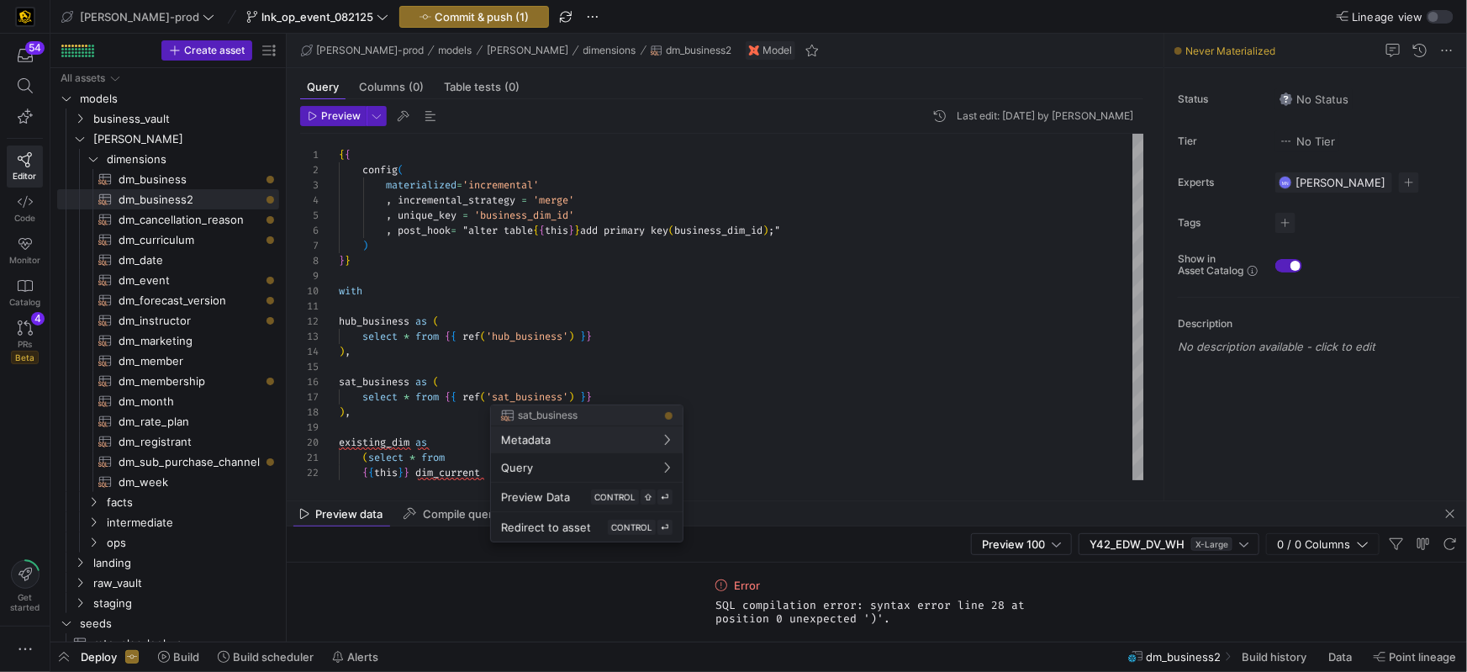
click at [408, 320] on div at bounding box center [733, 336] width 1467 height 672
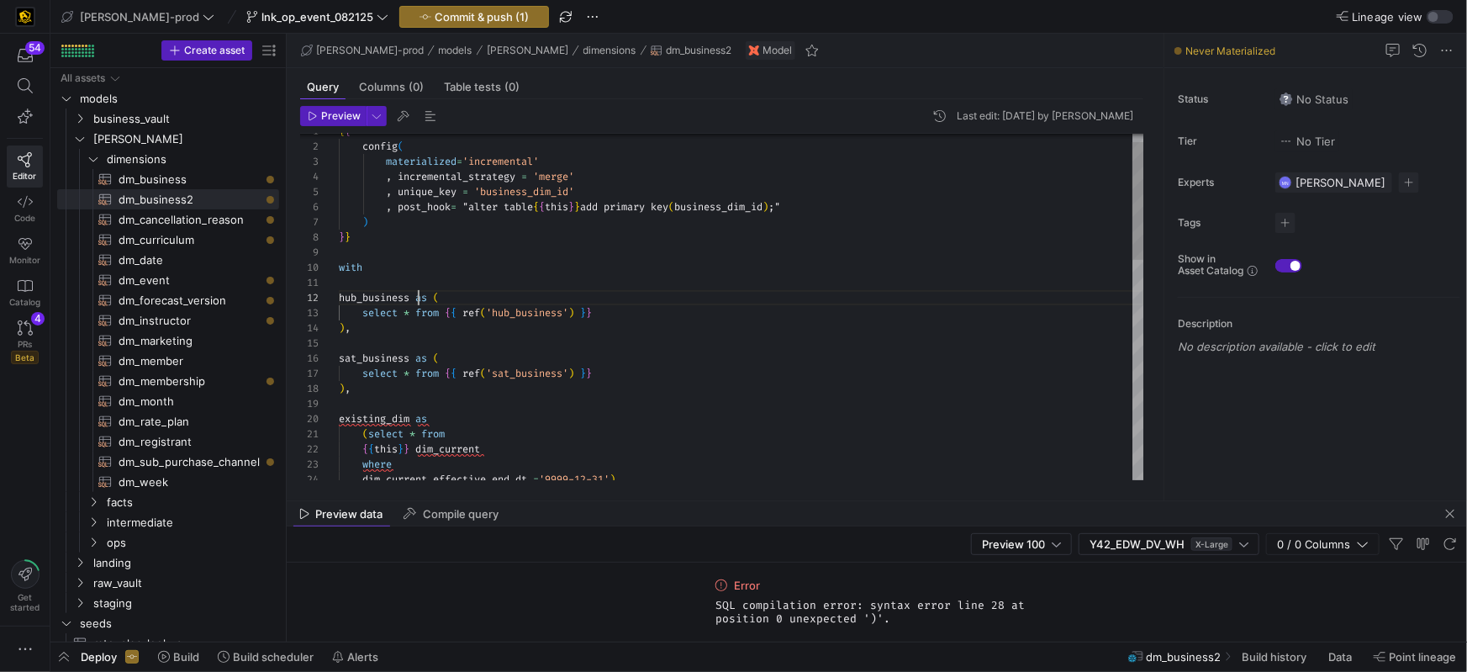
drag, startPoint x: 415, startPoint y: 298, endPoint x: 427, endPoint y: 286, distance: 17.2
click at [415, 298] on span at bounding box center [412, 297] width 6 height 13
drag, startPoint x: 407, startPoint y: 356, endPoint x: 353, endPoint y: 386, distance: 61.7
click at [348, 355] on span "sat_business as (" at bounding box center [389, 357] width 100 height 13
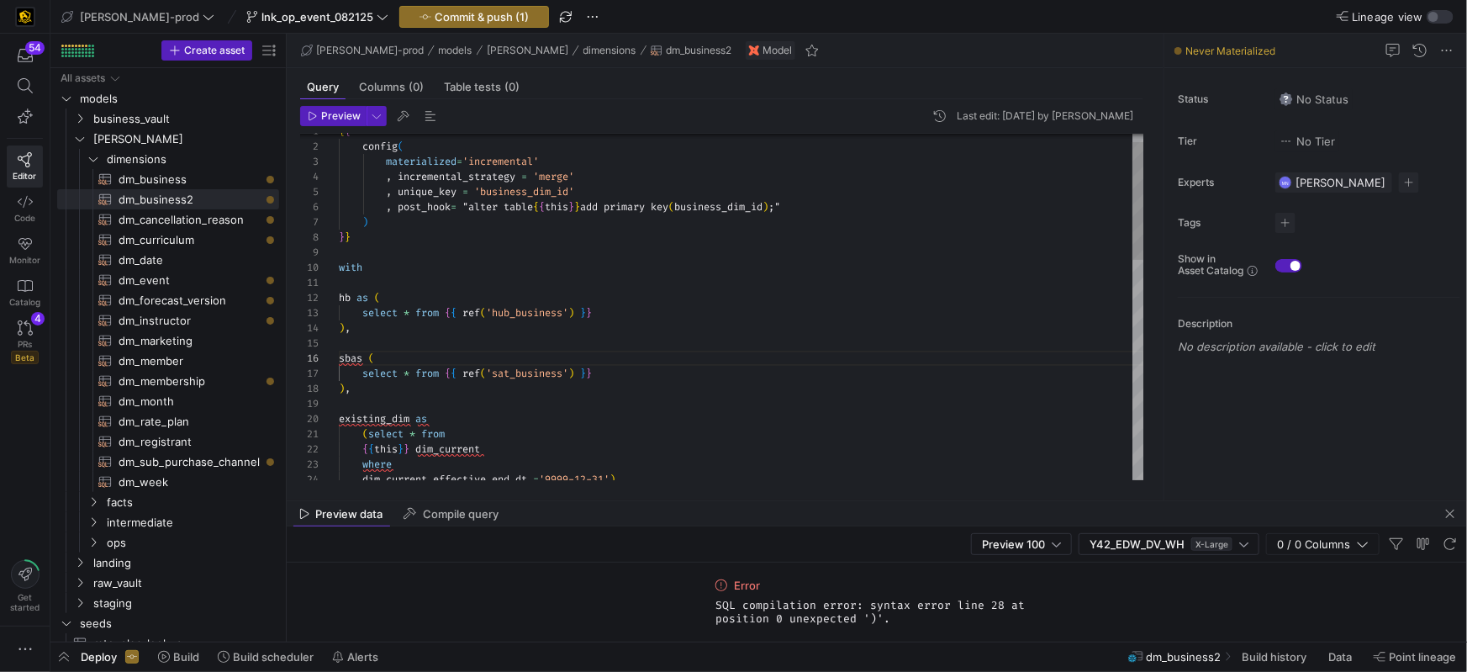
scroll to position [76, 18]
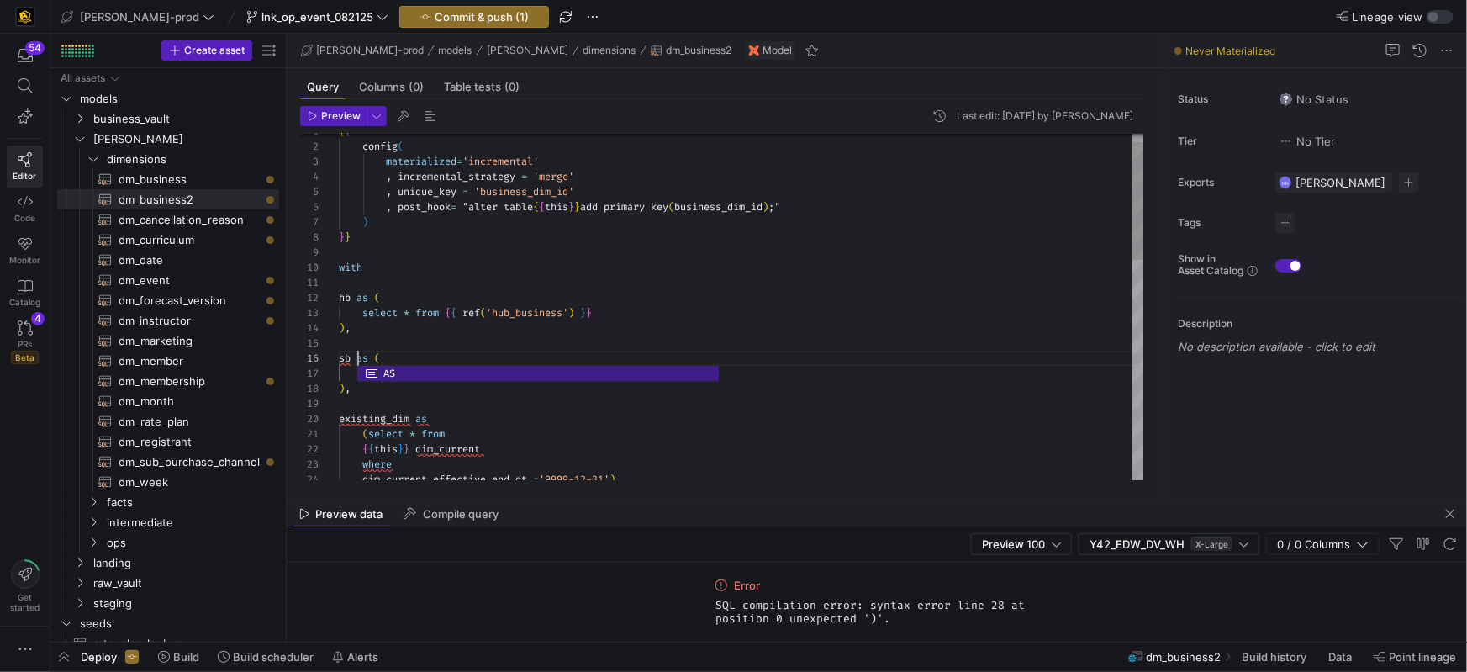
click at [512, 417] on div "( select * from { { this } } dim_current ) , existing_dim as sb as ( select * f…" at bounding box center [741, 616] width 805 height 1012
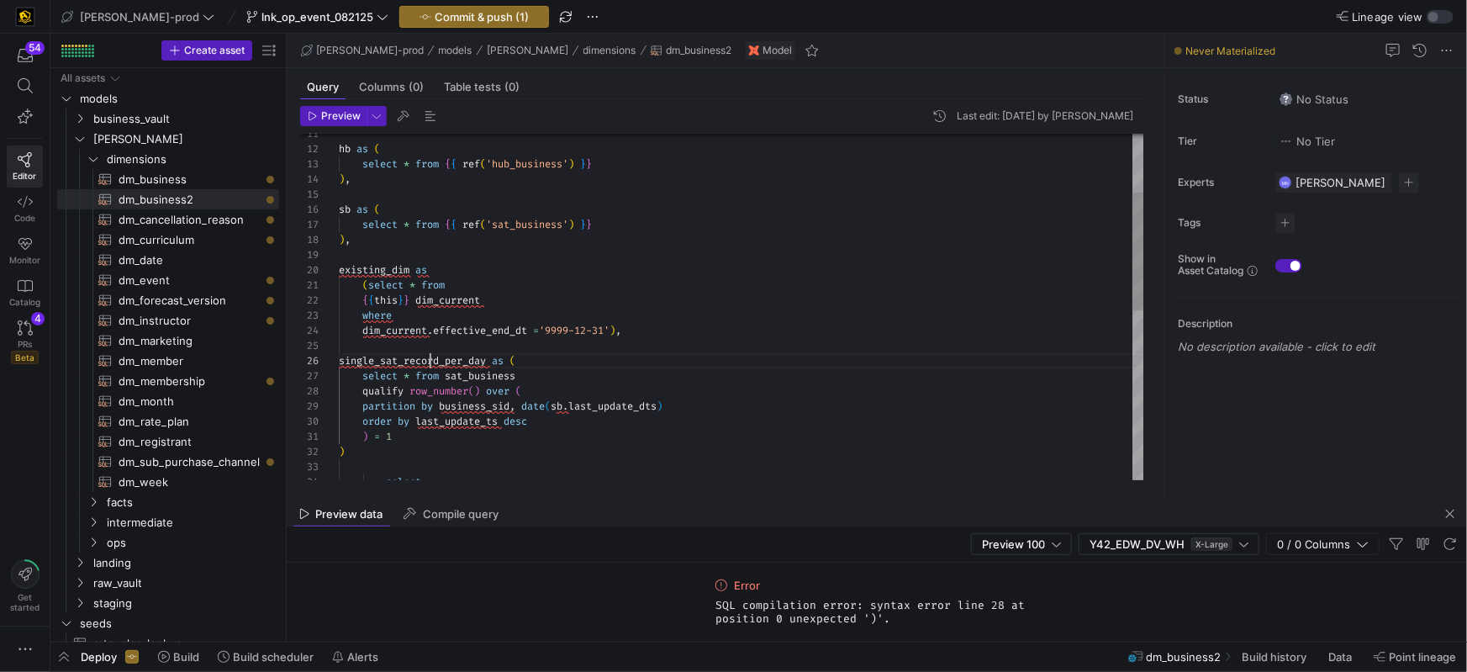
click at [431, 360] on div "( select * from { { this } } dim_current ) , existing_dim as sb as ( select * f…" at bounding box center [741, 467] width 805 height 1012
drag, startPoint x: 431, startPoint y: 360, endPoint x: 440, endPoint y: 360, distance: 9.2
click at [431, 360] on span "single_sat_record_per_day" at bounding box center [412, 359] width 147 height 13
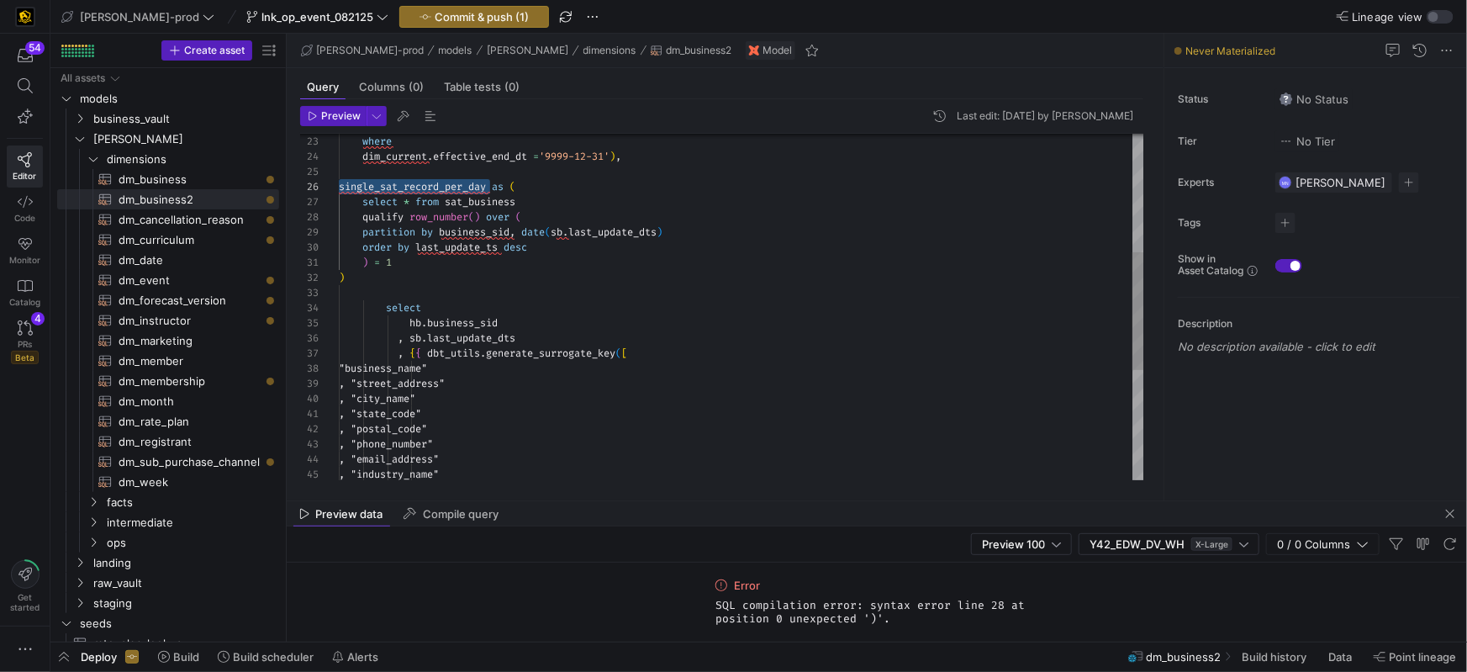
click at [562, 232] on span "sb" at bounding box center [557, 231] width 12 height 13
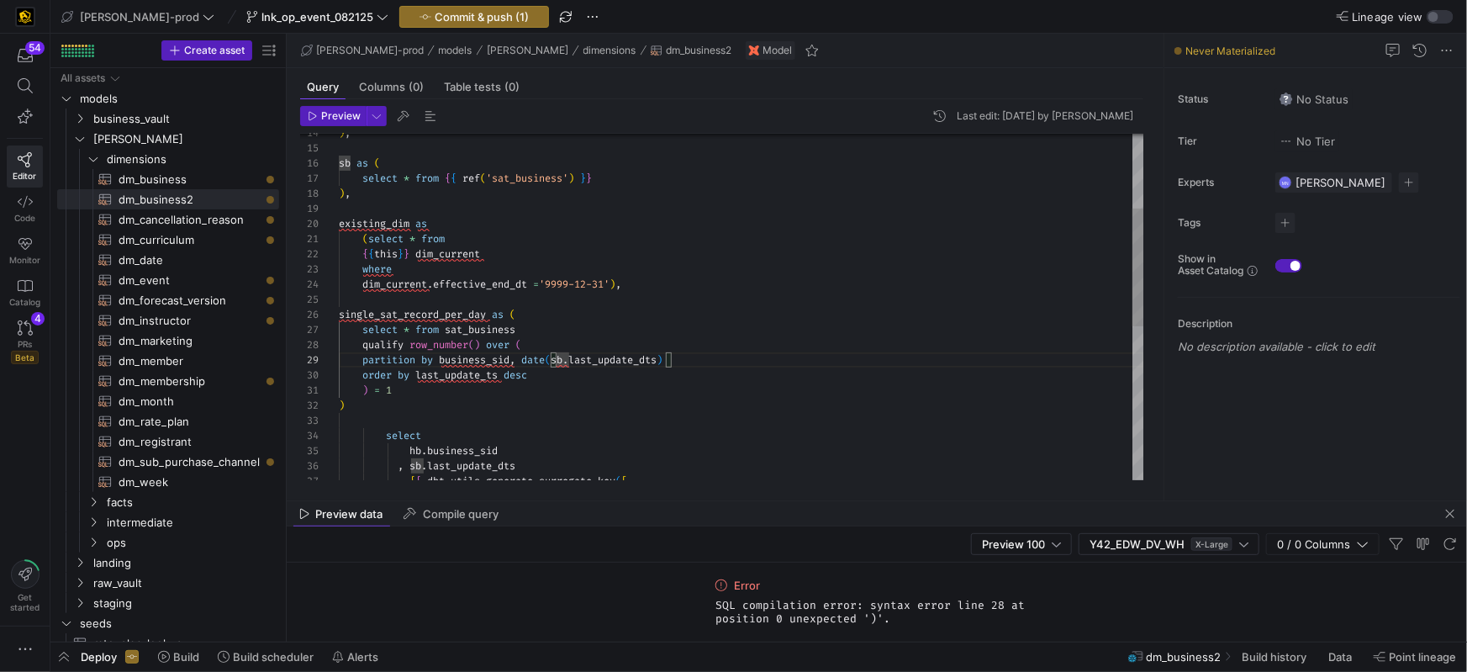
click at [480, 330] on div "where dim_current . effective_end_dt = '9999-12-31' ) , single_sat_record_per_d…" at bounding box center [741, 421] width 805 height 1012
click at [480, 330] on span "sat_business" at bounding box center [480, 329] width 71 height 13
click at [627, 415] on div at bounding box center [741, 420] width 805 height 15
click at [439, 370] on span "last_update_ts" at bounding box center [456, 376] width 82 height 13
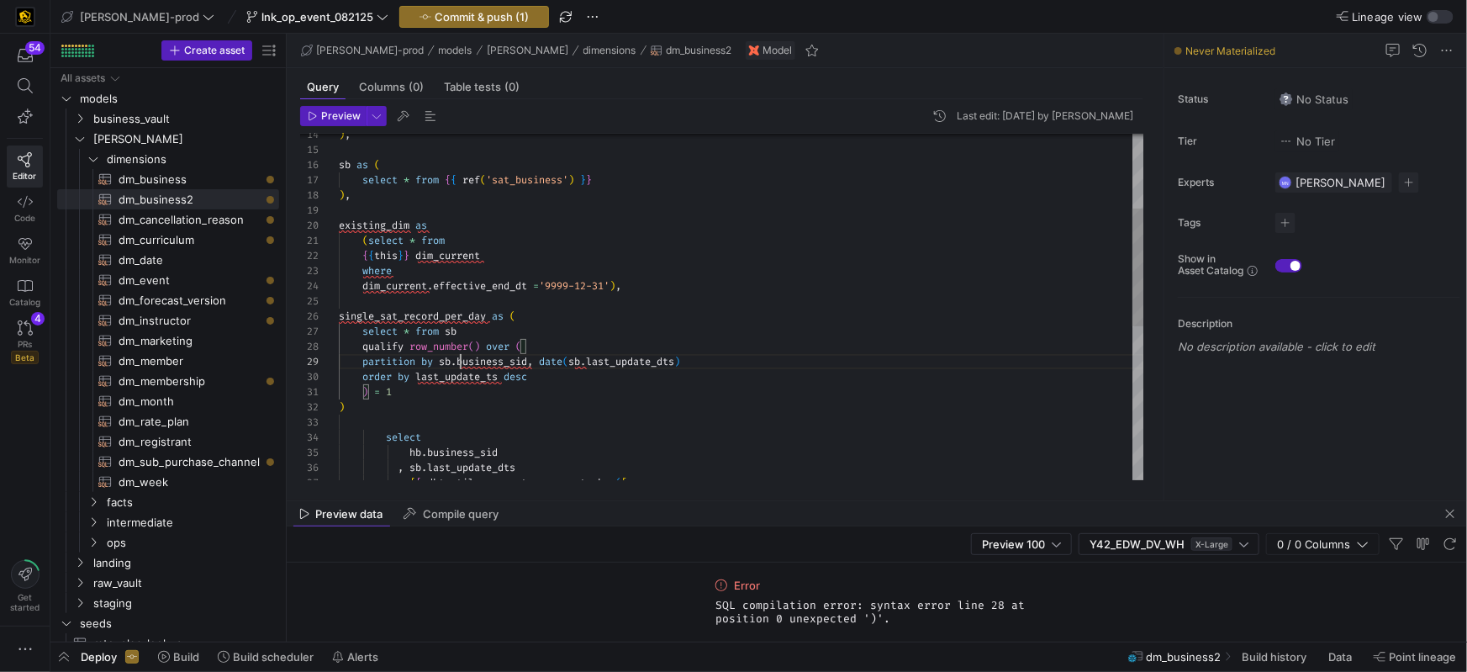
scroll to position [121, 121]
click at [562, 399] on div "where dim_current . effective_end_dt = '9999-12-31' ) , single_sat_record_per_d…" at bounding box center [741, 423] width 805 height 1012
click at [422, 273] on div "where" at bounding box center [741, 271] width 805 height 15
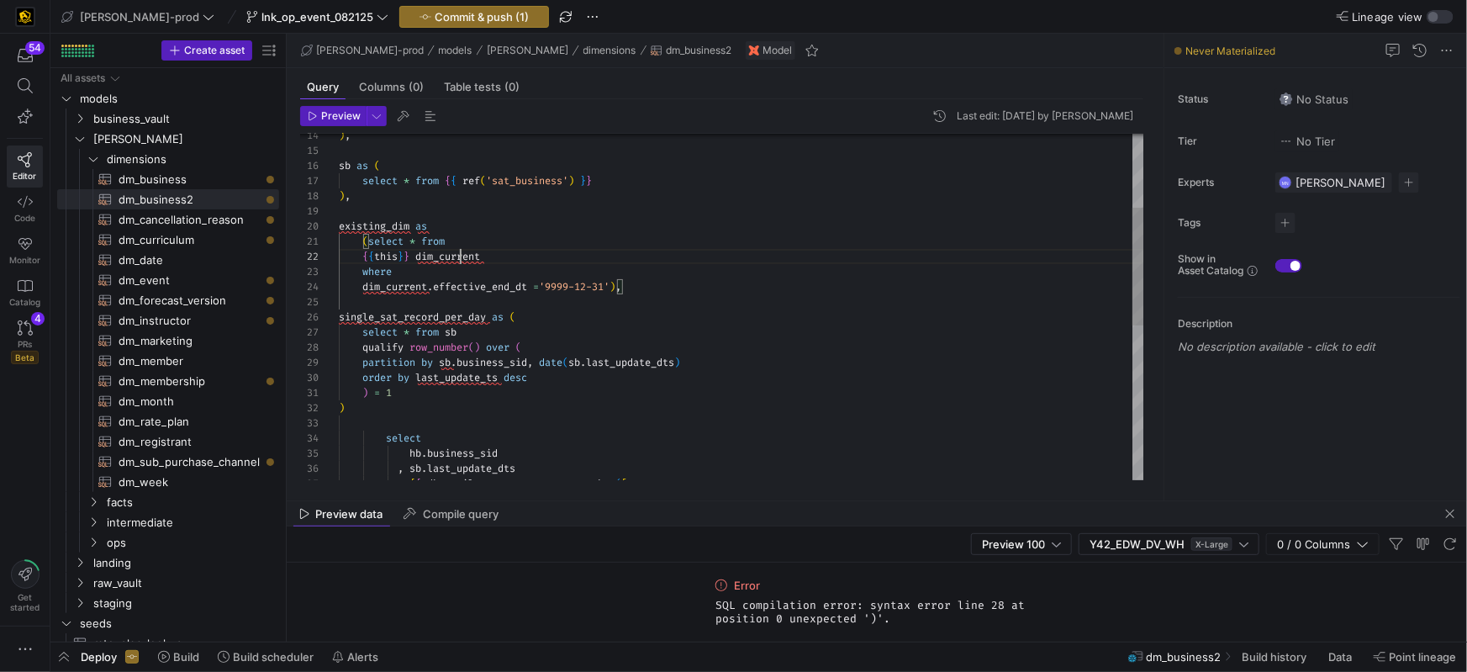
click at [461, 259] on div "where dim_current . effective_end_dt = '9999-12-31' ) , single_sat_record_per_d…" at bounding box center [741, 424] width 805 height 1012
click at [503, 257] on div "{ { this } } dim_current" at bounding box center [741, 256] width 805 height 15
click at [419, 282] on div "where dim_current . effective_end_dt = '9999-12-31' ) , single_sat_record_per_d…" at bounding box center [741, 423] width 805 height 1012
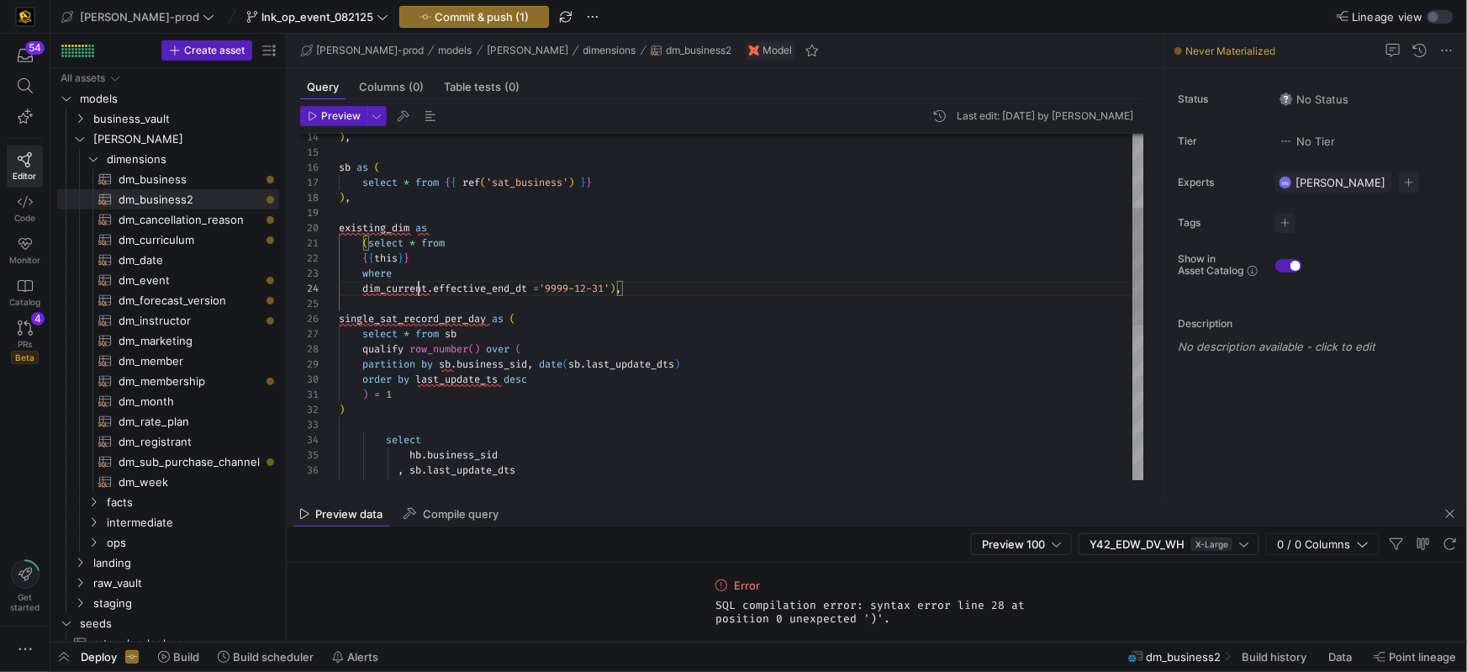
click at [571, 244] on div "where effective_end_dt = '9999-12-31' ) , single_sat_record_per_day as ( select…" at bounding box center [741, 425] width 805 height 1012
click at [386, 274] on span "where" at bounding box center [376, 270] width 29 height 13
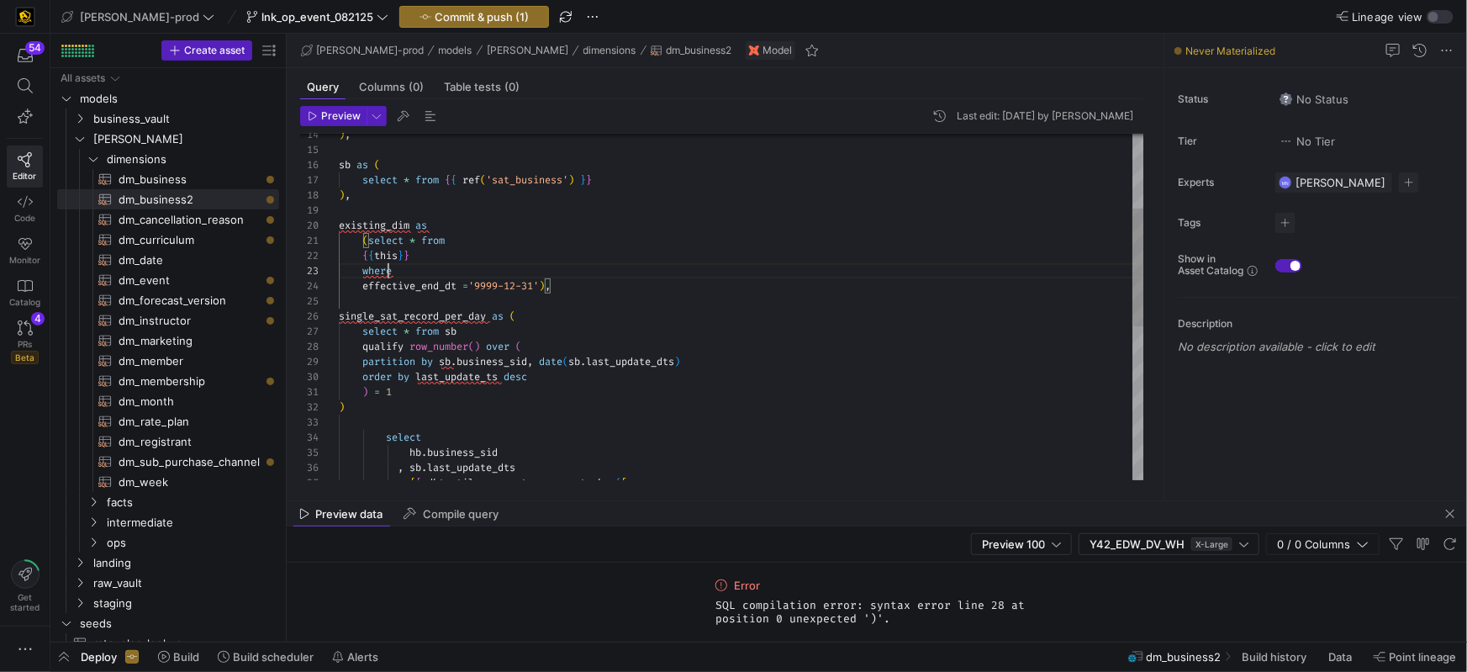
scroll to position [29, 49]
drag, startPoint x: 410, startPoint y: 275, endPoint x: 494, endPoint y: 270, distance: 84.2
click at [410, 275] on div "where" at bounding box center [741, 270] width 805 height 15
drag, startPoint x: 476, startPoint y: 294, endPoint x: 573, endPoint y: 303, distance: 97.9
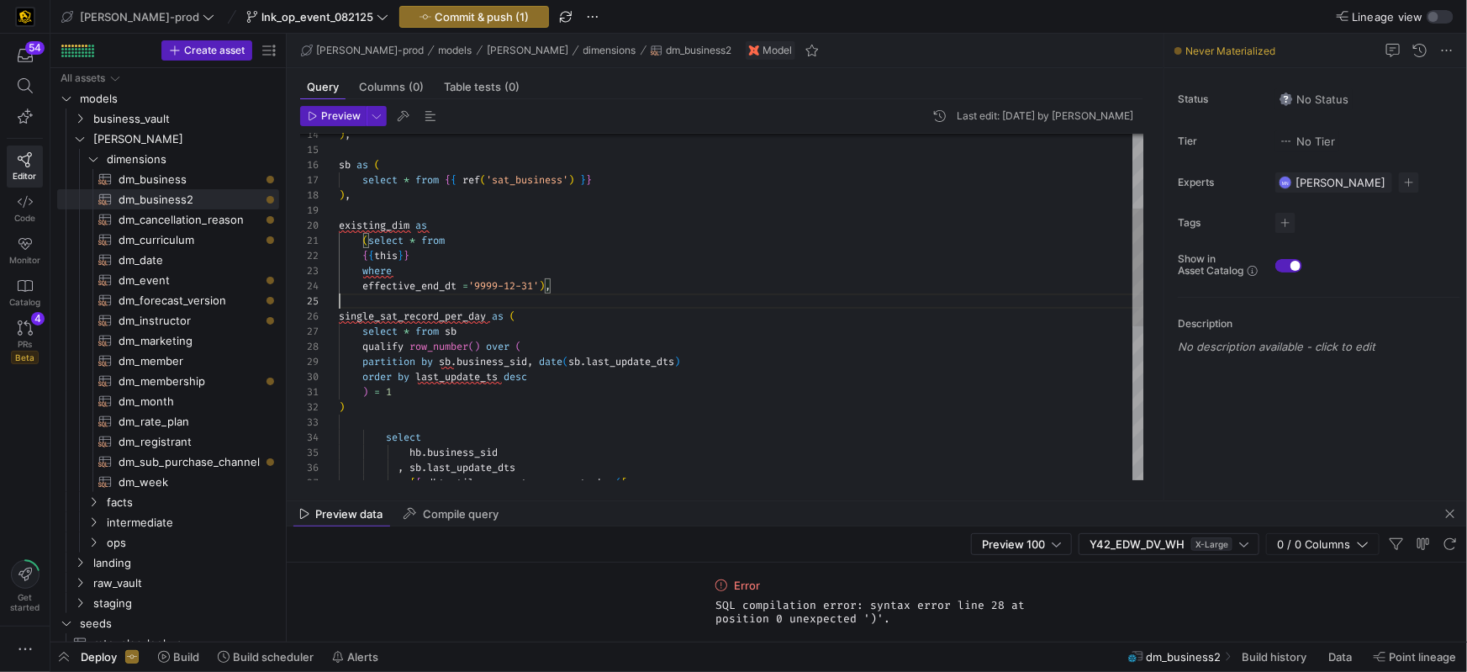
click at [477, 293] on div at bounding box center [741, 300] width 805 height 15
drag, startPoint x: 366, startPoint y: 285, endPoint x: 478, endPoint y: 275, distance: 112.2
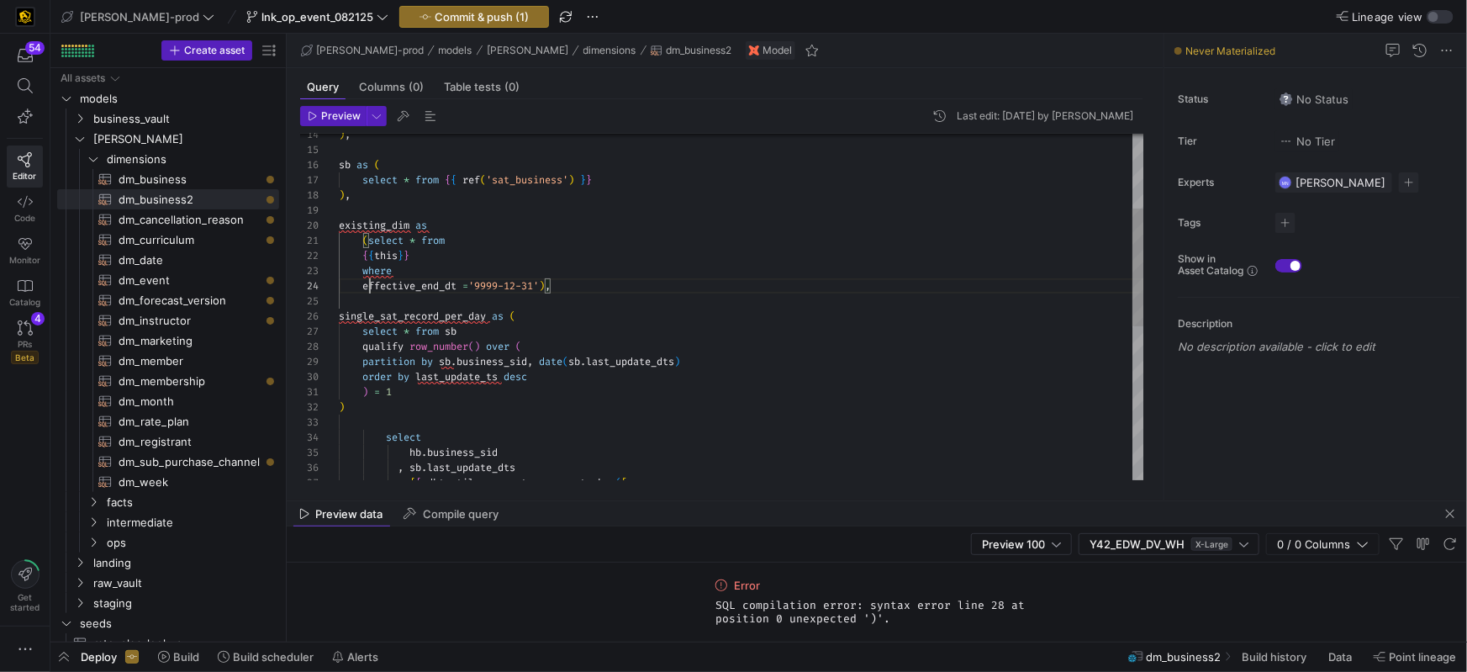
click at [366, 285] on span "effective_end_dt" at bounding box center [409, 285] width 94 height 13
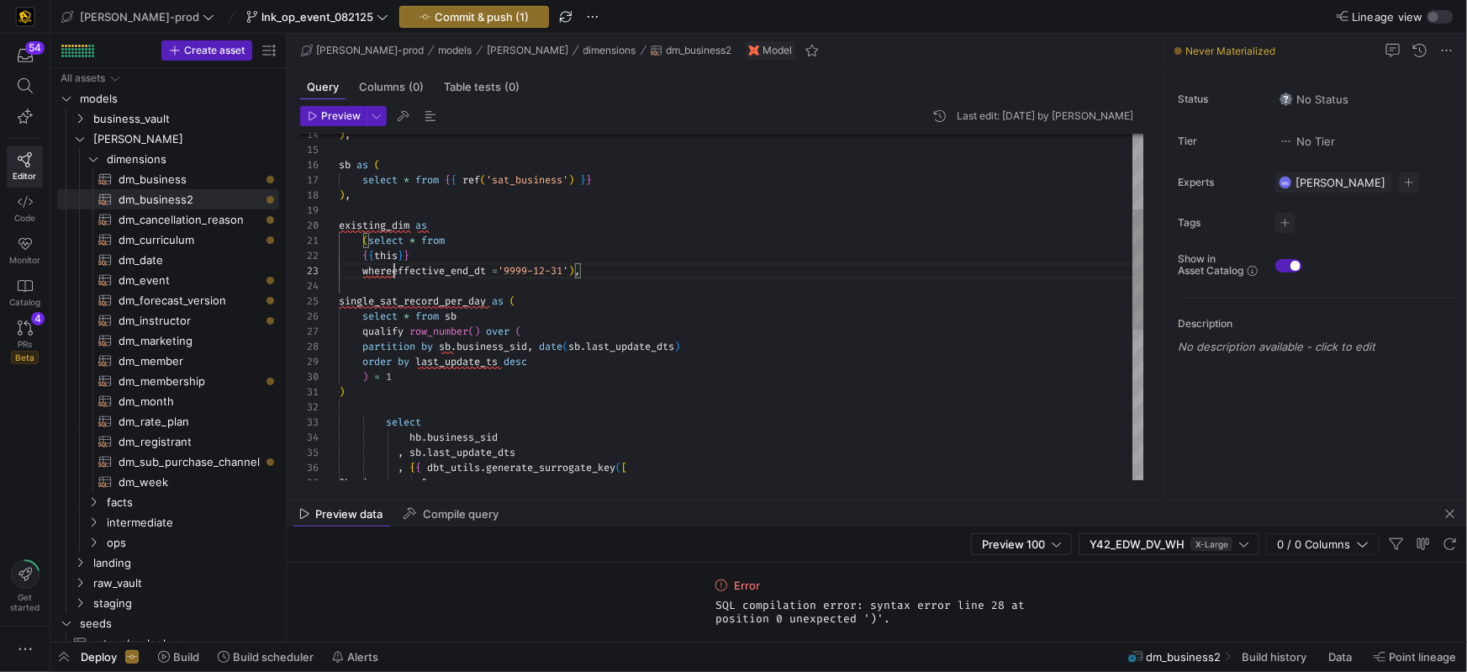
scroll to position [29, 60]
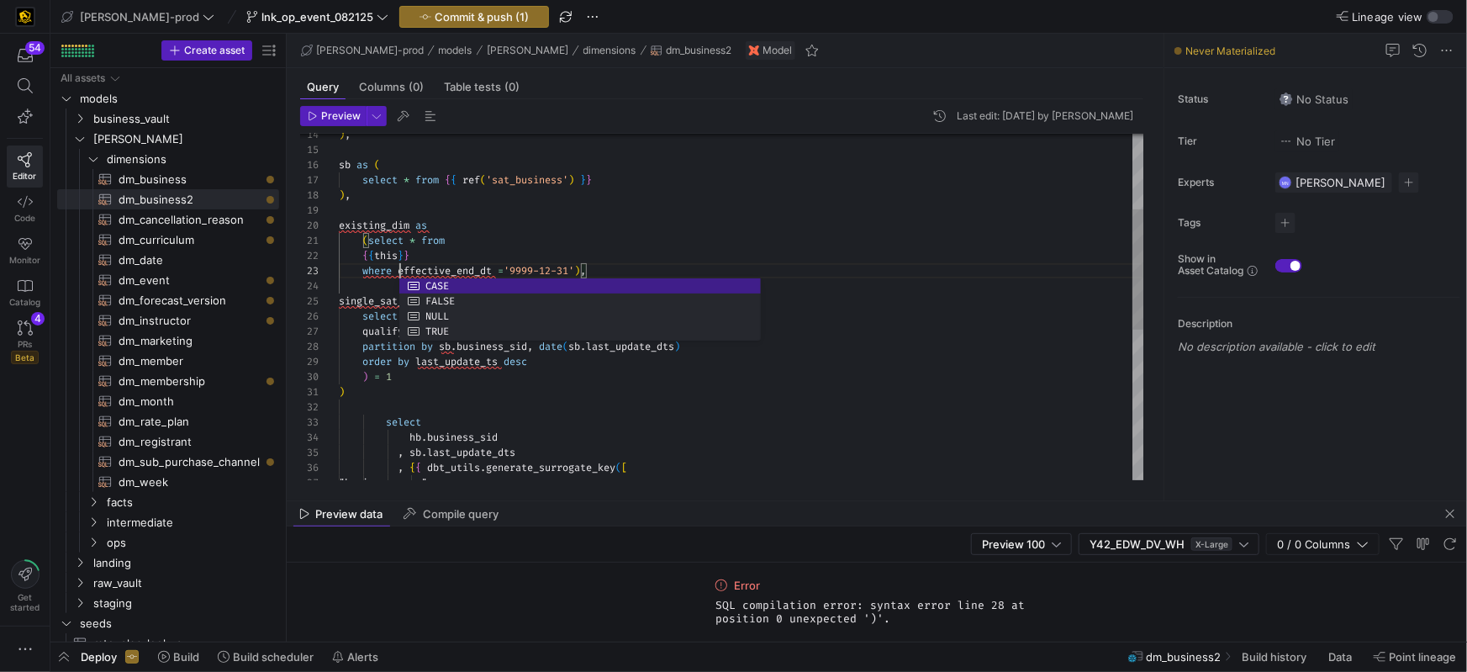
click at [635, 230] on div "existing_dim as" at bounding box center [741, 225] width 805 height 15
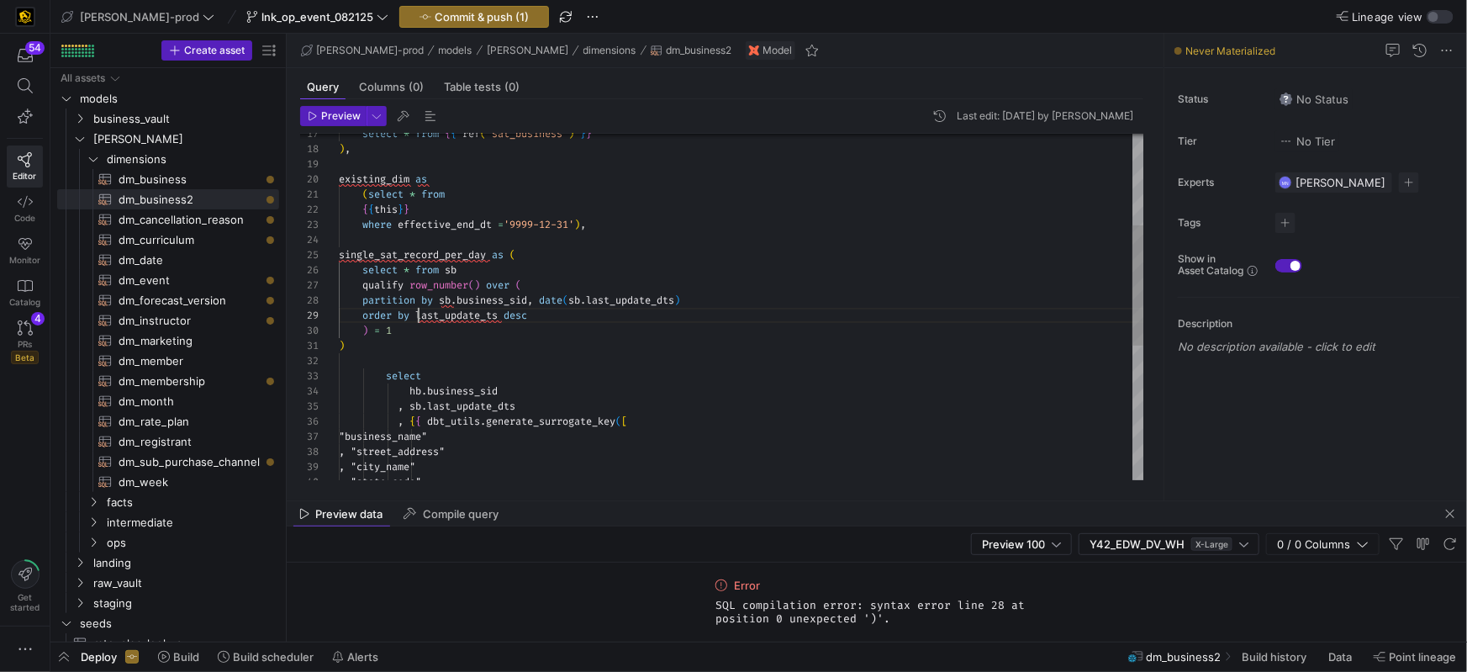
scroll to position [121, 79]
click at [415, 316] on span at bounding box center [412, 314] width 6 height 13
click at [800, 368] on div "select" at bounding box center [741, 375] width 805 height 15
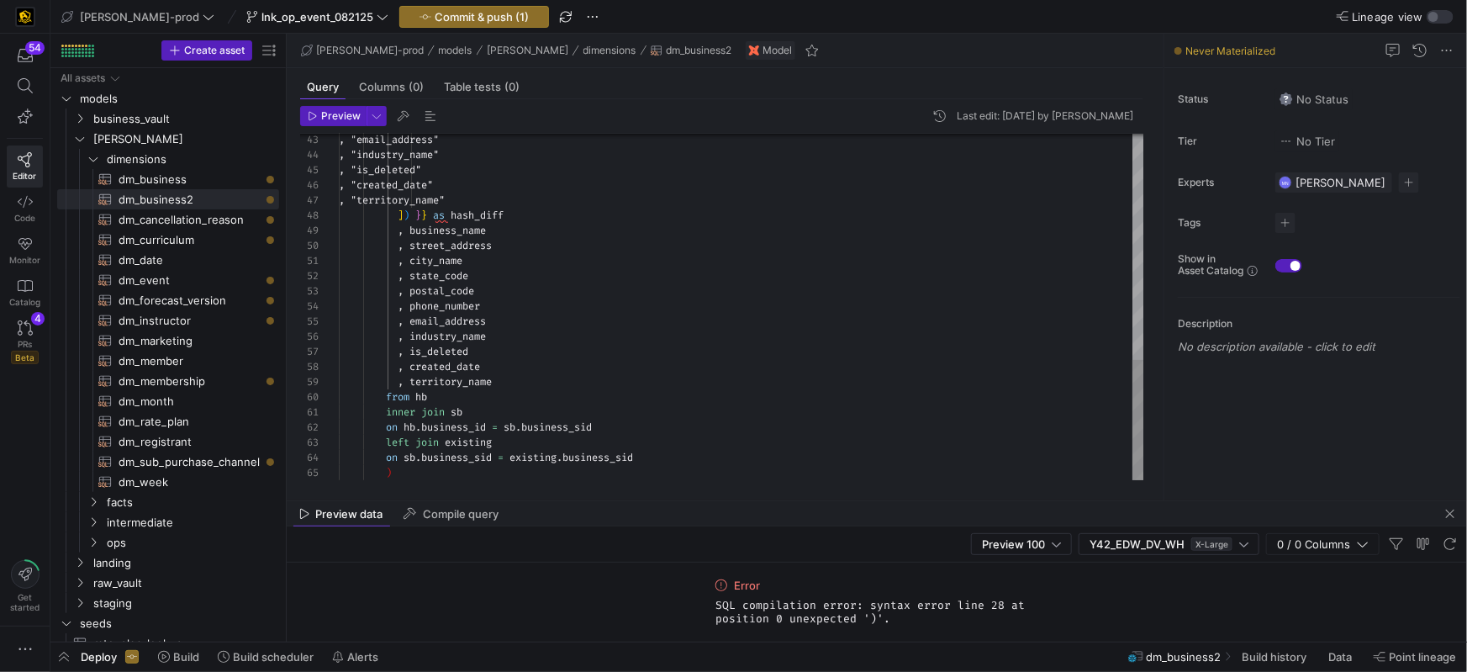
click at [473, 471] on div ")" at bounding box center [741, 472] width 805 height 15
click at [351, 124] on span "button" at bounding box center [333, 116] width 65 height 18
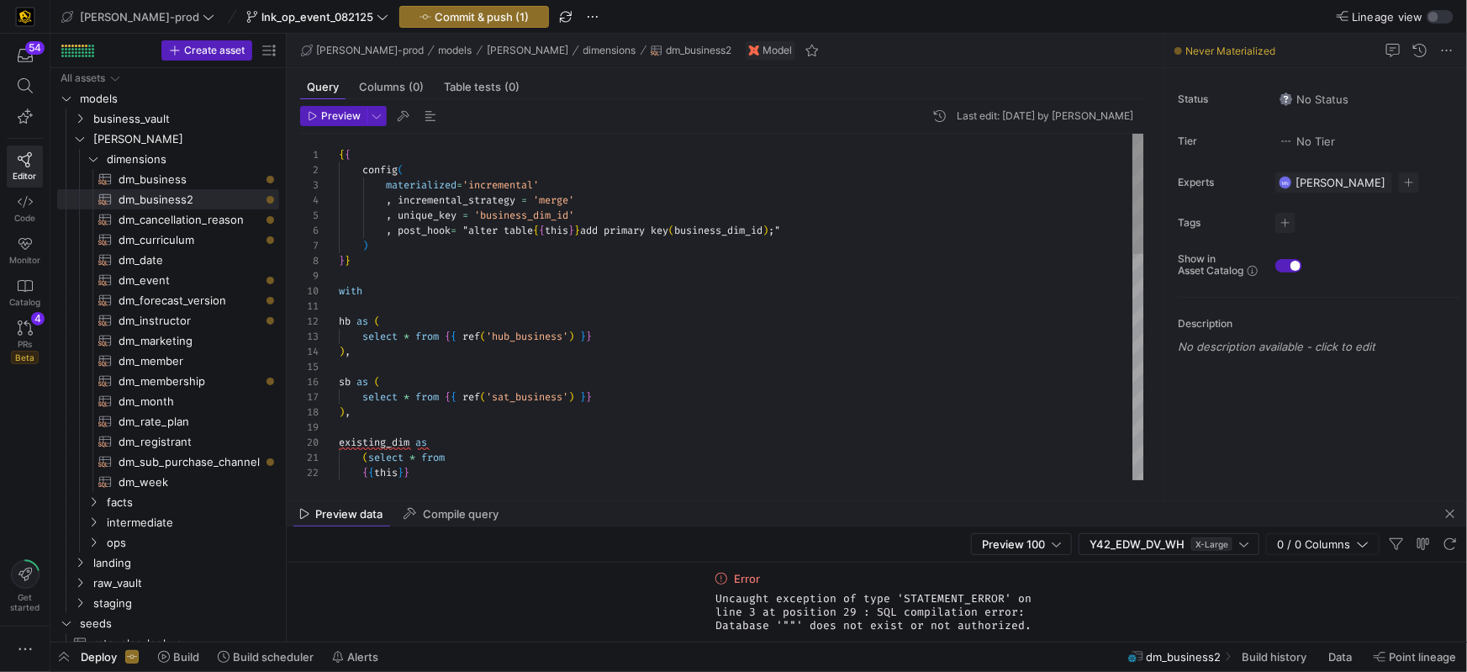
click at [440, 299] on div "{ { this } } select * from { { ref ( 'sat_business' ) } } ) , existing_dim as (…" at bounding box center [741, 632] width 805 height 997
click at [362, 295] on span at bounding box center [365, 290] width 6 height 13
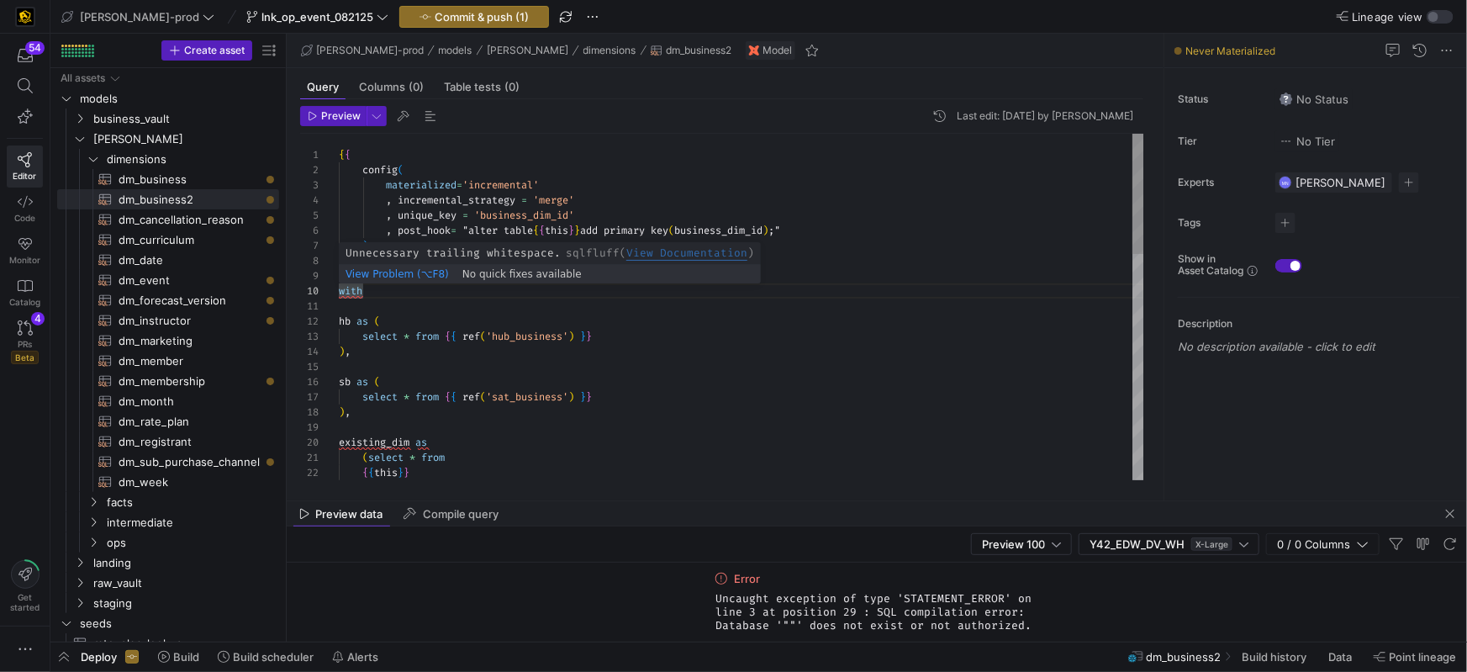
scroll to position [135, 29]
click at [412, 295] on div "with" at bounding box center [741, 290] width 805 height 15
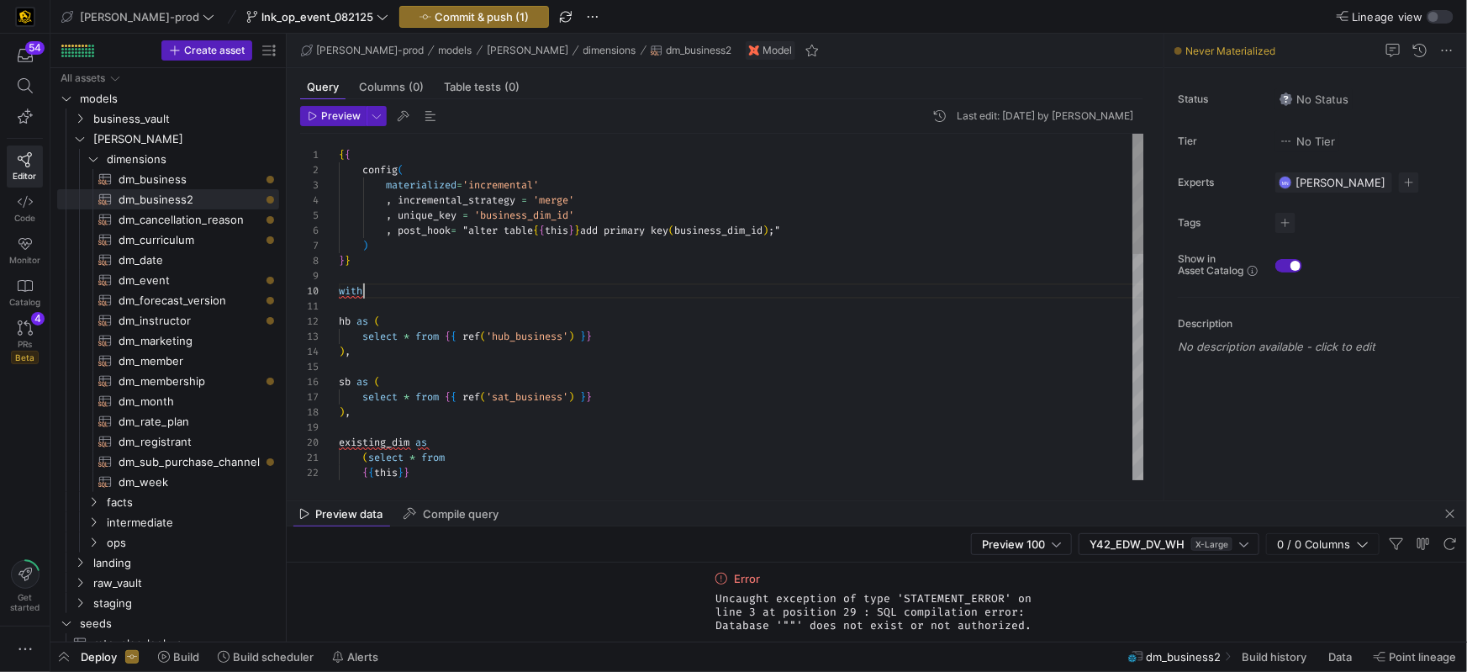
scroll to position [135, 24]
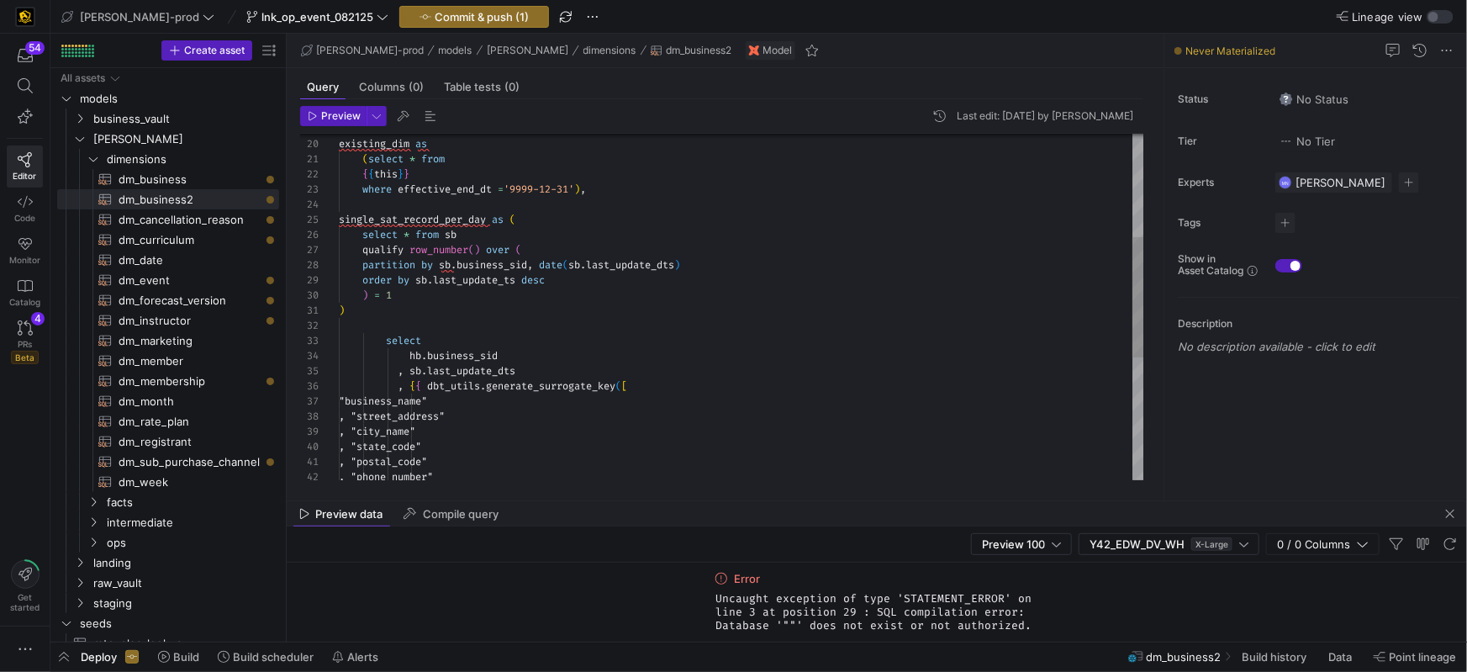
drag, startPoint x: 366, startPoint y: 313, endPoint x: 614, endPoint y: 313, distance: 247.9
click at [366, 313] on div ")" at bounding box center [741, 310] width 805 height 15
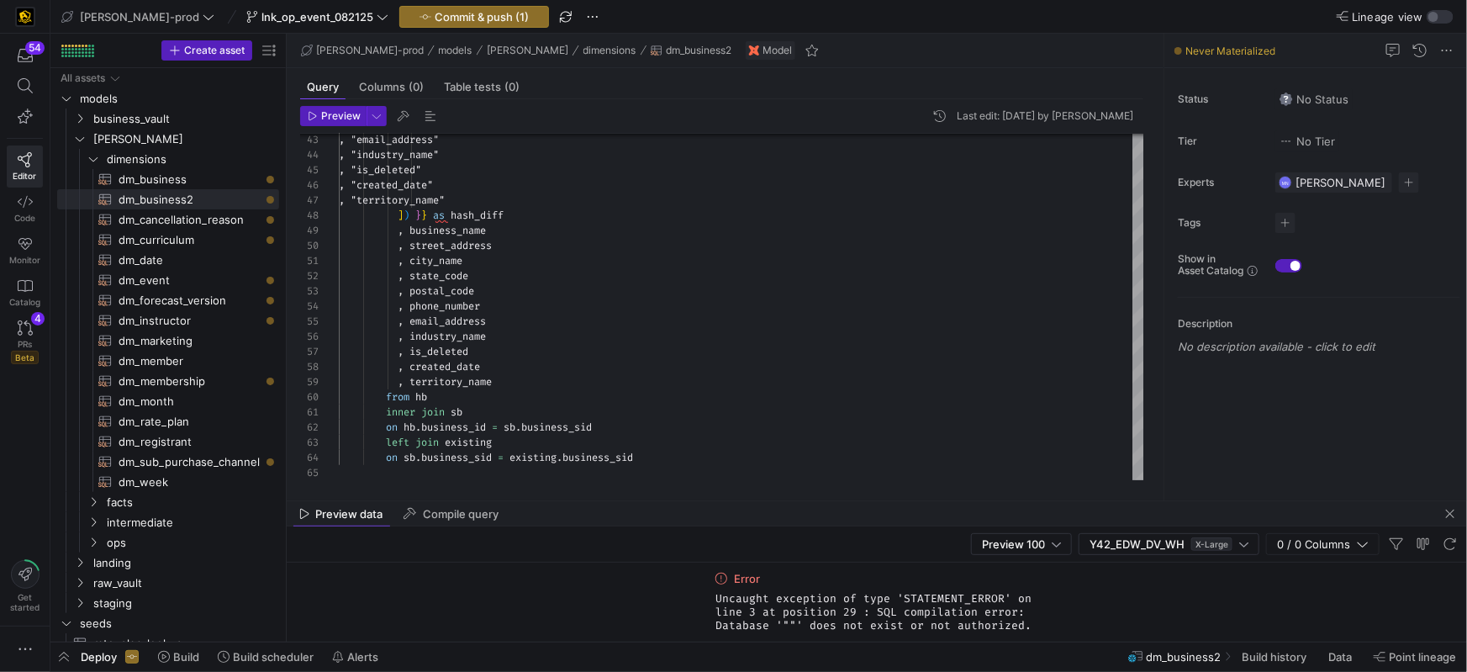
drag, startPoint x: 345, startPoint y: 120, endPoint x: 453, endPoint y: 148, distance: 111.1
click at [345, 119] on span "Preview" at bounding box center [341, 116] width 40 height 12
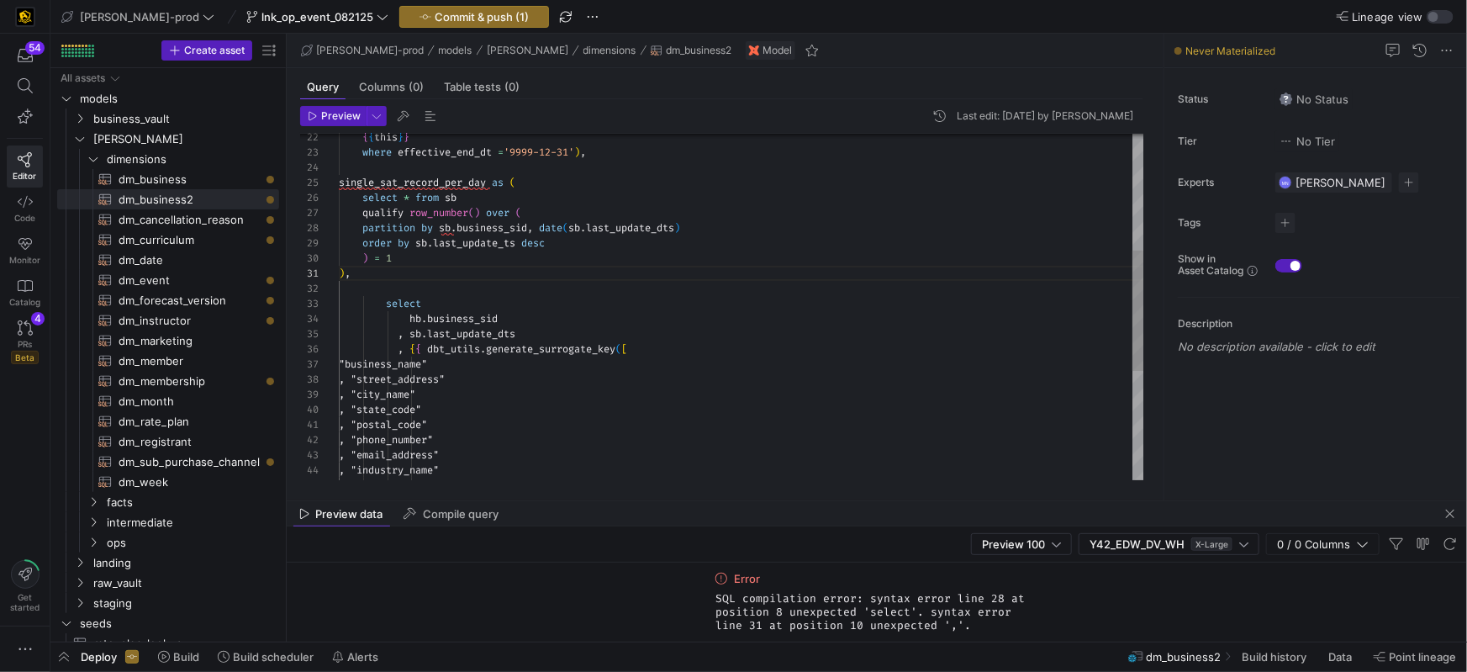
scroll to position [0, 11]
drag, startPoint x: 405, startPoint y: 274, endPoint x: 453, endPoint y: 266, distance: 48.5
click at [405, 274] on div ") ," at bounding box center [741, 273] width 805 height 15
click at [438, 185] on span "single_sat_record_per_day" at bounding box center [412, 182] width 147 height 13
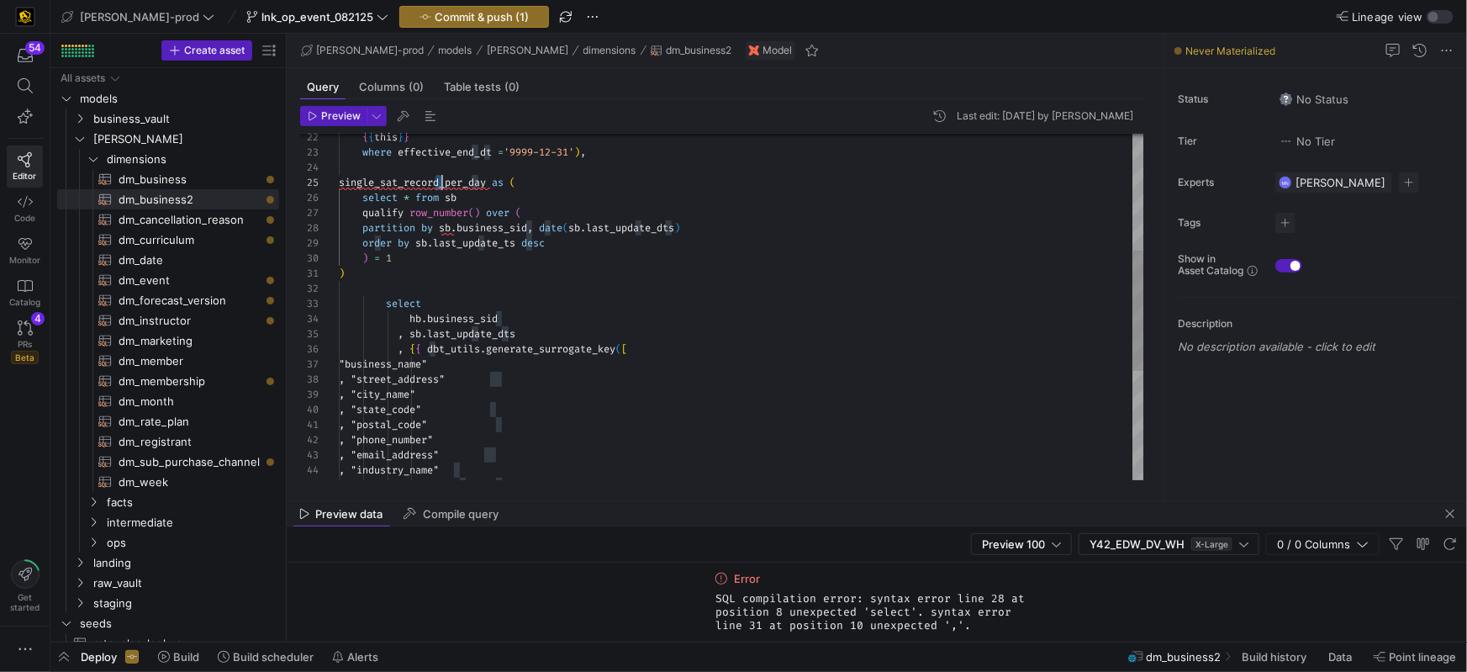
click at [438, 185] on span "single_sat_record_per_day" at bounding box center [412, 182] width 147 height 13
click at [419, 333] on div ", "email_address" , "industry_name" , "is_deleted" , "phone_number" , "state_co…" at bounding box center [741, 296] width 805 height 997
drag, startPoint x: 419, startPoint y: 333, endPoint x: 444, endPoint y: 333, distance: 24.4
click at [419, 333] on span "sb" at bounding box center [415, 333] width 12 height 13
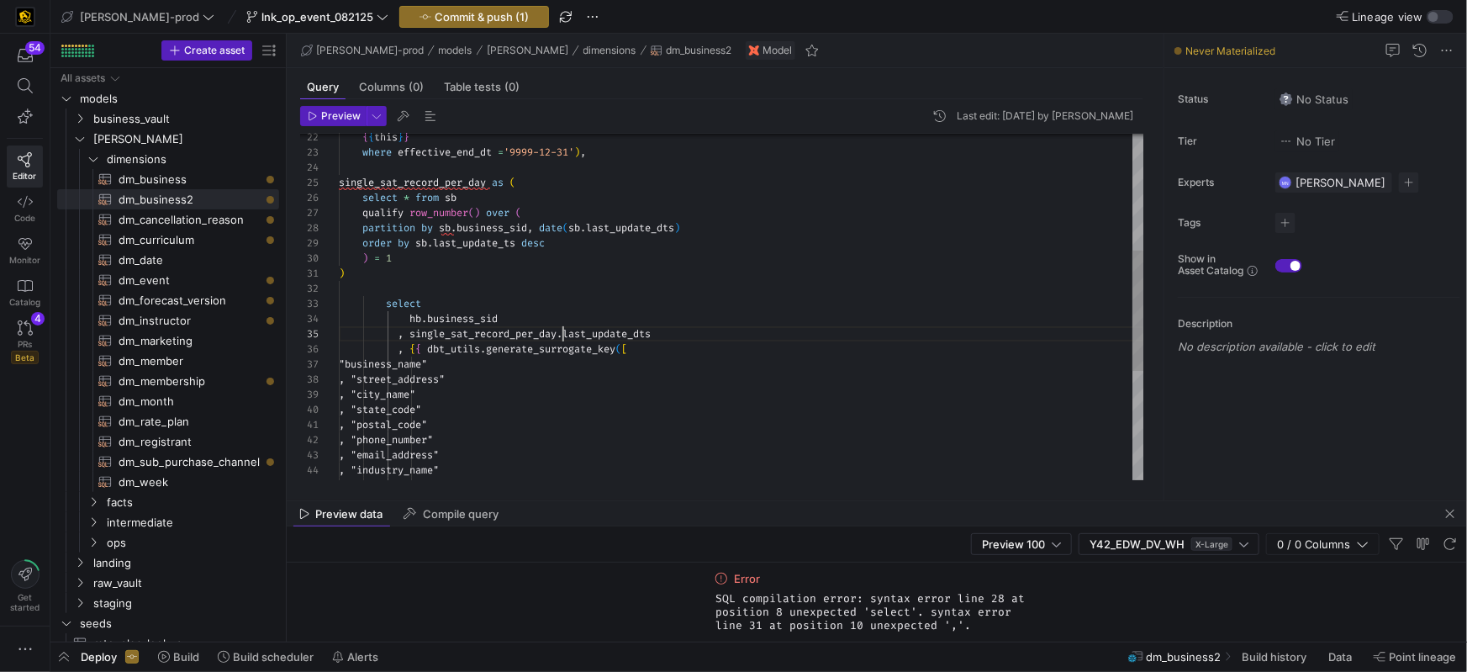
scroll to position [60, 223]
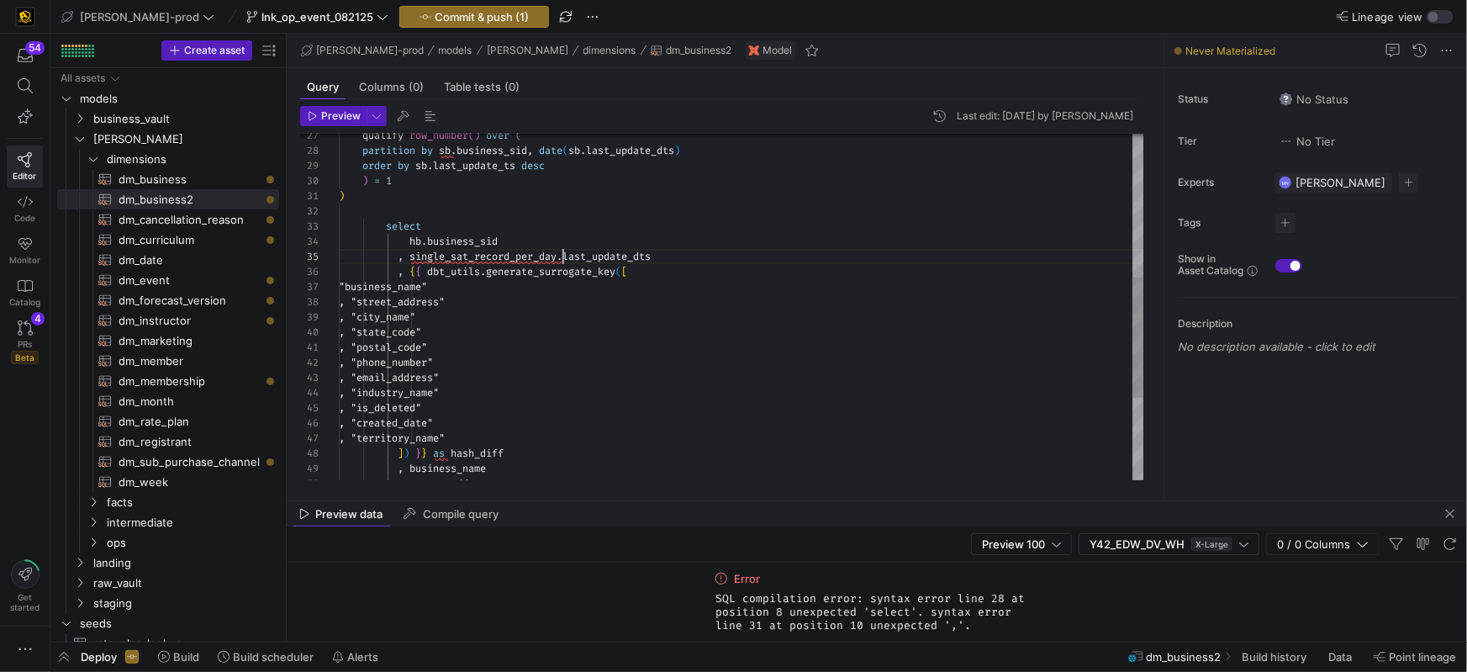
type textarea ", "postal_code" , "phone_number" , "email_address" , "industry_name" , "is_dele…"
click at [439, 380] on span ", "email_address"" at bounding box center [389, 377] width 100 height 13
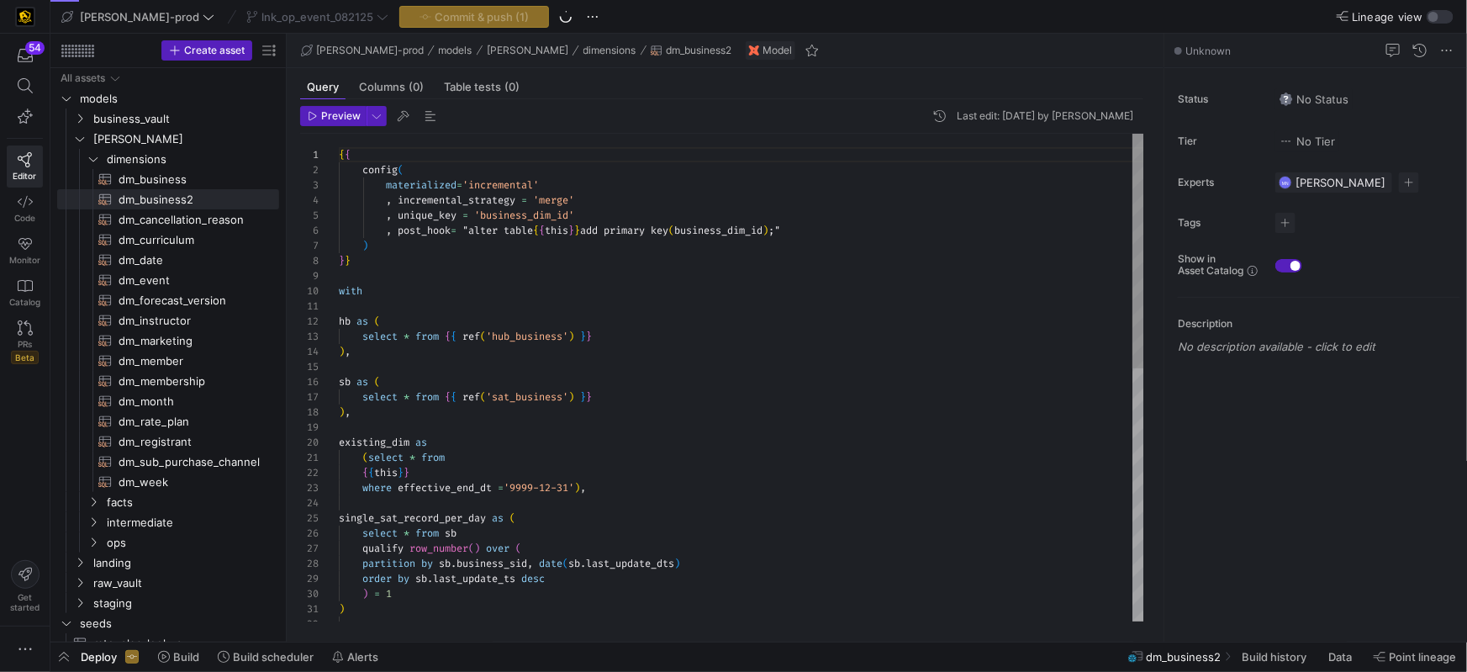
scroll to position [151, 0]
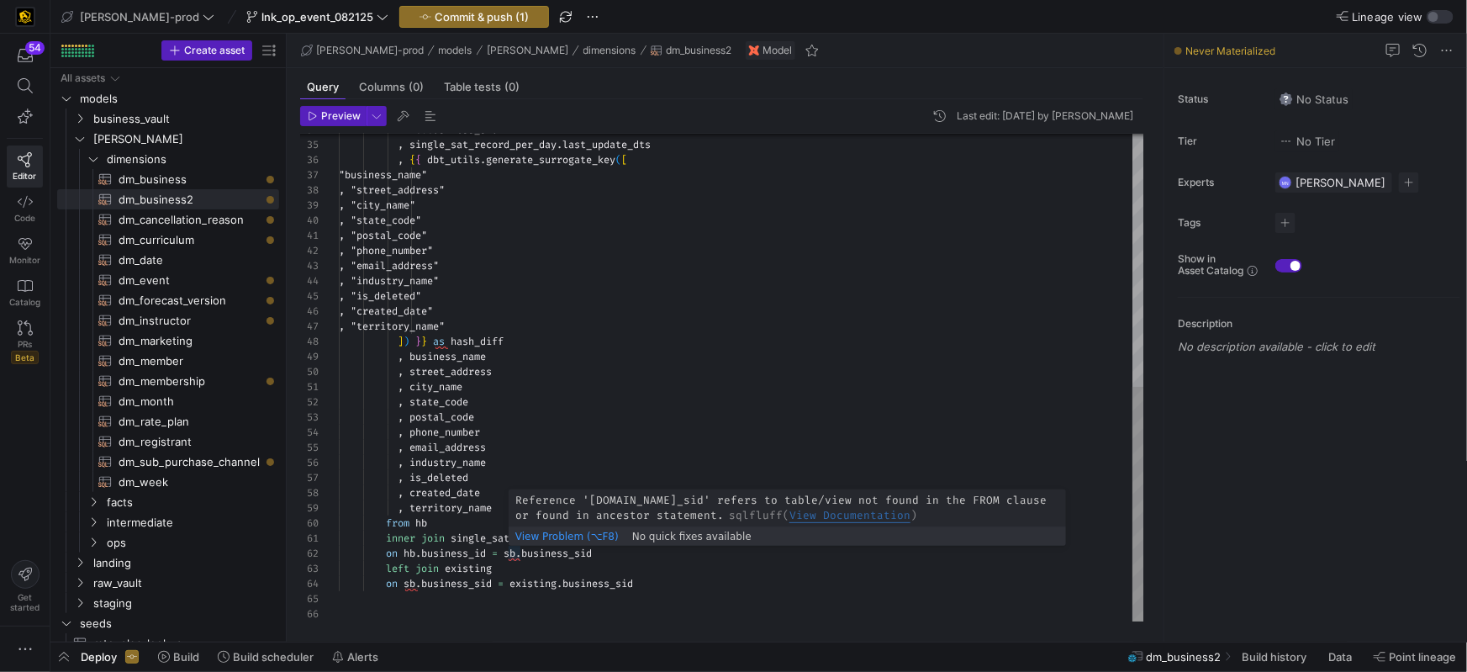
click at [515, 553] on div "hb . business_sid , single_sat_record_per_day . last_update_dts , { { dbt_utils…" at bounding box center [741, 115] width 805 height 1012
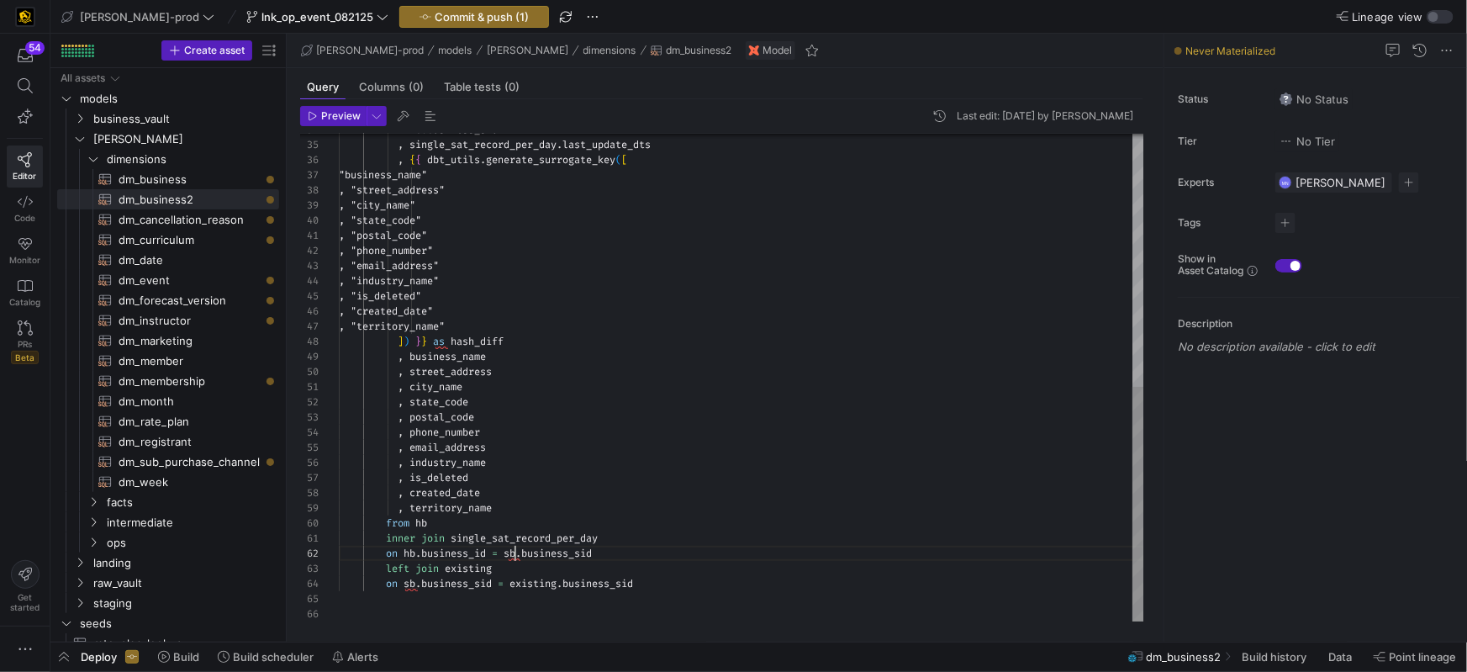
click at [510, 571] on div "hb . business_sid , single_sat_record_per_day . last_update_dts , { { dbt_utils…" at bounding box center [741, 115] width 805 height 1012
click at [631, 536] on div "inner join single_sat_record_per_day" at bounding box center [741, 537] width 805 height 15
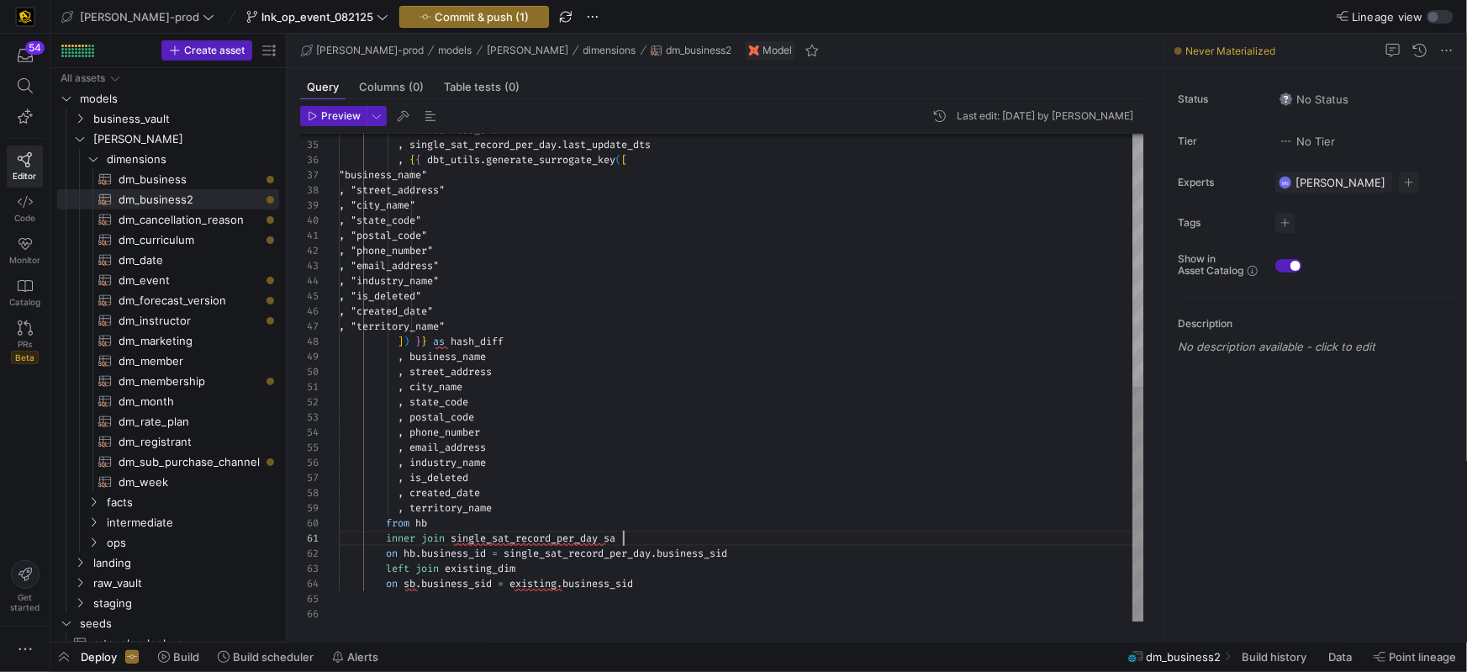
scroll to position [0, 290]
click at [622, 550] on span "single_sat_record_per_day" at bounding box center [576, 552] width 147 height 13
drag, startPoint x: 640, startPoint y: 618, endPoint x: 583, endPoint y: 605, distance: 58.5
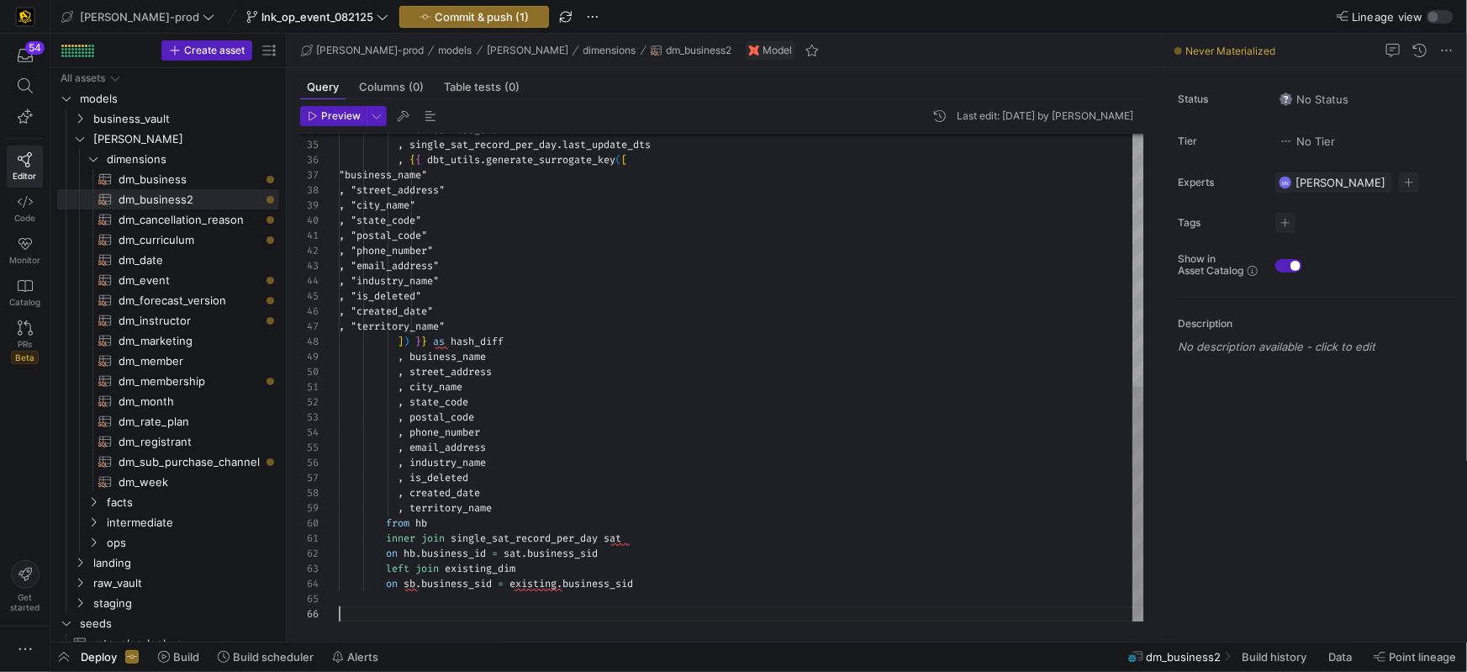
click at [639, 615] on div at bounding box center [741, 613] width 805 height 15
click at [535, 572] on div "hb . business_sid , single_sat_record_per_day . last_update_dts , { { dbt_utils…" at bounding box center [741, 115] width 805 height 1012
click at [545, 583] on div "hb . business_sid , single_sat_record_per_day . last_update_dts , { { dbt_utils…" at bounding box center [741, 115] width 805 height 1012
drag, startPoint x: 545, startPoint y: 583, endPoint x: 580, endPoint y: 624, distance: 53.6
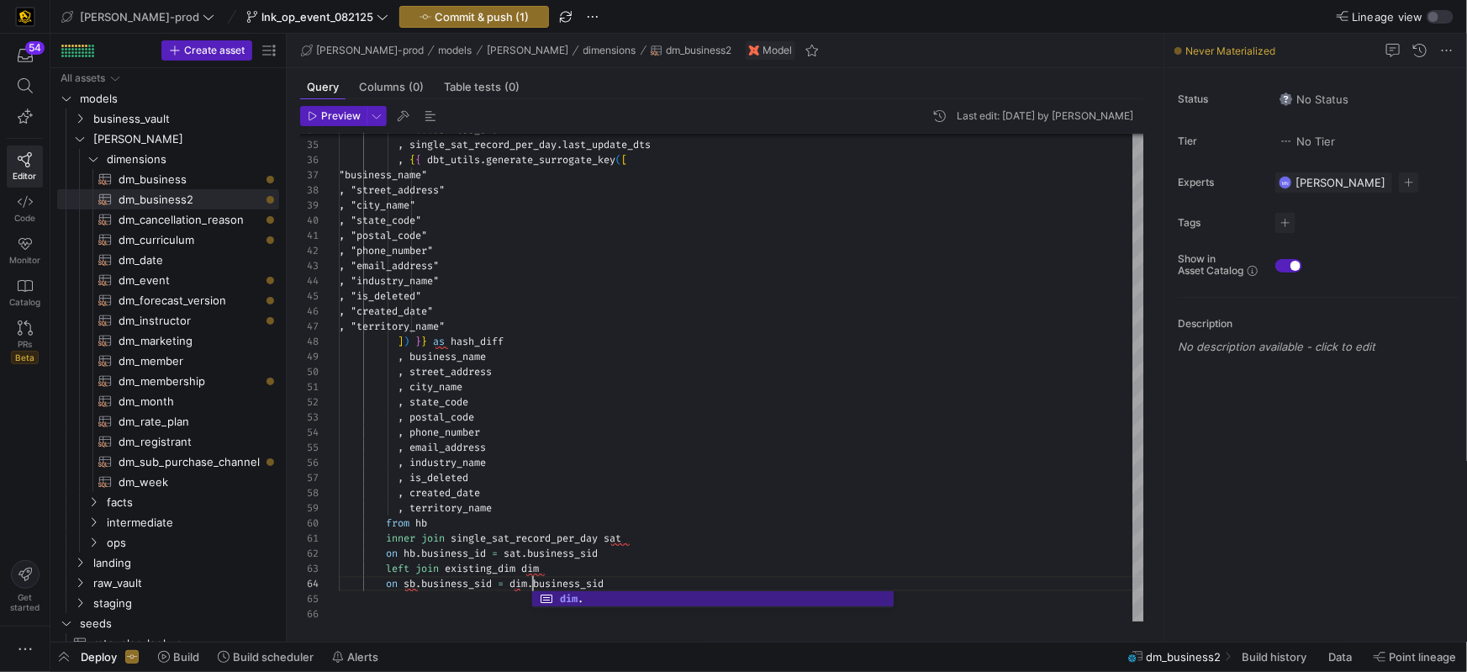
scroll to position [45, 193]
click at [417, 587] on span "on sb . business_sid = dim . business_sid" at bounding box center [471, 583] width 265 height 13
click at [630, 361] on div "hb . business_sid , single_sat_record_per_day . last_update_dts , { { dbt_utils…" at bounding box center [741, 115] width 805 height 1012
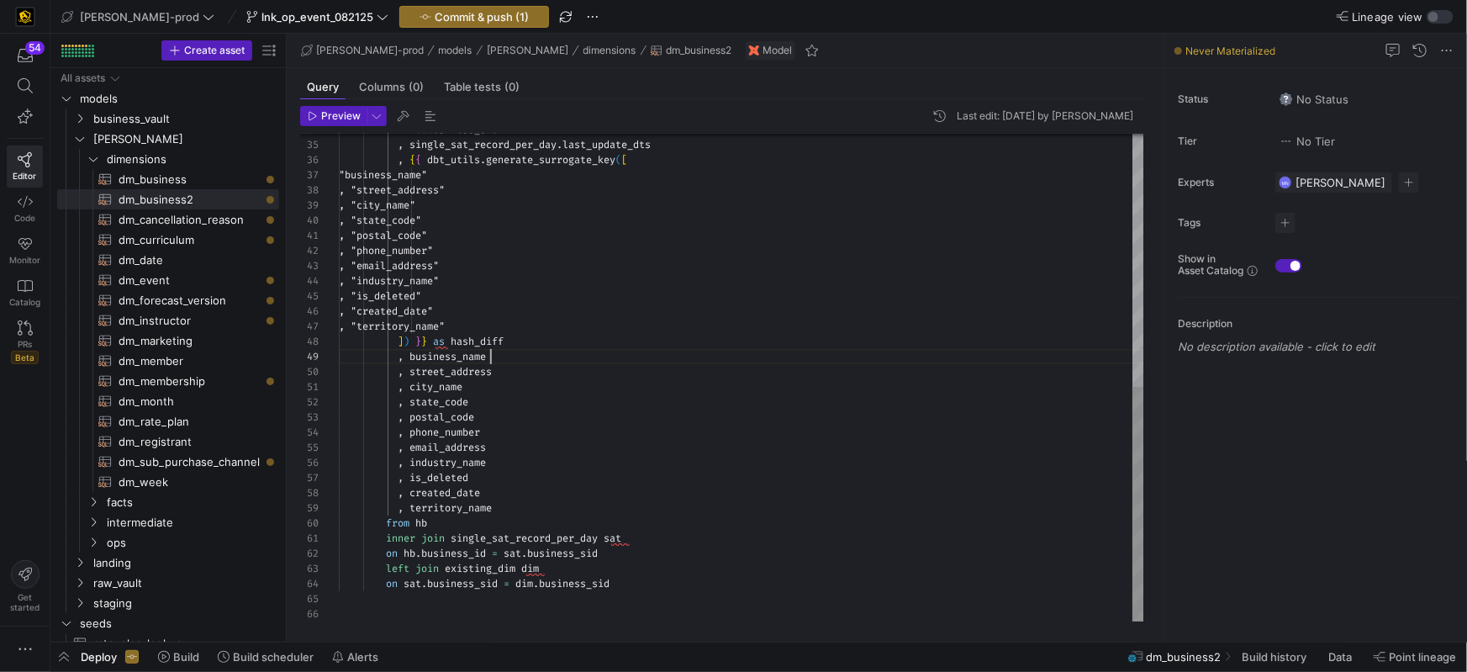
scroll to position [121, 151]
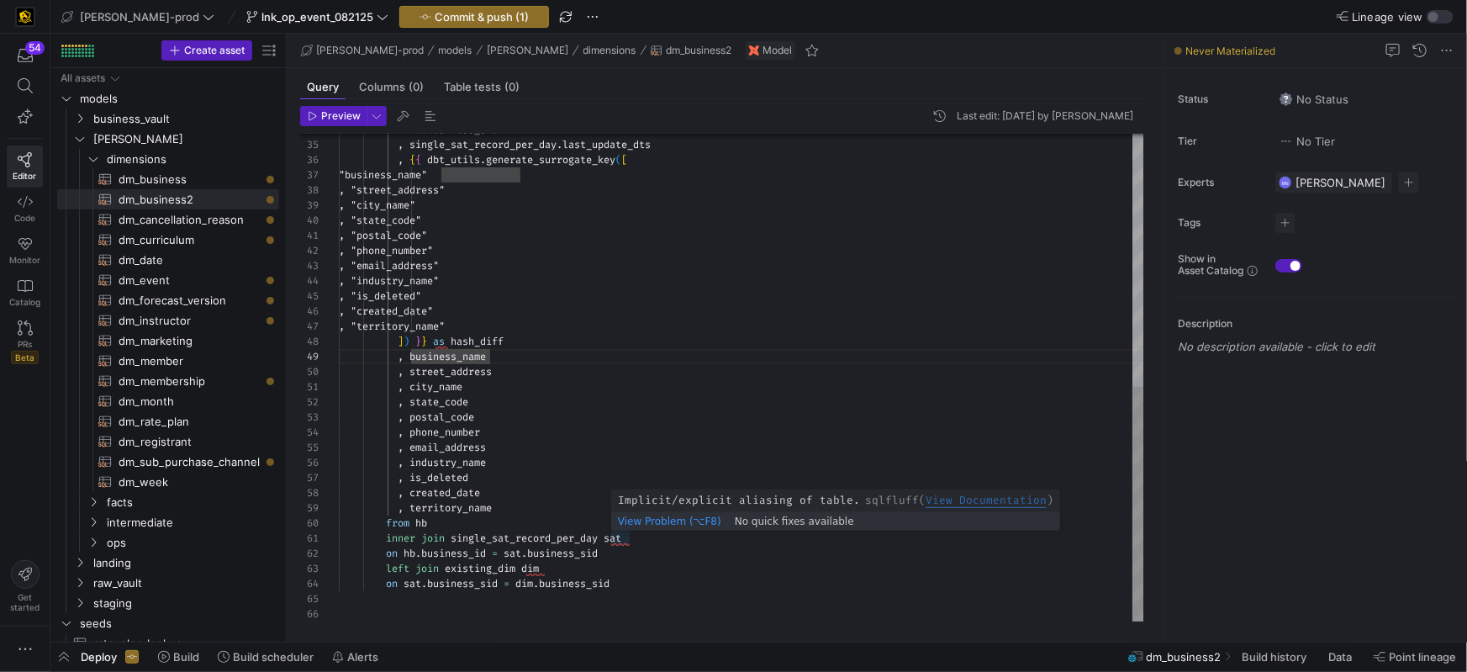
click at [623, 537] on div "hb . business_sid , single_sat_record_per_day . last_update_dts , { { dbt_utils…" at bounding box center [741, 115] width 805 height 1012
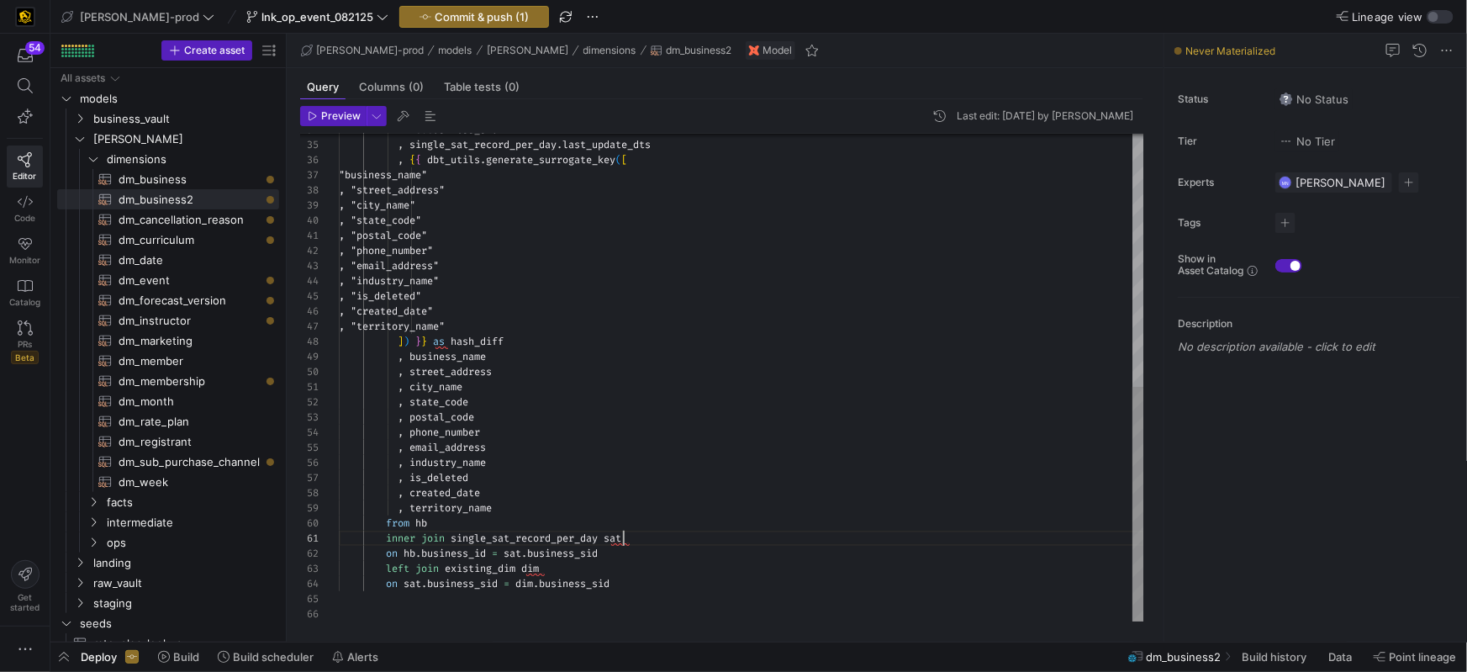
click at [624, 537] on div "hb . business_sid , single_sat_record_per_day . last_update_dts , { { dbt_utils…" at bounding box center [741, 115] width 805 height 1012
click at [537, 566] on div "hb . business_sid , single_sat_record_per_day . last_update_dts , { { dbt_utils…" at bounding box center [741, 115] width 805 height 1012
drag, startPoint x: 537, startPoint y: 566, endPoint x: 621, endPoint y: 573, distance: 84.3
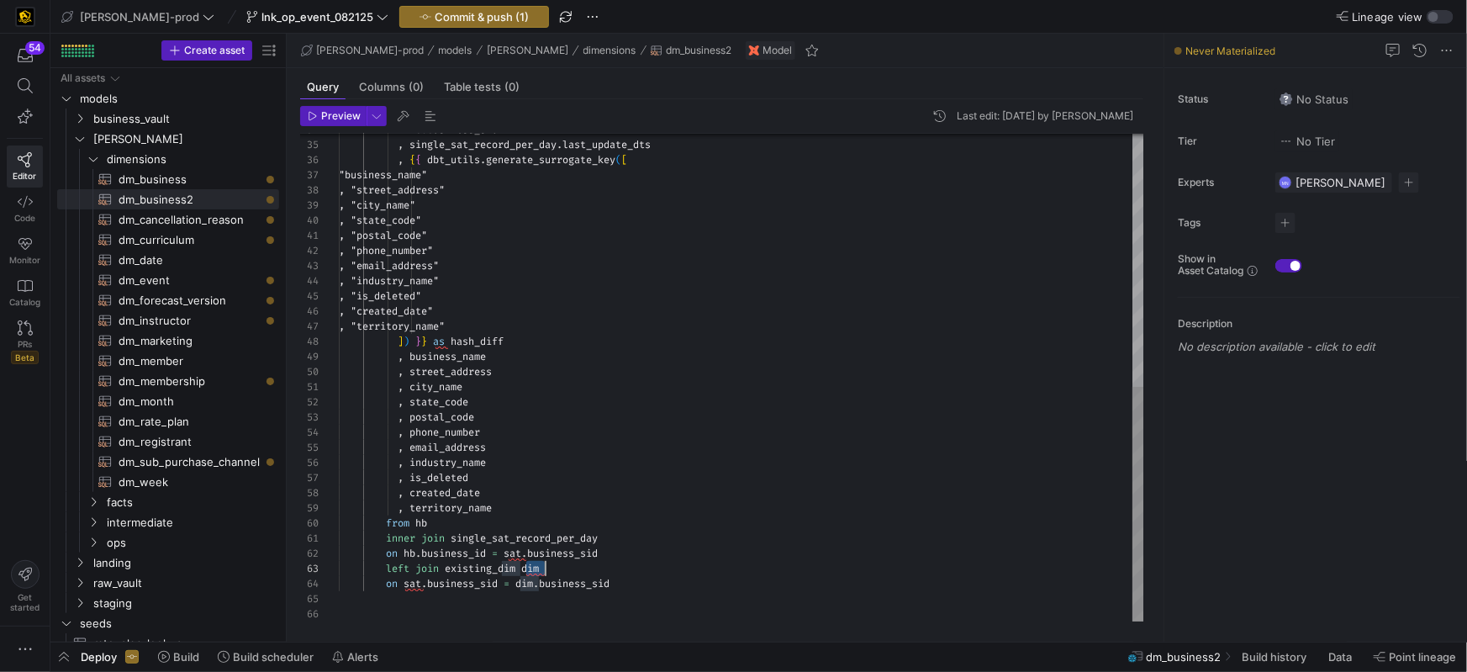
click at [537, 566] on div "hb . business_sid , single_sat_record_per_day . last_update_dts , { { dbt_utils…" at bounding box center [741, 115] width 805 height 1012
click at [501, 540] on div "hb . business_sid , single_sat_record_per_day . last_update_dts , { { dbt_utils…" at bounding box center [741, 115] width 805 height 1012
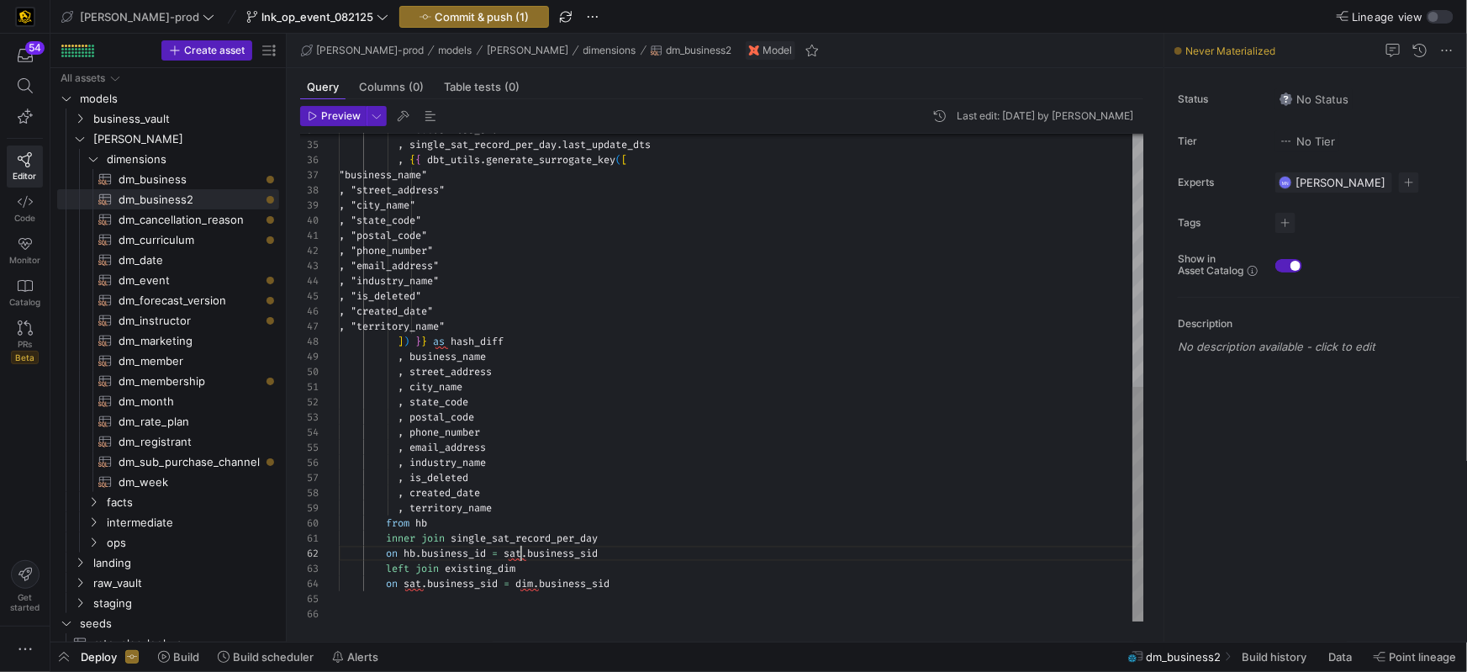
click at [518, 552] on span "sat" at bounding box center [512, 552] width 18 height 13
click at [410, 587] on span "sat" at bounding box center [412, 584] width 18 height 13
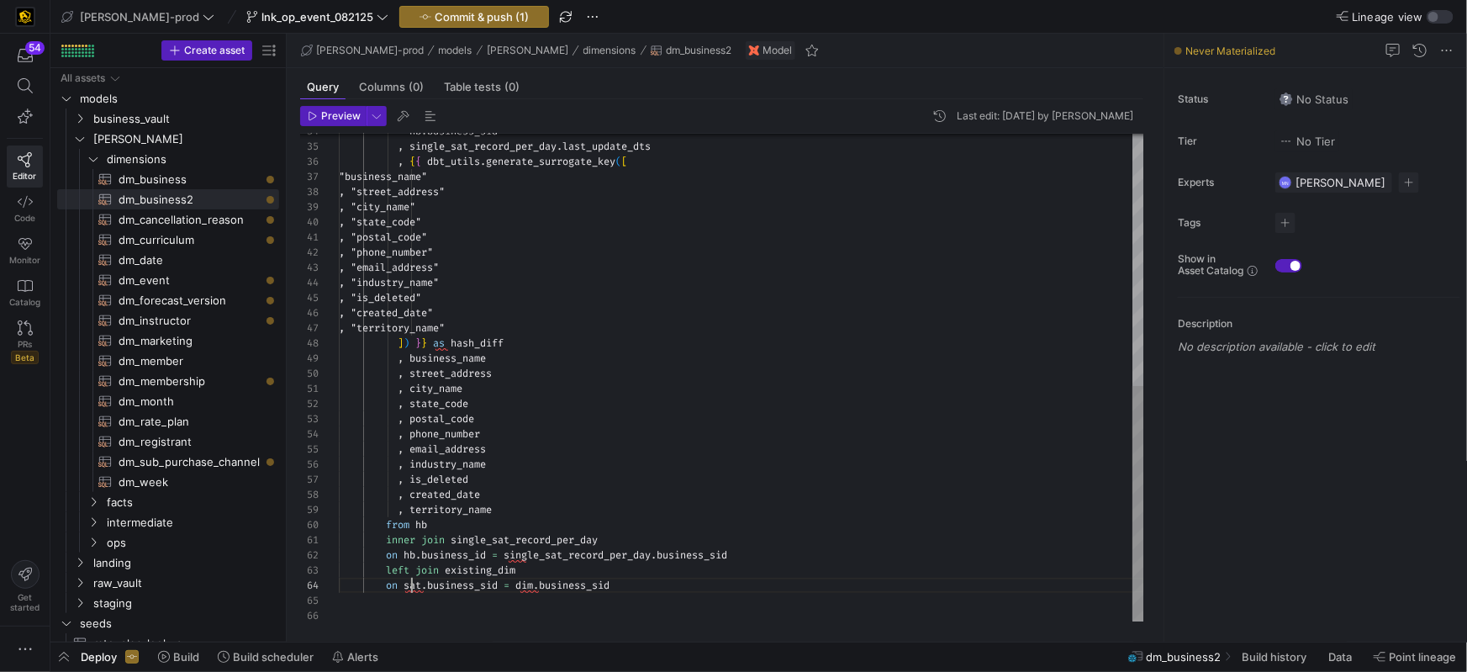
click at [410, 587] on div "hb . business_sid , single_sat_record_per_day . last_update_dts , { { dbt_utils…" at bounding box center [741, 117] width 805 height 1012
click at [466, 572] on div "hb . business_sid , single_sat_record_per_day . last_update_dts , { { dbt_utils…" at bounding box center [741, 117] width 805 height 1012
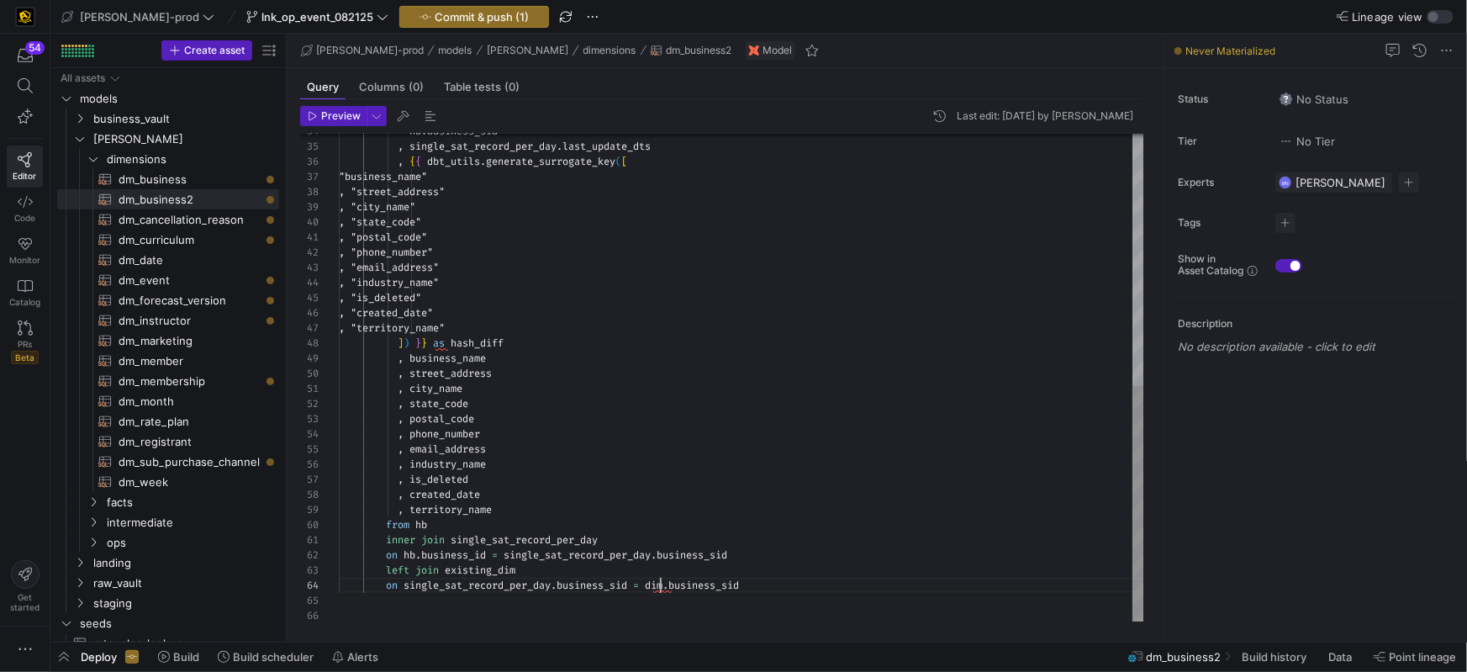
click at [658, 585] on span "dim" at bounding box center [654, 584] width 18 height 13
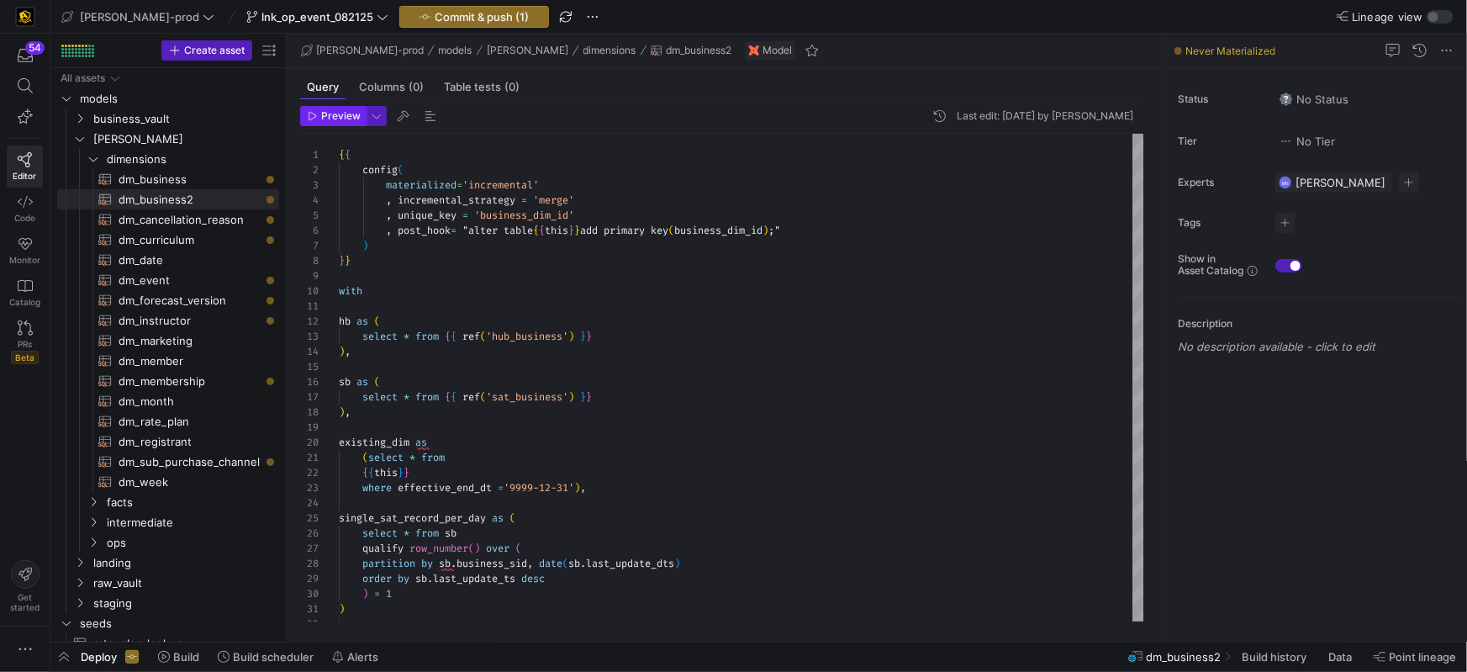
click at [335, 107] on span "button" at bounding box center [333, 116] width 65 height 18
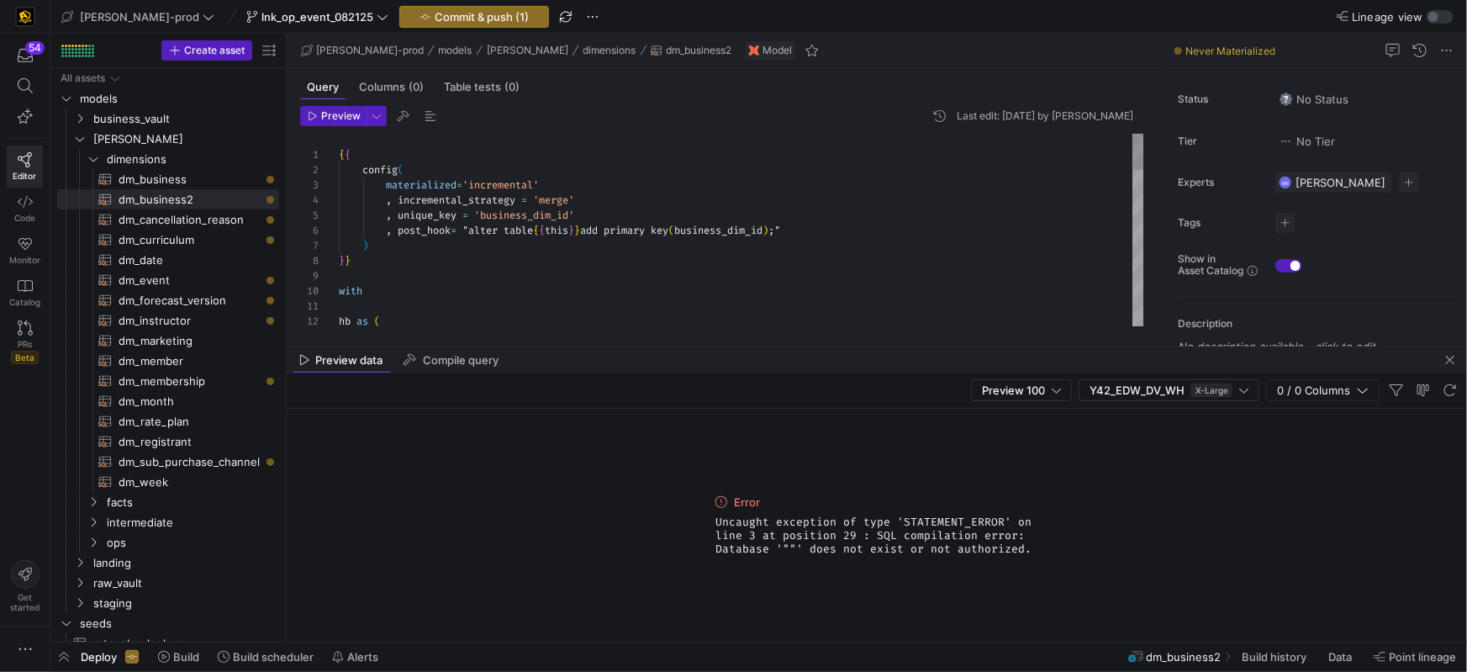
click at [762, 229] on span "business_dim_id" at bounding box center [718, 230] width 88 height 13
click at [831, 229] on div ", post_hook = "alter table { { this } } add primary key ( business_dim_id ) ;"" at bounding box center [741, 230] width 805 height 15
click at [192, 324] on span "dm_instructor​​​​​​​​​​" at bounding box center [189, 320] width 141 height 19
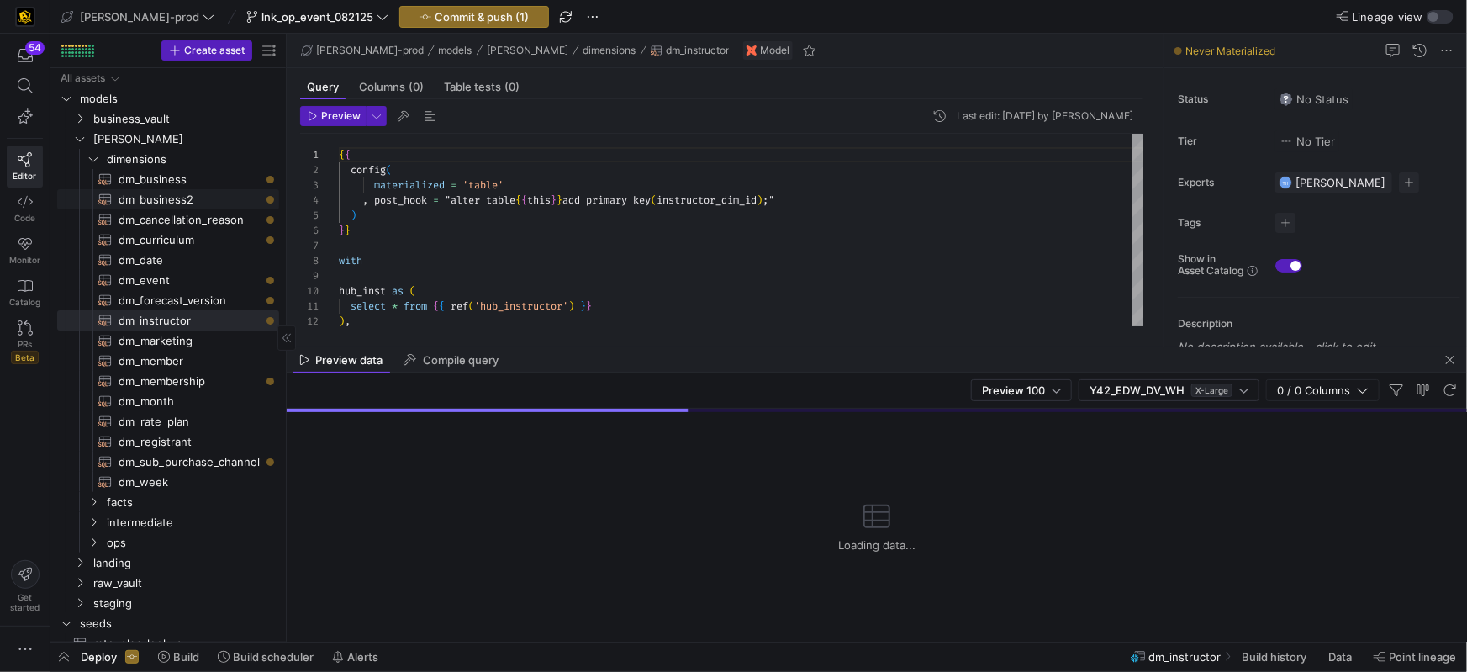
click at [193, 200] on span "dm_business2​​​​​​​​​​" at bounding box center [189, 199] width 141 height 19
type textarea "{{ config( materialized='incremental' , incremental_strategy = 'merge' , unique…"
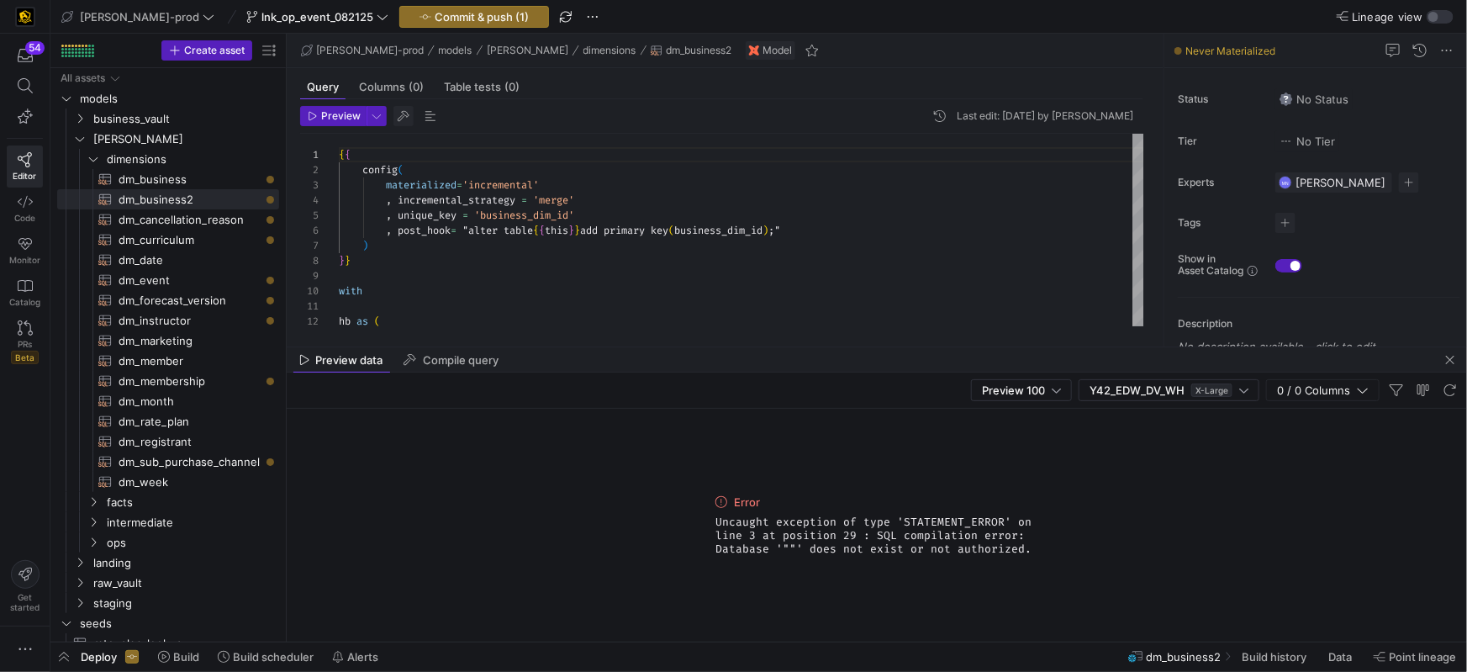
click at [409, 120] on span "button" at bounding box center [403, 116] width 20 height 20
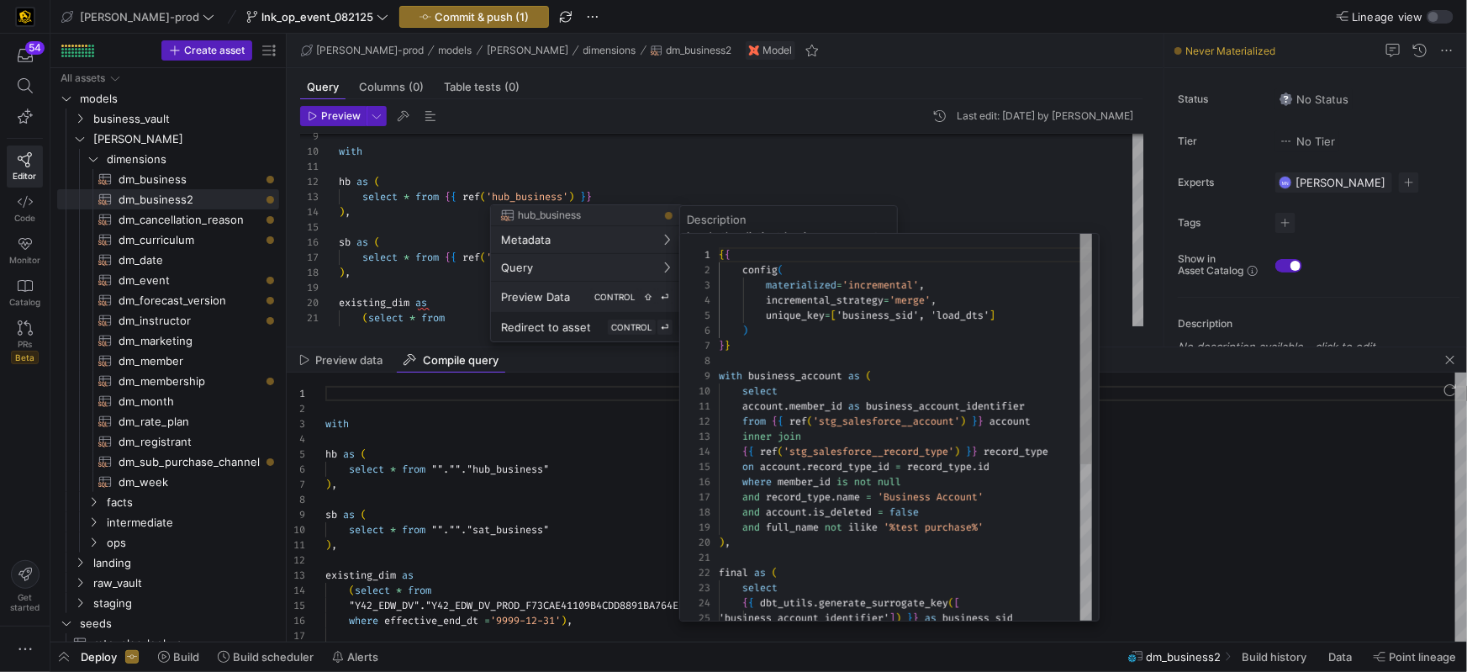
scroll to position [151, 0]
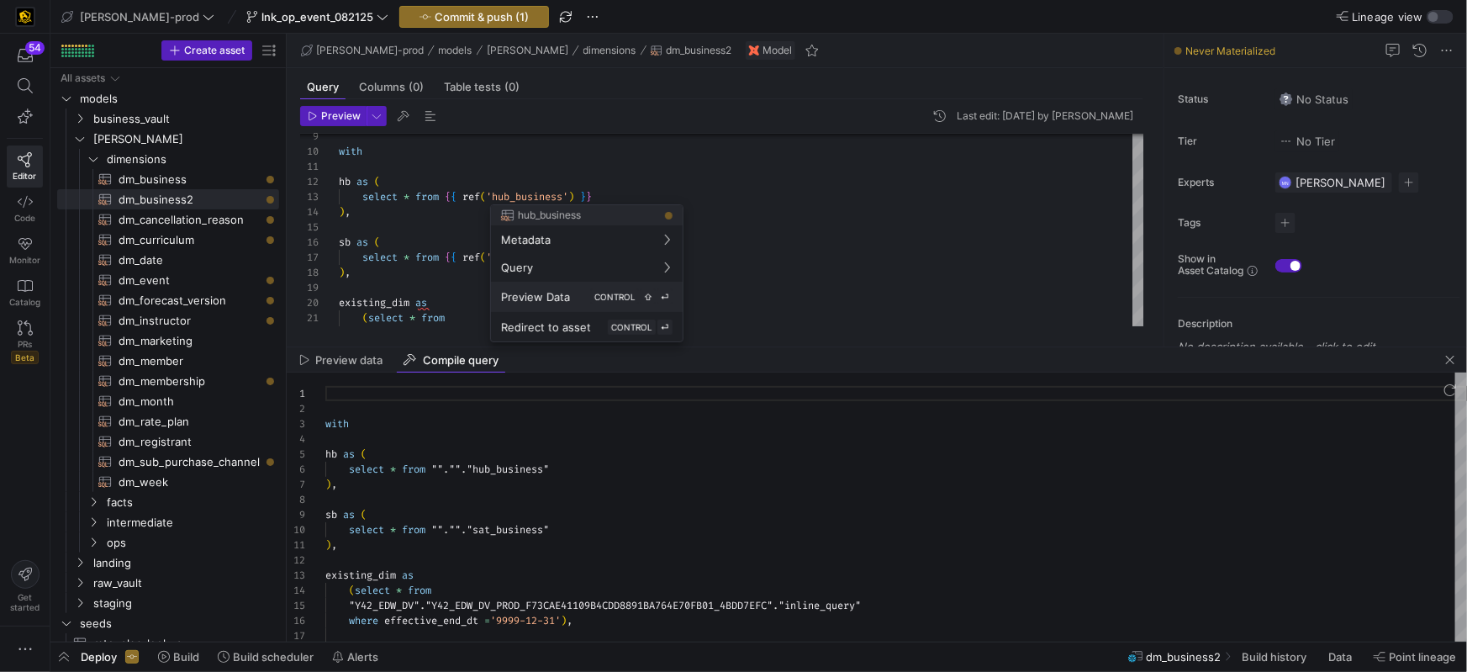
click at [570, 295] on div "Preview Data CONTROL ⇧ ⏎" at bounding box center [586, 296] width 171 height 15
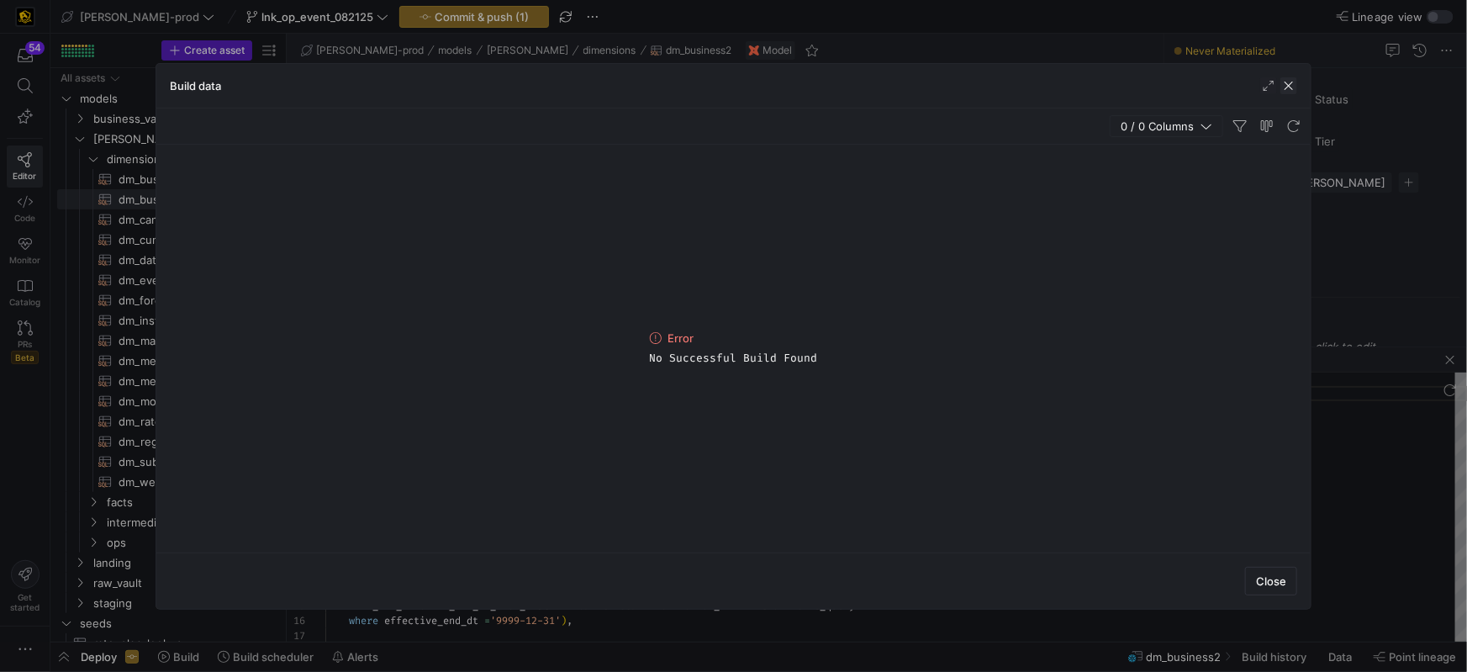
click at [1293, 83] on span "button" at bounding box center [1288, 85] width 17 height 17
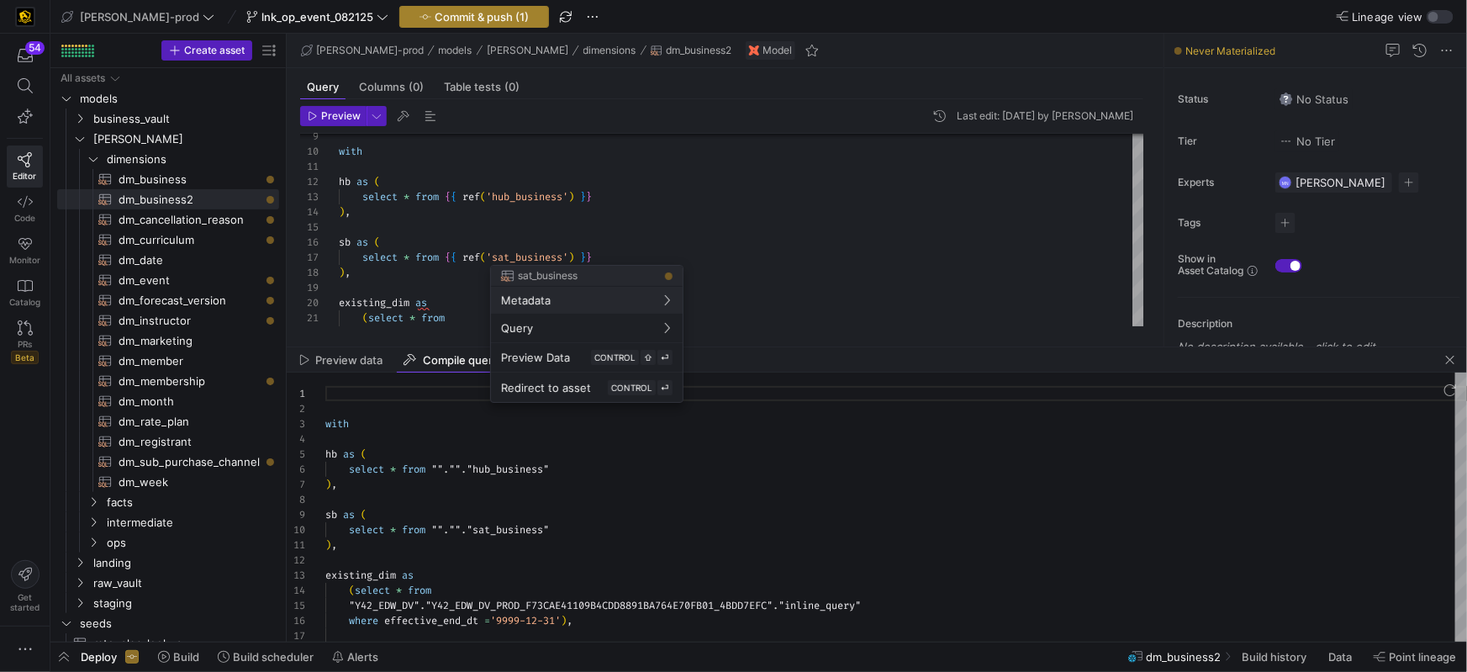
click at [412, 21] on div at bounding box center [733, 336] width 1467 height 672
click at [479, 22] on span "Commit & push (1)" at bounding box center [482, 16] width 94 height 13
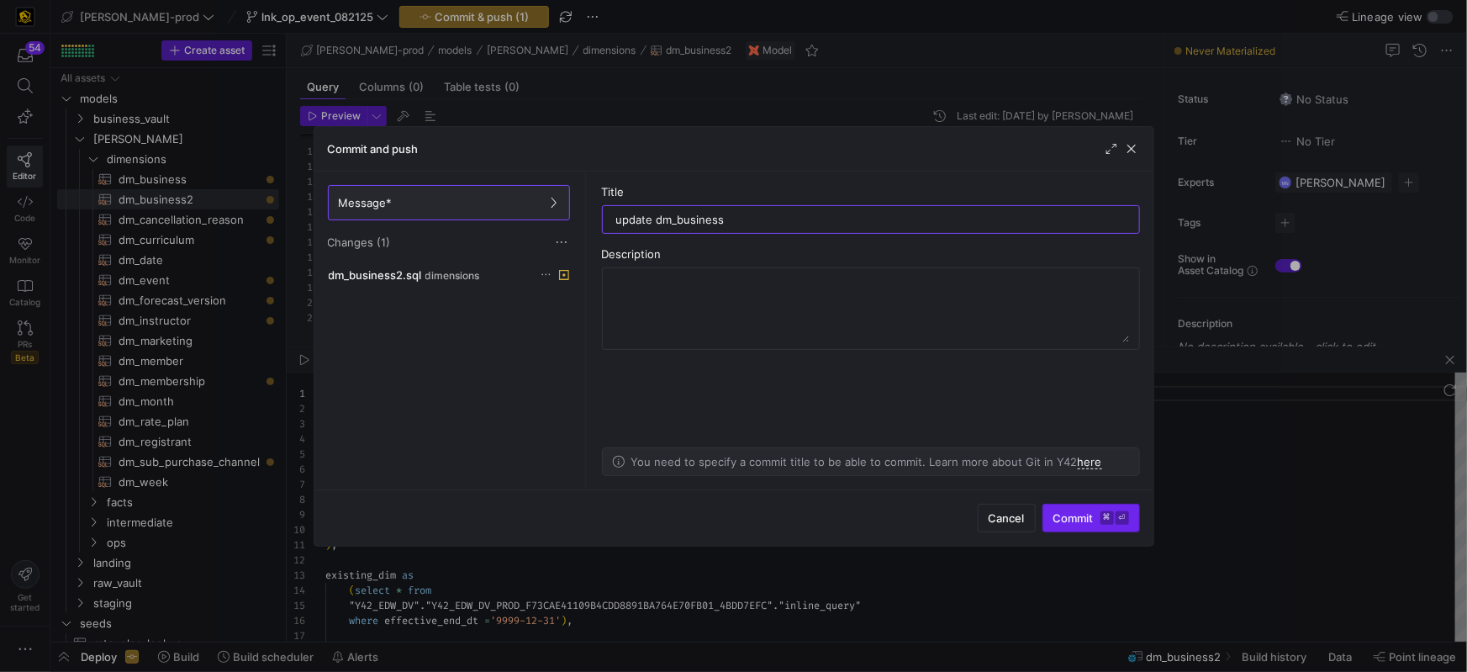
type input "update dm_business"
click at [1077, 520] on span "Commit ⌘ ⏎" at bounding box center [1091, 517] width 76 height 13
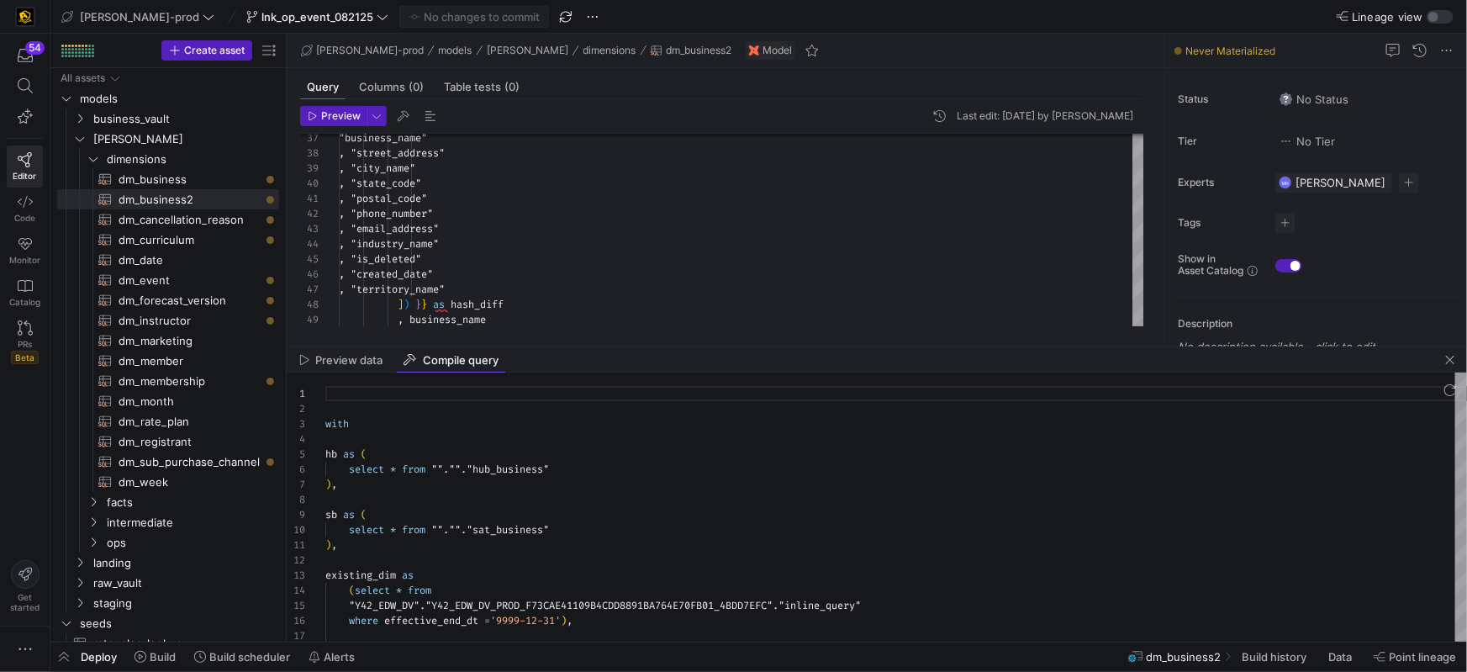
click at [78, 660] on div "Deploy Build Build scheduler Alerts" at bounding box center [206, 656] width 312 height 29
click at [116, 656] on span "Deploy" at bounding box center [99, 656] width 36 height 13
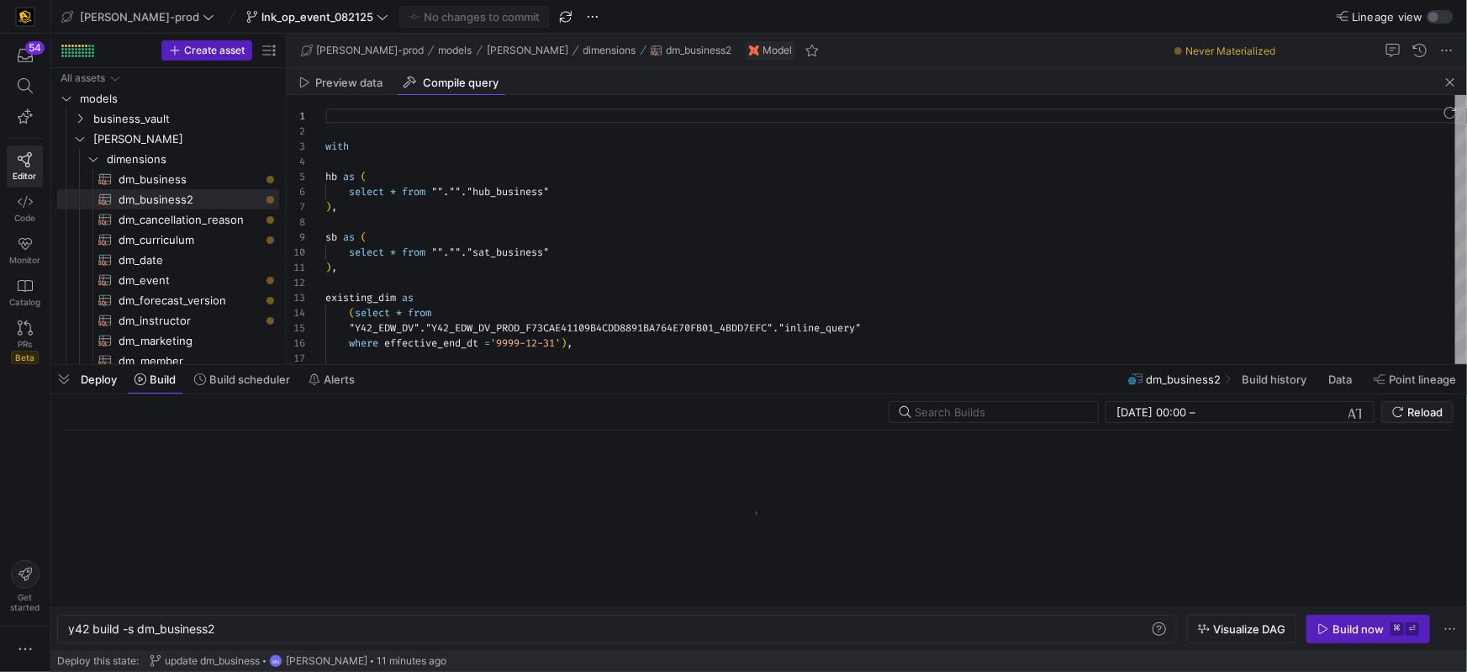
scroll to position [0, 148]
click at [265, 630] on div "y42 build -s dm_business2" at bounding box center [609, 628] width 1082 height 13
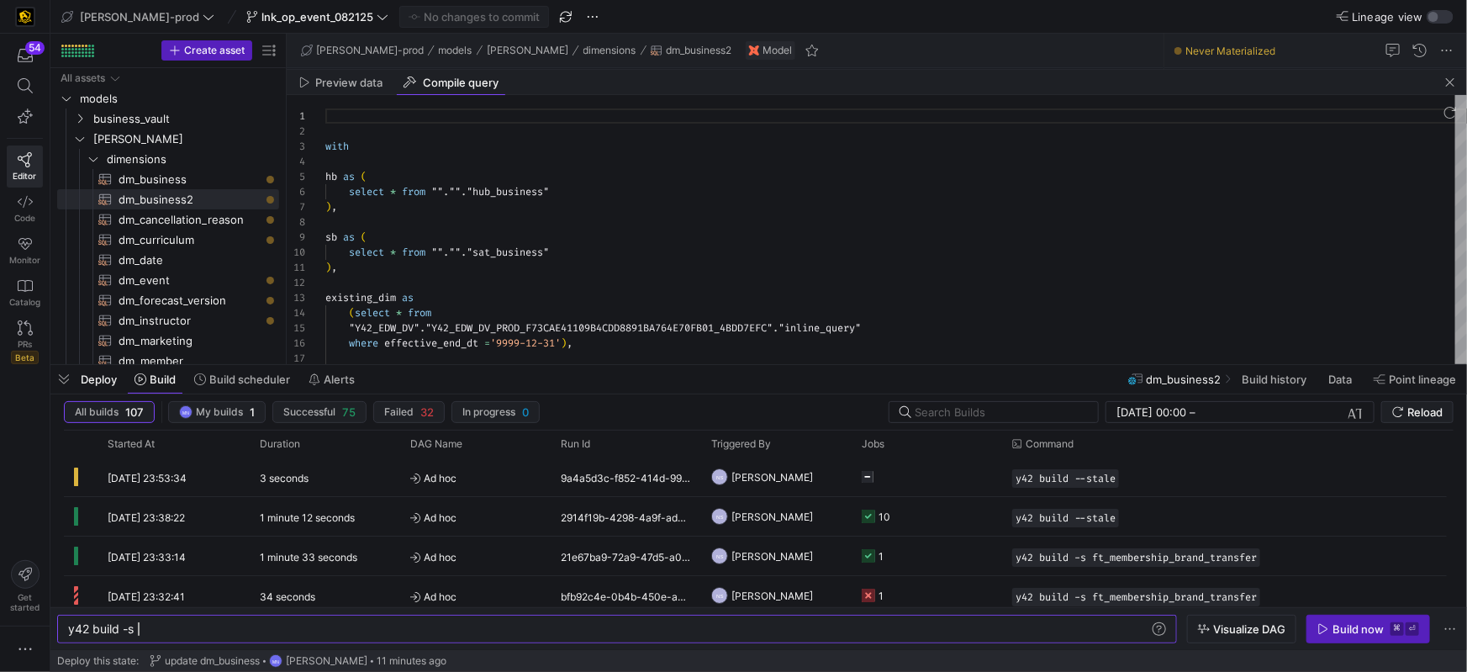
scroll to position [0, 66]
type textarea "y42 build -s"
